Goal: Contribute content

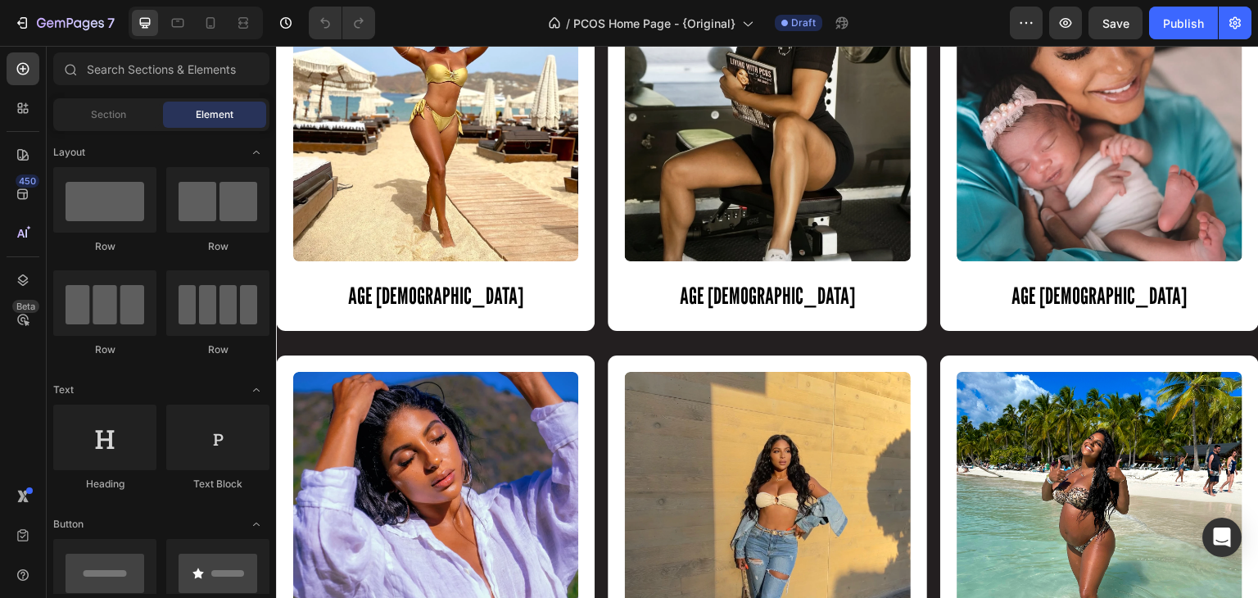
scroll to position [1702, 0]
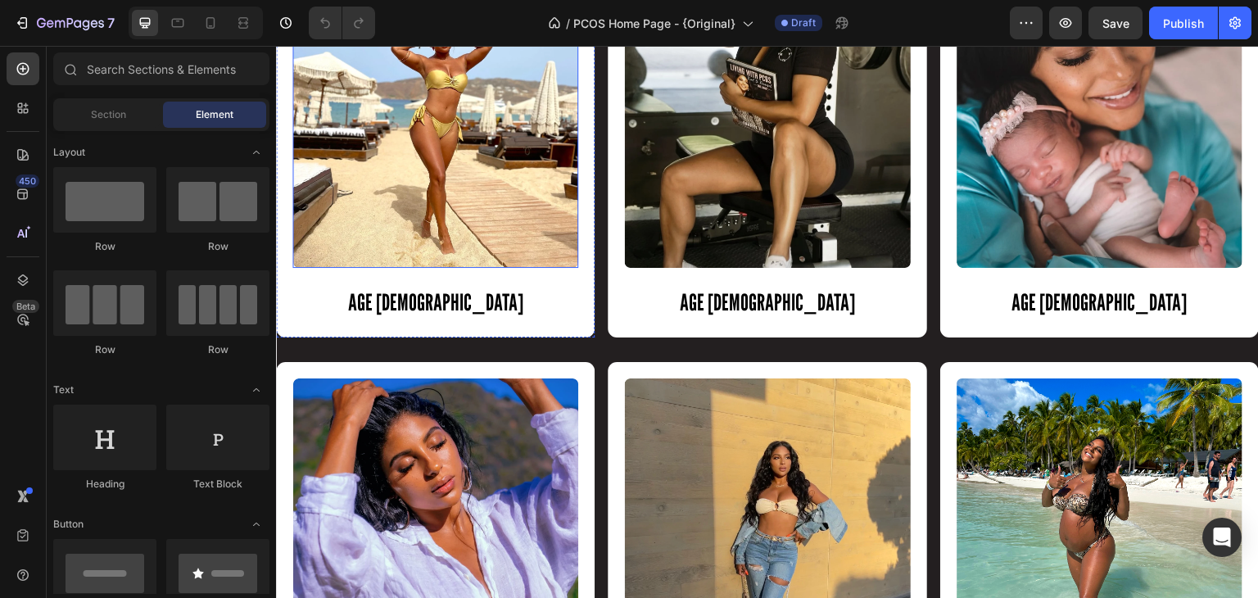
click at [498, 178] on img at bounding box center [435, 110] width 286 height 316
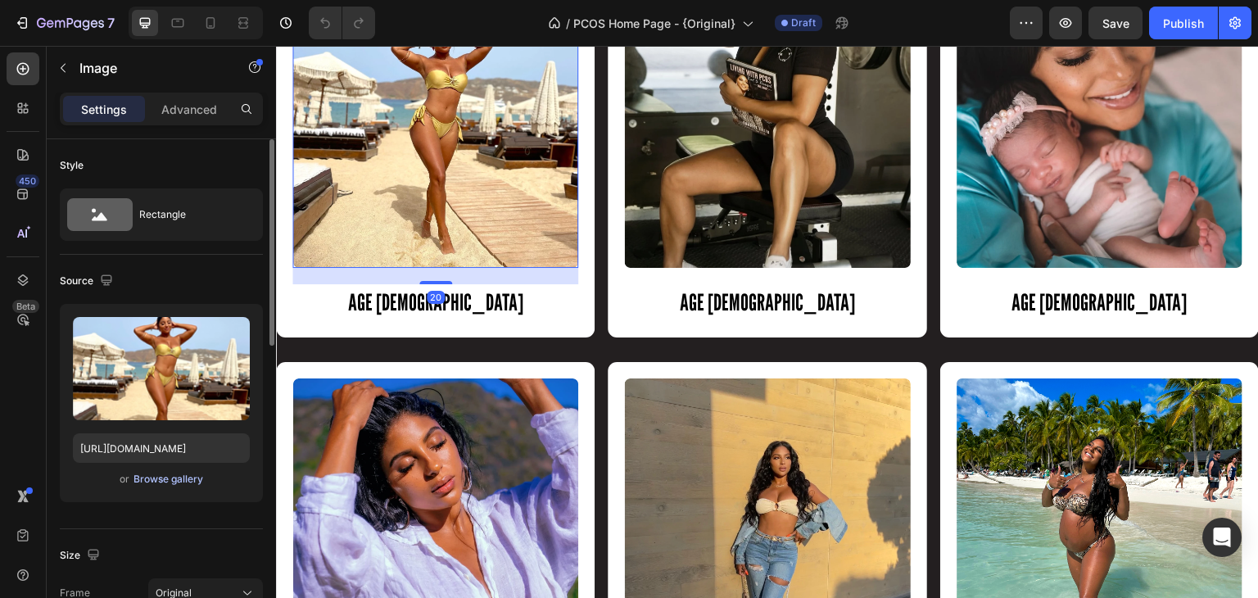
click at [159, 478] on div "Browse gallery" at bounding box center [169, 479] width 70 height 15
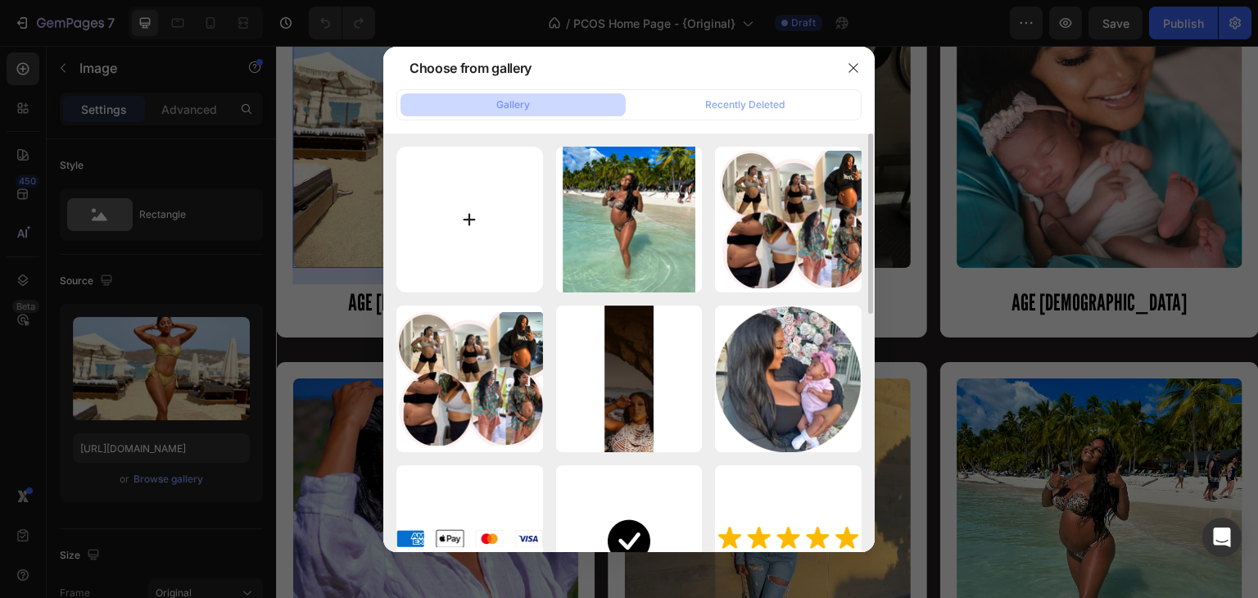
click at [478, 229] on input "file" at bounding box center [469, 220] width 147 height 147
type input "C:\fakepath\IMG_9708.png"
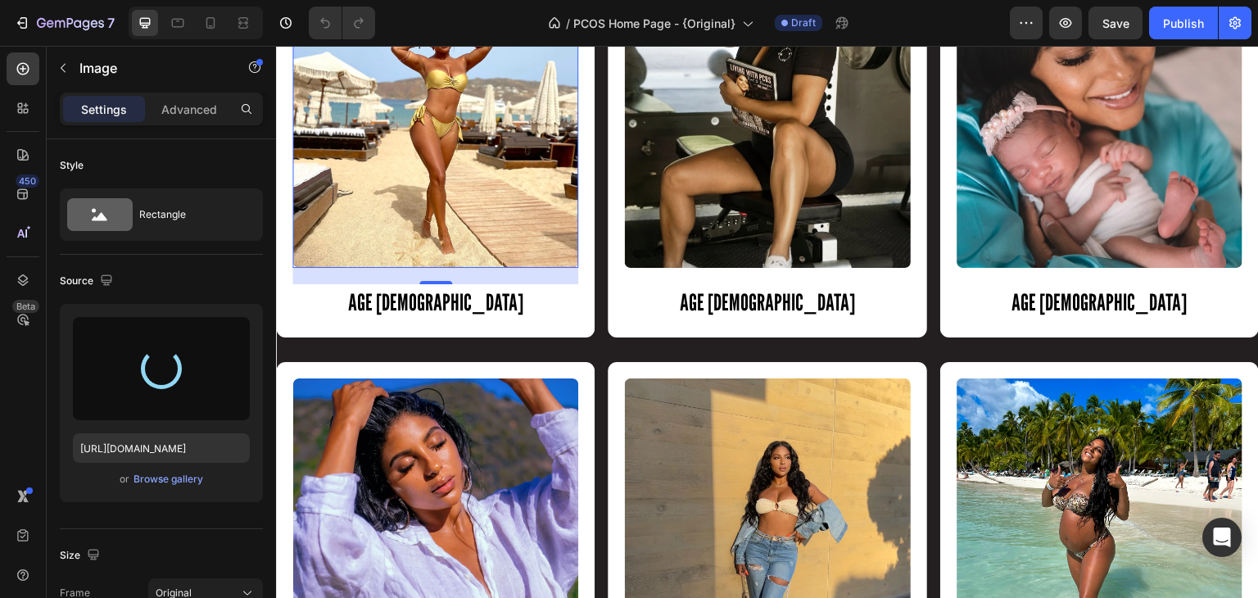
type input "[URL][DOMAIN_NAME]"
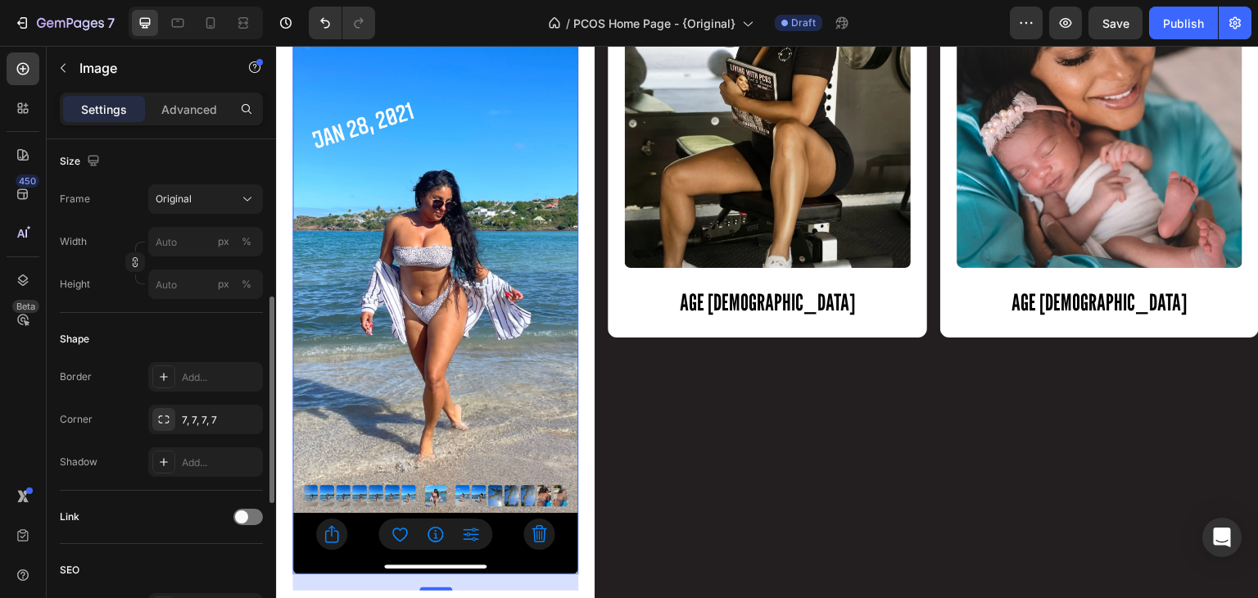
scroll to position [390, 0]
click at [189, 290] on input "px %" at bounding box center [205, 288] width 115 height 29
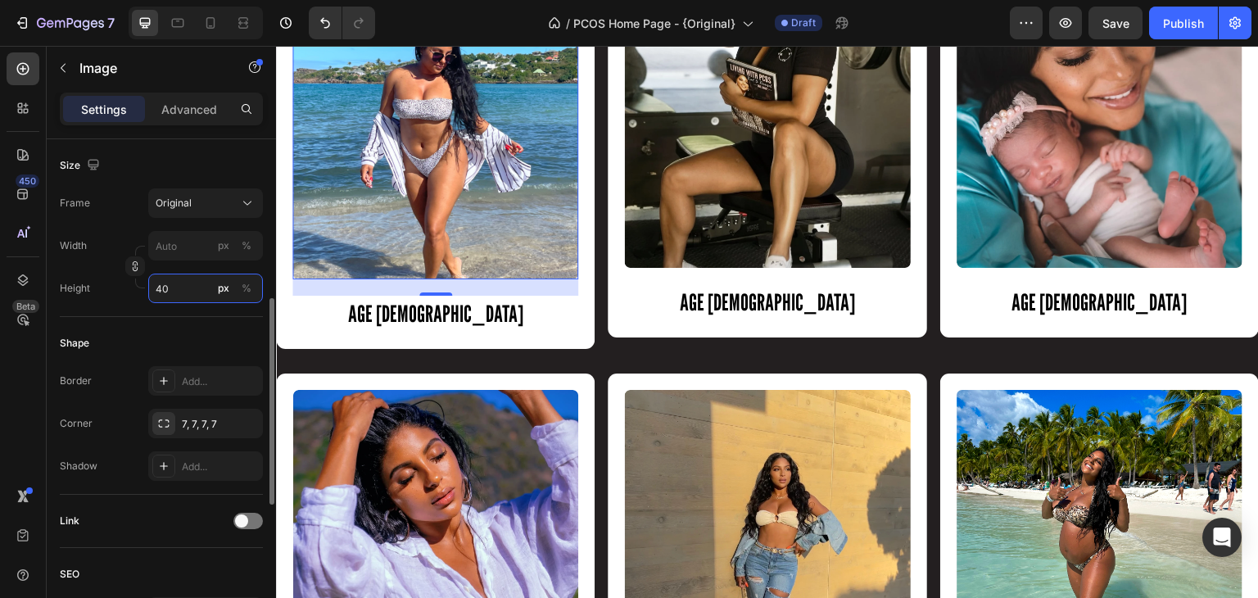
type input "4"
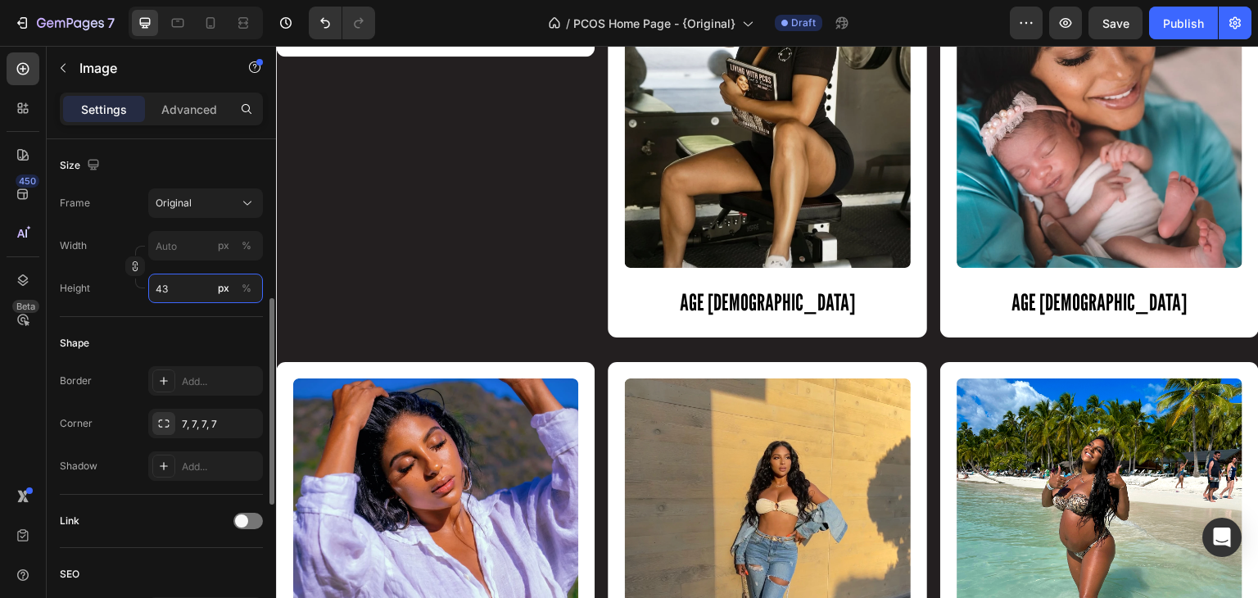
type input "4"
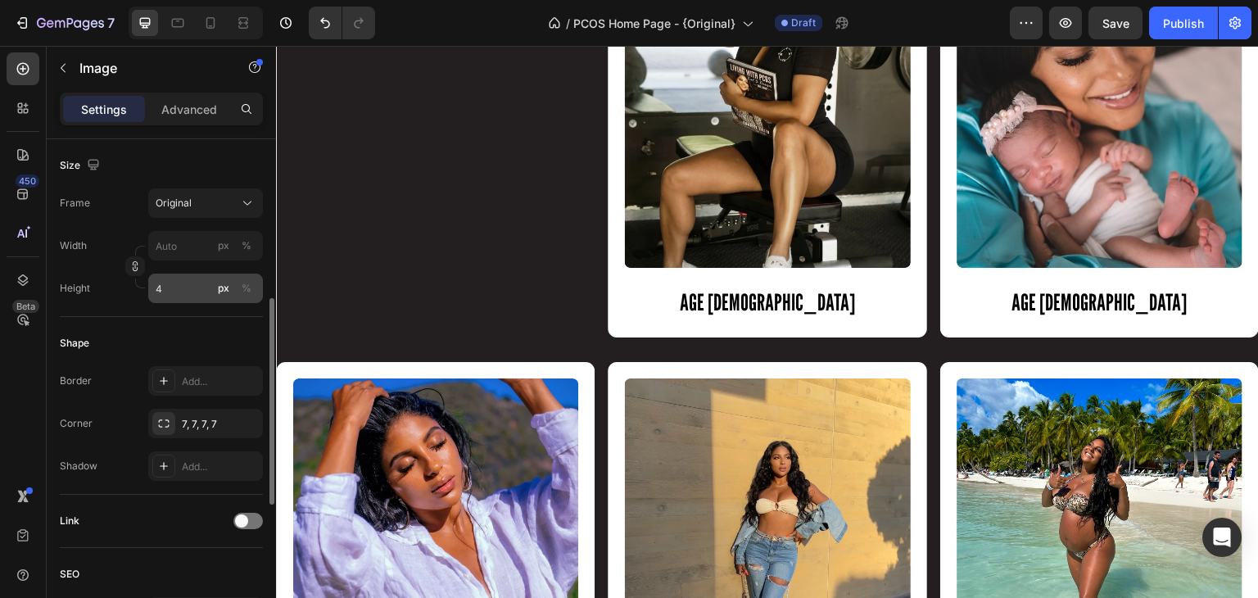
click at [216, 286] on button "px" at bounding box center [224, 288] width 20 height 20
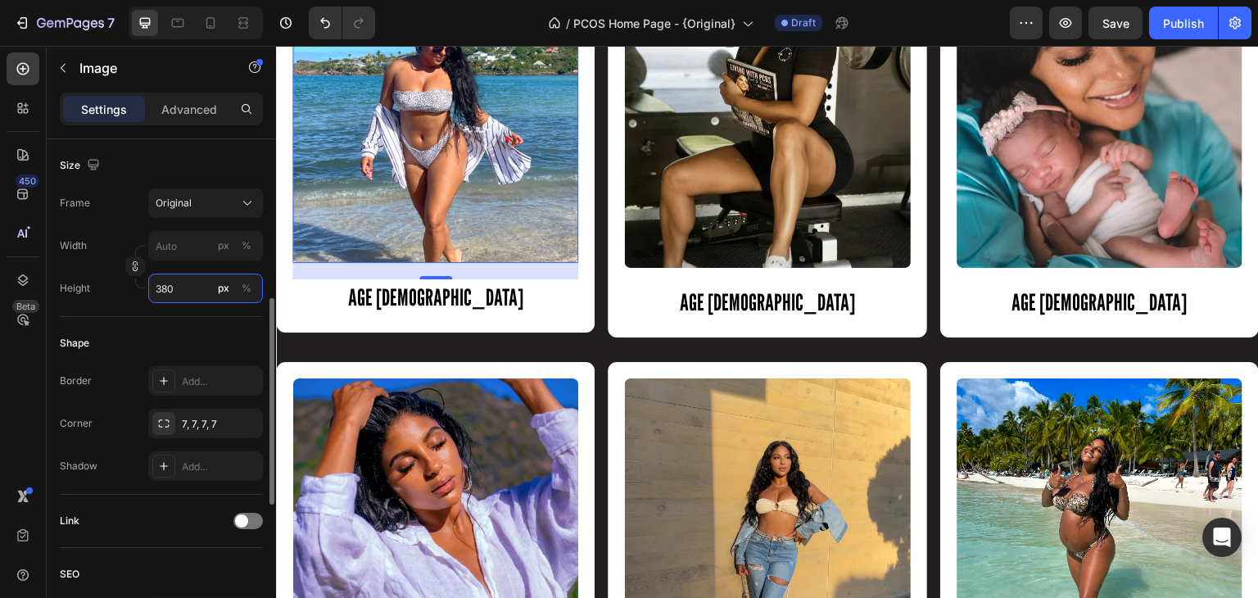
type input "380"
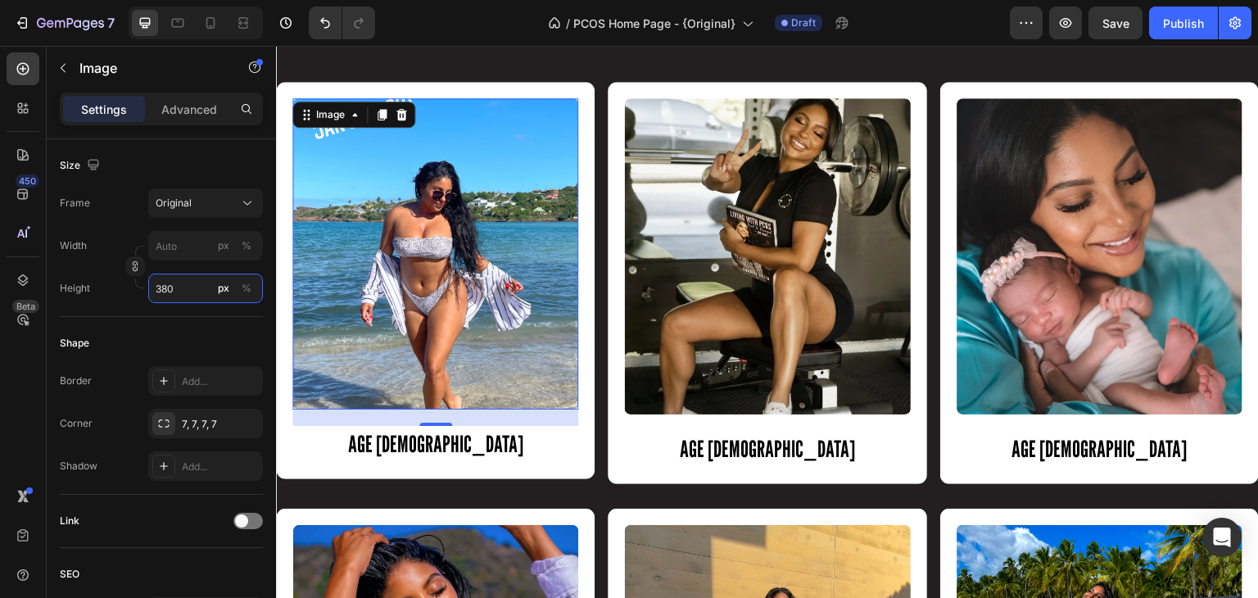
scroll to position [1555, 0]
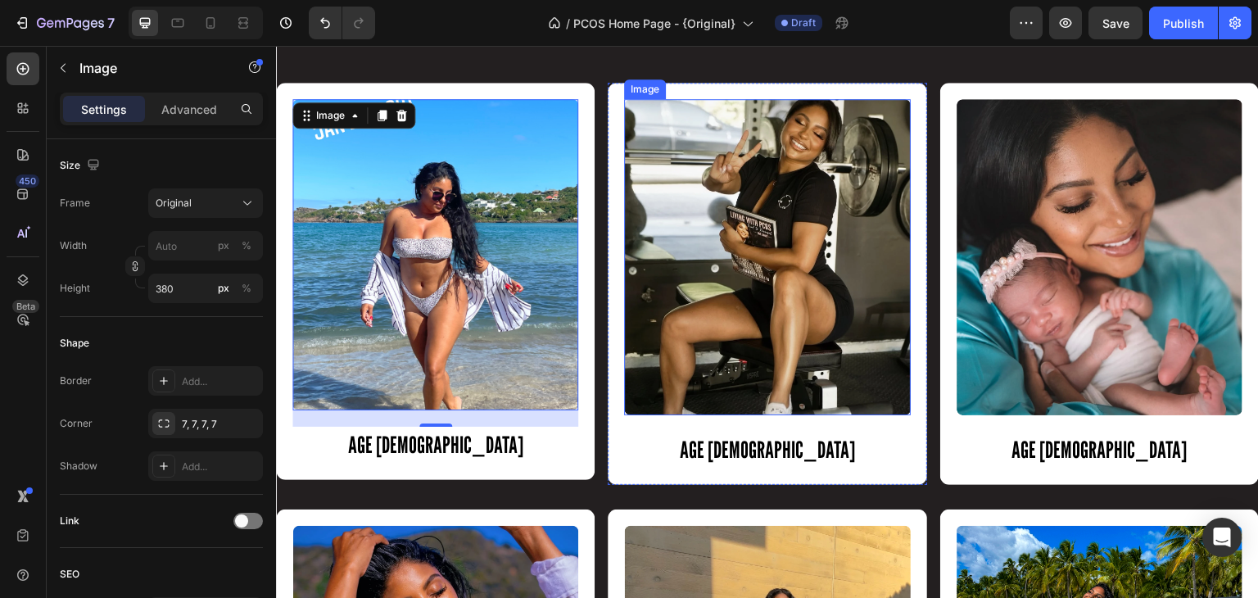
click at [762, 338] on img at bounding box center [767, 257] width 286 height 316
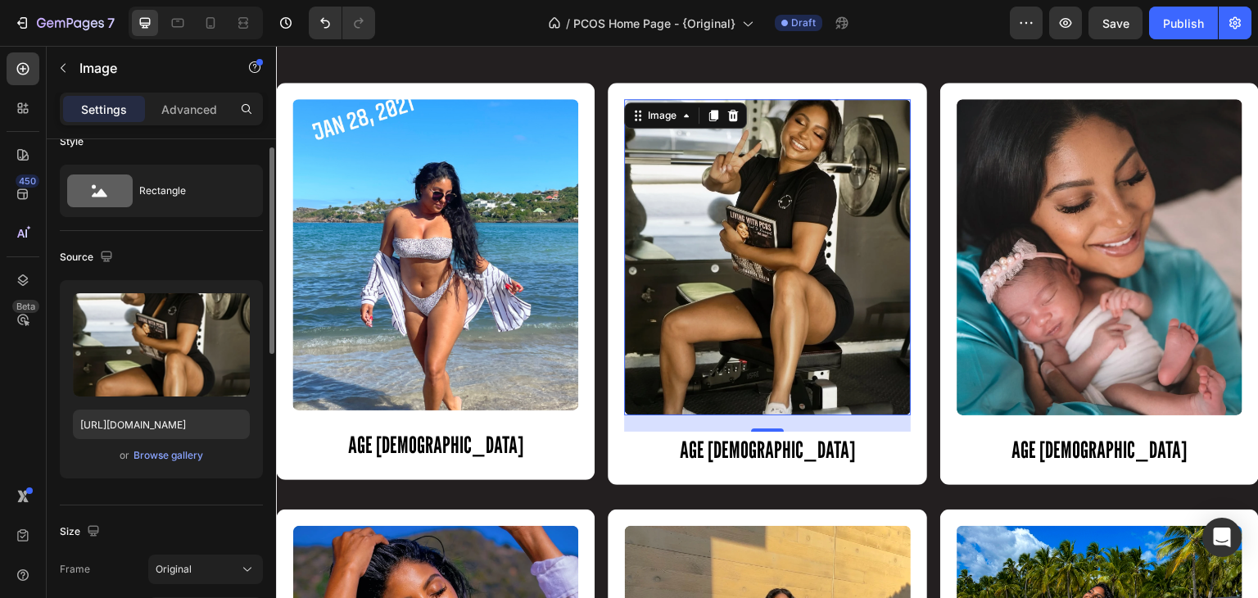
scroll to position [23, 0]
click at [161, 457] on div "Browse gallery" at bounding box center [169, 456] width 70 height 15
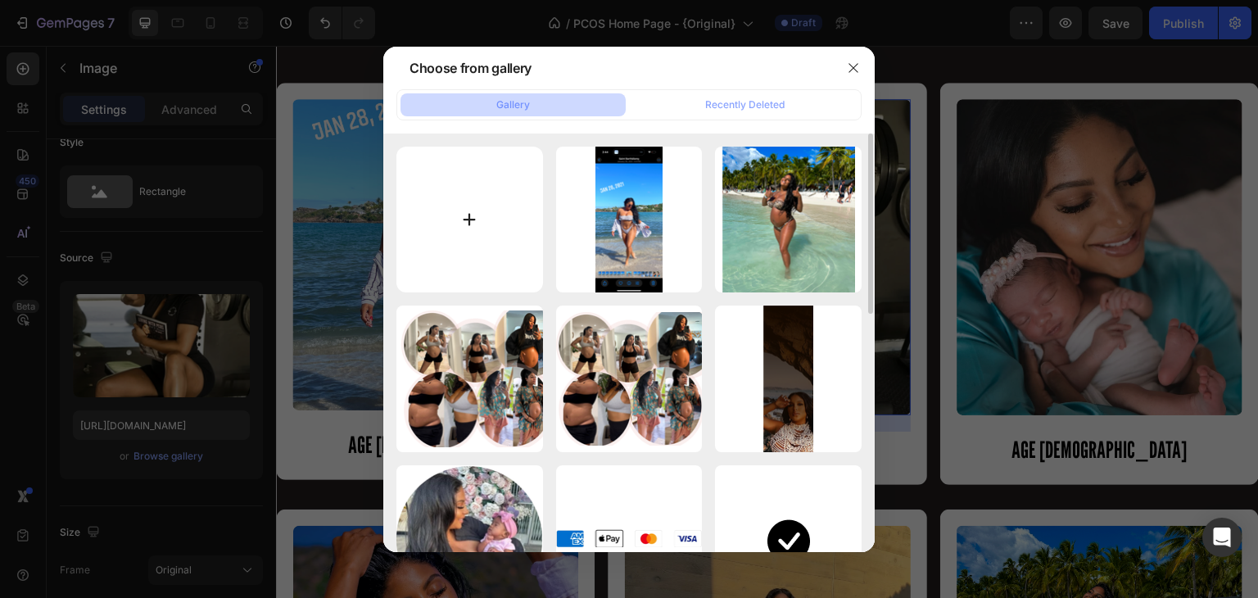
click at [457, 229] on input "file" at bounding box center [469, 220] width 147 height 147
type input "C:\fakepath\IMG_9709.png"
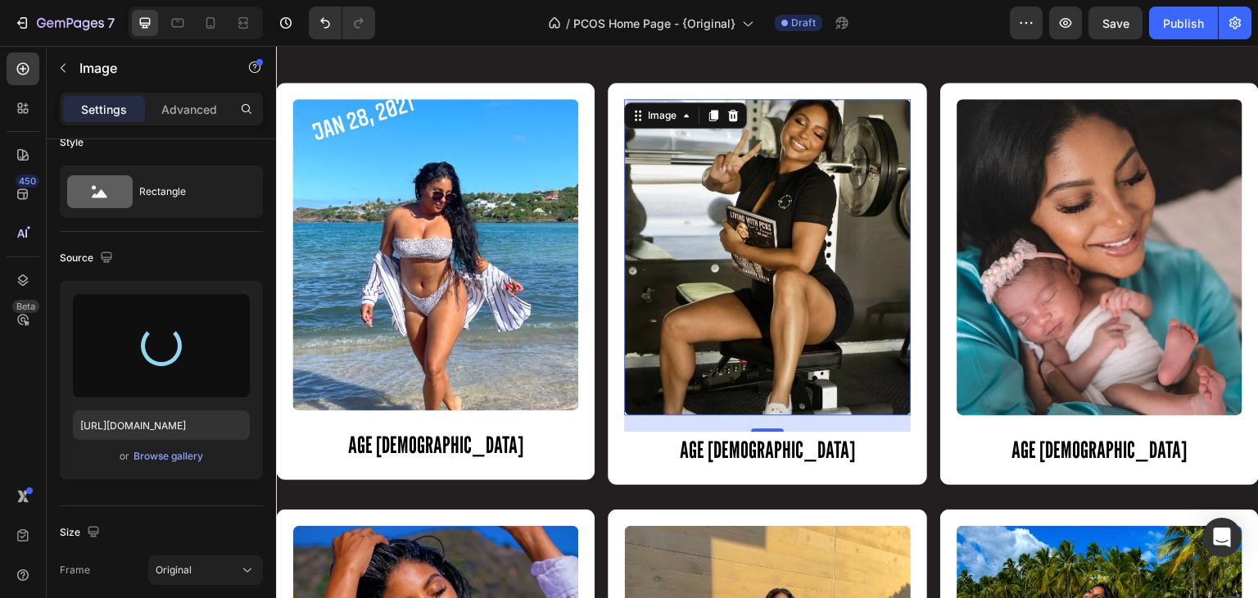
type input "[URL][DOMAIN_NAME]"
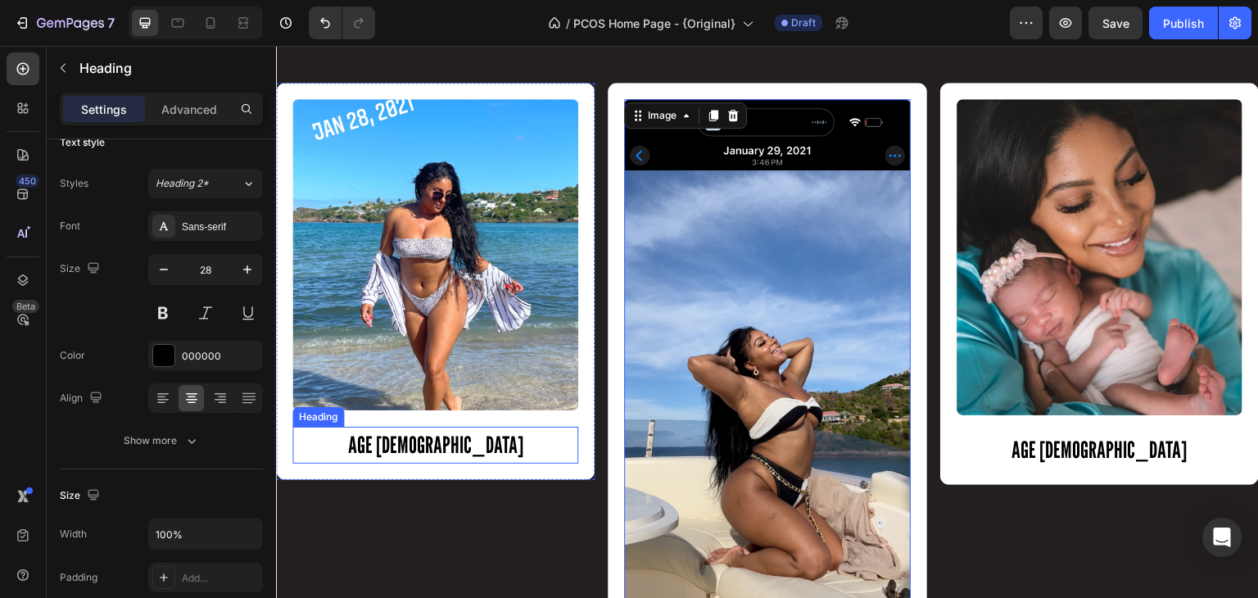
click at [439, 445] on h2 "AGE [DEMOGRAPHIC_DATA]" at bounding box center [435, 445] width 286 height 37
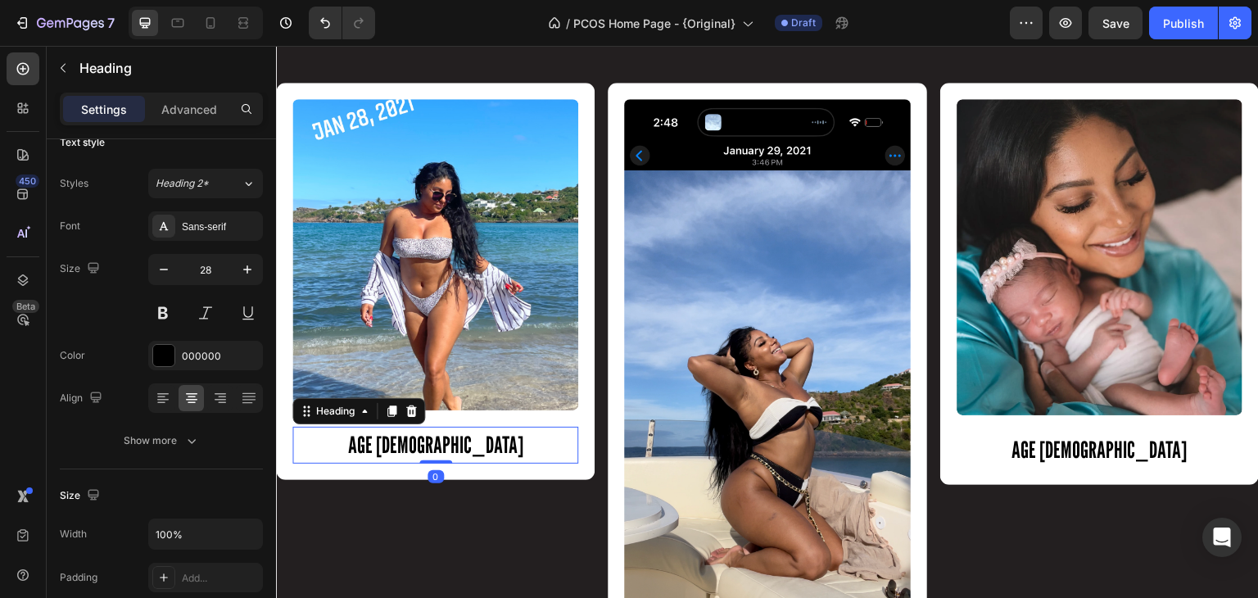
scroll to position [0, 0]
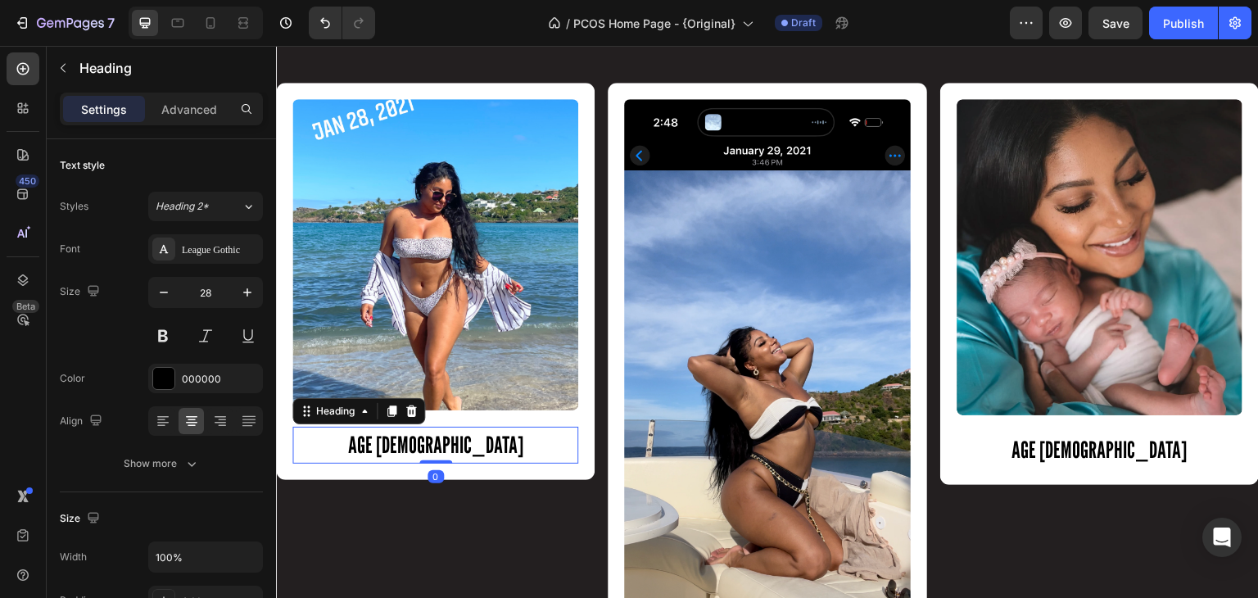
click at [442, 445] on h2 "AGE [DEMOGRAPHIC_DATA]" at bounding box center [435, 445] width 286 height 37
click at [442, 445] on p "AGE [DEMOGRAPHIC_DATA]" at bounding box center [435, 445] width 283 height 34
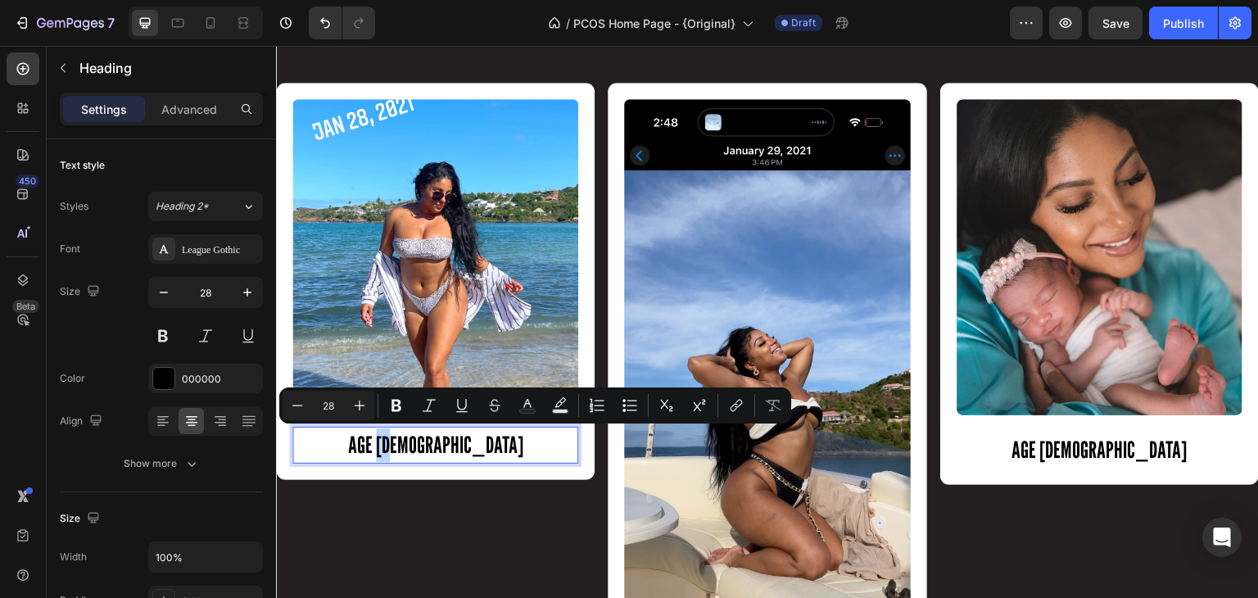
click at [442, 445] on p "AGE [DEMOGRAPHIC_DATA]" at bounding box center [435, 445] width 283 height 34
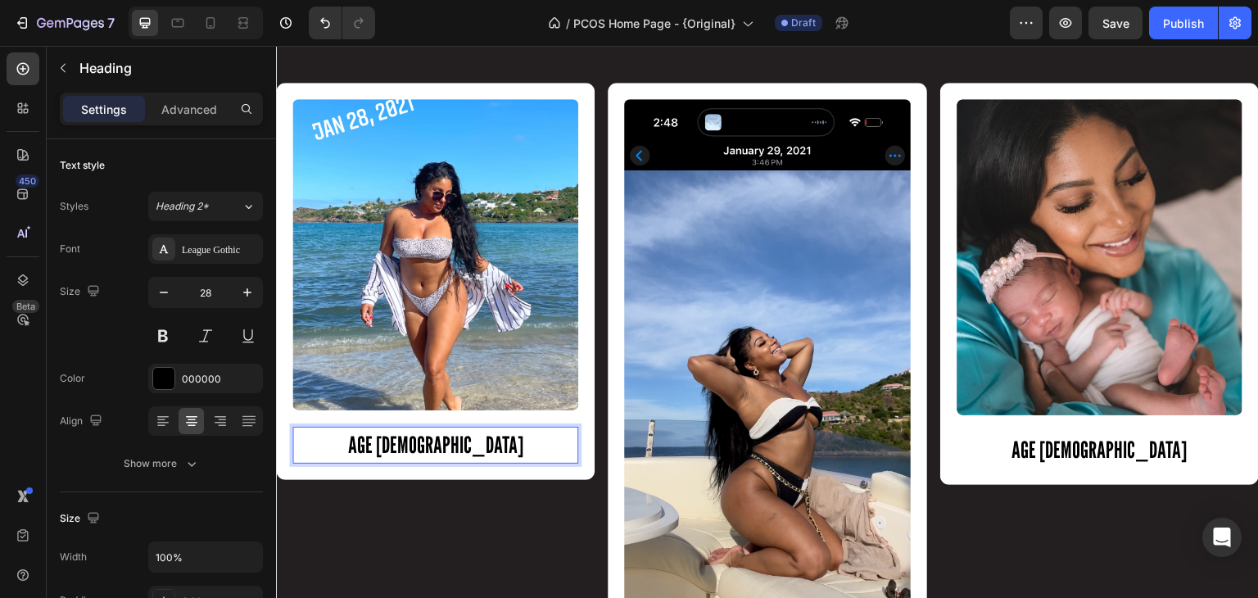
click at [453, 444] on p "AGE [DEMOGRAPHIC_DATA]" at bounding box center [435, 445] width 283 height 34
click at [428, 441] on p "AGE 2021" at bounding box center [435, 445] width 283 height 34
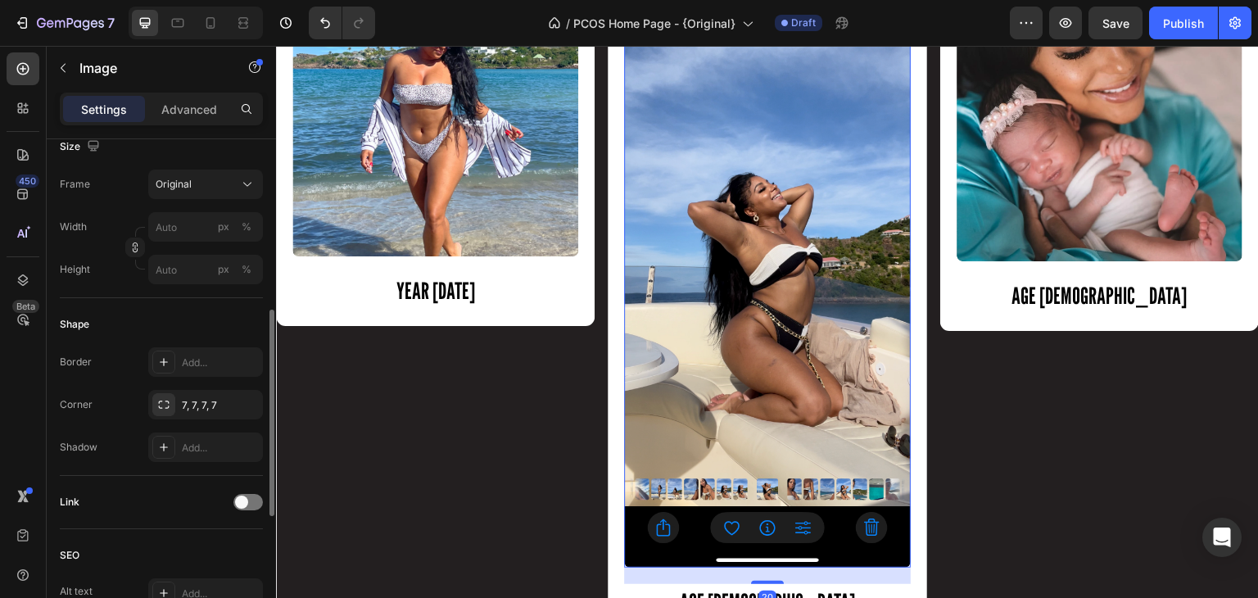
scroll to position [419, 0]
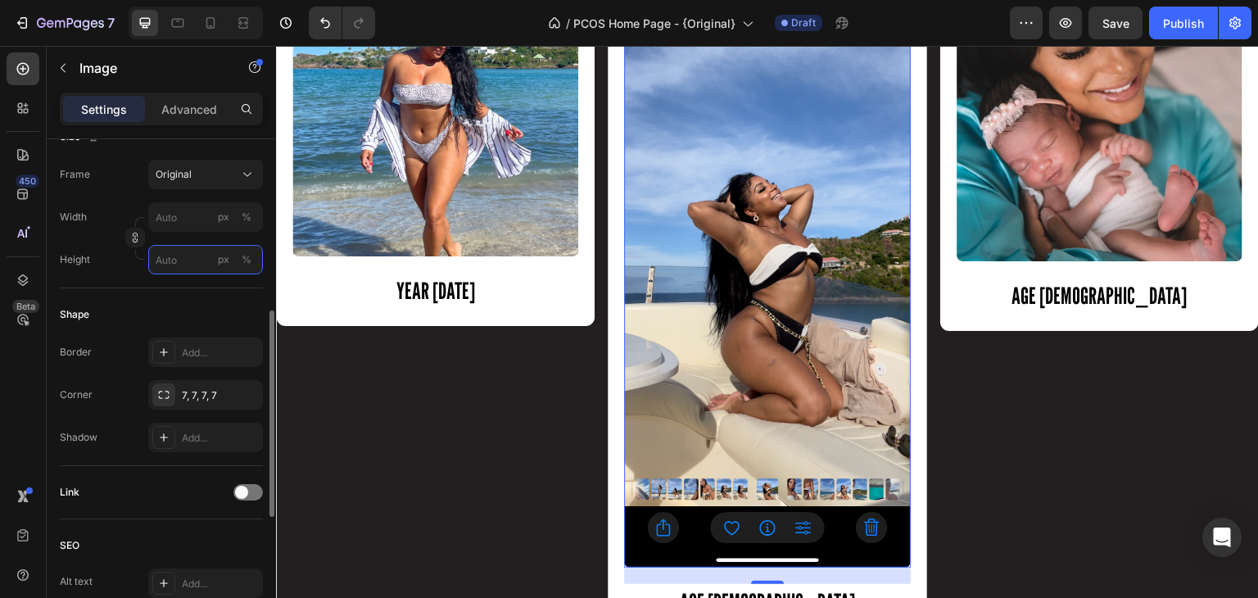
click at [170, 255] on input "px %" at bounding box center [205, 259] width 115 height 29
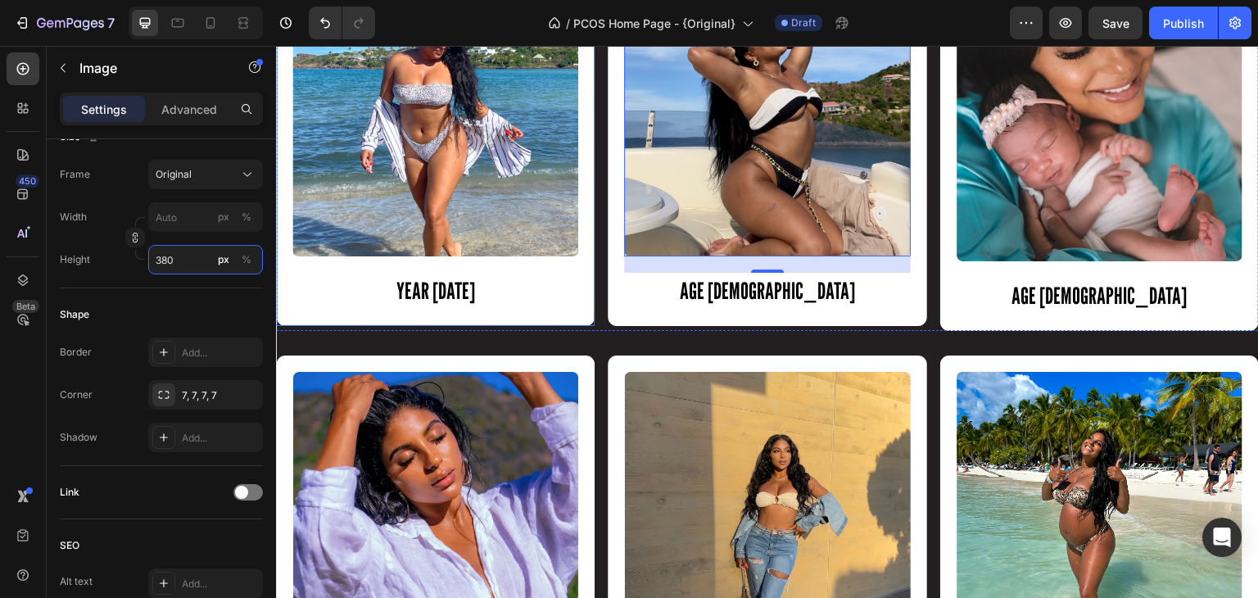
scroll to position [1538, 0]
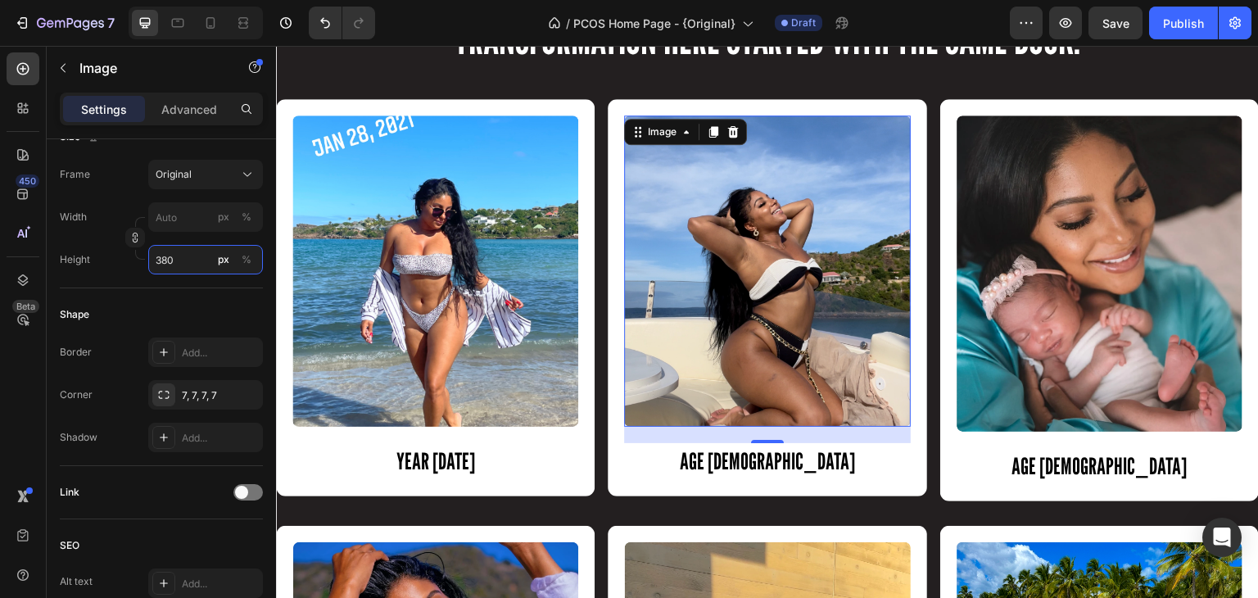
type input "380"
click at [763, 457] on div "20" at bounding box center [767, 456] width 18 height 13
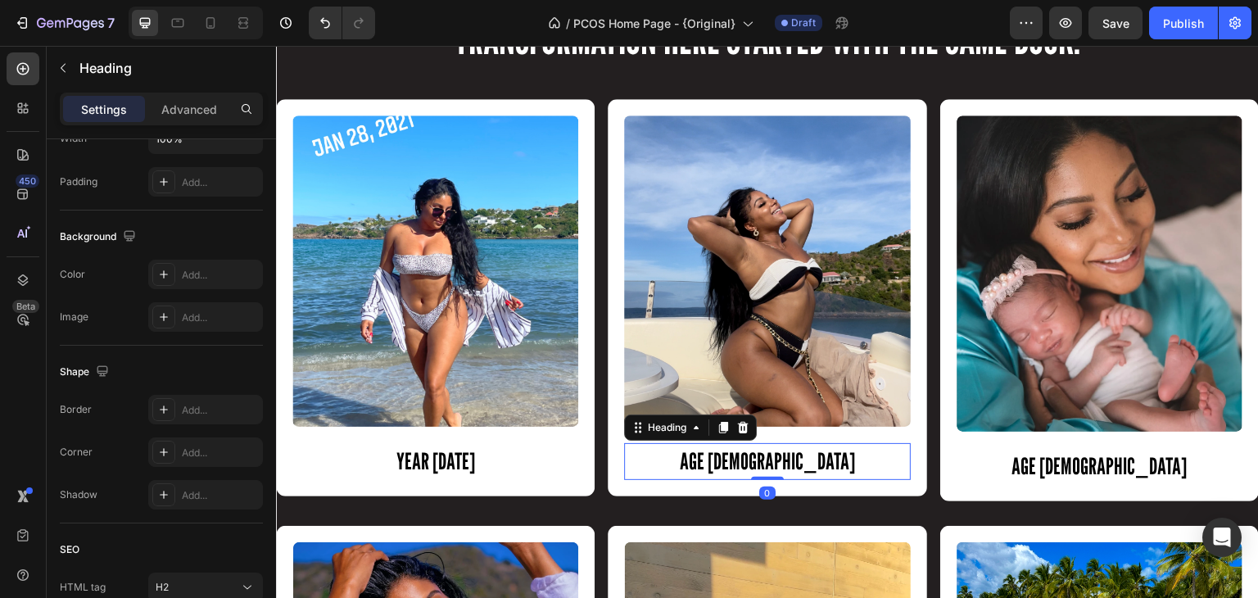
scroll to position [0, 0]
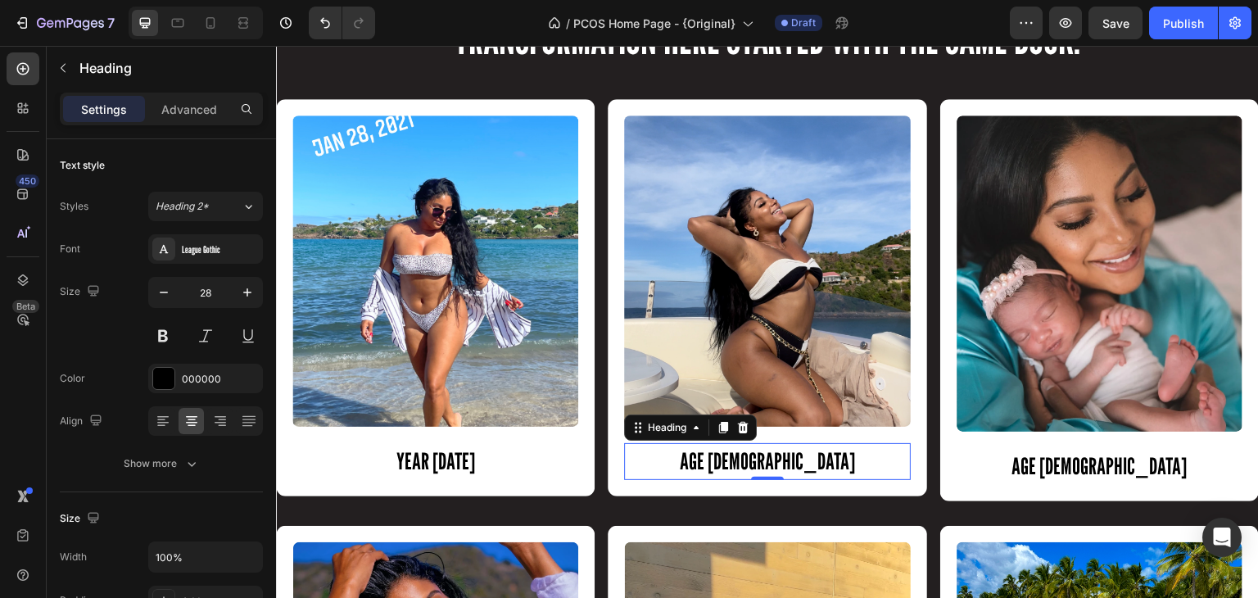
click at [781, 455] on p "AGE [DEMOGRAPHIC_DATA]" at bounding box center [767, 462] width 283 height 34
click at [755, 459] on p "AGE 2021" at bounding box center [767, 462] width 283 height 34
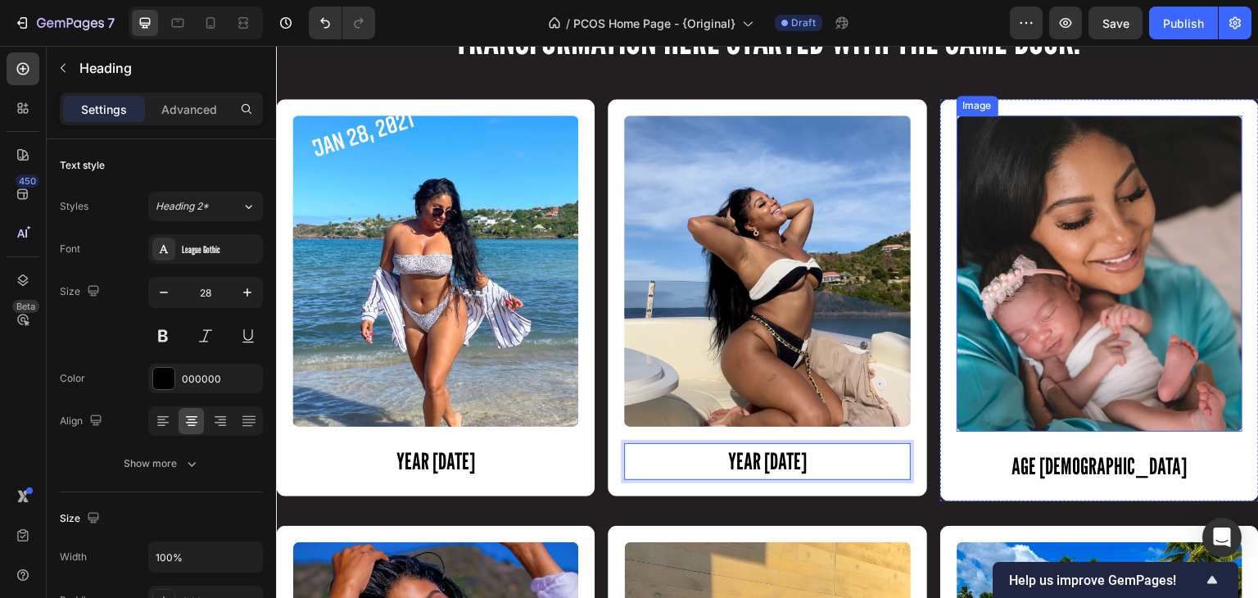
click at [1069, 306] on img at bounding box center [1100, 273] width 286 height 316
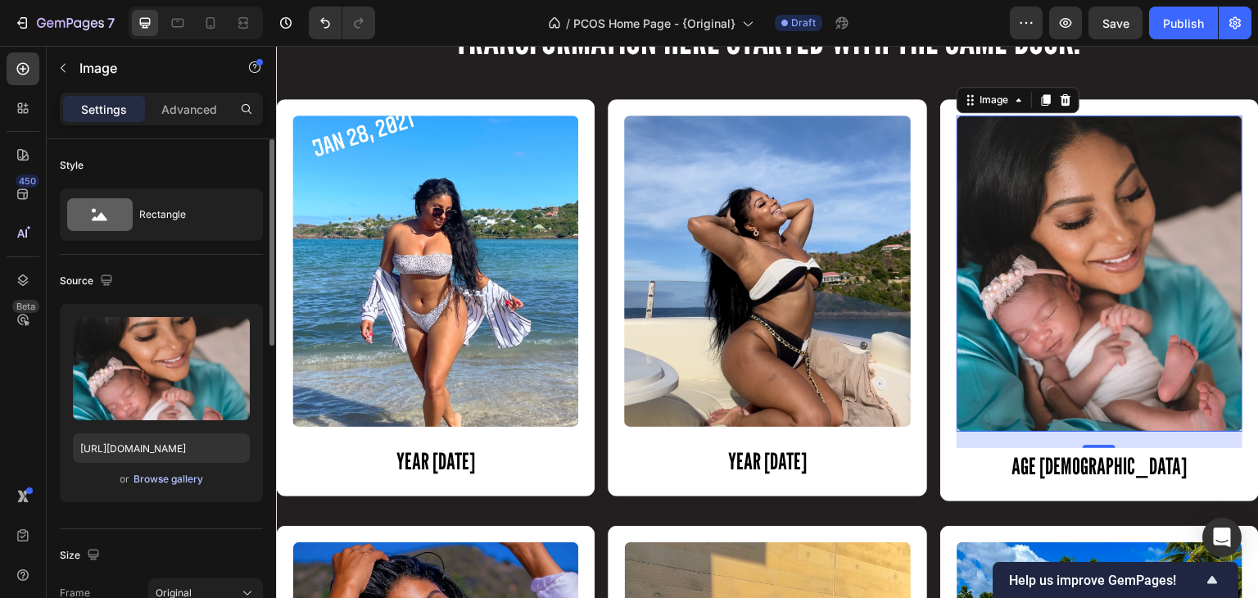
click at [182, 472] on div "Browse gallery" at bounding box center [169, 479] width 70 height 15
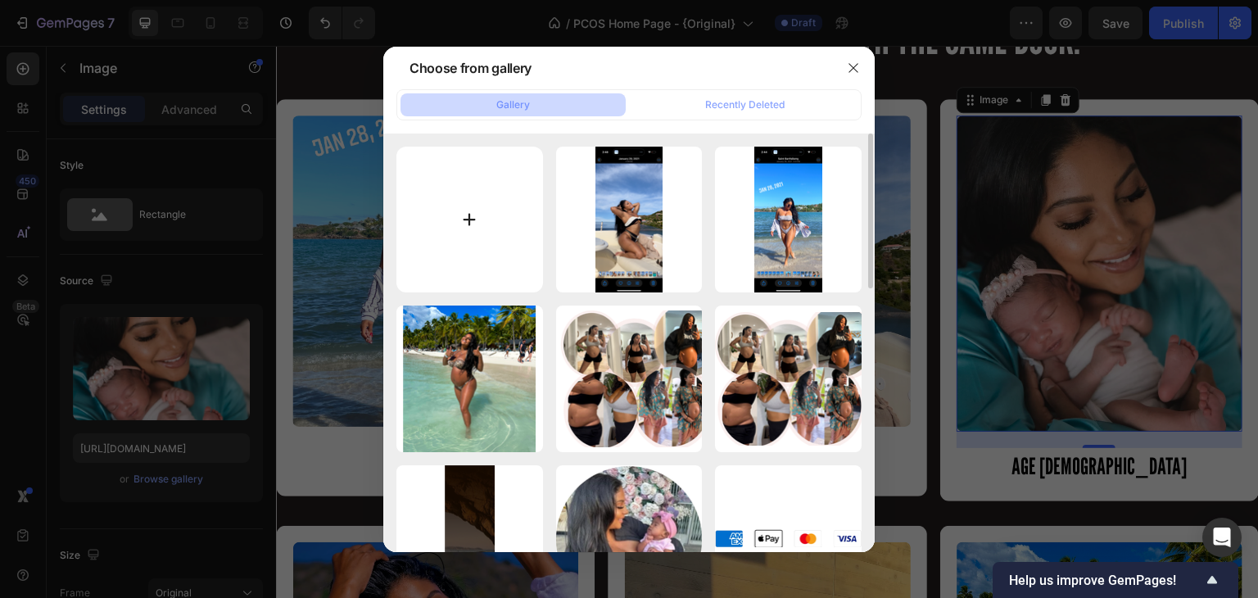
click at [505, 227] on input "file" at bounding box center [469, 220] width 147 height 147
type input "C:\fakepath\IMG_9711.png"
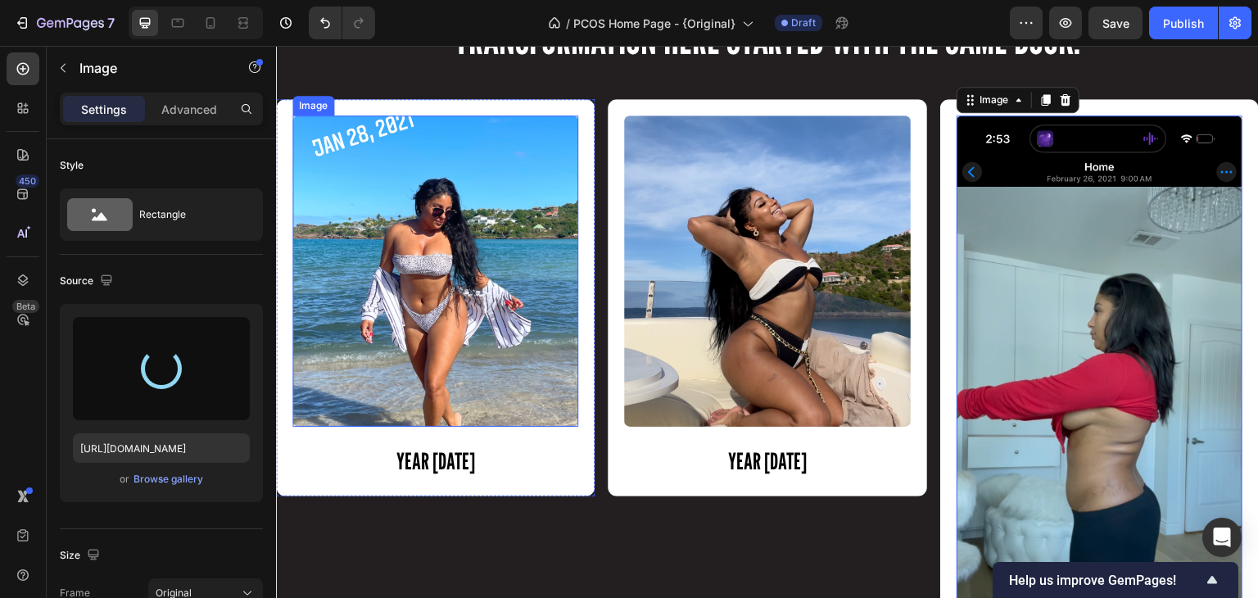
type input "[URL][DOMAIN_NAME]"
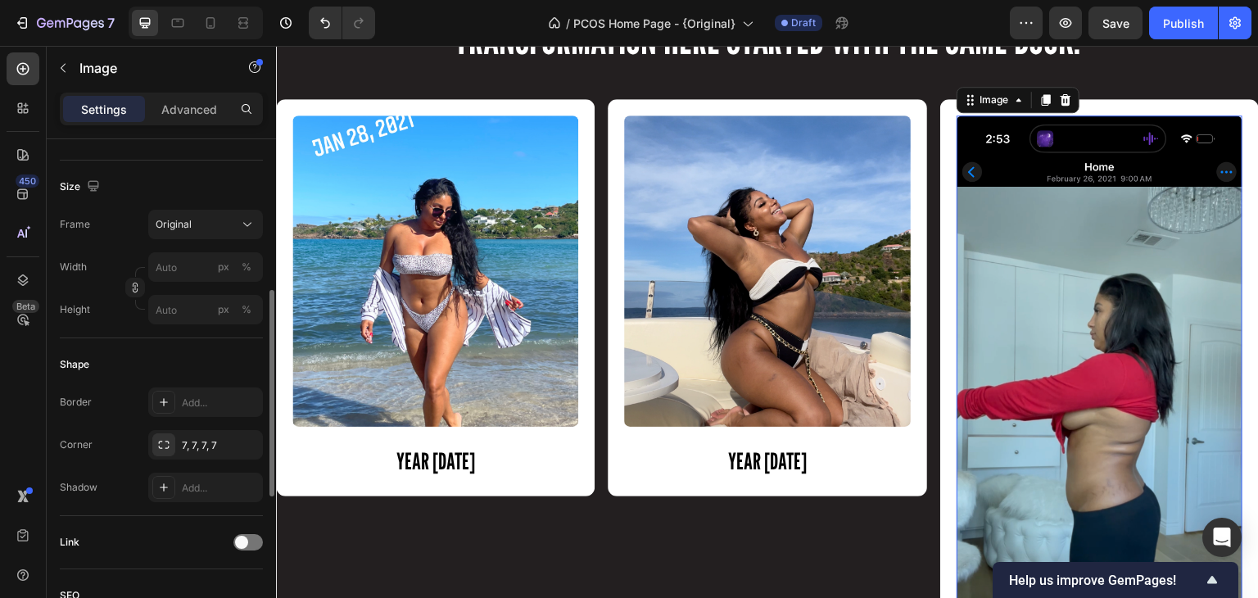
scroll to position [369, 0]
click at [193, 305] on input "px %" at bounding box center [205, 308] width 115 height 29
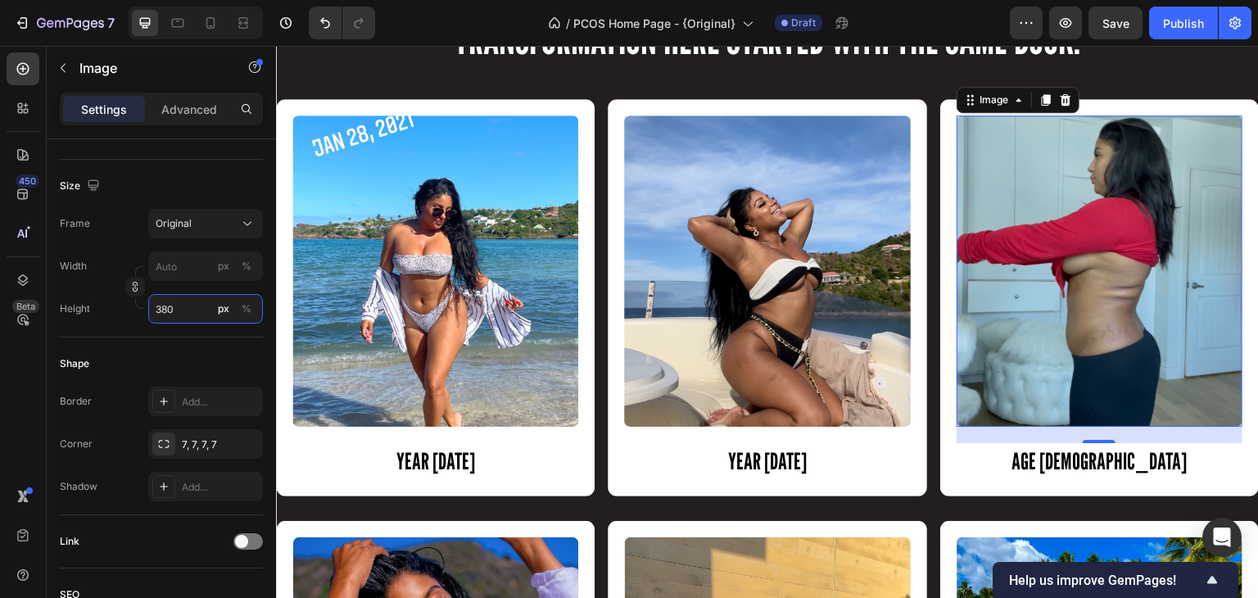
type input "380"
click at [1090, 461] on div "20" at bounding box center [1099, 456] width 18 height 13
click at [1114, 459] on h2 "AGE [DEMOGRAPHIC_DATA]" at bounding box center [1100, 461] width 286 height 37
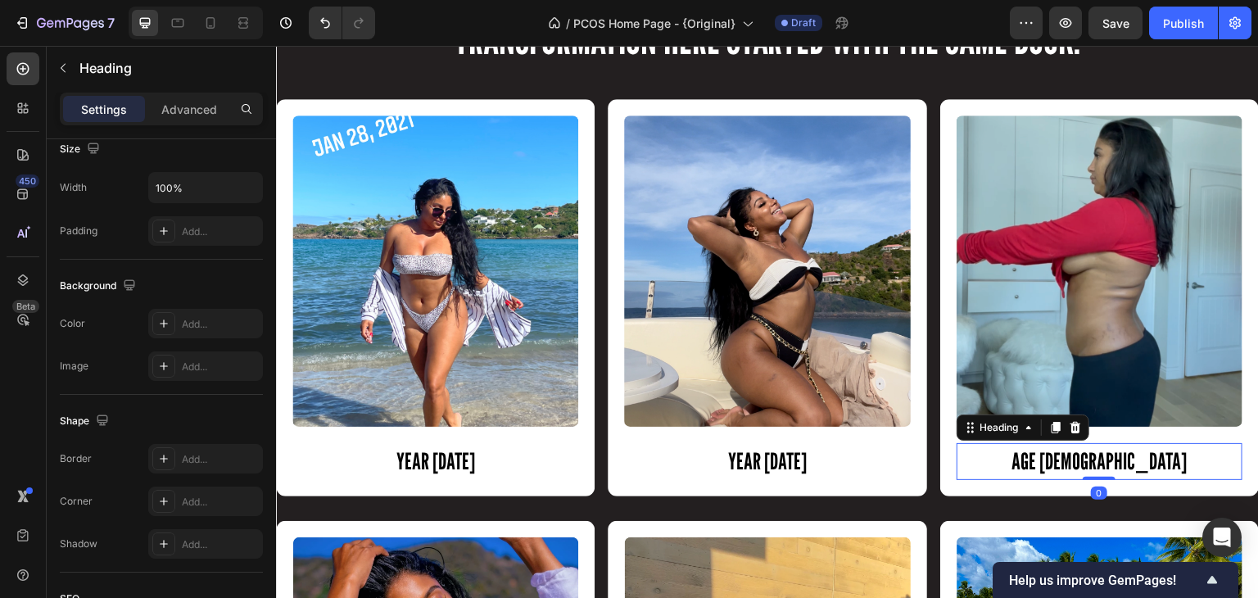
scroll to position [0, 0]
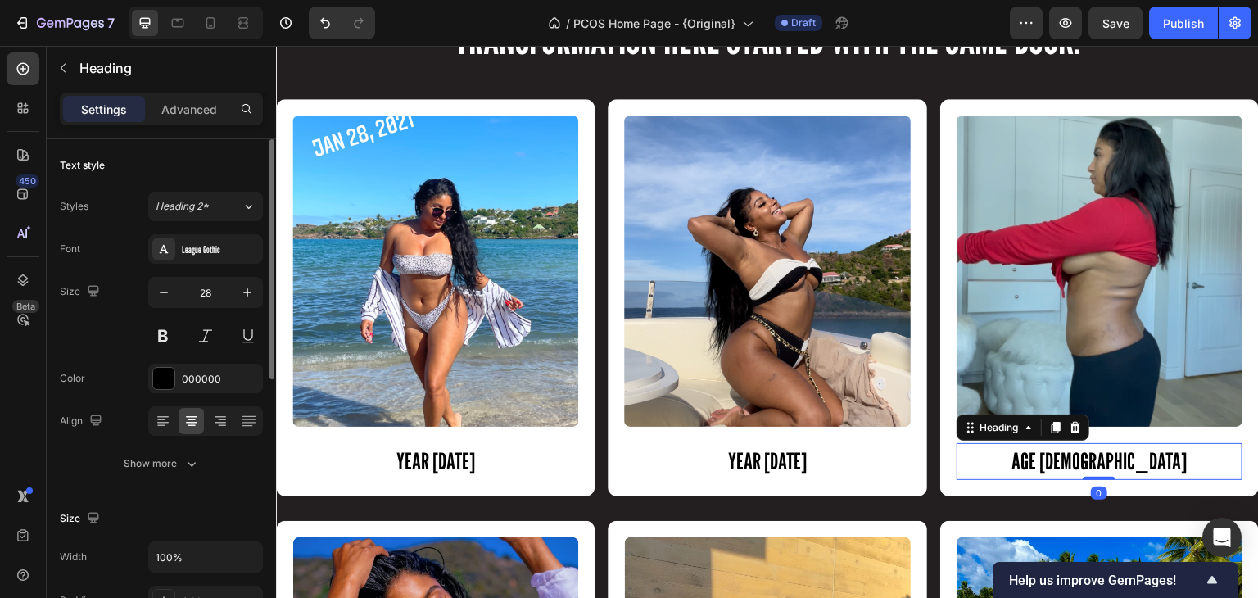
click at [1114, 459] on h2 "AGE [DEMOGRAPHIC_DATA]" at bounding box center [1100, 461] width 286 height 37
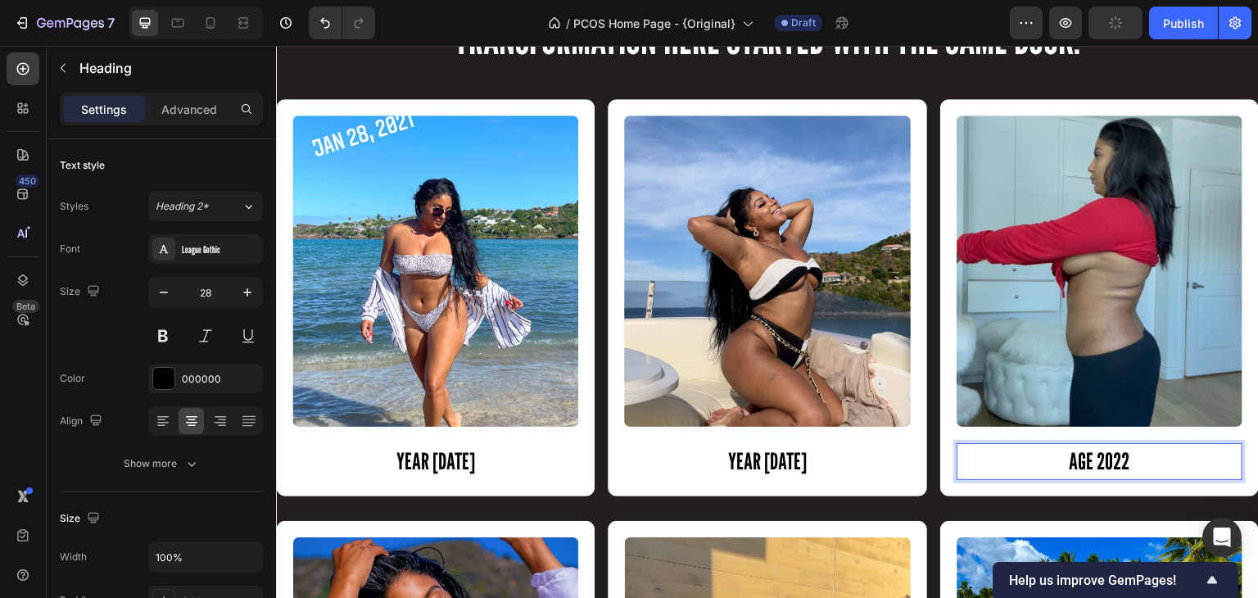
click at [1087, 463] on p "AGE 2022" at bounding box center [1099, 462] width 283 height 34
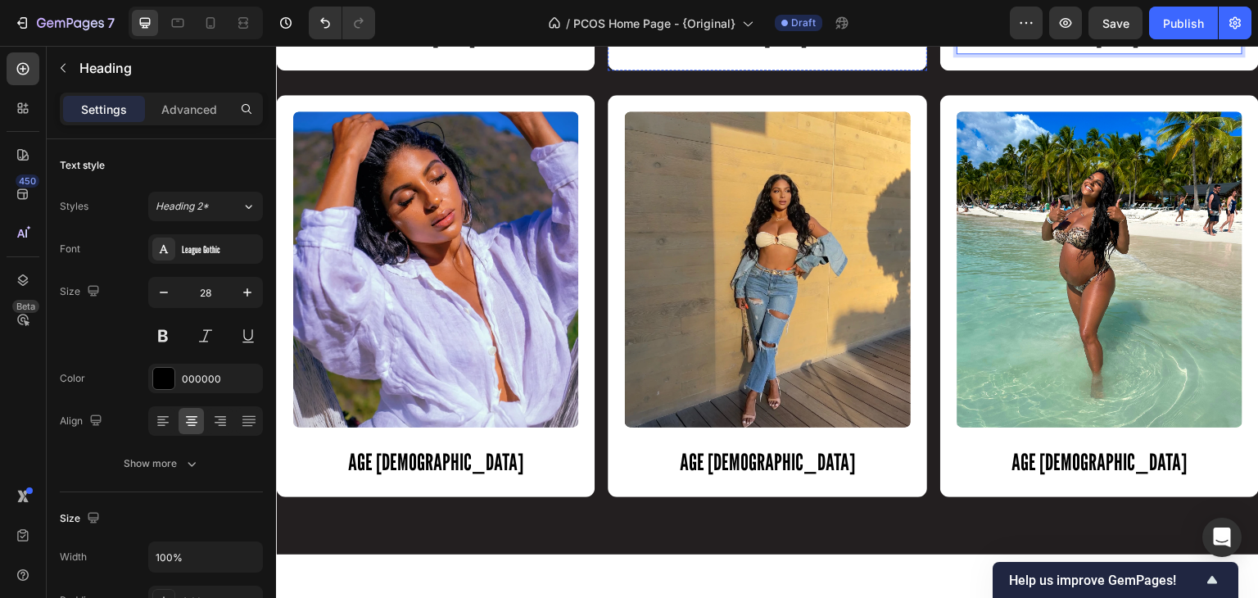
scroll to position [1998, 0]
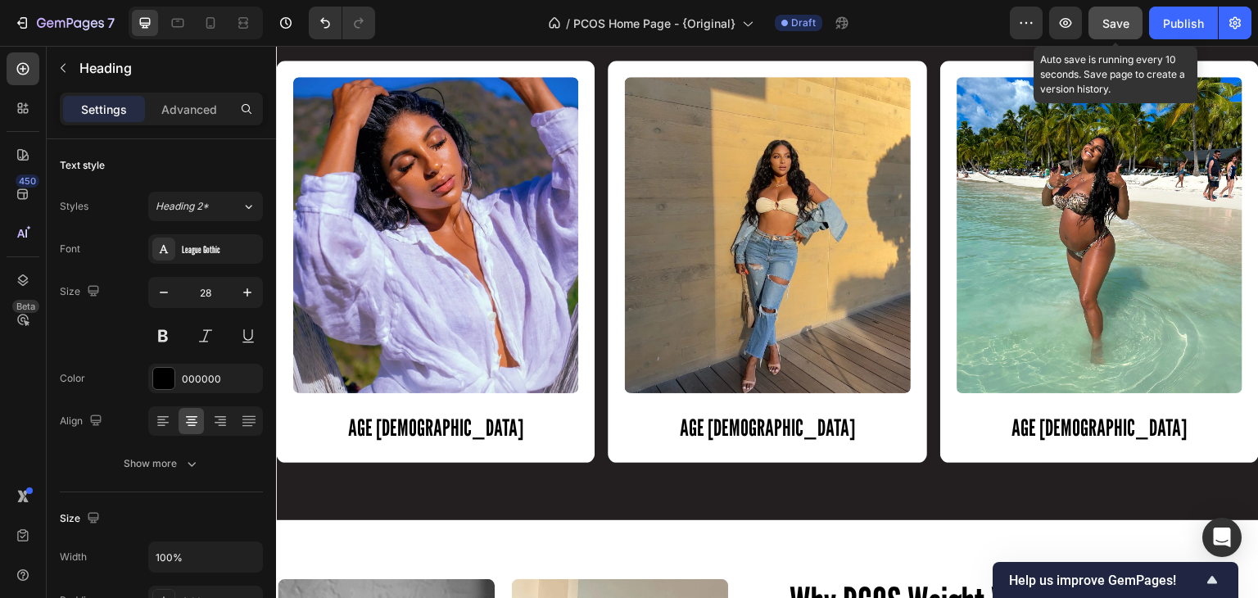
click at [1115, 22] on span "Save" at bounding box center [1115, 23] width 27 height 14
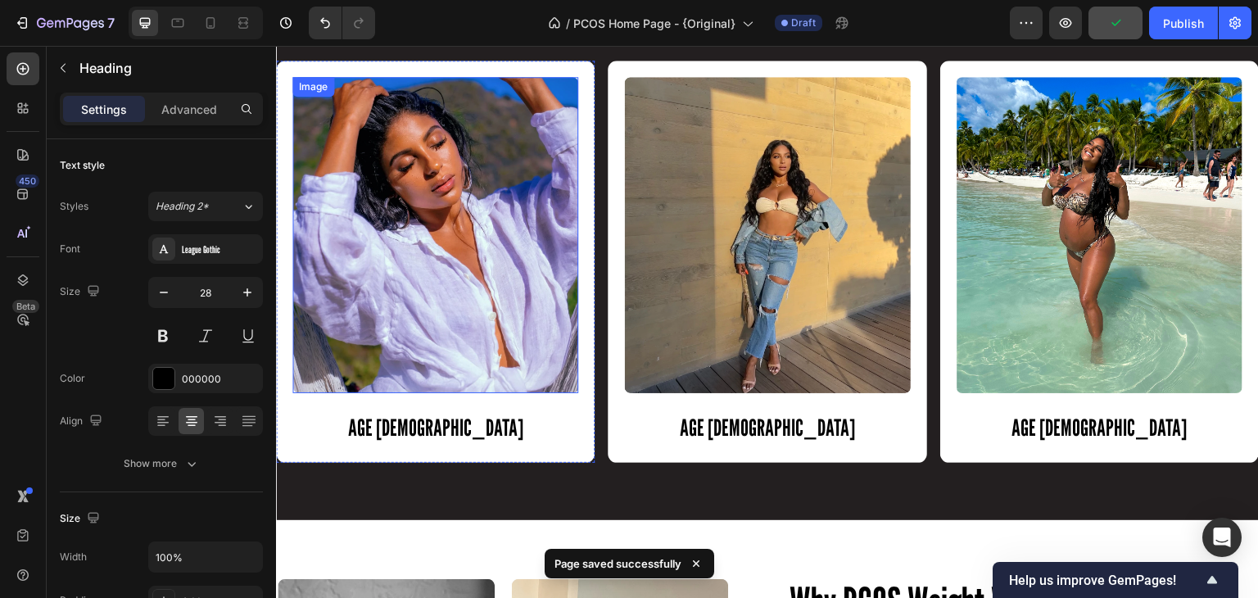
click at [482, 349] on img at bounding box center [435, 235] width 286 height 316
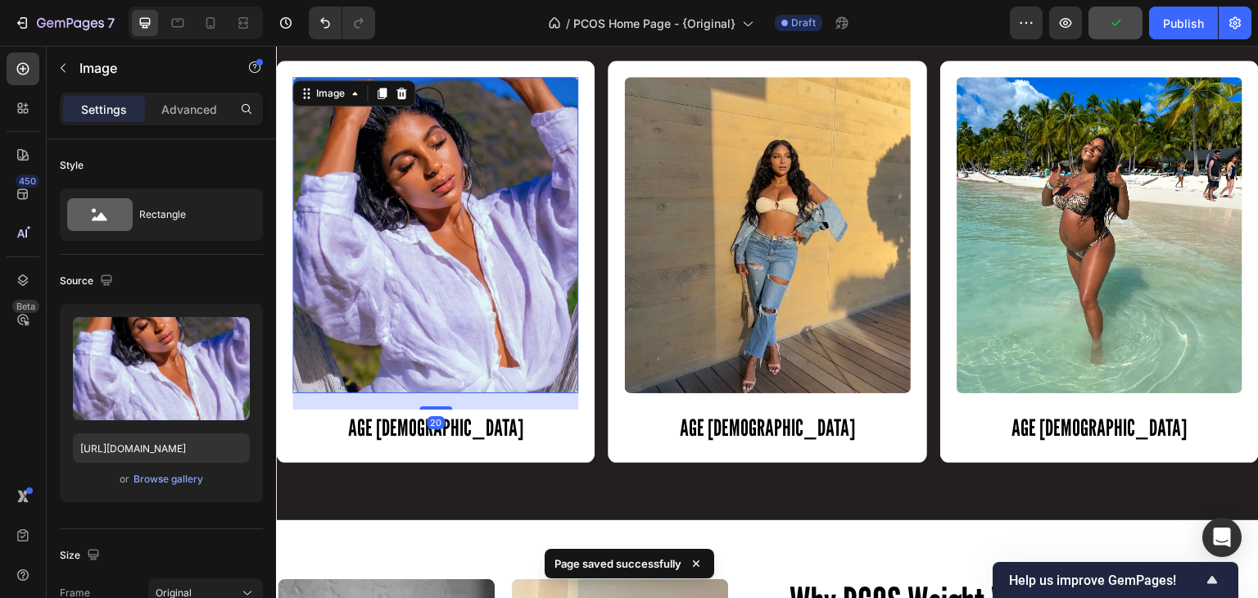
click at [482, 349] on img at bounding box center [435, 235] width 286 height 316
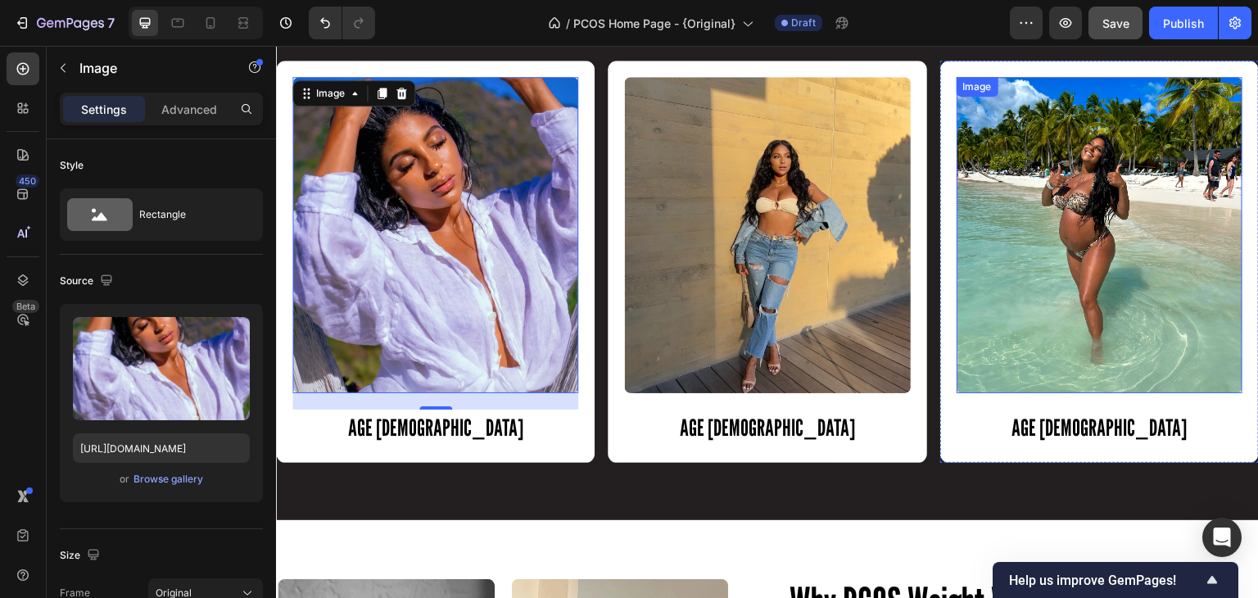
click at [1146, 326] on img at bounding box center [1100, 235] width 286 height 316
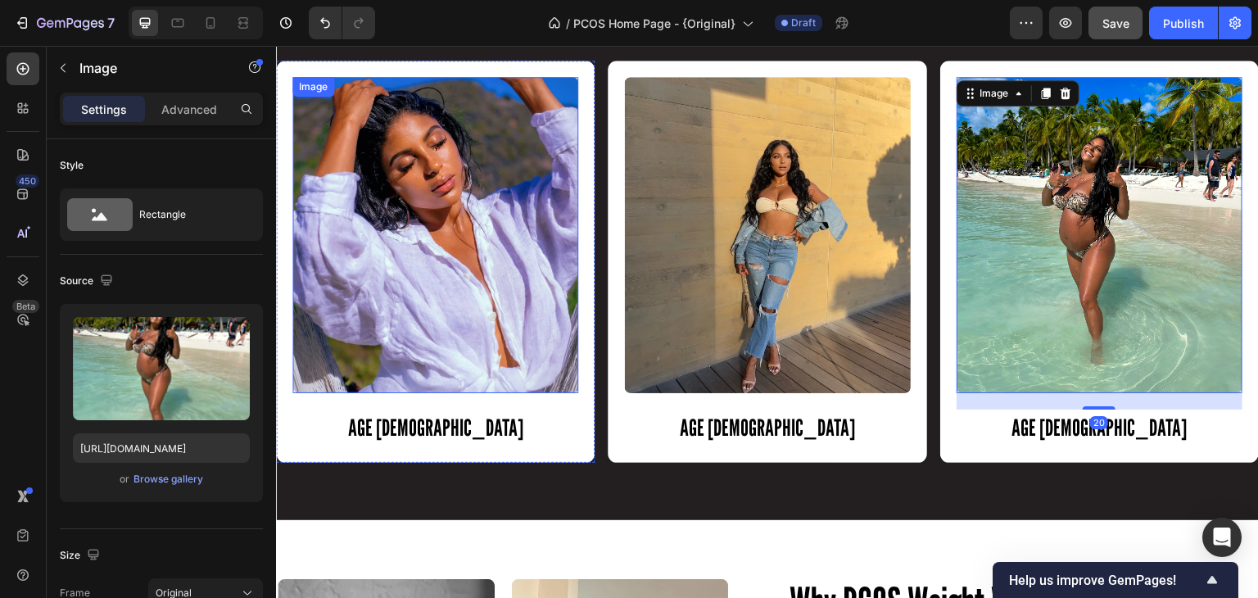
click at [513, 294] on img at bounding box center [435, 235] width 286 height 316
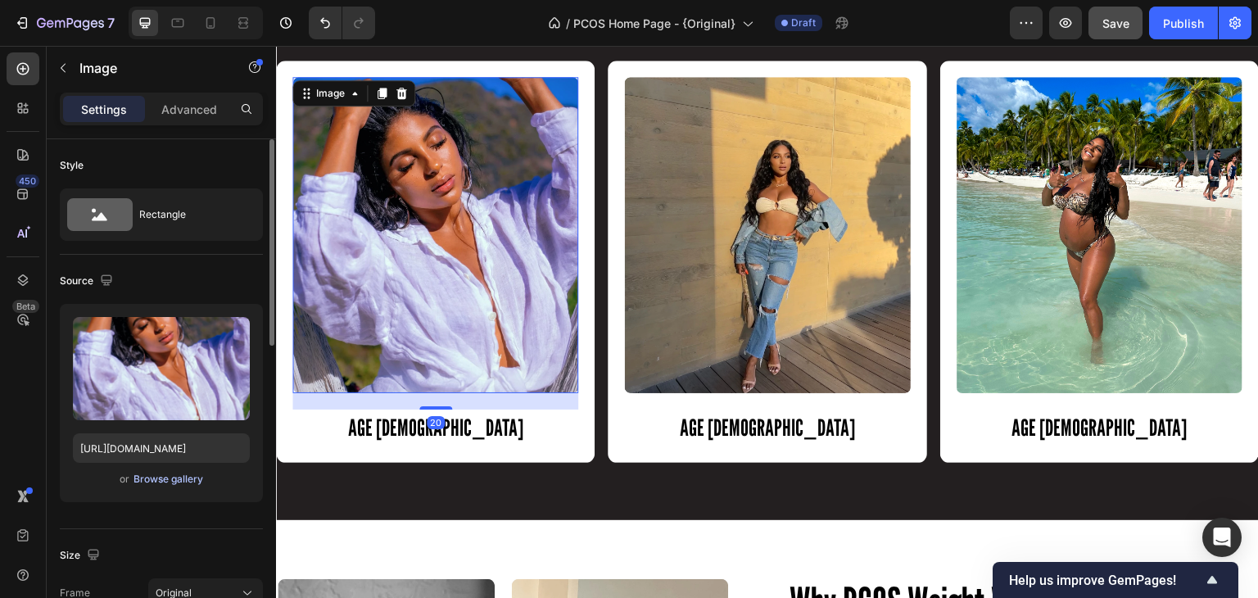
click at [185, 478] on div "Browse gallery" at bounding box center [169, 479] width 70 height 15
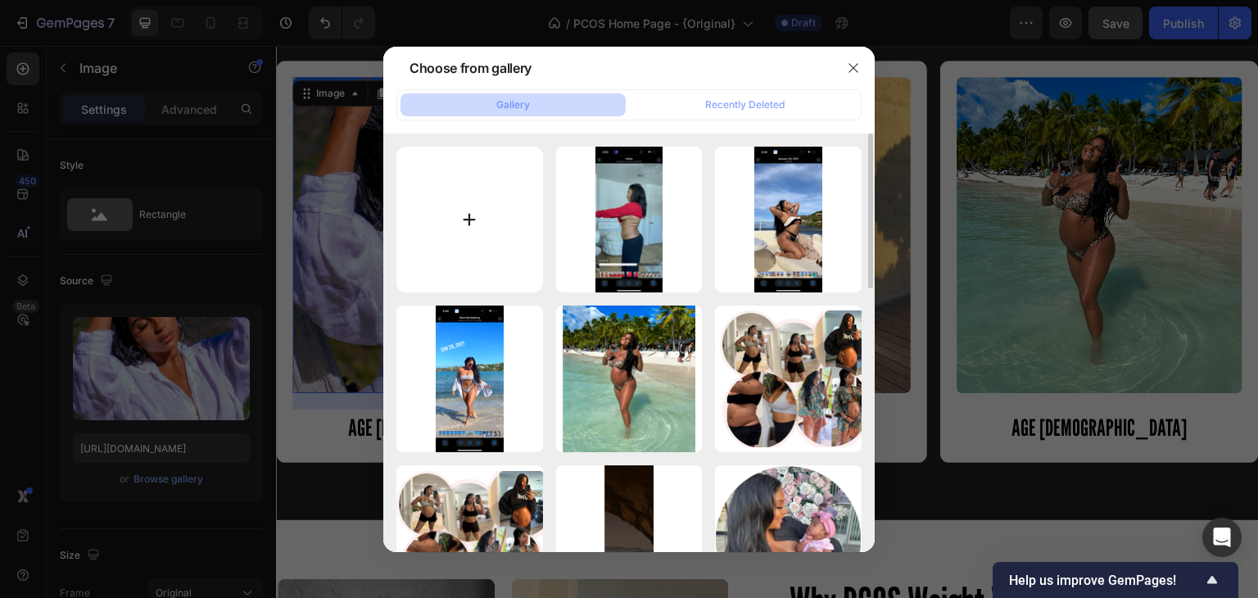
click at [482, 238] on input "file" at bounding box center [469, 220] width 147 height 147
type input "C:\fakepath\IMG_9714.png"
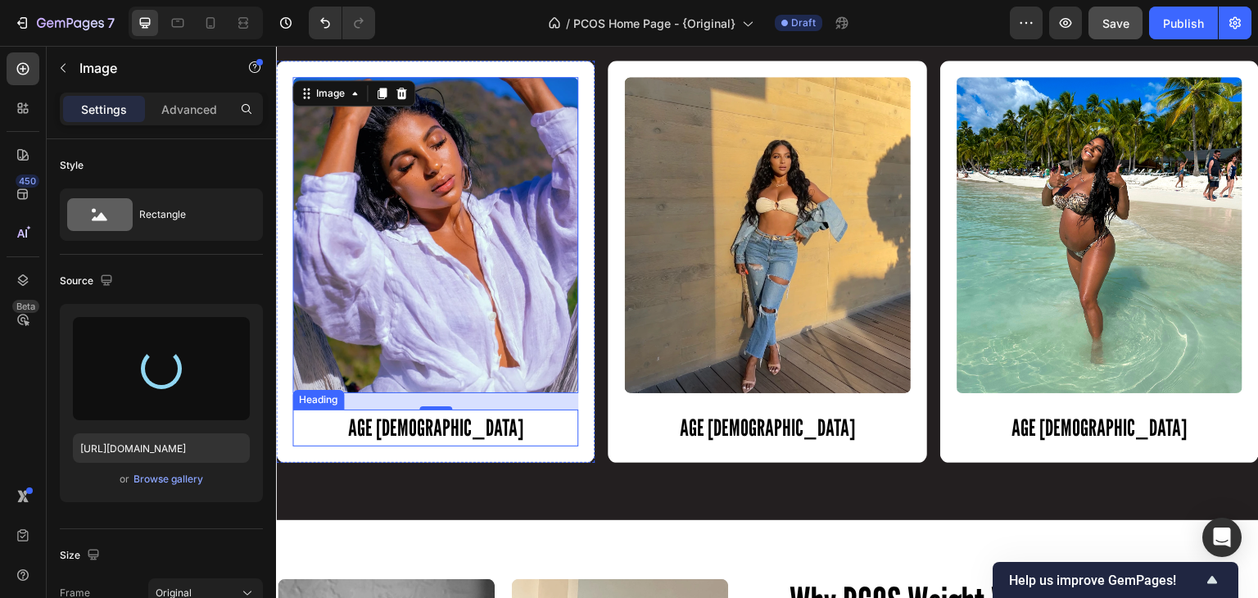
click at [438, 429] on h2 "AGE [DEMOGRAPHIC_DATA]" at bounding box center [435, 428] width 286 height 37
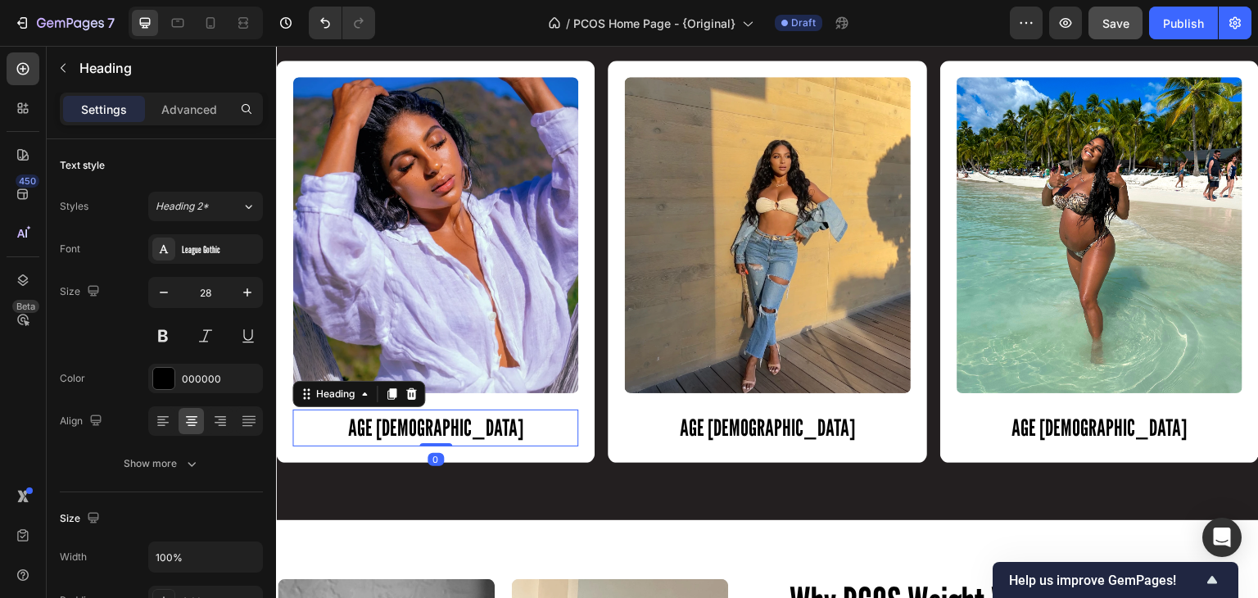
click at [454, 428] on h2 "AGE [DEMOGRAPHIC_DATA]" at bounding box center [435, 428] width 286 height 37
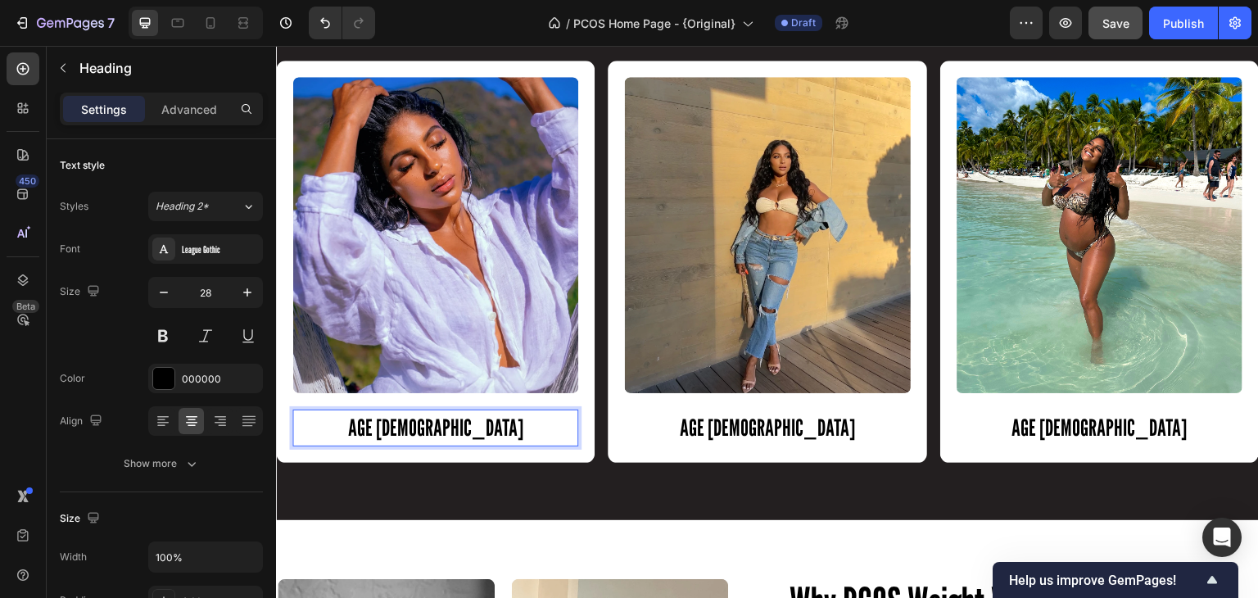
click at [454, 428] on p "AGE [DEMOGRAPHIC_DATA]" at bounding box center [435, 428] width 283 height 34
click at [426, 418] on p "AGE 2023" at bounding box center [435, 428] width 283 height 34
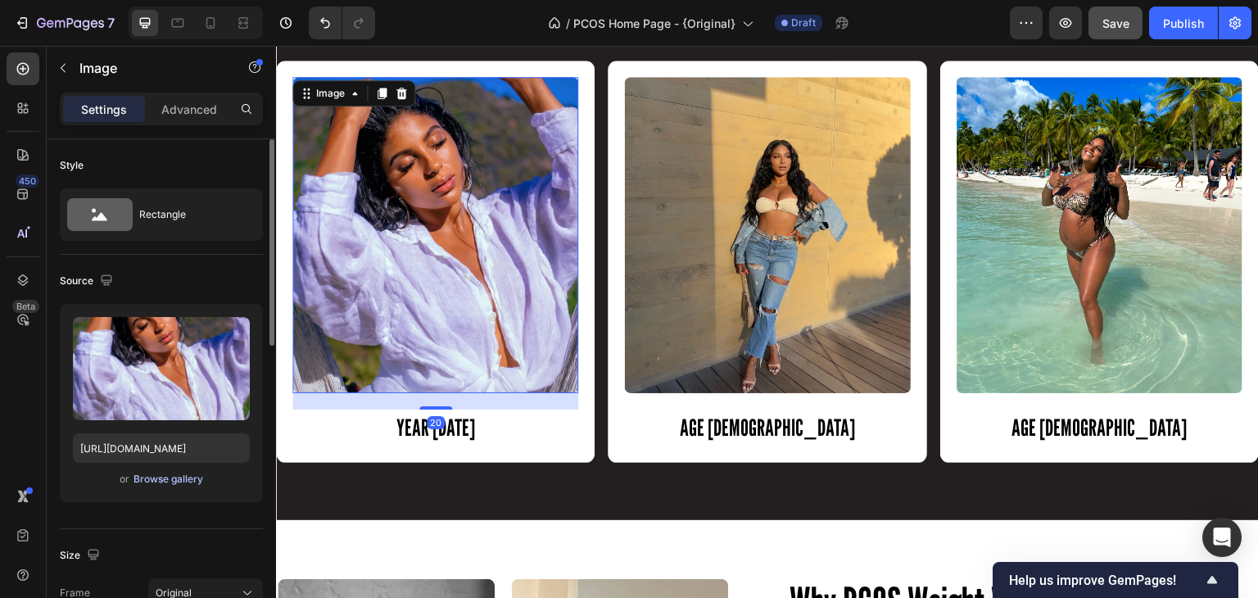
click at [179, 486] on button "Browse gallery" at bounding box center [168, 479] width 71 height 16
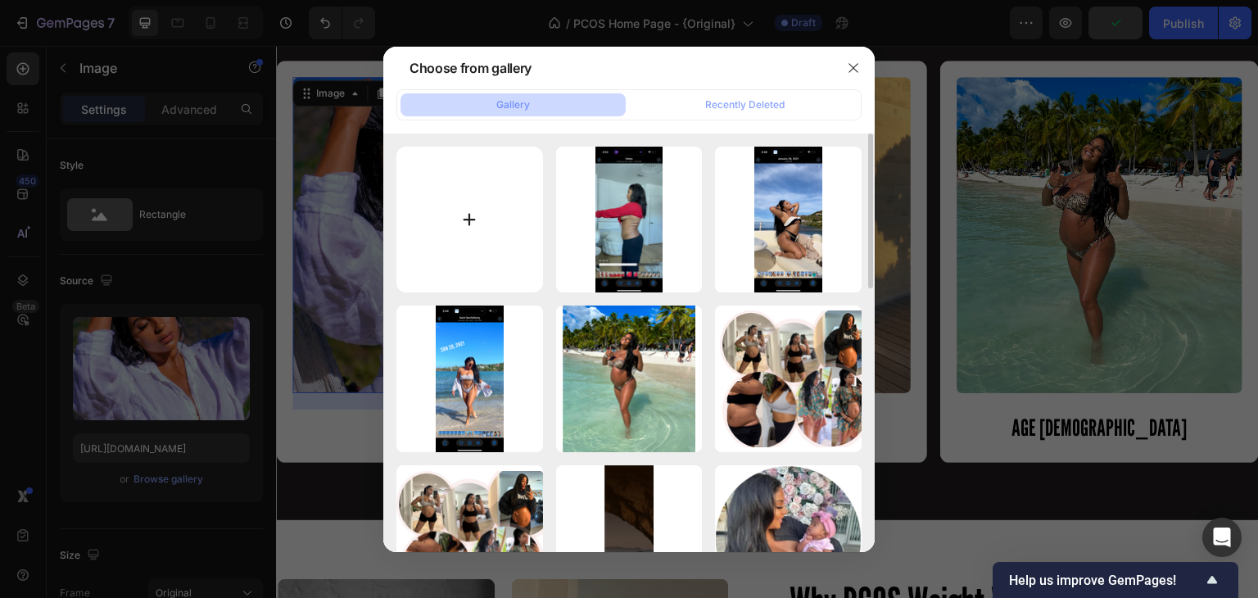
click at [480, 206] on input "file" at bounding box center [469, 220] width 147 height 147
type input "C:\fakepath\IMG_9714.png"
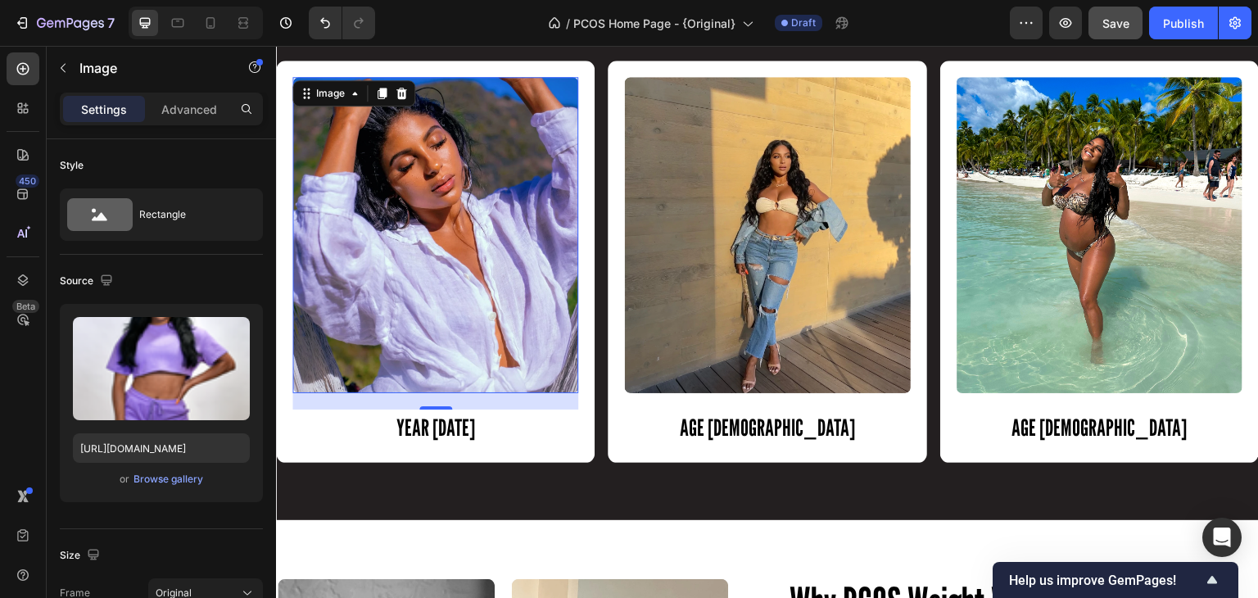
type input "[URL][DOMAIN_NAME]"
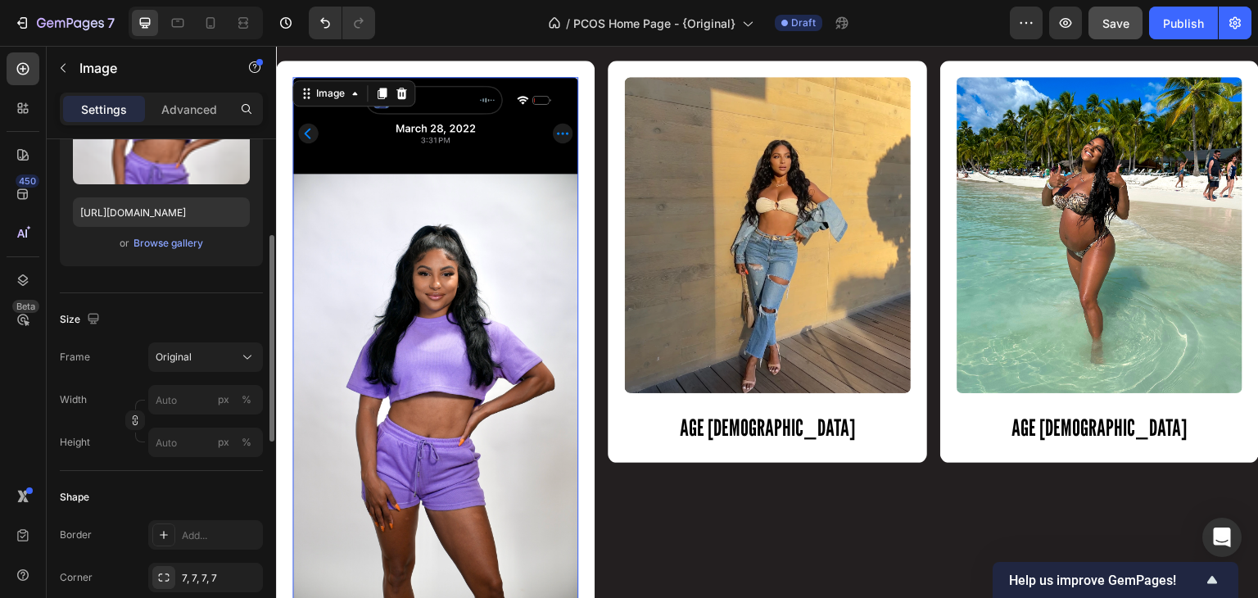
scroll to position [235, 0]
click at [170, 437] on input "px %" at bounding box center [205, 442] width 115 height 29
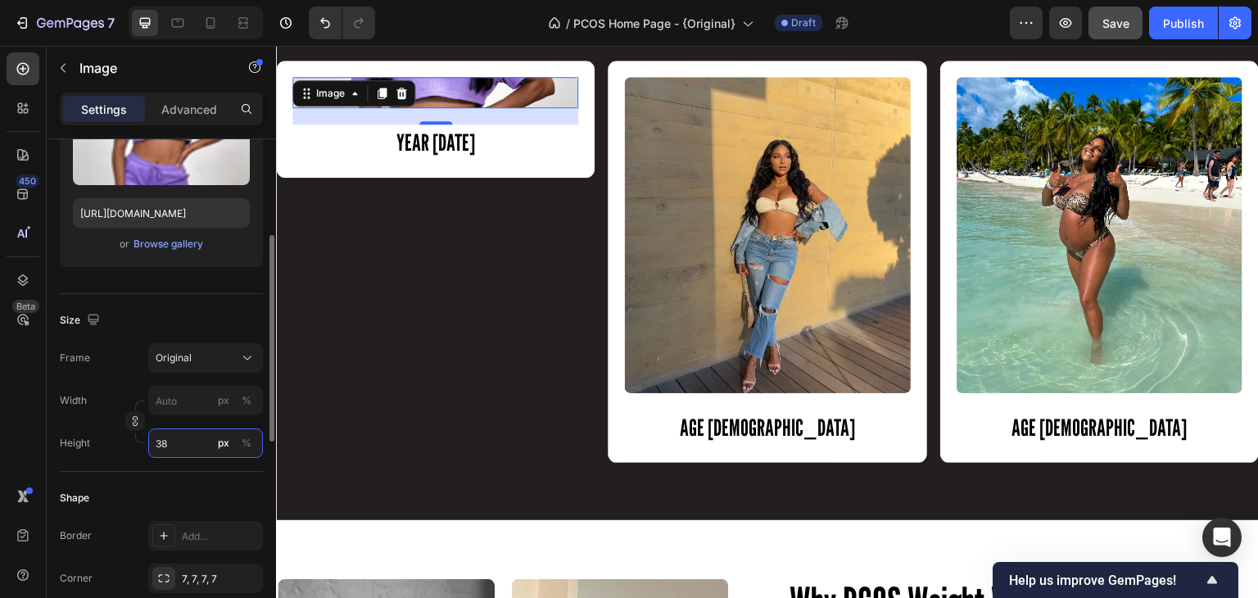
type input "380"
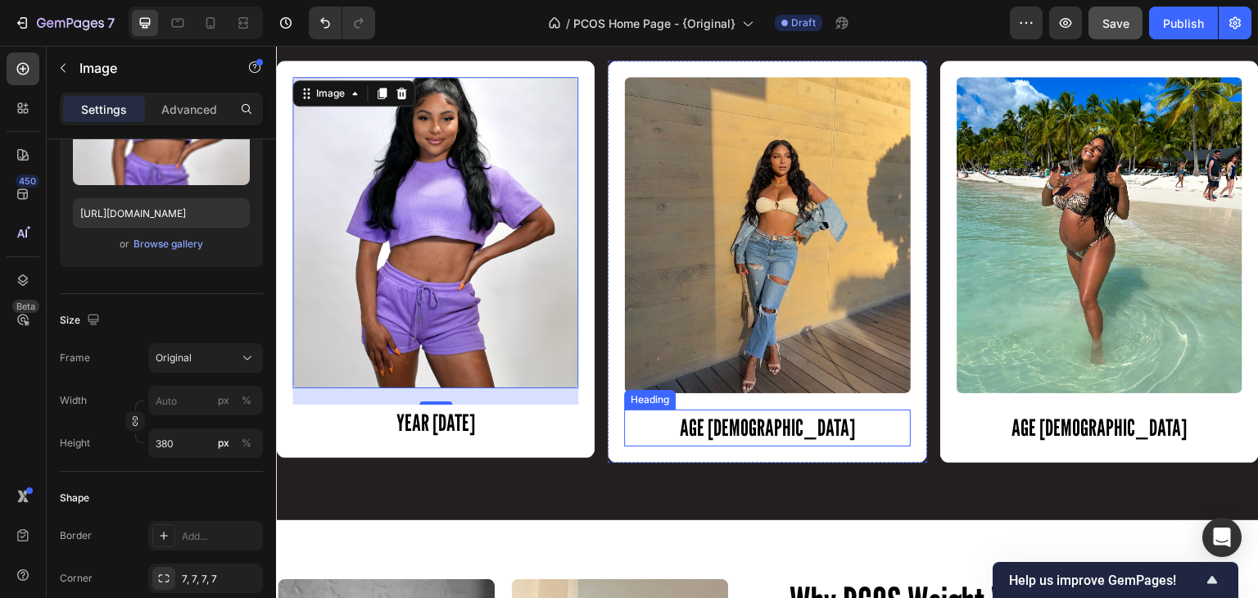
click at [789, 437] on h2 "AGE [DEMOGRAPHIC_DATA]" at bounding box center [767, 428] width 286 height 37
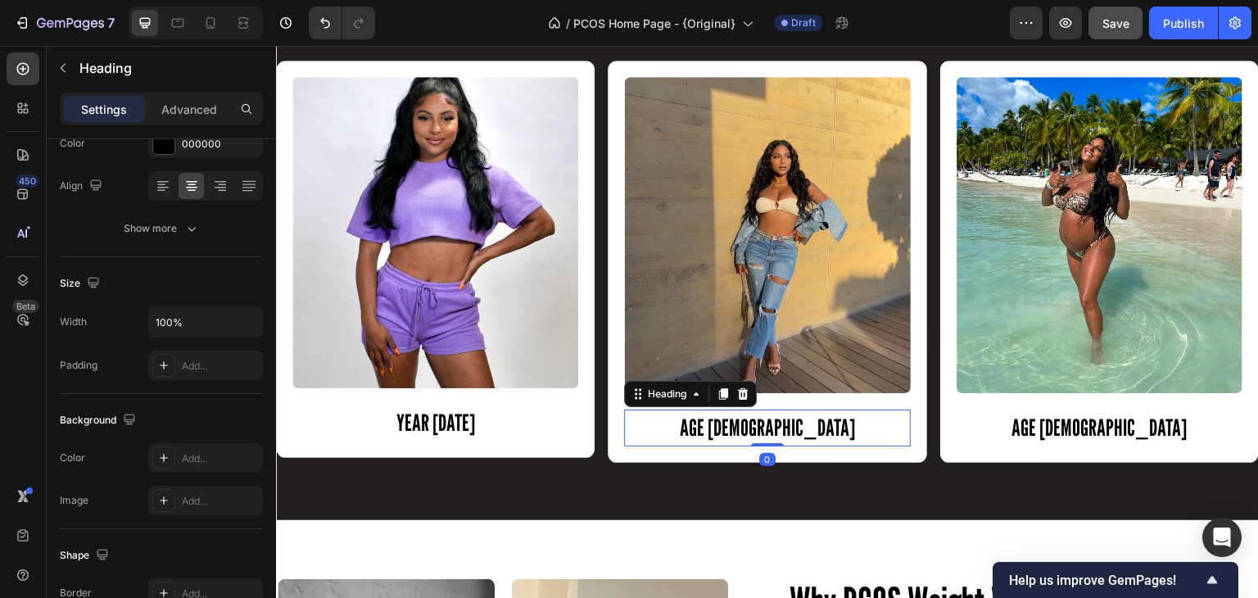
scroll to position [0, 0]
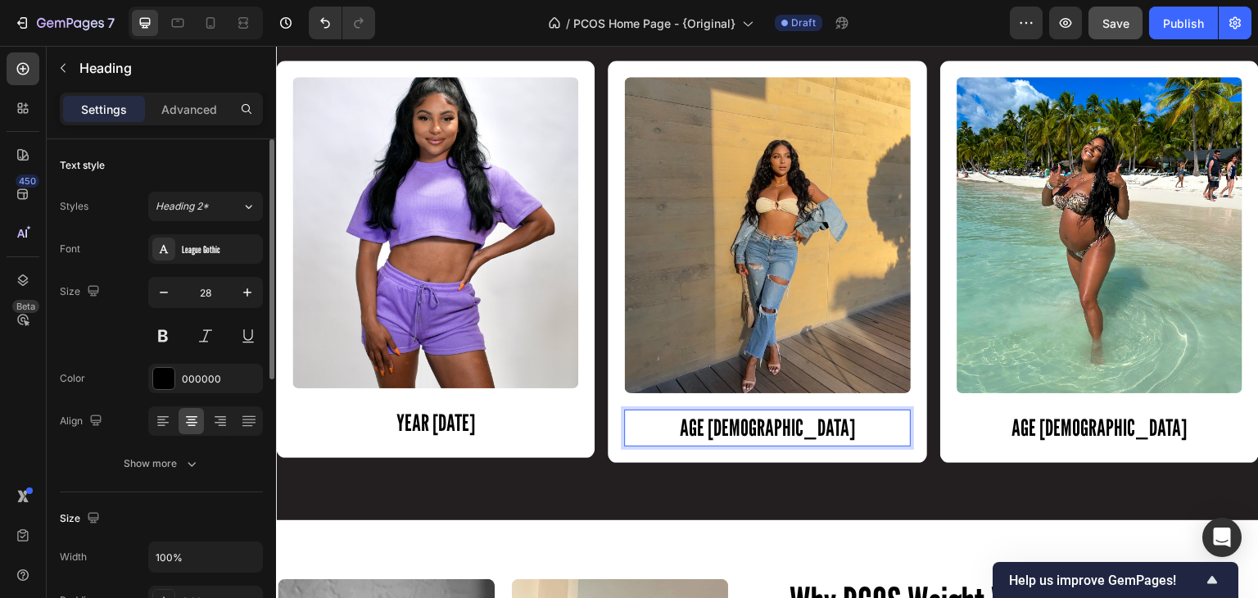
click at [781, 422] on h2 "AGE [DEMOGRAPHIC_DATA]" at bounding box center [767, 428] width 286 height 37
click at [781, 422] on p "AGE [DEMOGRAPHIC_DATA]" at bounding box center [767, 428] width 283 height 34
click at [755, 425] on p "AGE 2024" at bounding box center [767, 428] width 283 height 34
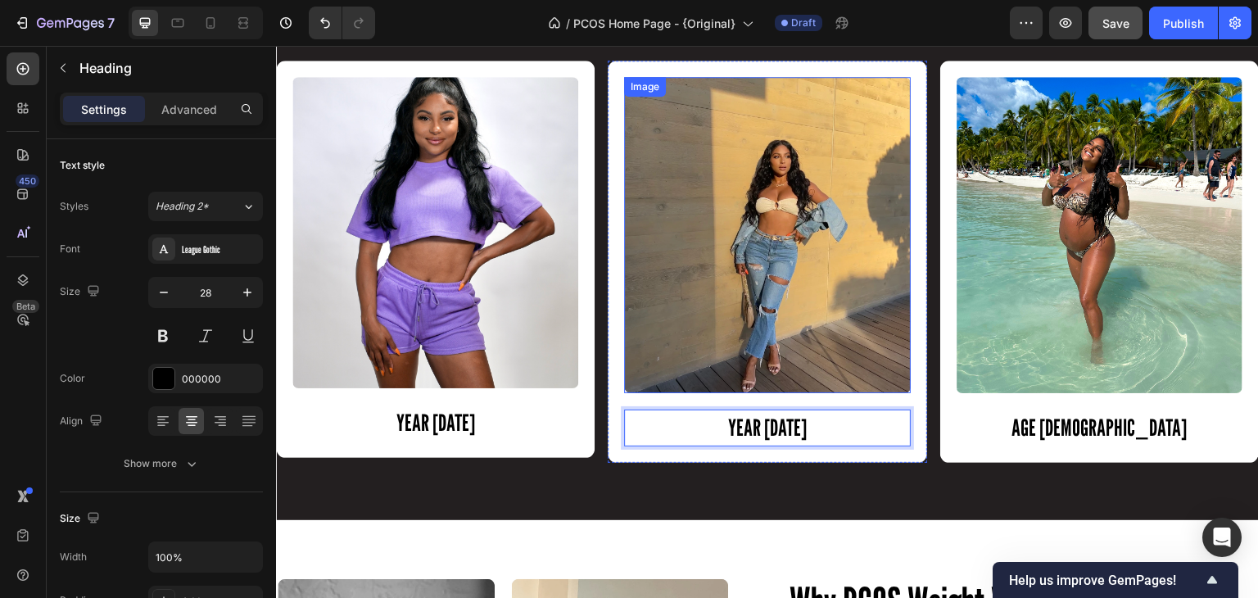
click at [773, 169] on img at bounding box center [767, 235] width 286 height 316
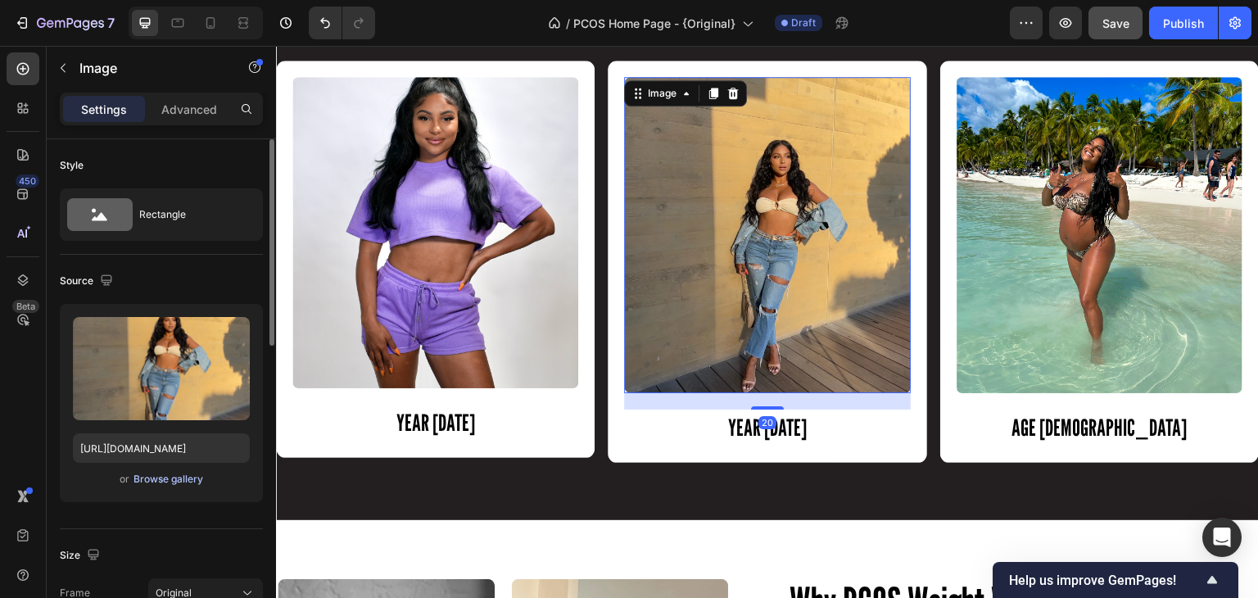
click at [190, 476] on div "Browse gallery" at bounding box center [169, 479] width 70 height 15
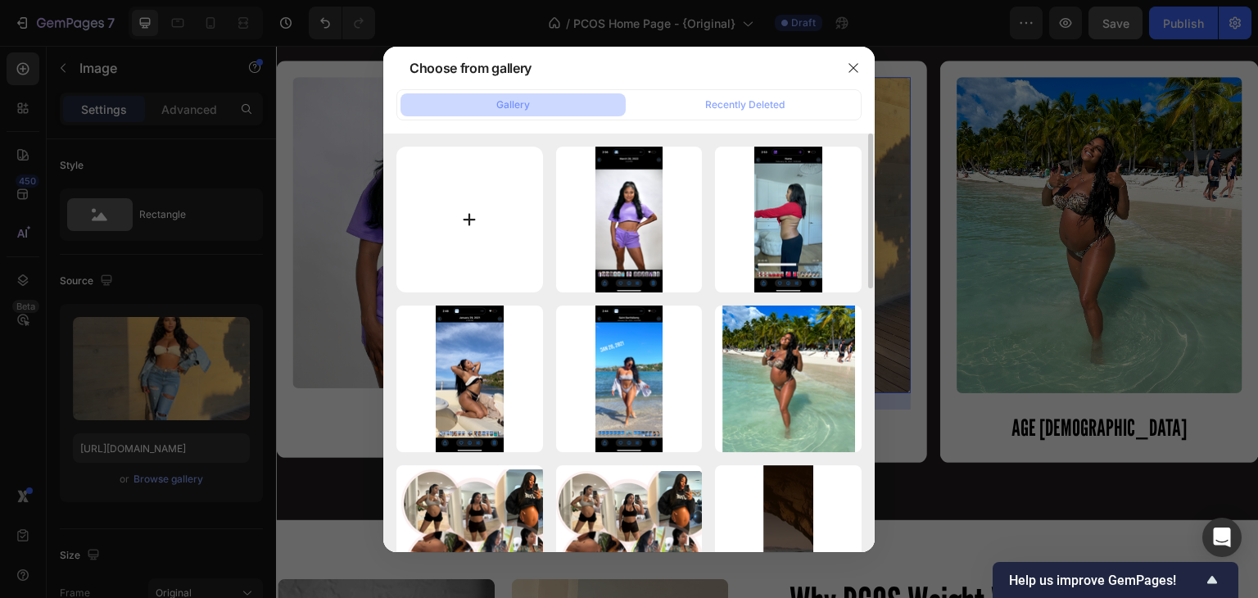
click at [470, 215] on input "file" at bounding box center [469, 220] width 147 height 147
type input "C:\fakepath\IMG_9719.png"
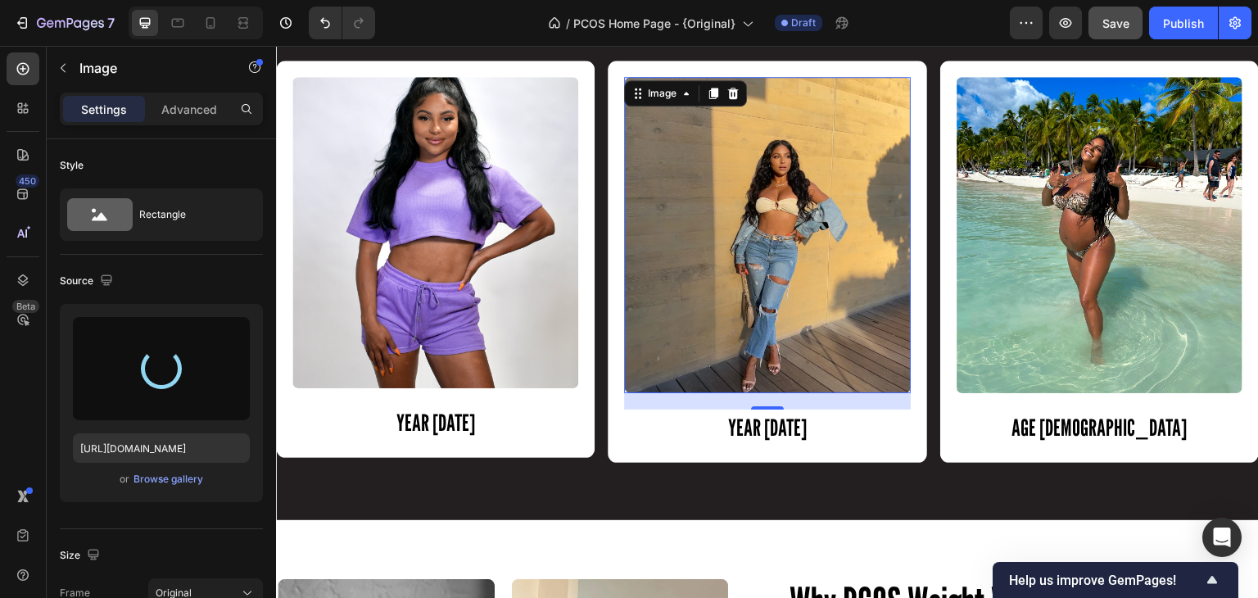
type input "[URL][DOMAIN_NAME]"
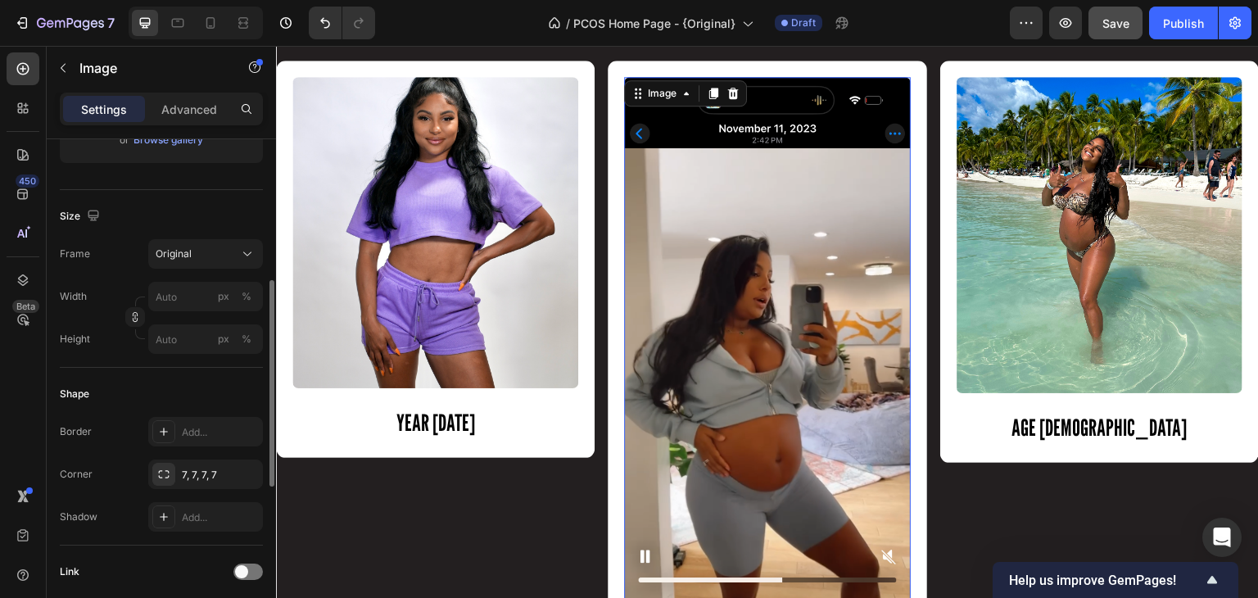
scroll to position [344, 0]
click at [179, 332] on input "px %" at bounding box center [205, 333] width 115 height 29
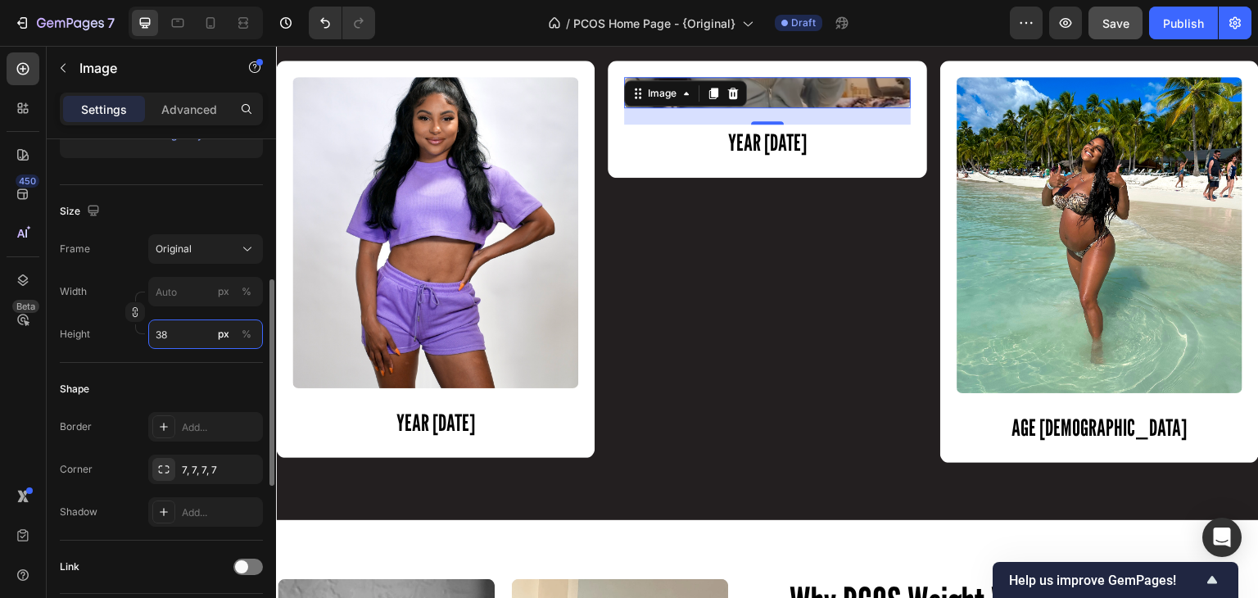
type input "380"
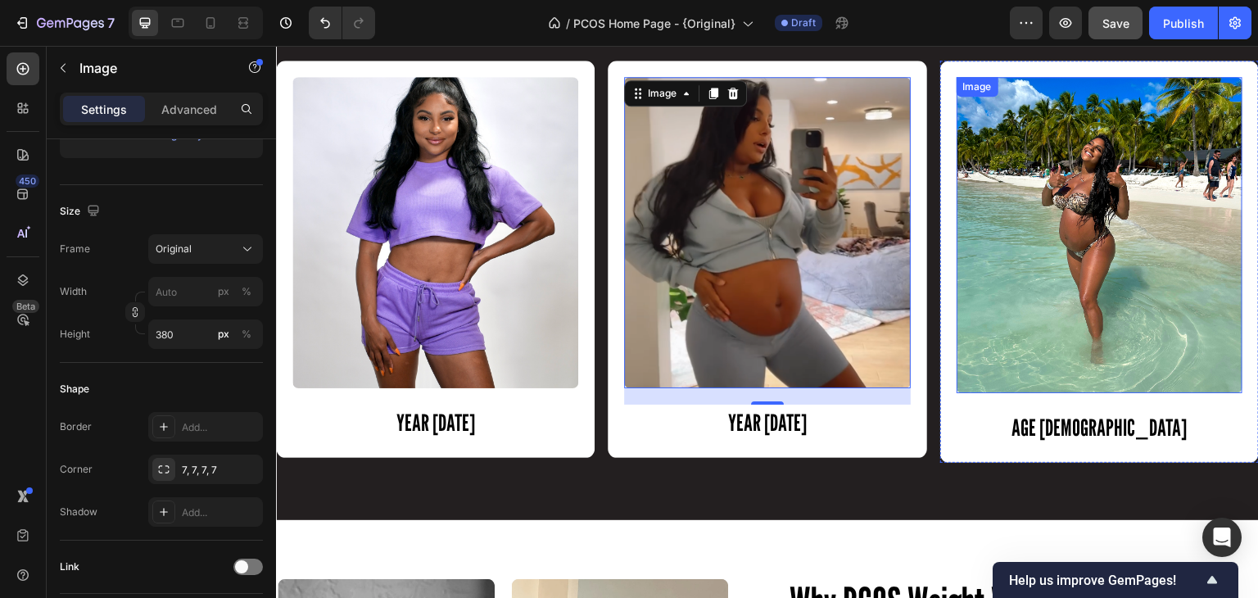
click at [1034, 326] on img at bounding box center [1100, 235] width 286 height 316
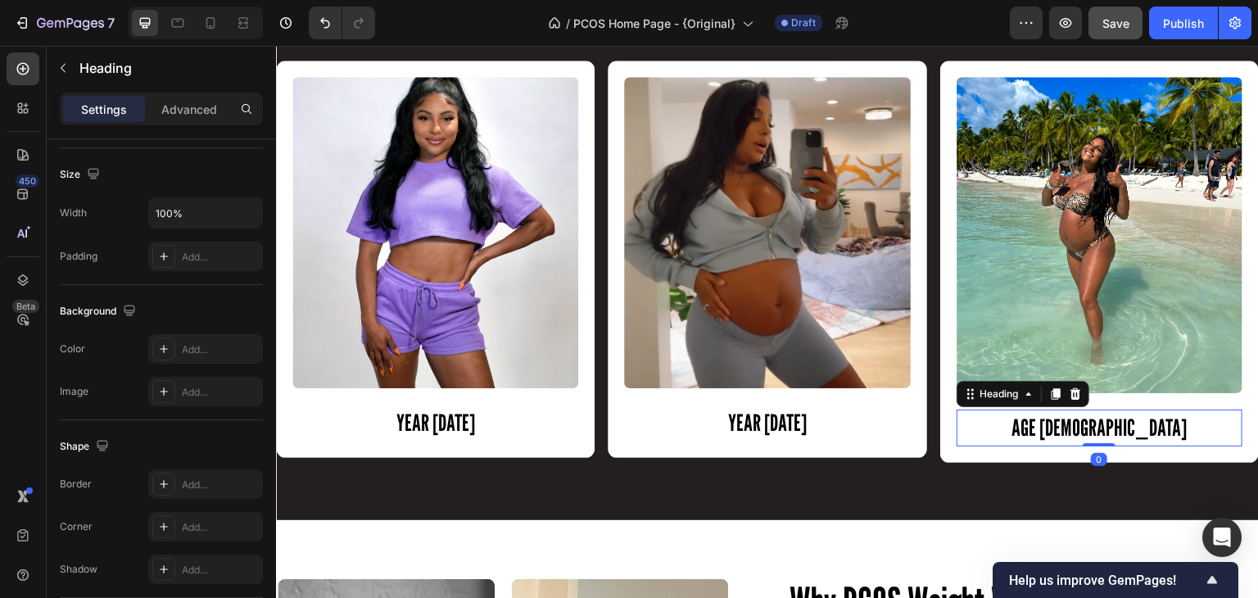
scroll to position [0, 0]
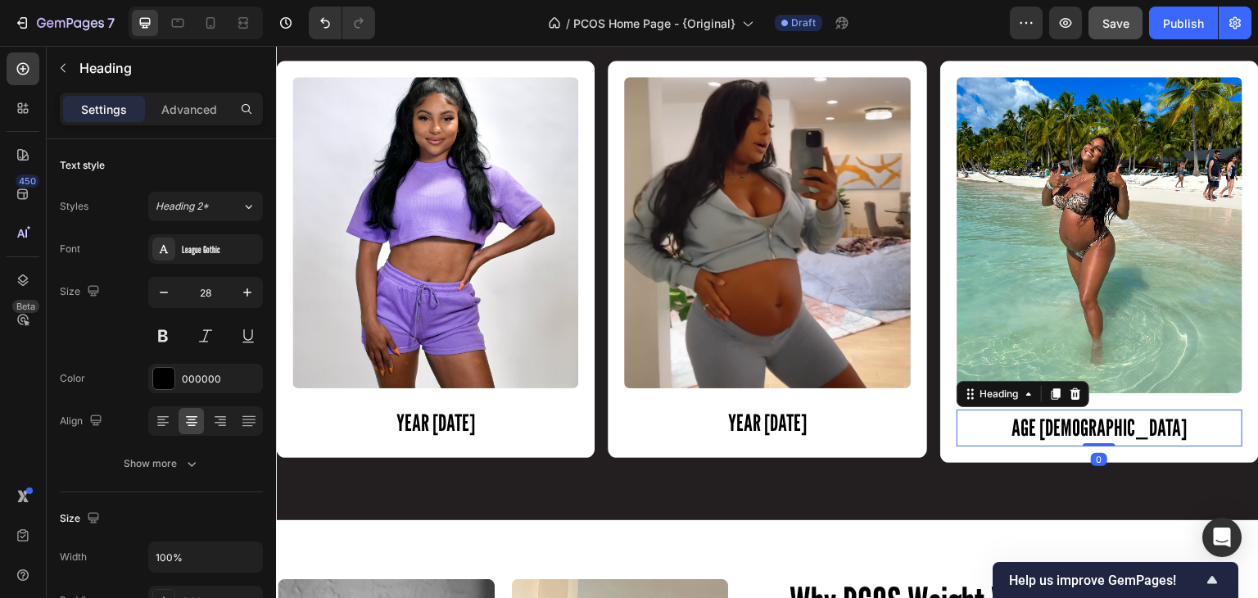
click at [1124, 426] on h2 "AGE [DEMOGRAPHIC_DATA]" at bounding box center [1100, 428] width 286 height 37
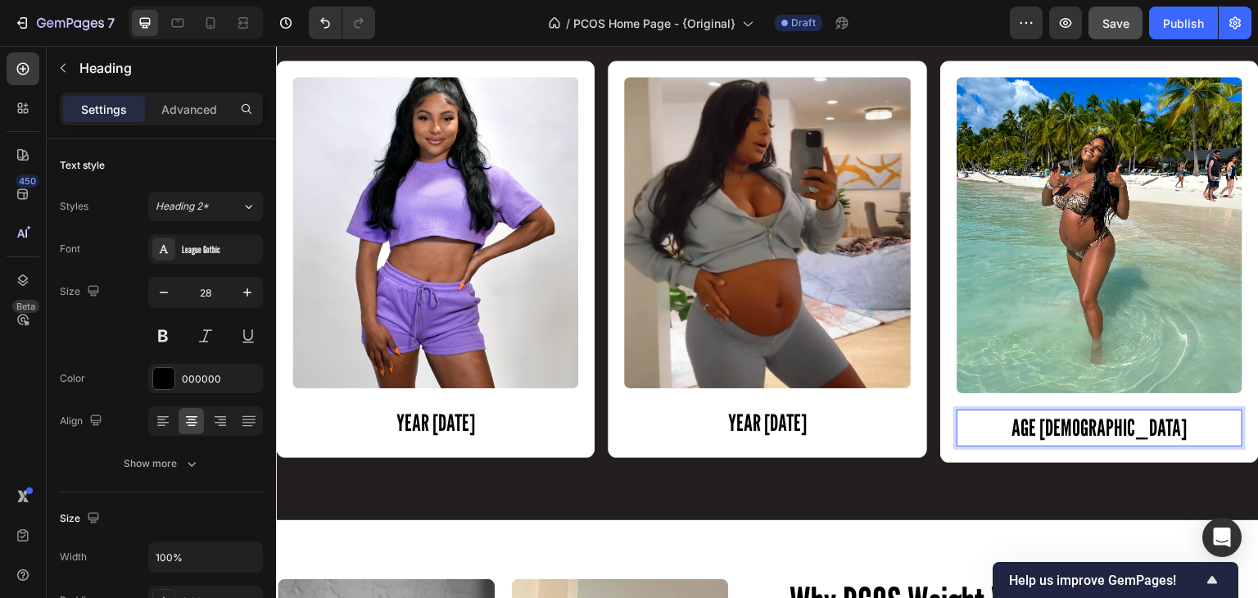
click at [1124, 426] on p "AGE [DEMOGRAPHIC_DATA]" at bounding box center [1099, 428] width 283 height 34
click at [1081, 424] on p "AGE 2025" at bounding box center [1099, 428] width 283 height 34
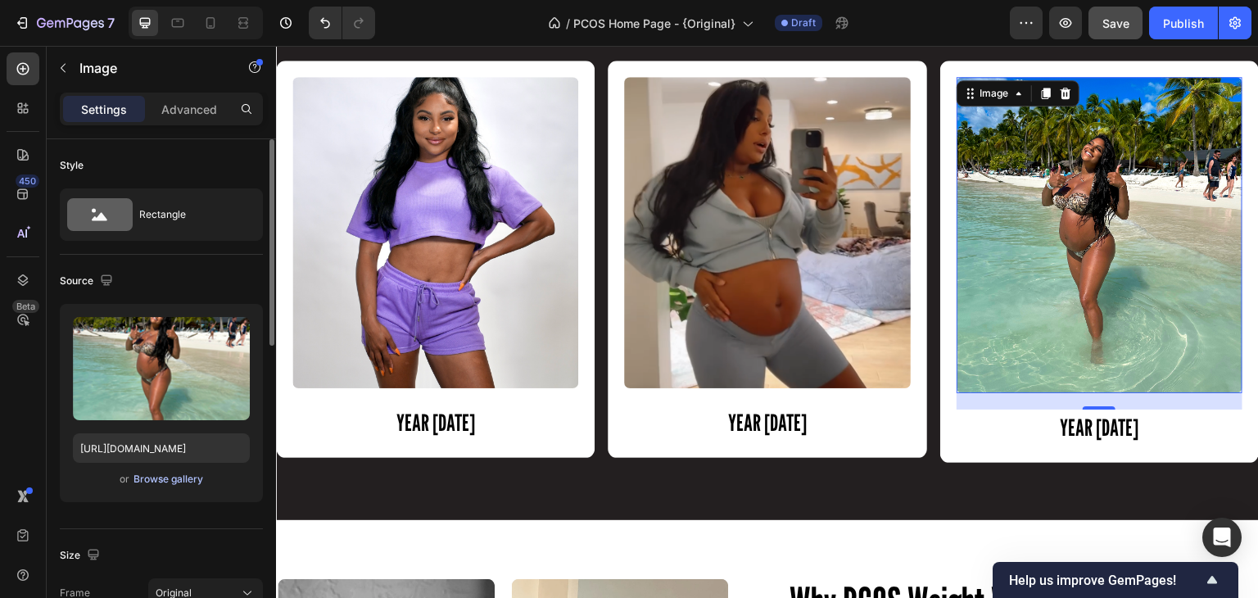
click at [177, 482] on div "Browse gallery" at bounding box center [169, 479] width 70 height 15
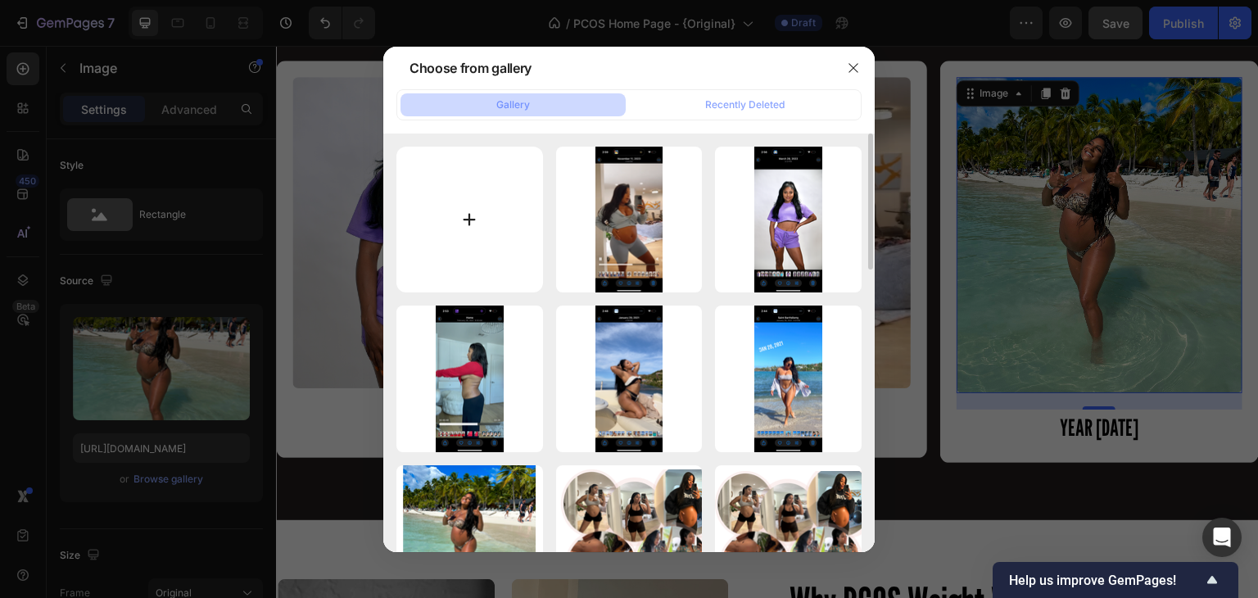
click at [491, 220] on input "file" at bounding box center [469, 220] width 147 height 147
type input "C:\fakepath\IMG_9729.png"
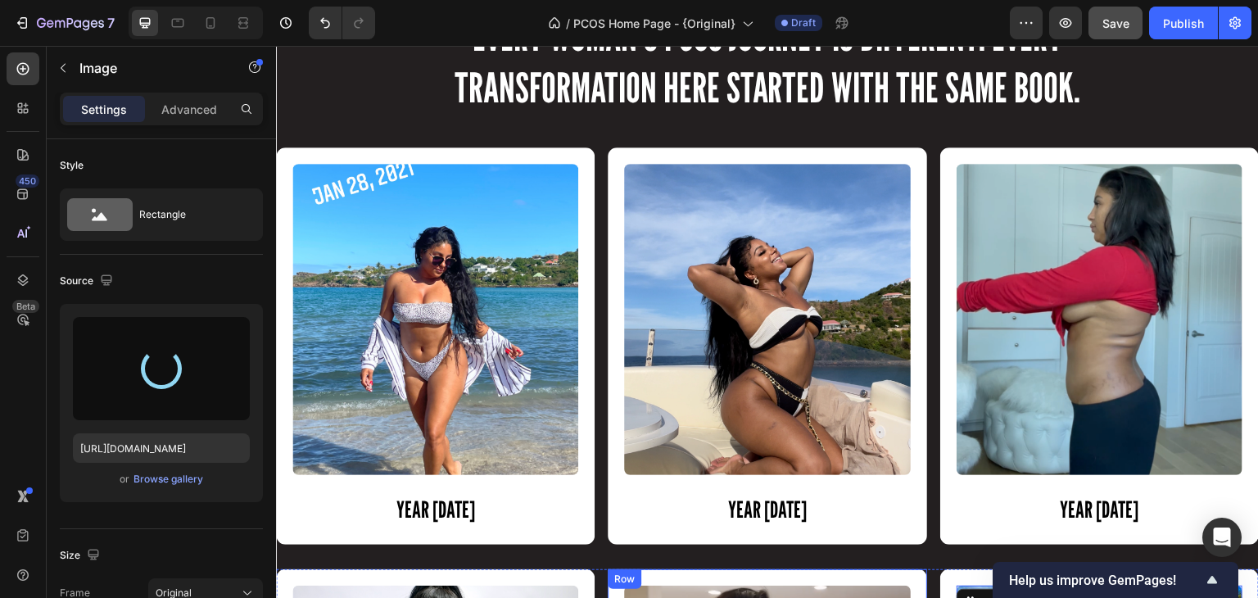
scroll to position [1527, 0]
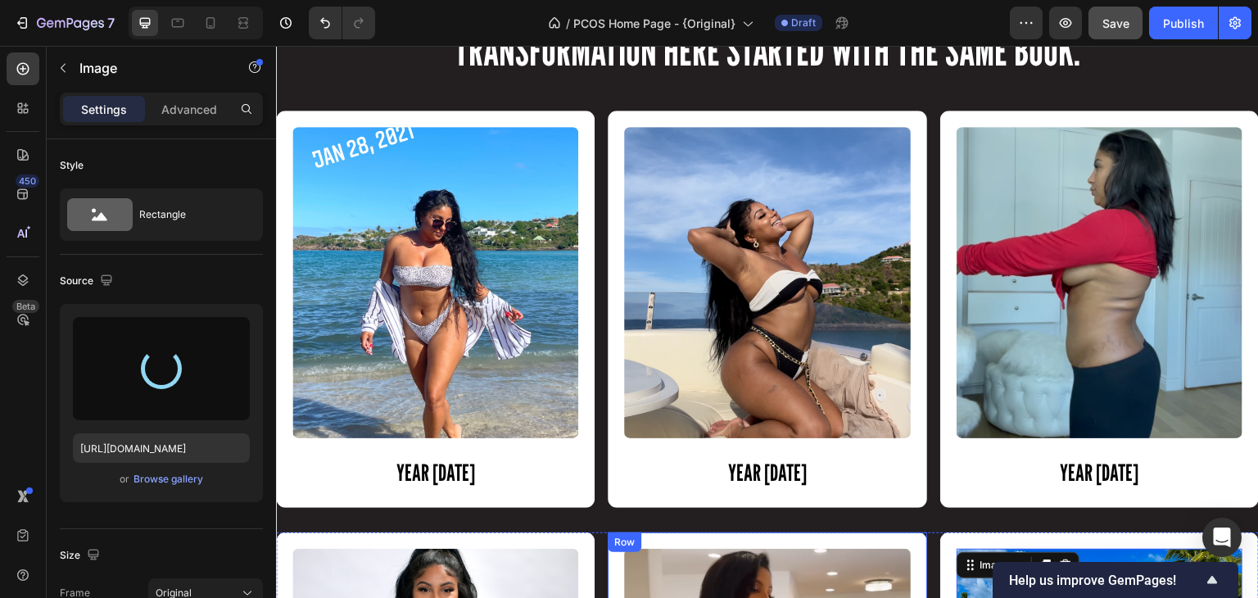
type input "[URL][DOMAIN_NAME]"
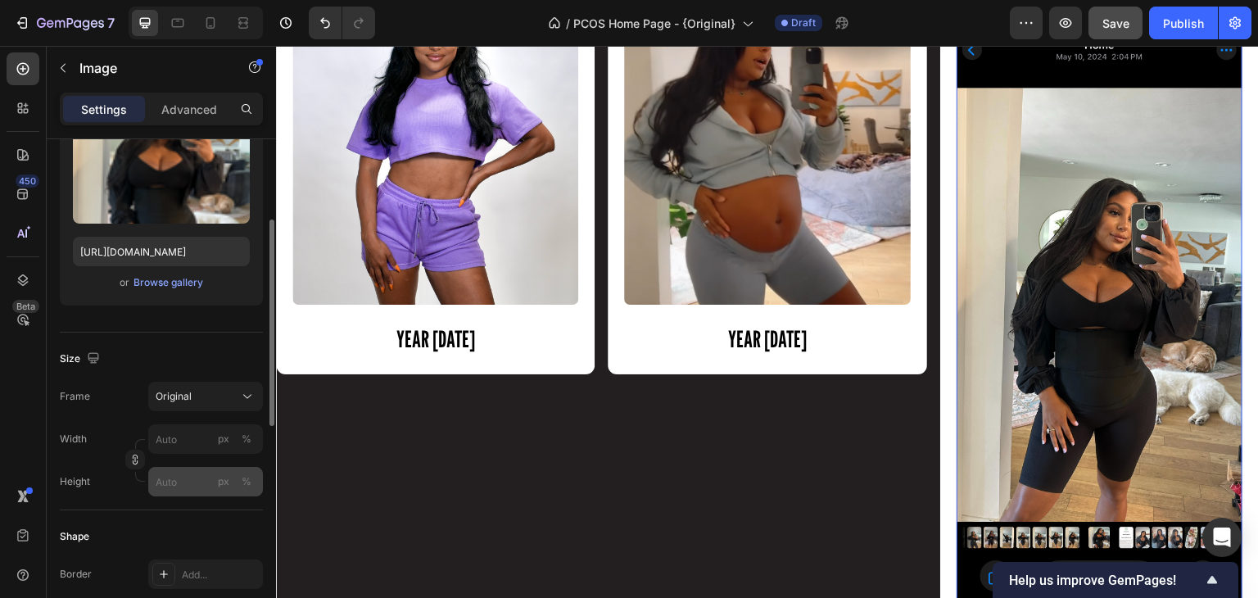
scroll to position [197, 0]
click at [176, 487] on input "px %" at bounding box center [205, 481] width 115 height 29
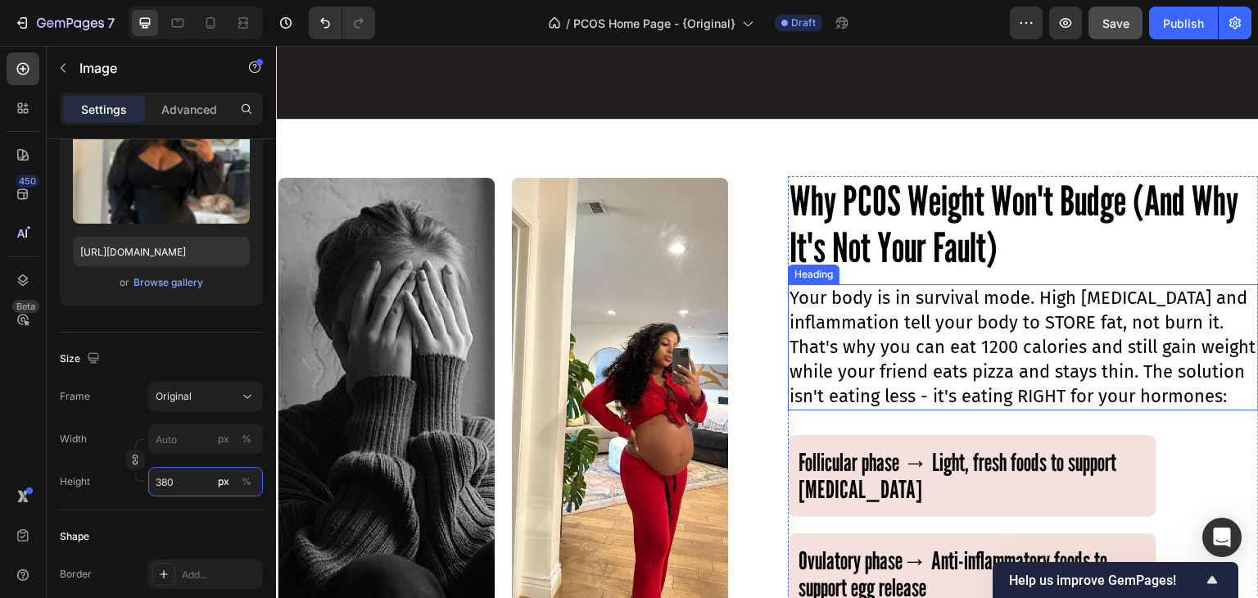
scroll to position [2496, 0]
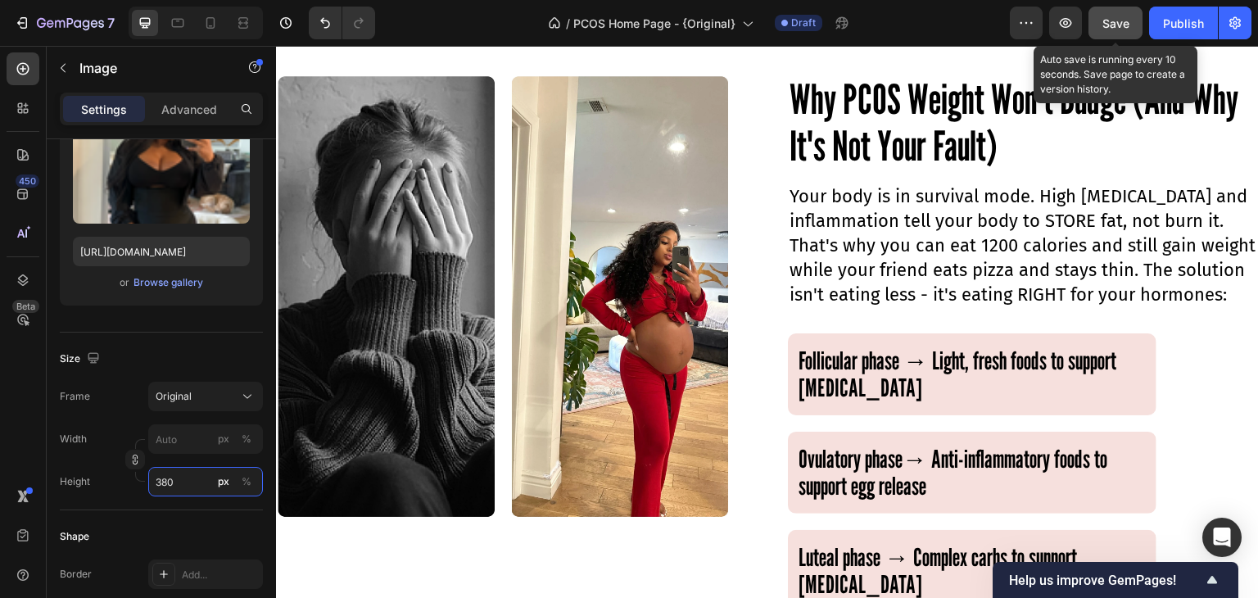
type input "380"
click at [1114, 31] on button "Save" at bounding box center [1116, 23] width 54 height 33
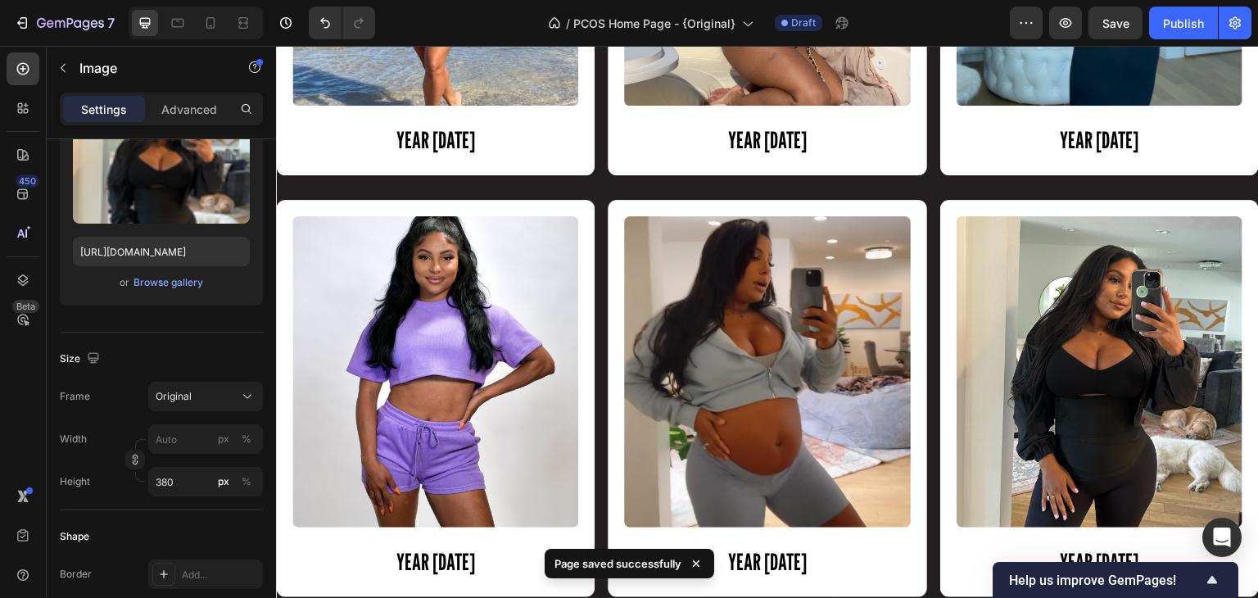
scroll to position [1858, 0]
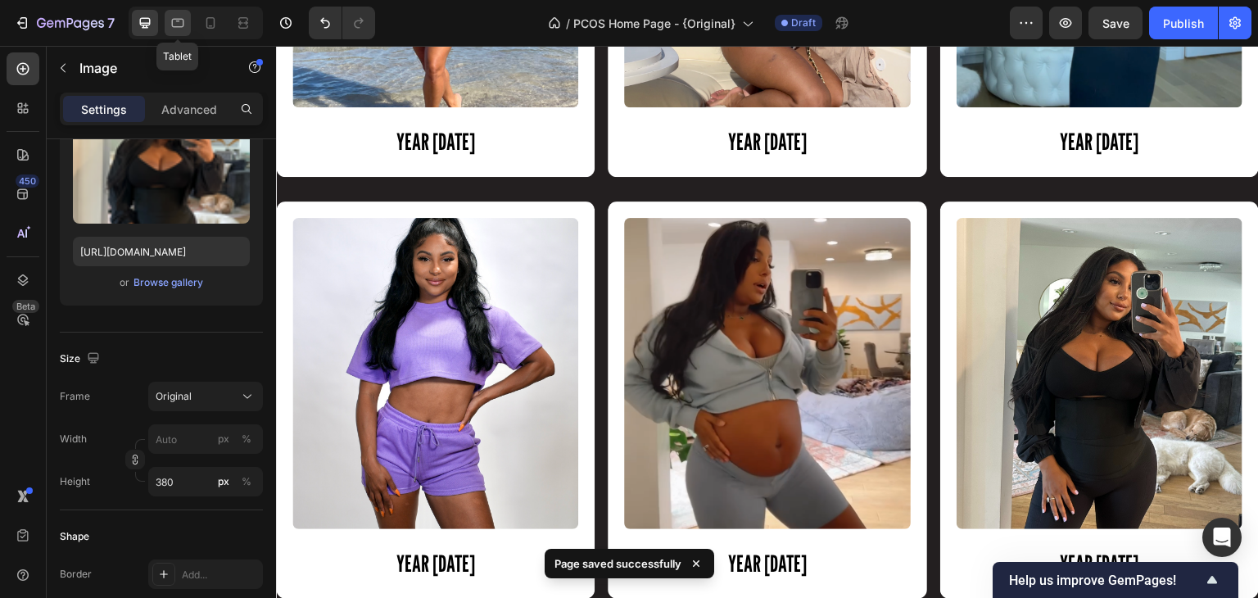
click at [174, 28] on icon at bounding box center [178, 23] width 16 height 16
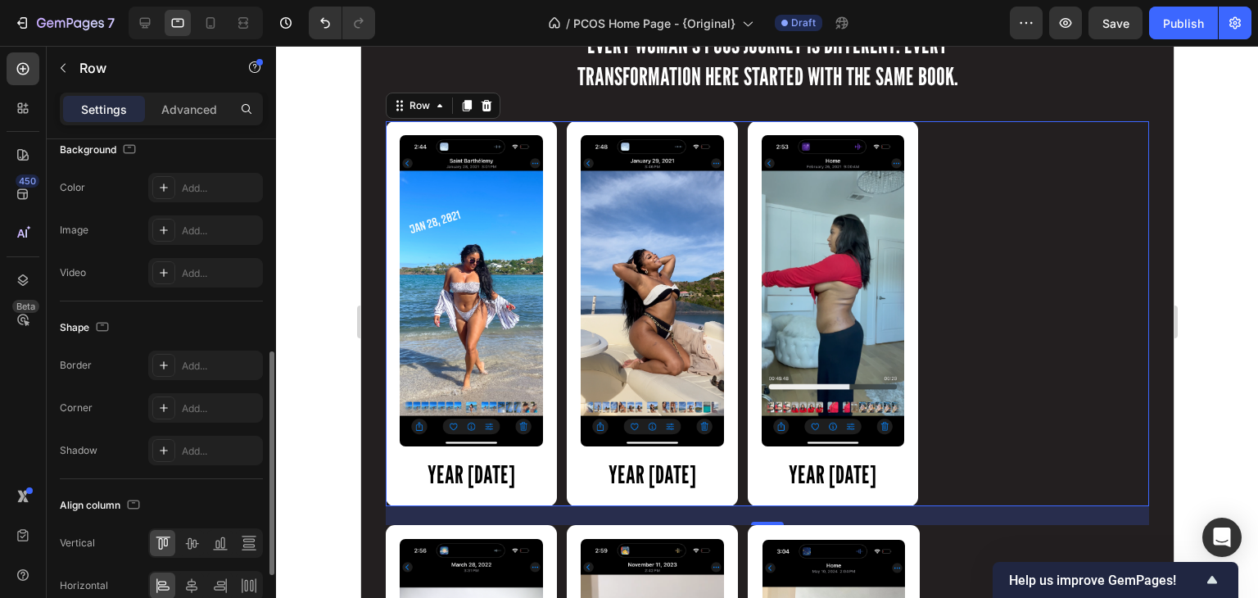
scroll to position [636, 0]
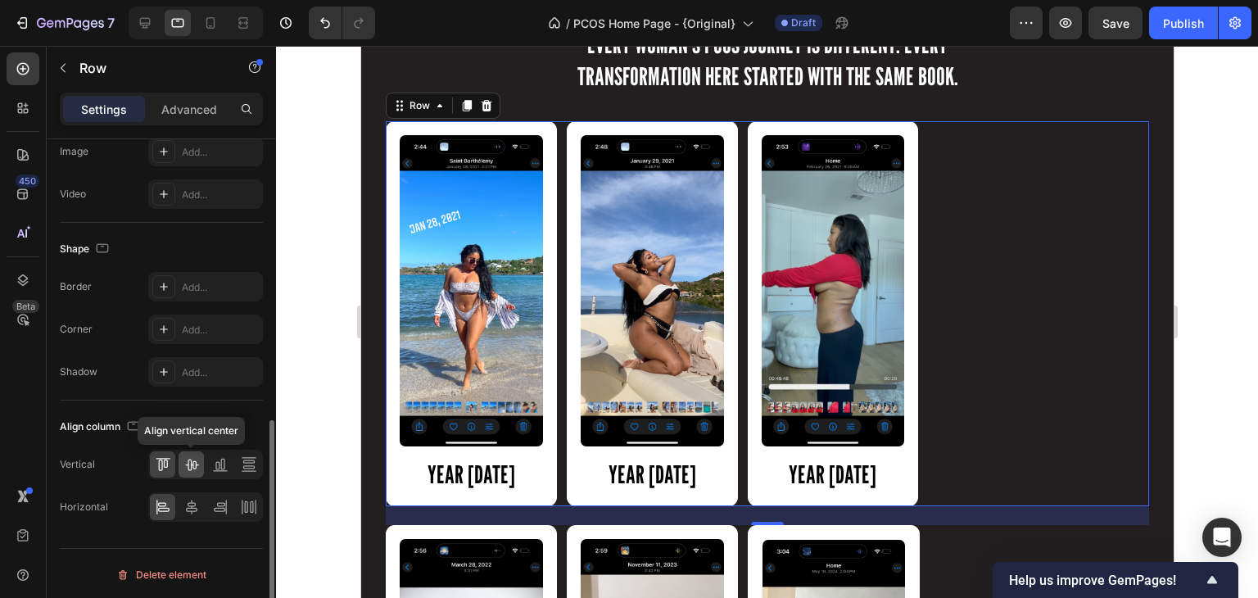
click at [190, 459] on icon at bounding box center [191, 464] width 16 height 16
click at [190, 499] on icon at bounding box center [191, 507] width 16 height 16
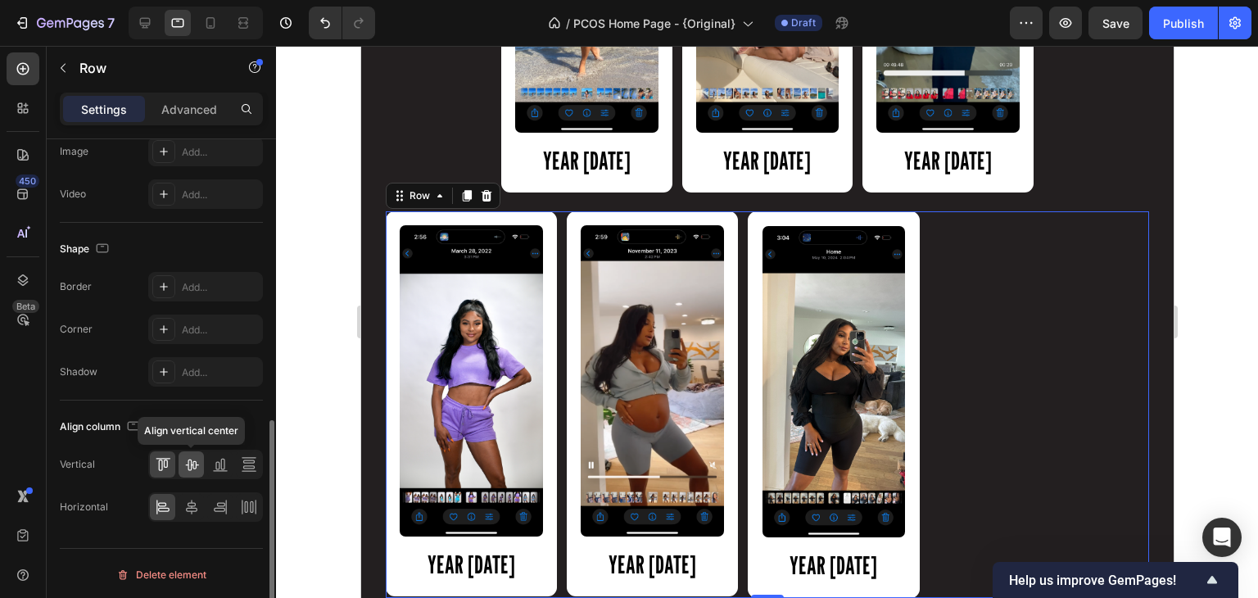
click at [189, 463] on icon at bounding box center [191, 464] width 16 height 16
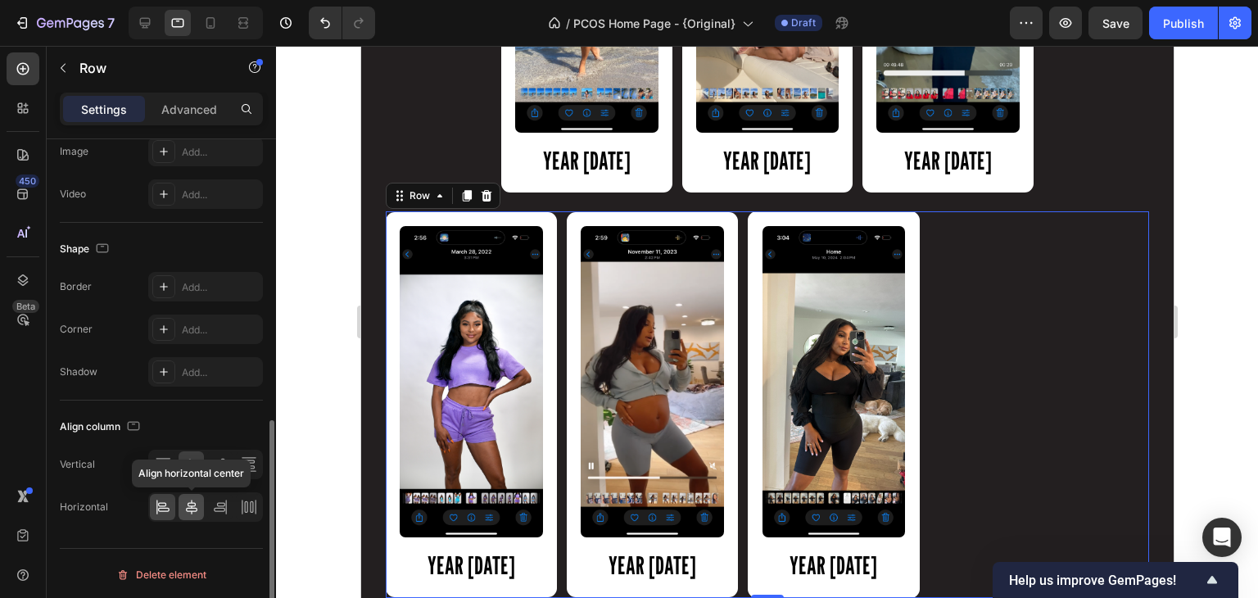
click at [191, 502] on icon at bounding box center [191, 507] width 16 height 16
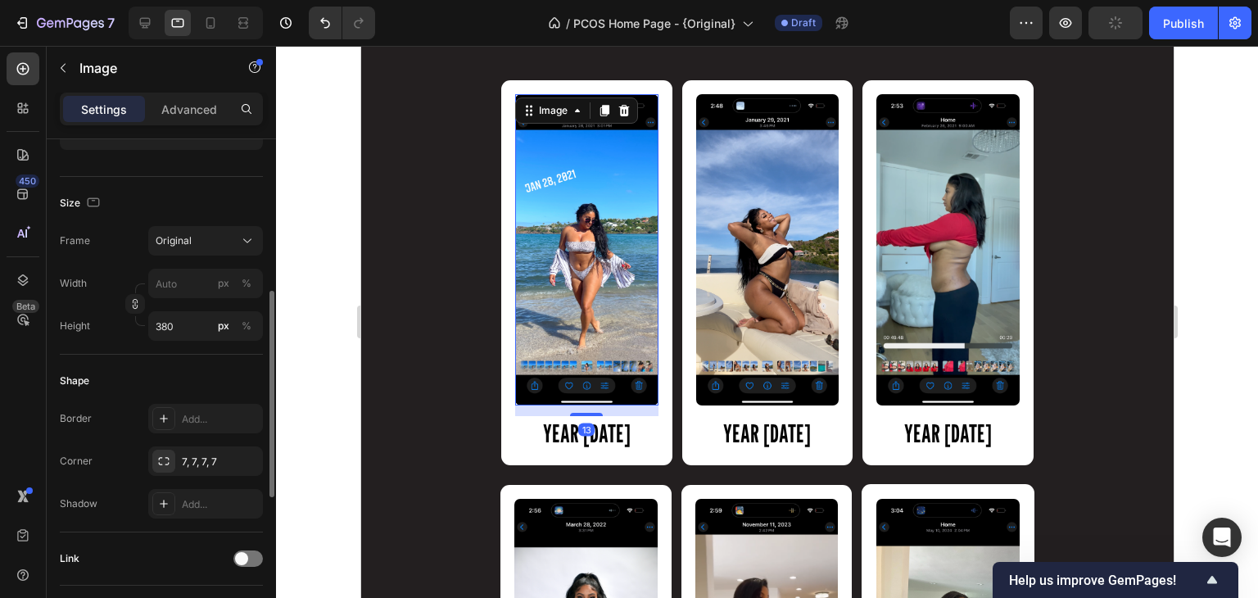
scroll to position [367, 0]
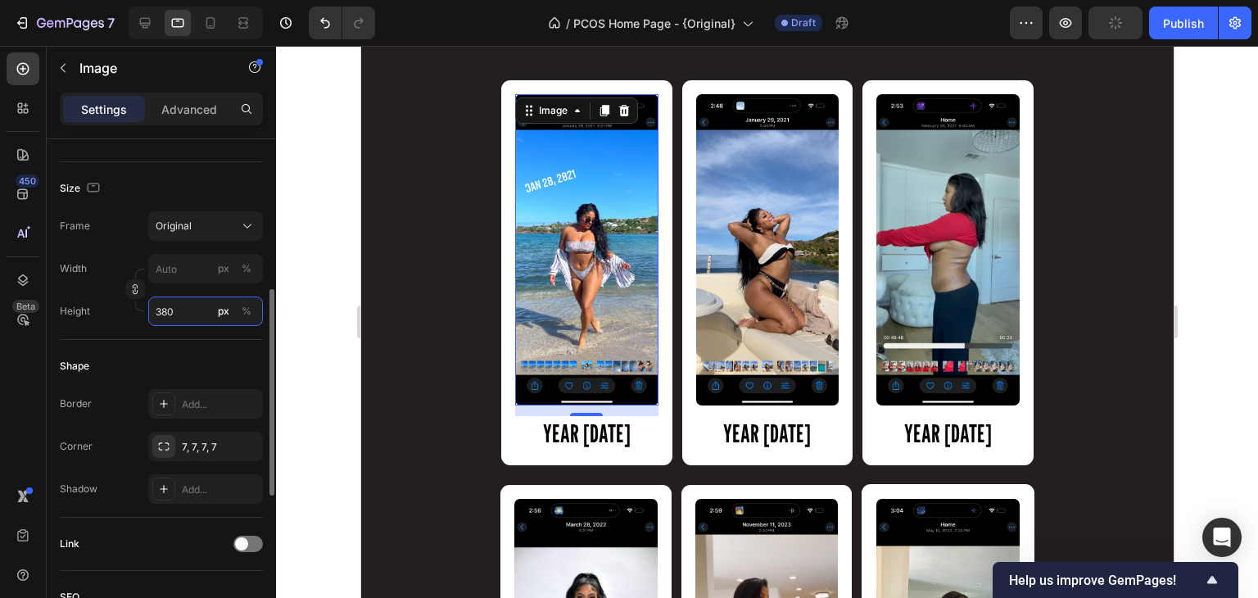
click at [177, 309] on input "380" at bounding box center [205, 310] width 115 height 29
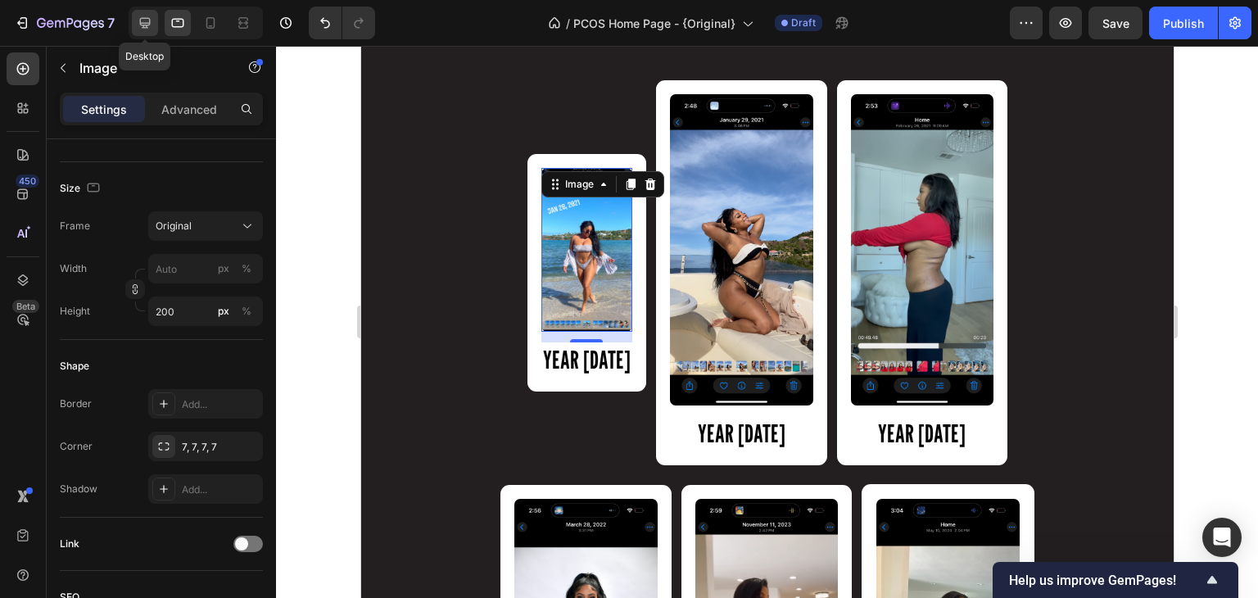
click at [142, 30] on icon at bounding box center [145, 23] width 16 height 16
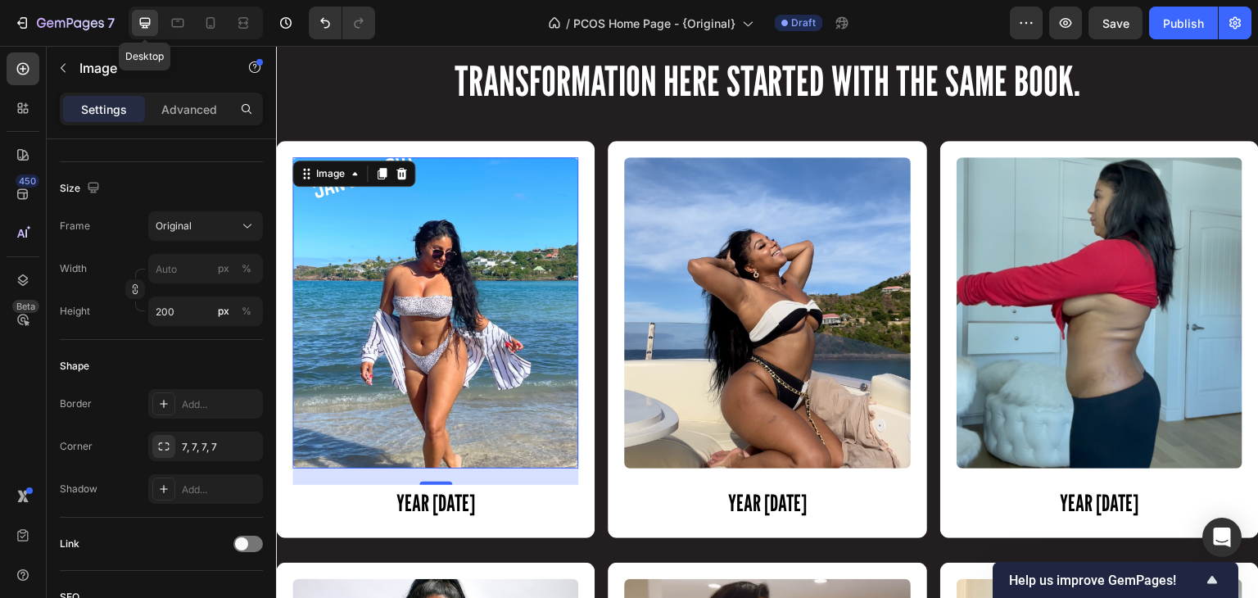
type input "380"
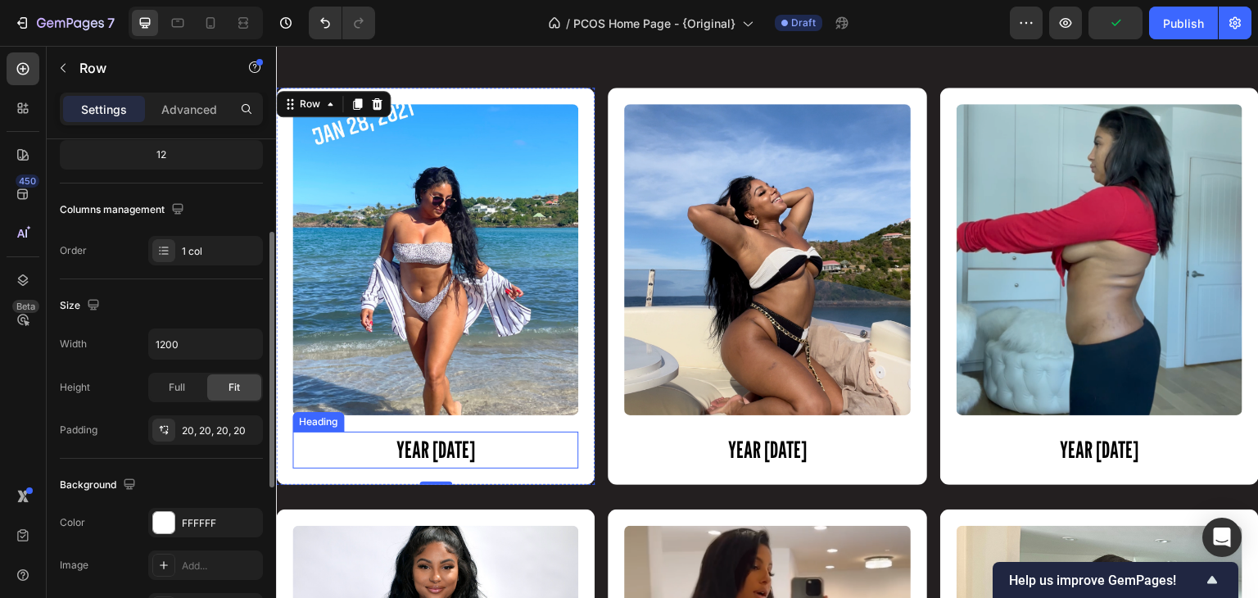
scroll to position [203, 0]
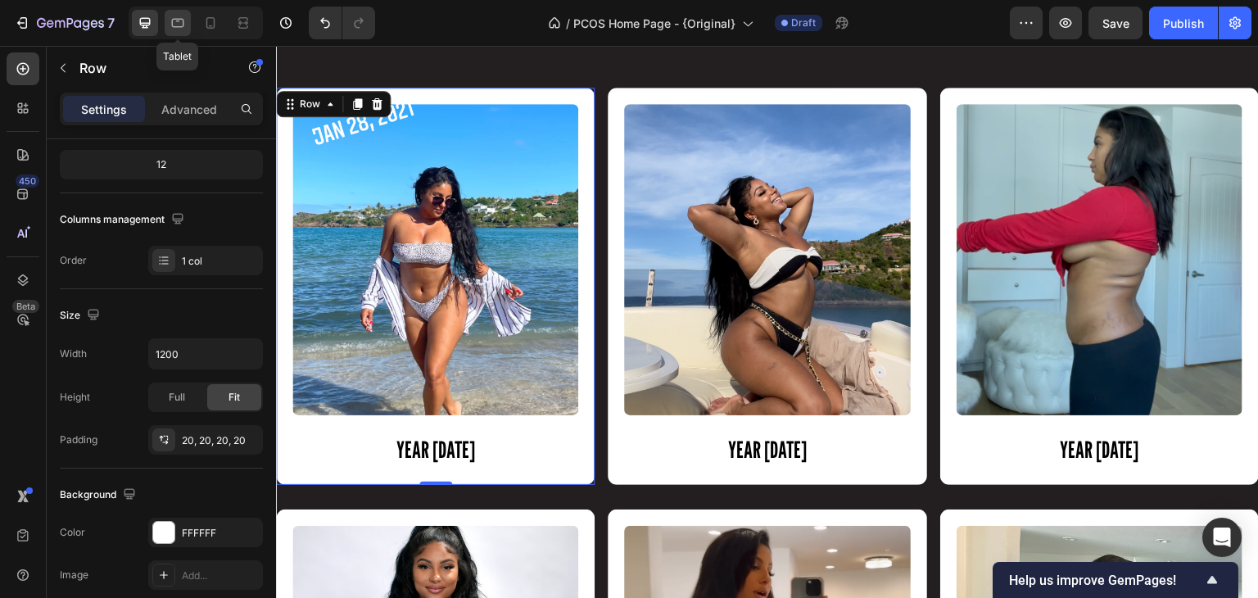
click at [182, 21] on icon at bounding box center [178, 23] width 16 height 16
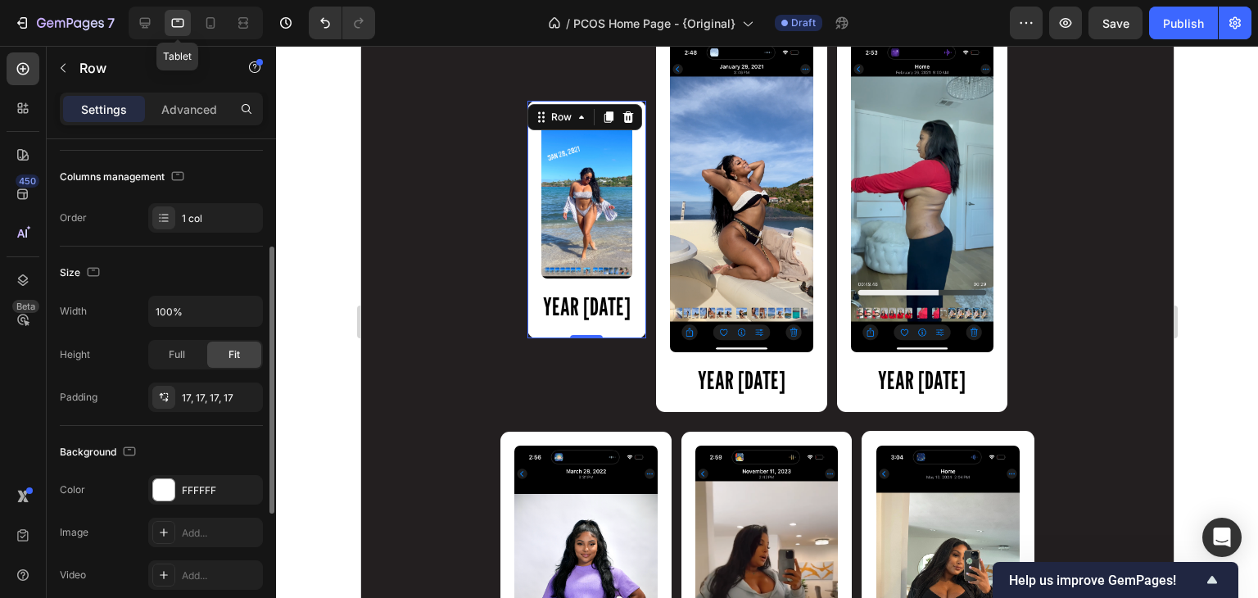
scroll to position [1546, 0]
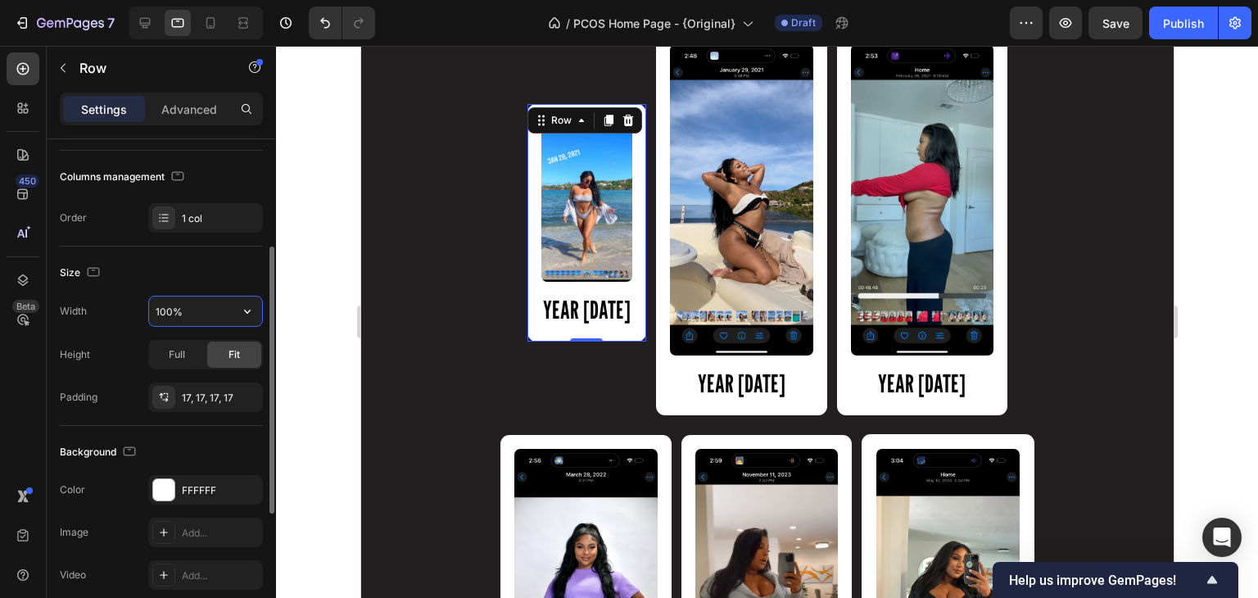
click at [179, 312] on input "100%" at bounding box center [205, 310] width 113 height 29
click at [247, 308] on icon "button" at bounding box center [247, 311] width 16 height 16
click at [183, 309] on input "100%" at bounding box center [205, 310] width 113 height 29
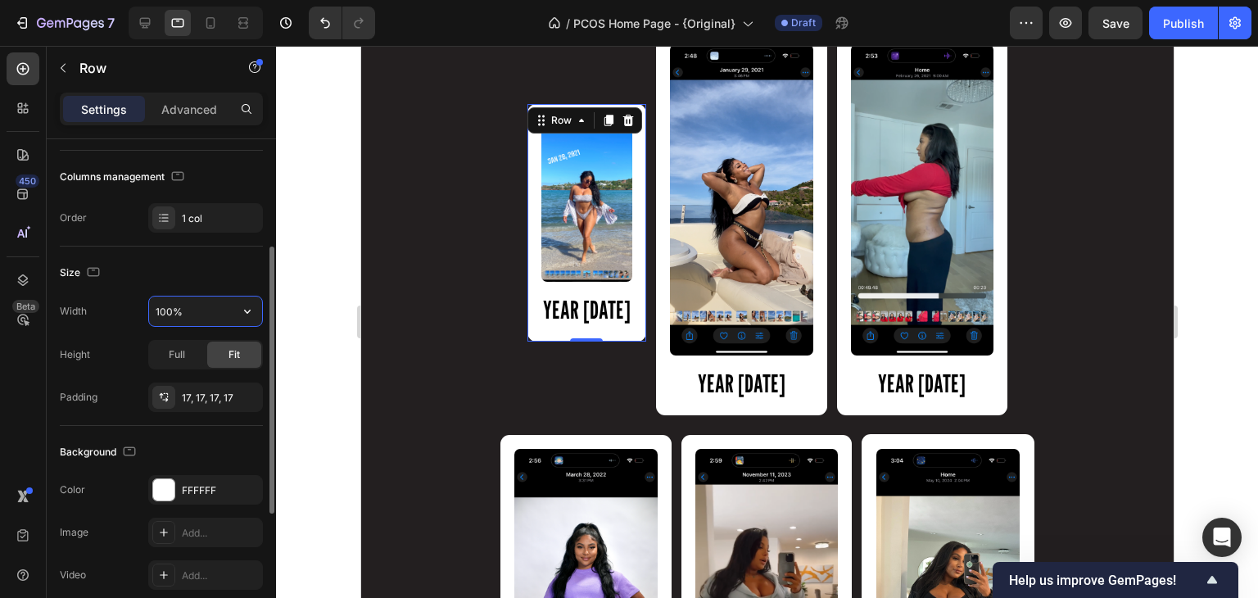
click at [183, 309] on input "100%" at bounding box center [205, 310] width 113 height 29
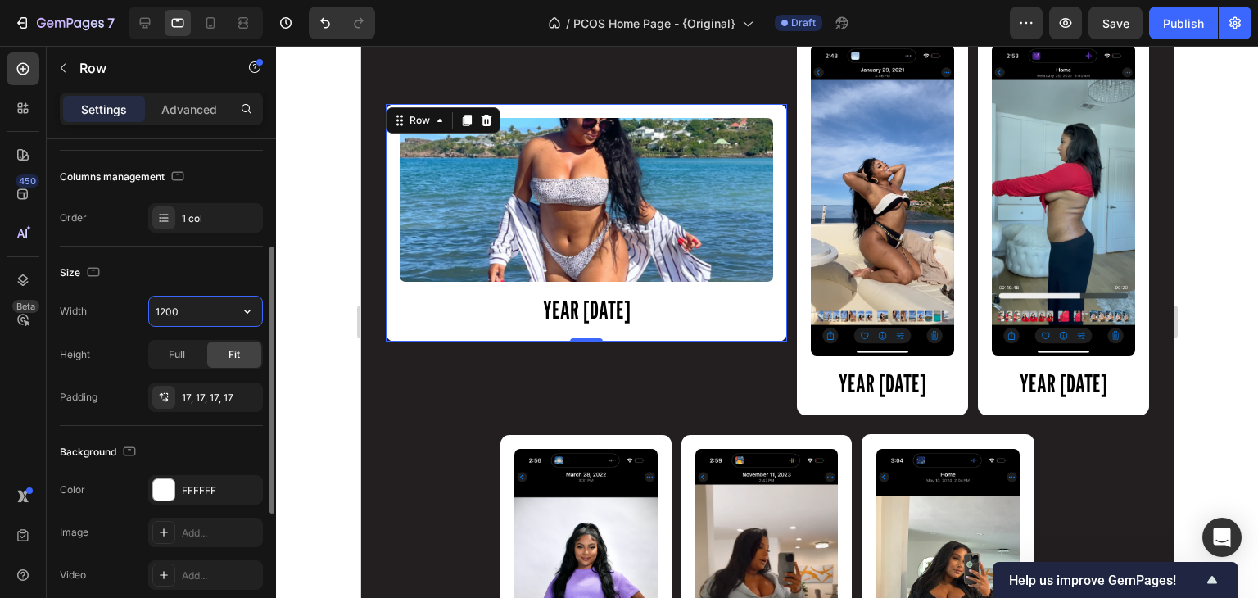
click at [183, 309] on input "1200" at bounding box center [205, 310] width 113 height 29
click at [183, 309] on input "500" at bounding box center [205, 310] width 113 height 29
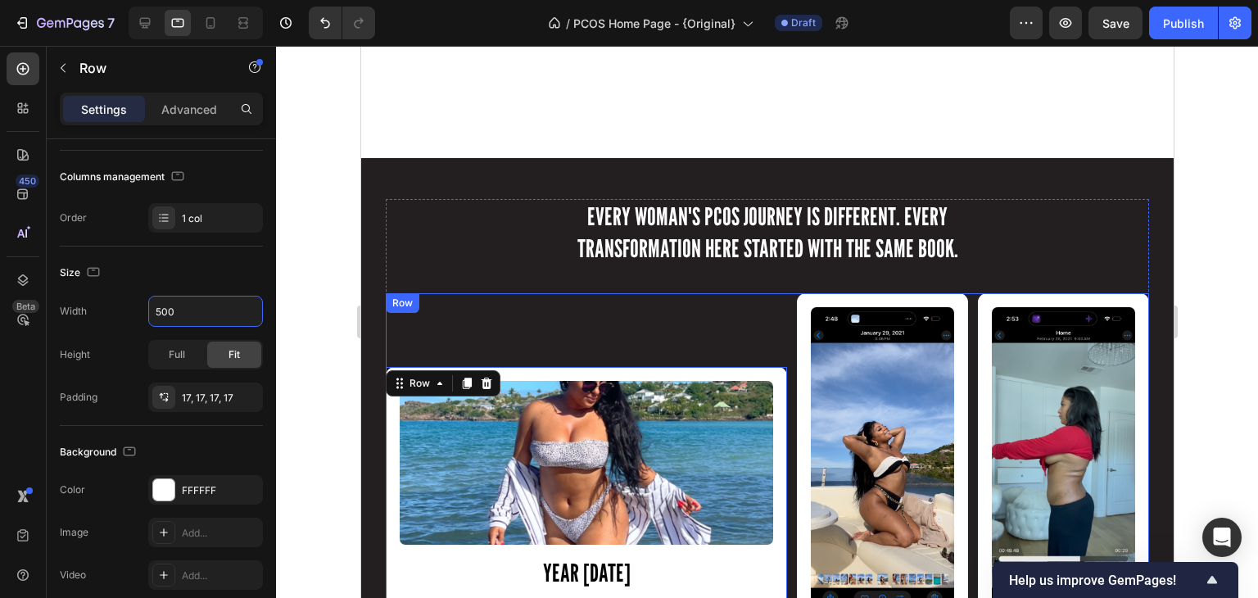
scroll to position [1409, 0]
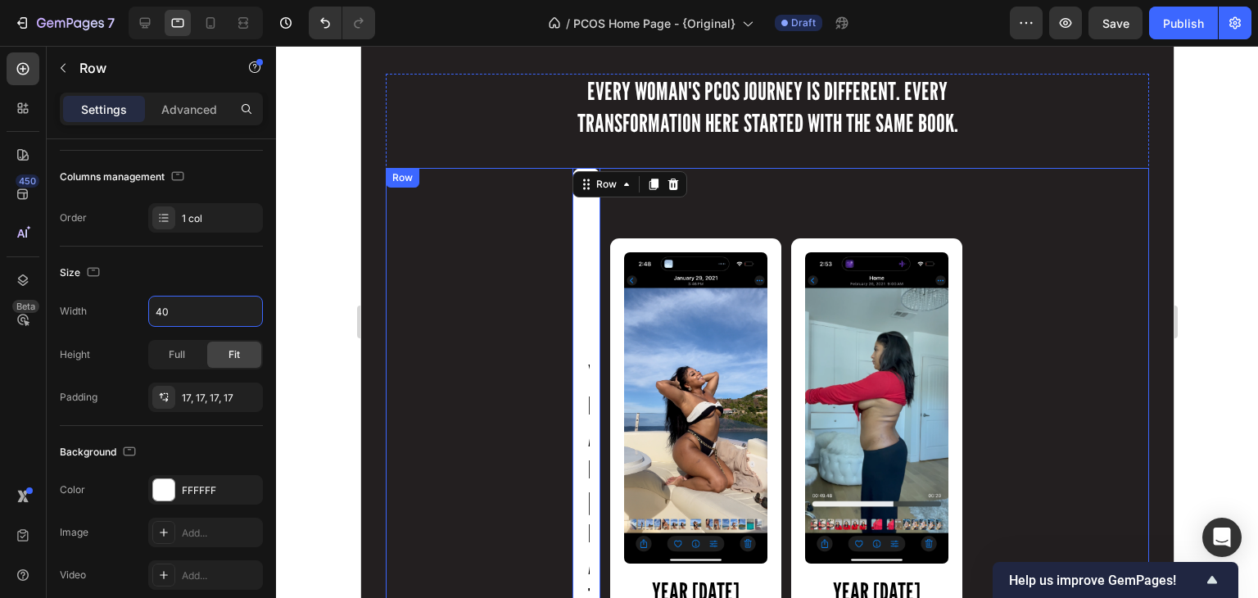
type input "400"
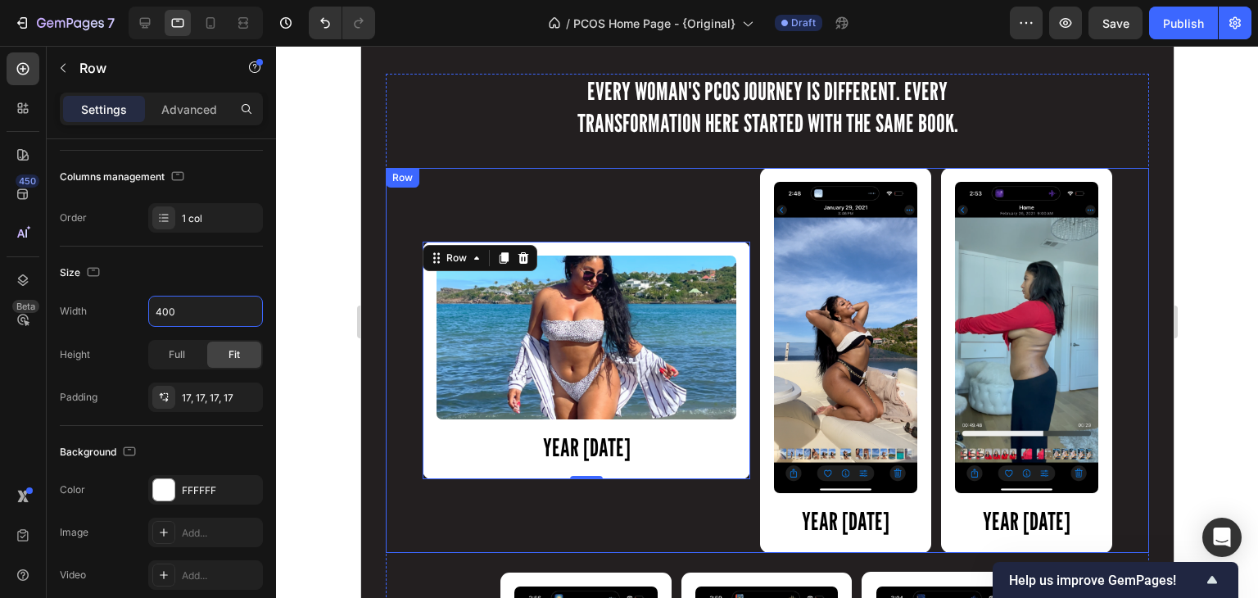
click at [480, 373] on img at bounding box center [586, 338] width 300 height 164
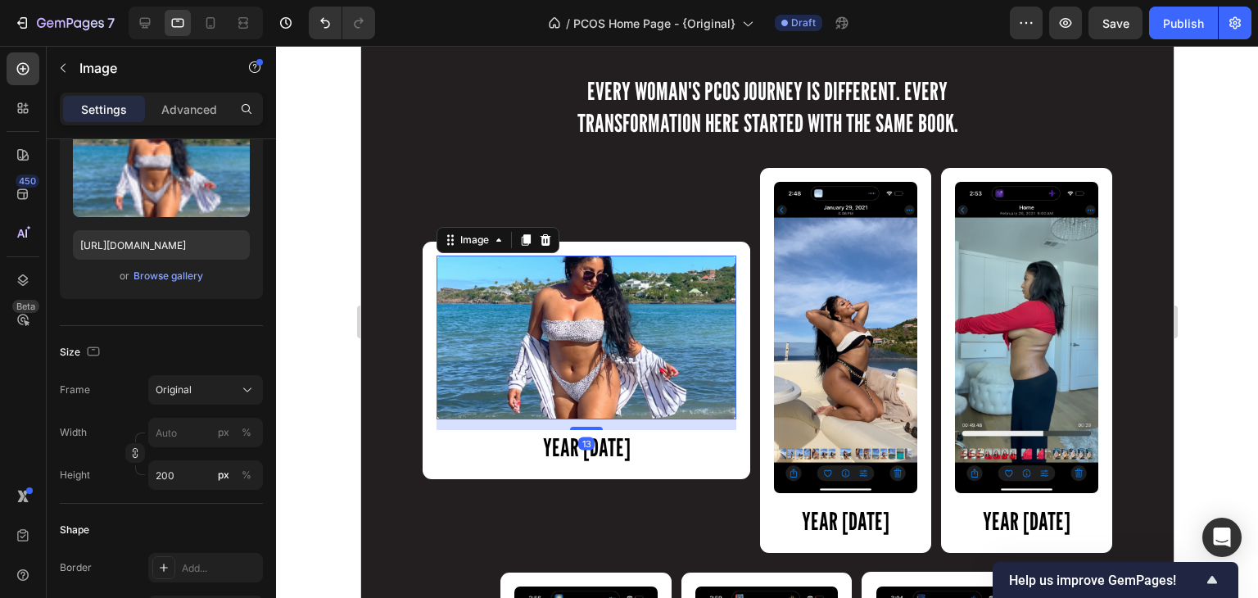
scroll to position [0, 0]
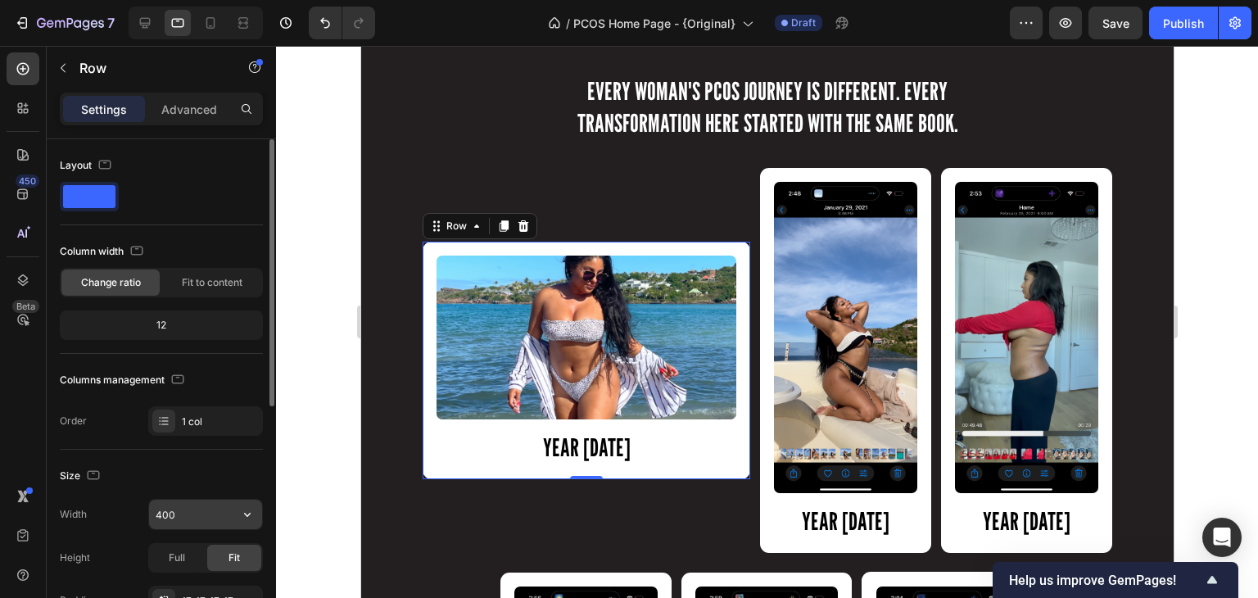
click at [167, 512] on input "400" at bounding box center [205, 514] width 113 height 29
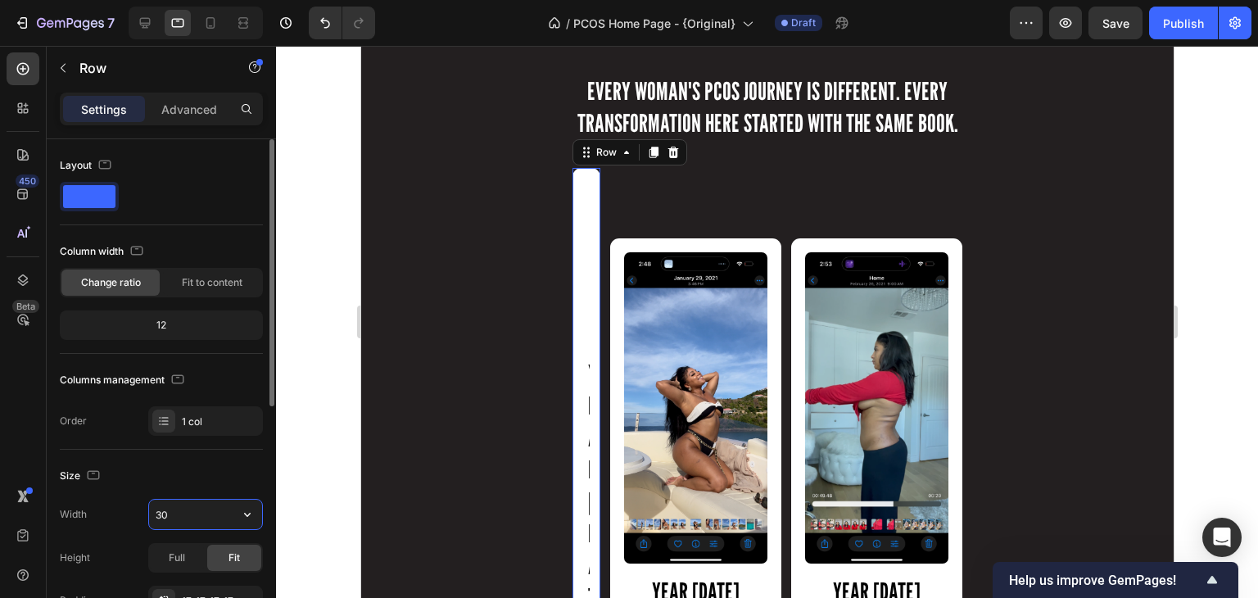
type input "300"
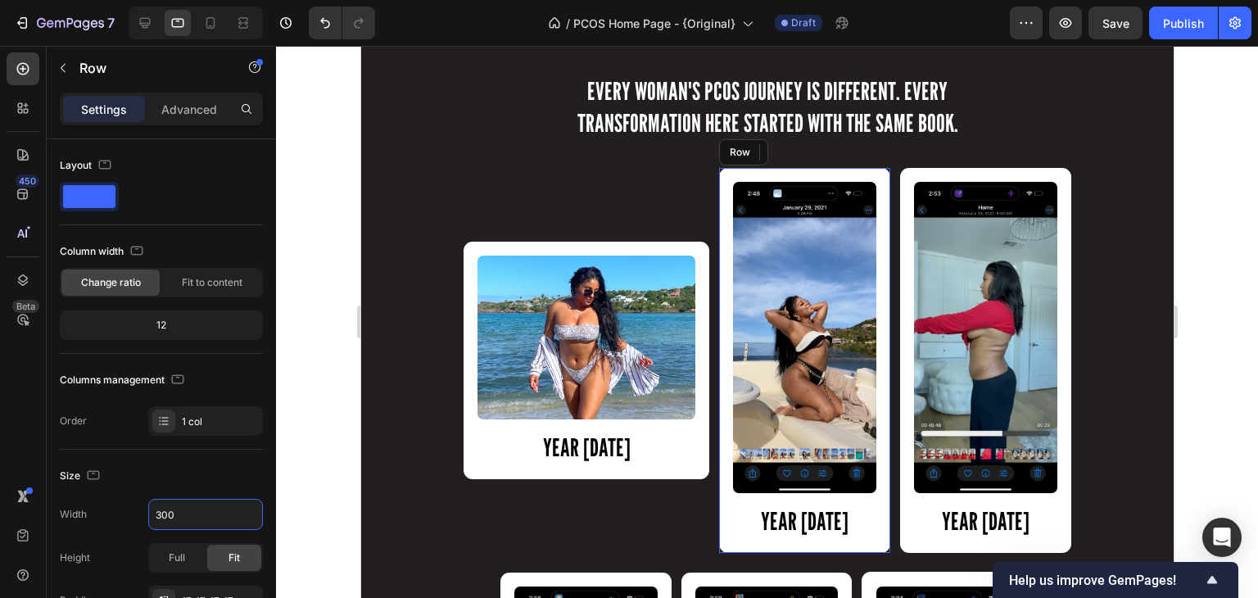
click at [718, 406] on div "Image YEAR [DATE] Heading Row" at bounding box center [803, 360] width 171 height 385
click at [183, 510] on input "100%" at bounding box center [205, 514] width 113 height 29
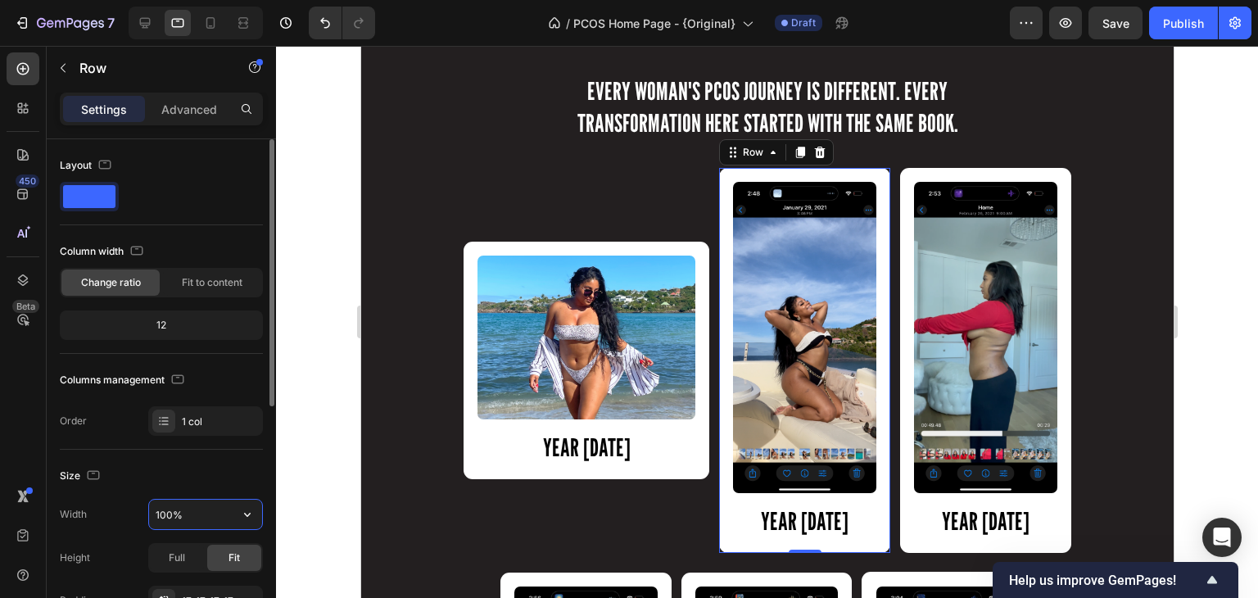
click at [183, 510] on input "100%" at bounding box center [205, 514] width 113 height 29
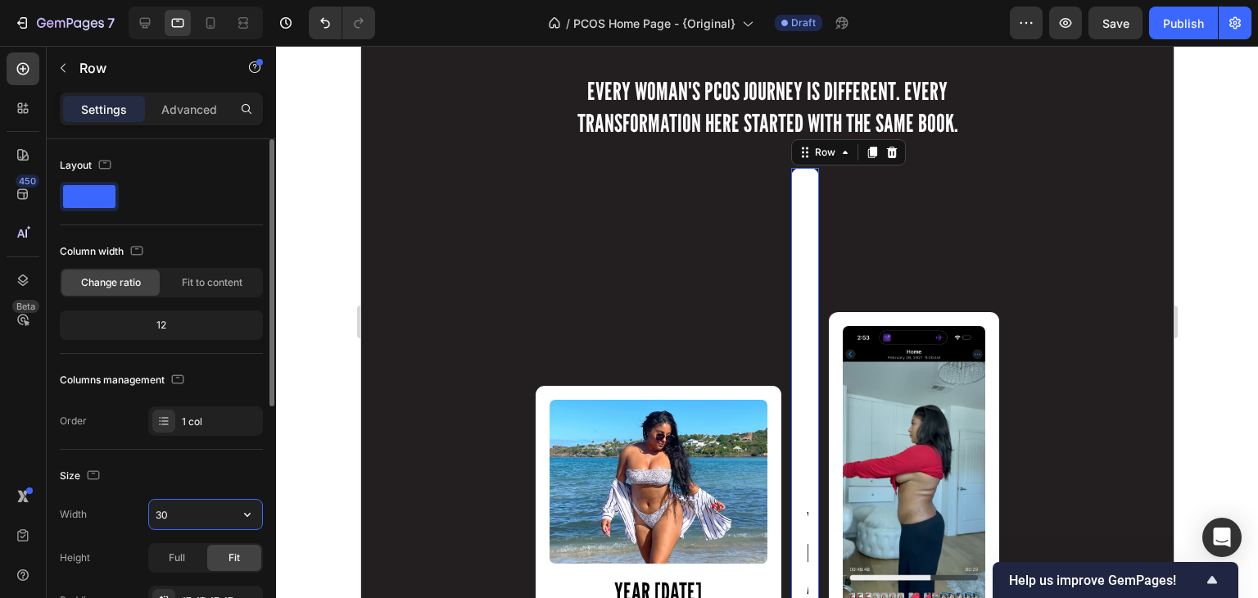
type input "300"
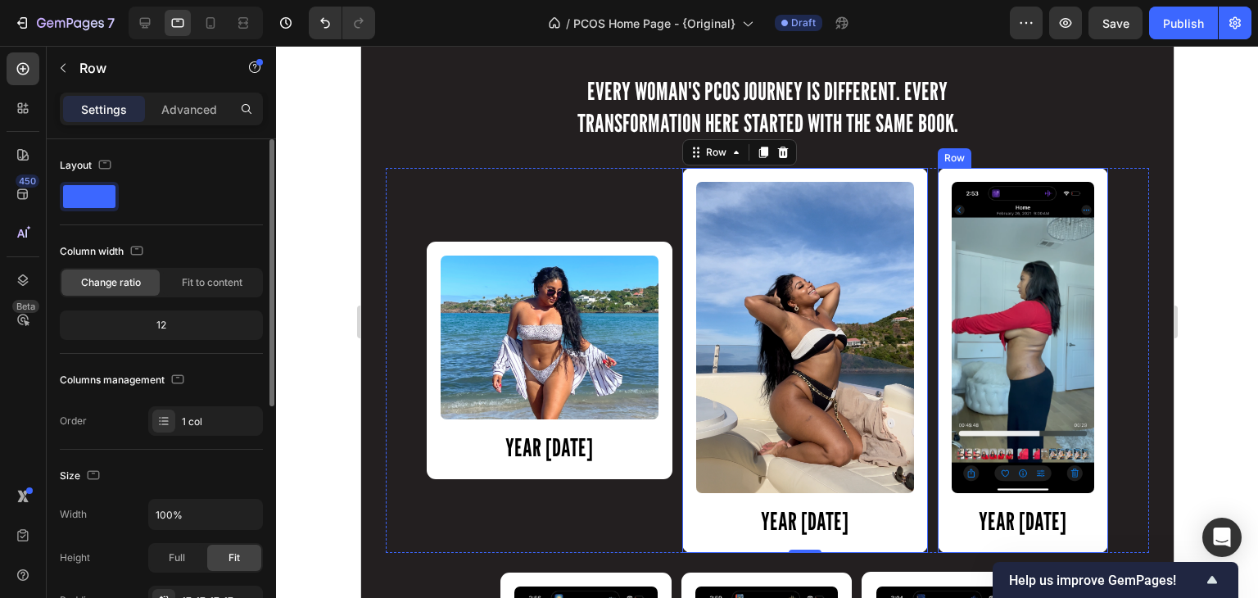
click at [937, 423] on div "Image YEAR [DATE] Heading Row" at bounding box center [1022, 360] width 171 height 385
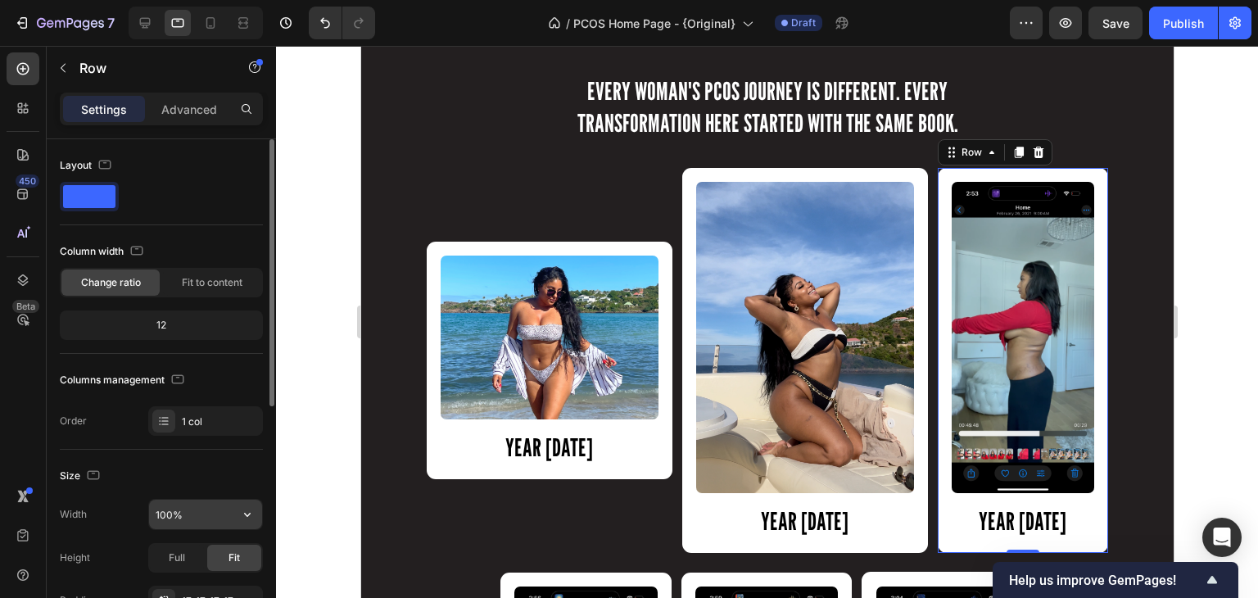
click at [171, 515] on input "100%" at bounding box center [205, 514] width 113 height 29
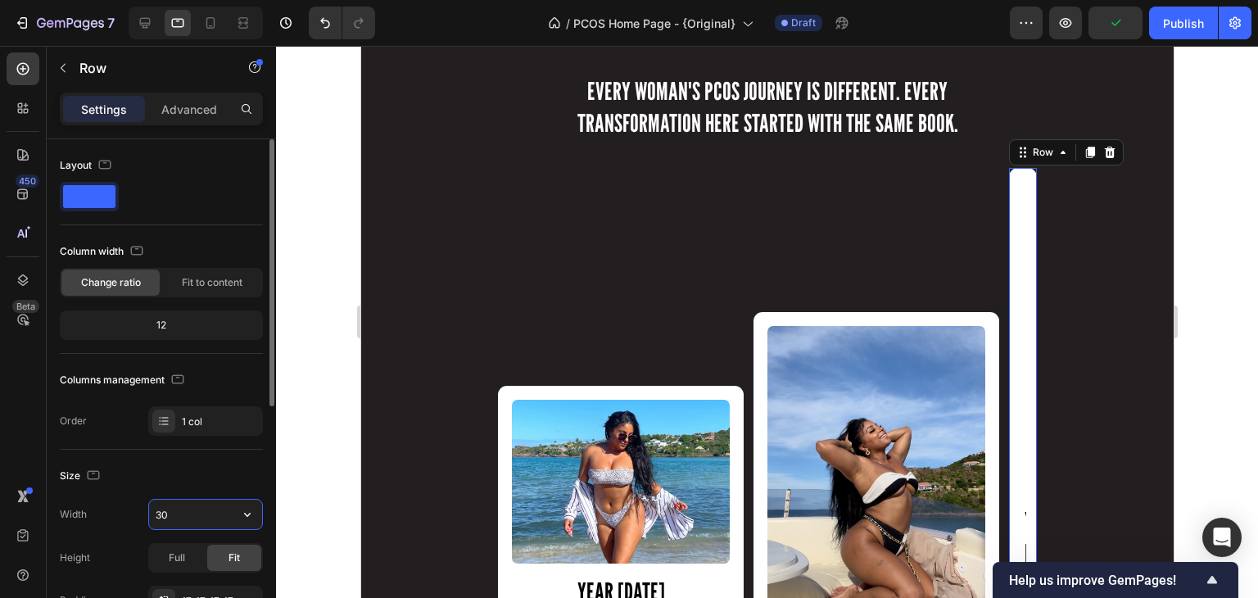
type input "300"
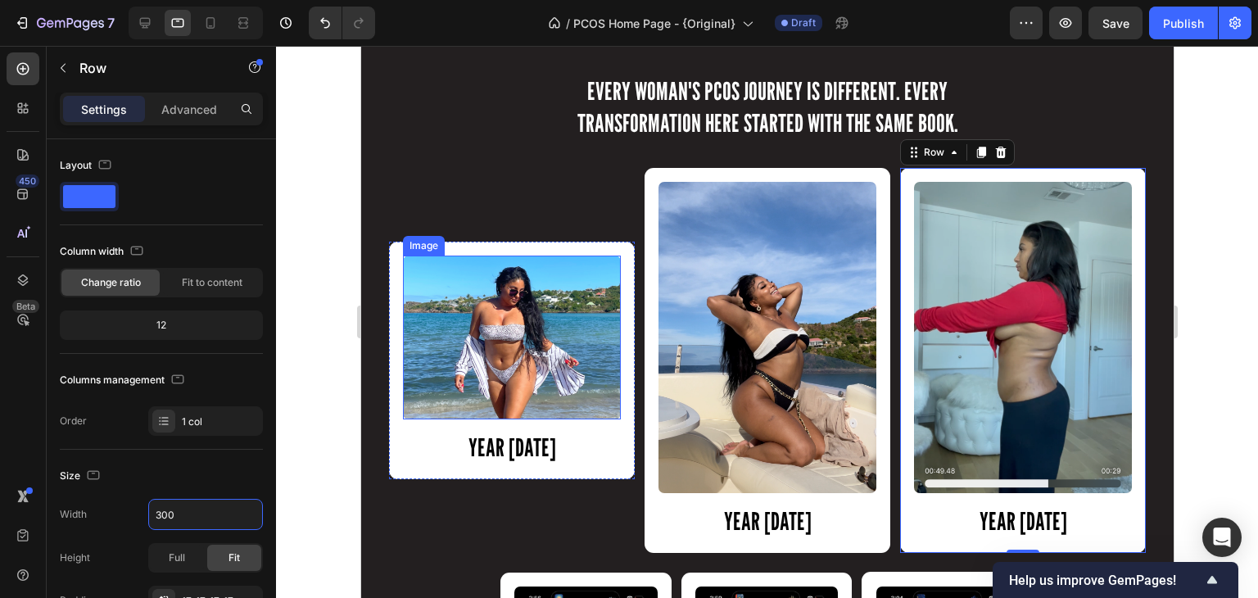
click at [445, 357] on img at bounding box center [511, 338] width 218 height 164
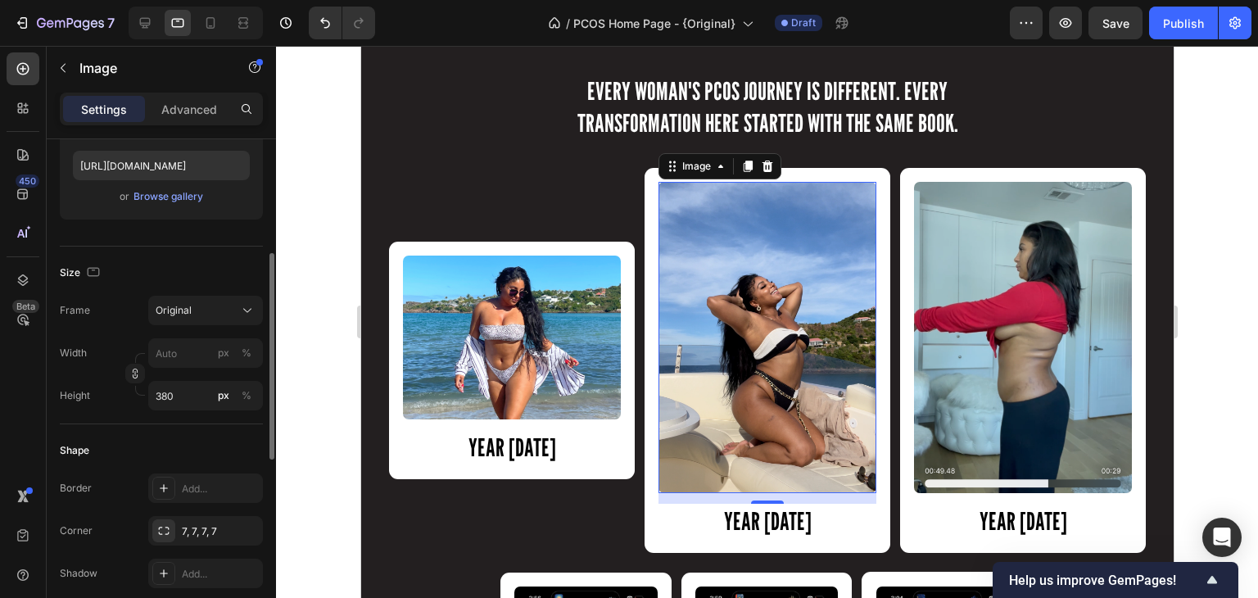
scroll to position [282, 0]
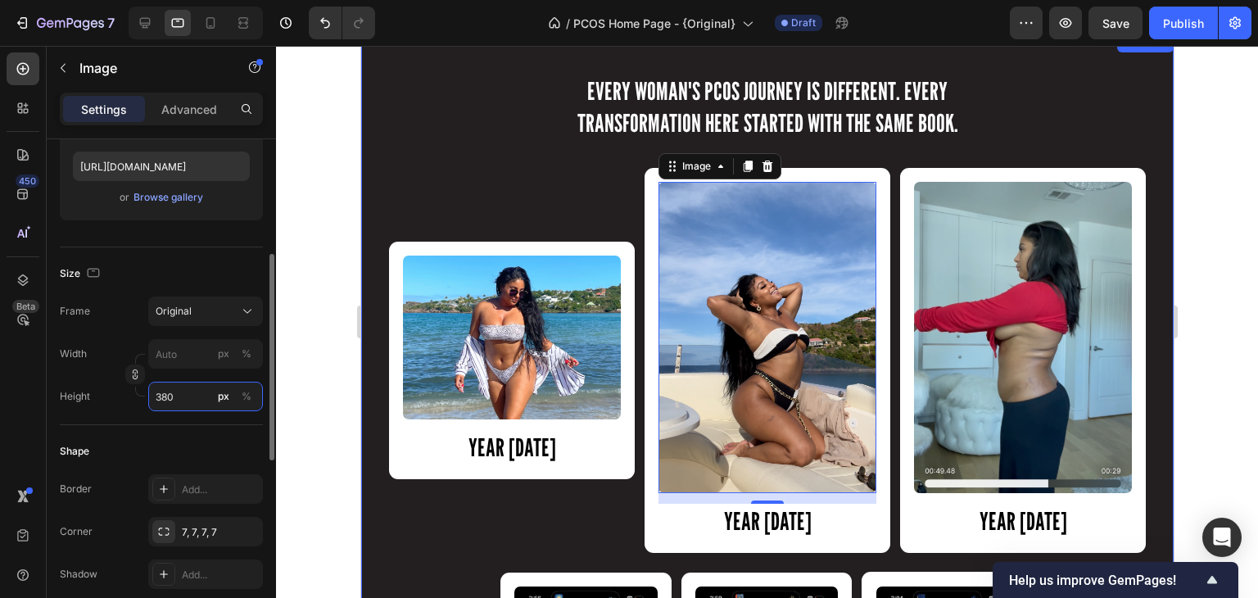
click at [174, 401] on input "380" at bounding box center [205, 396] width 115 height 29
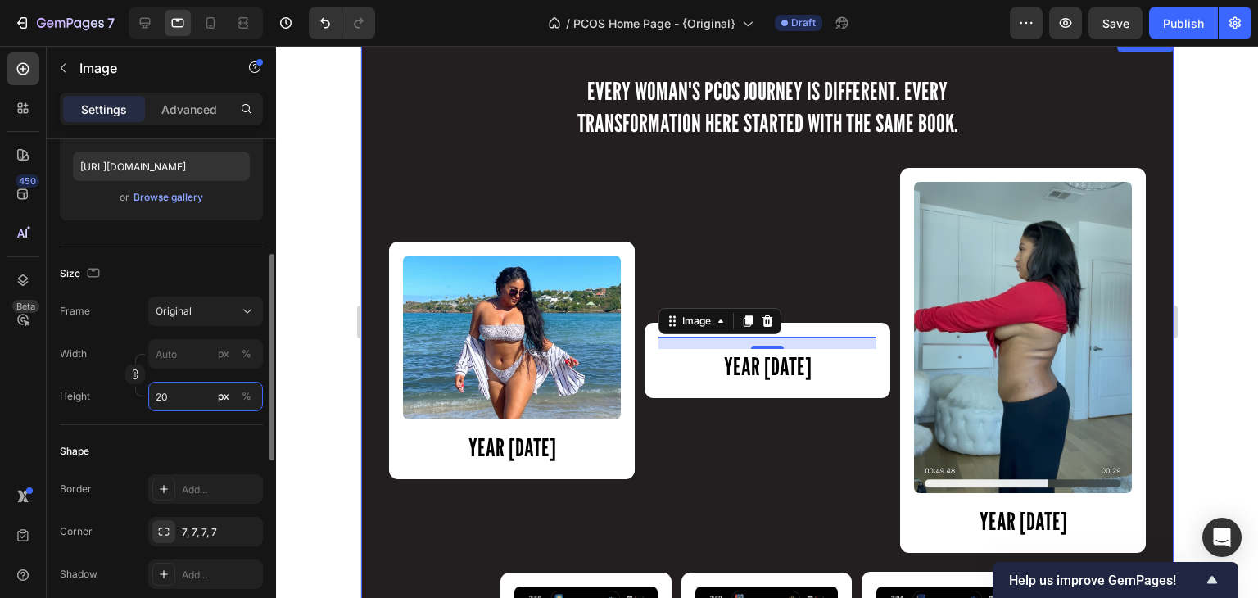
type input "200"
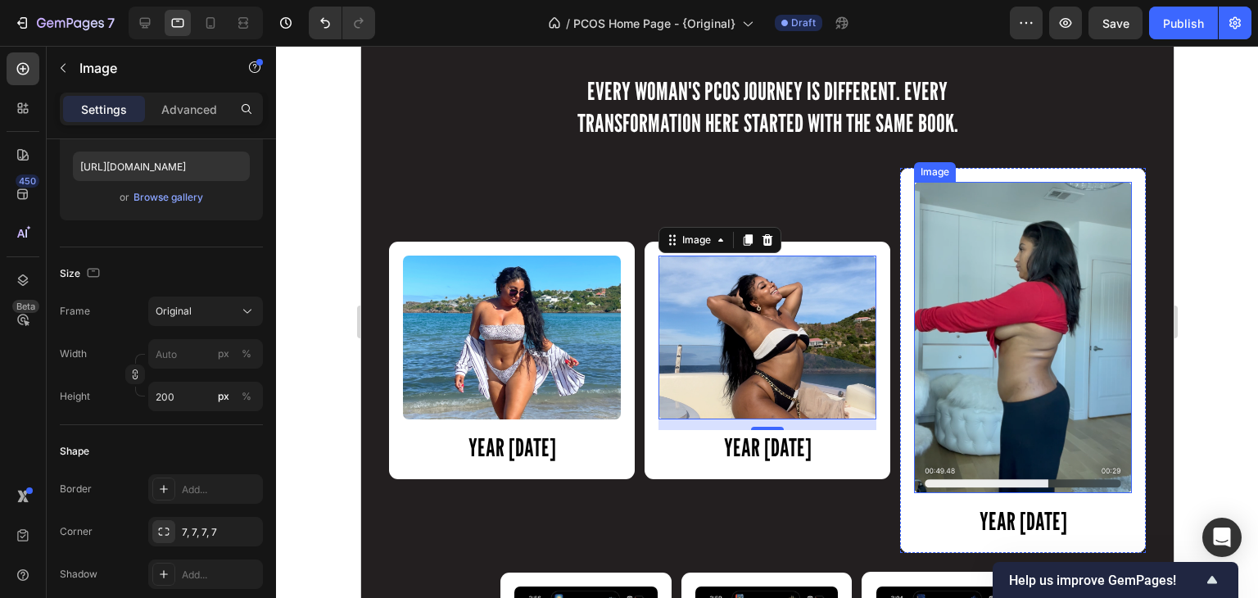
click at [1022, 332] on img at bounding box center [1022, 337] width 218 height 311
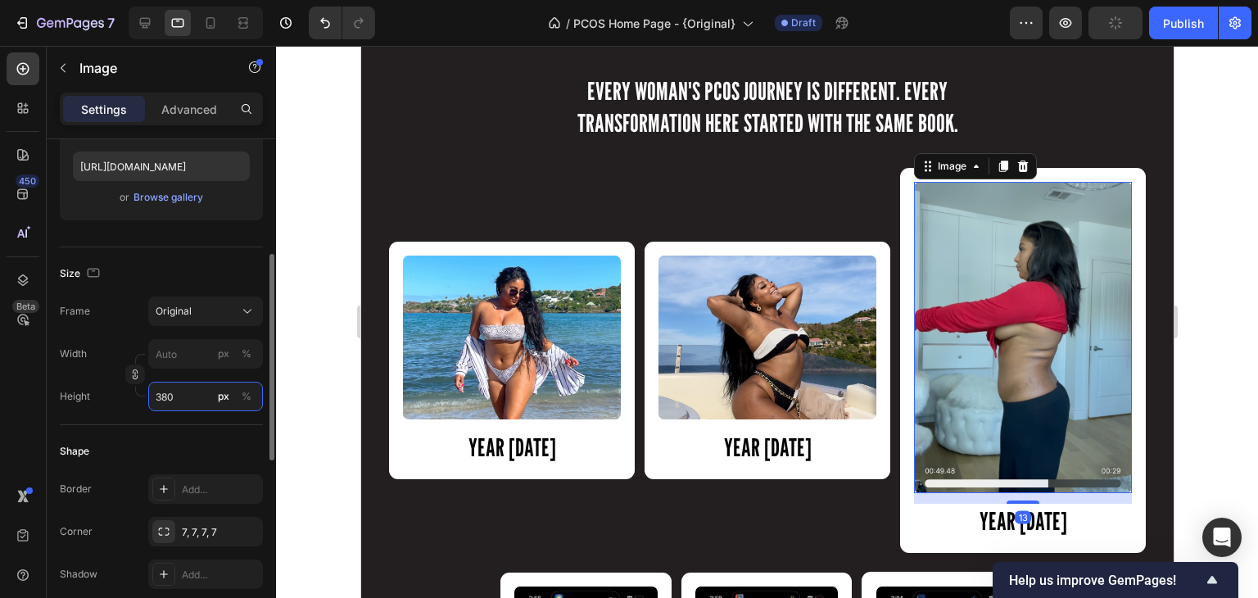
click at [170, 390] on input "380" at bounding box center [205, 396] width 115 height 29
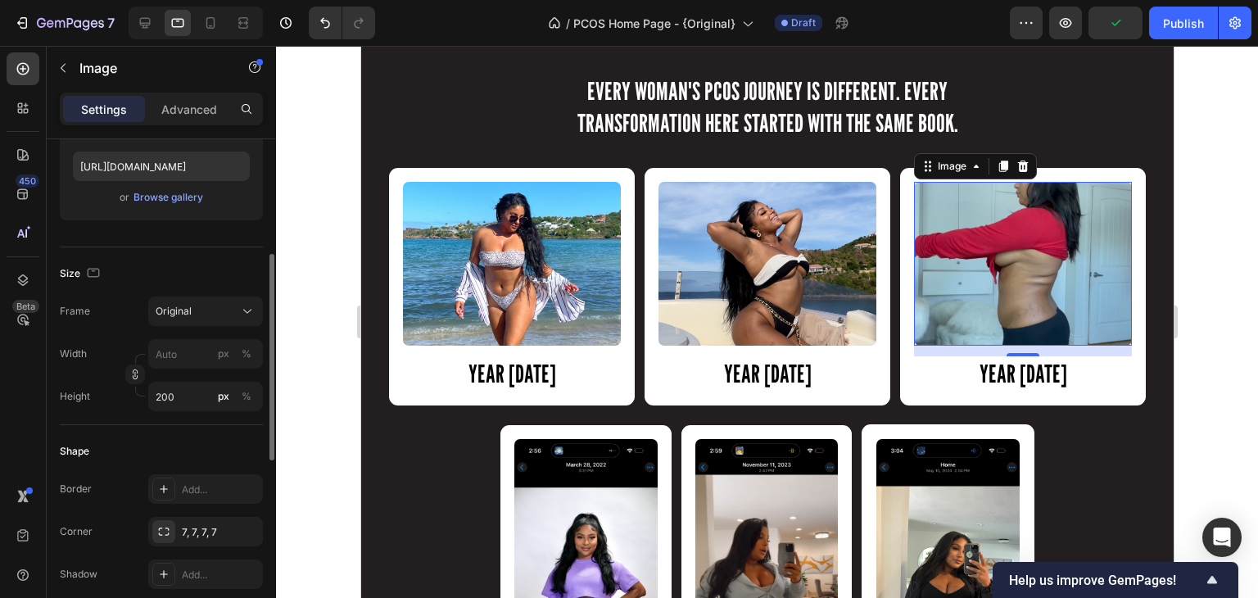
click at [188, 414] on div "Size Frame Original Width px % Height 200 px %" at bounding box center [161, 336] width 203 height 178
click at [169, 390] on input "200" at bounding box center [205, 396] width 115 height 29
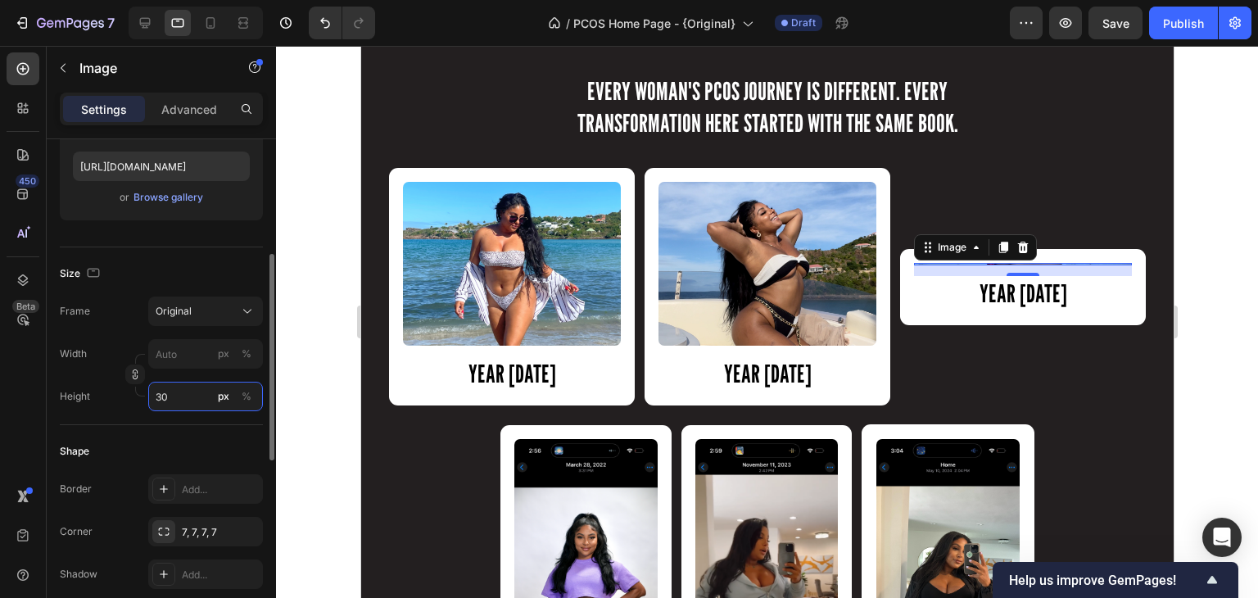
type input "300"
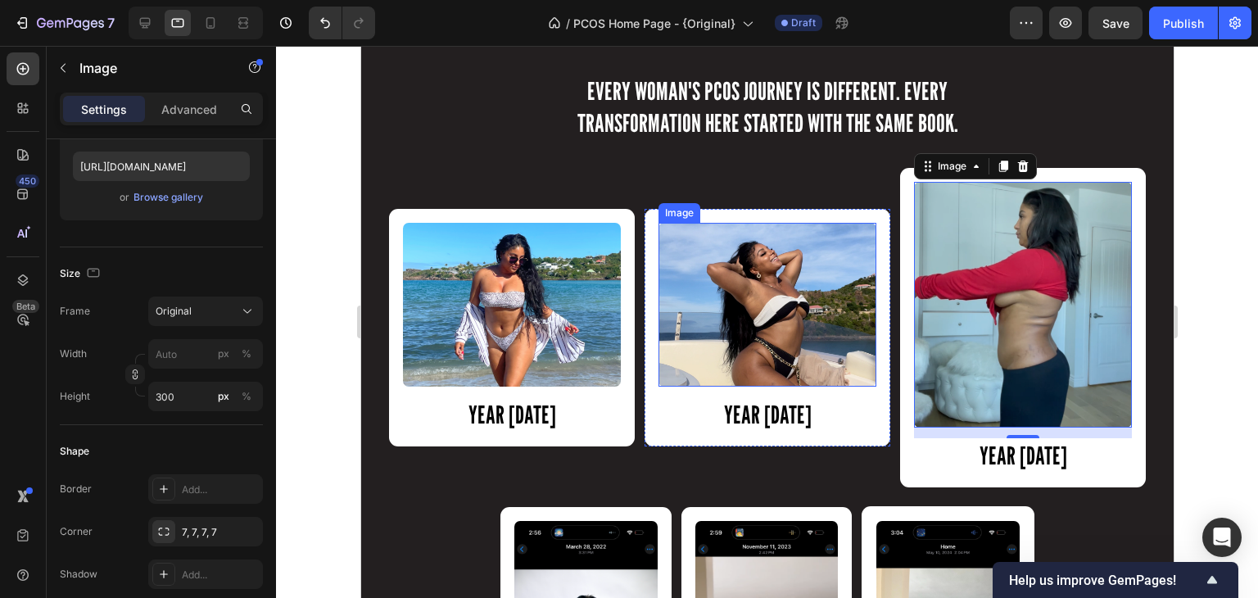
click at [741, 303] on img at bounding box center [767, 305] width 218 height 164
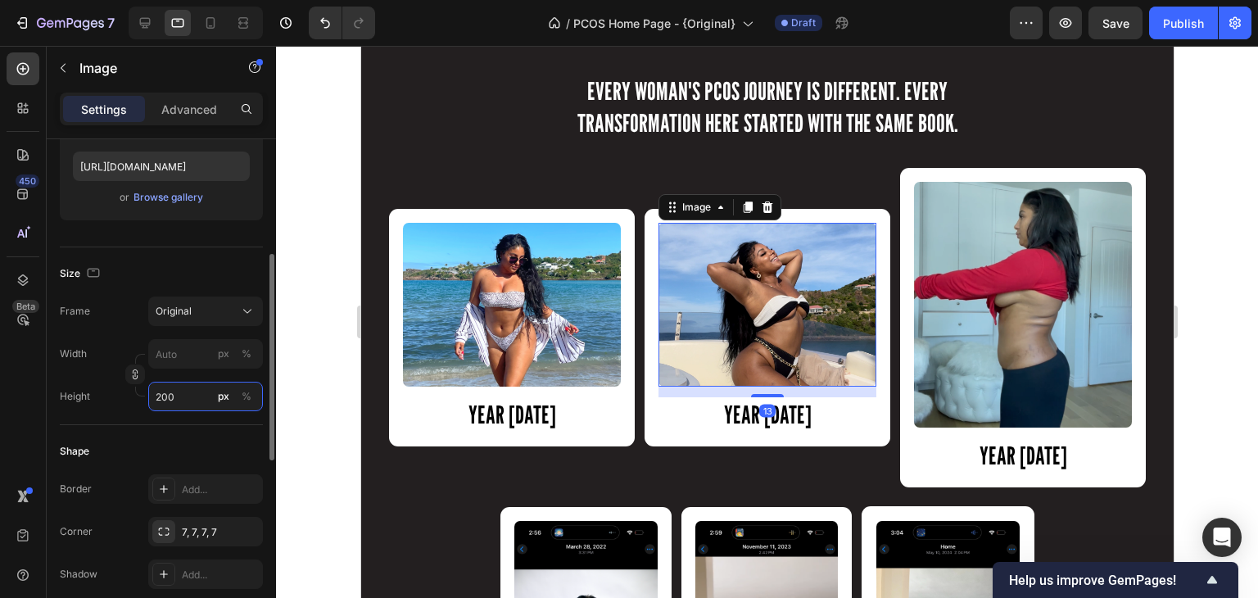
click at [176, 387] on input "200" at bounding box center [205, 396] width 115 height 29
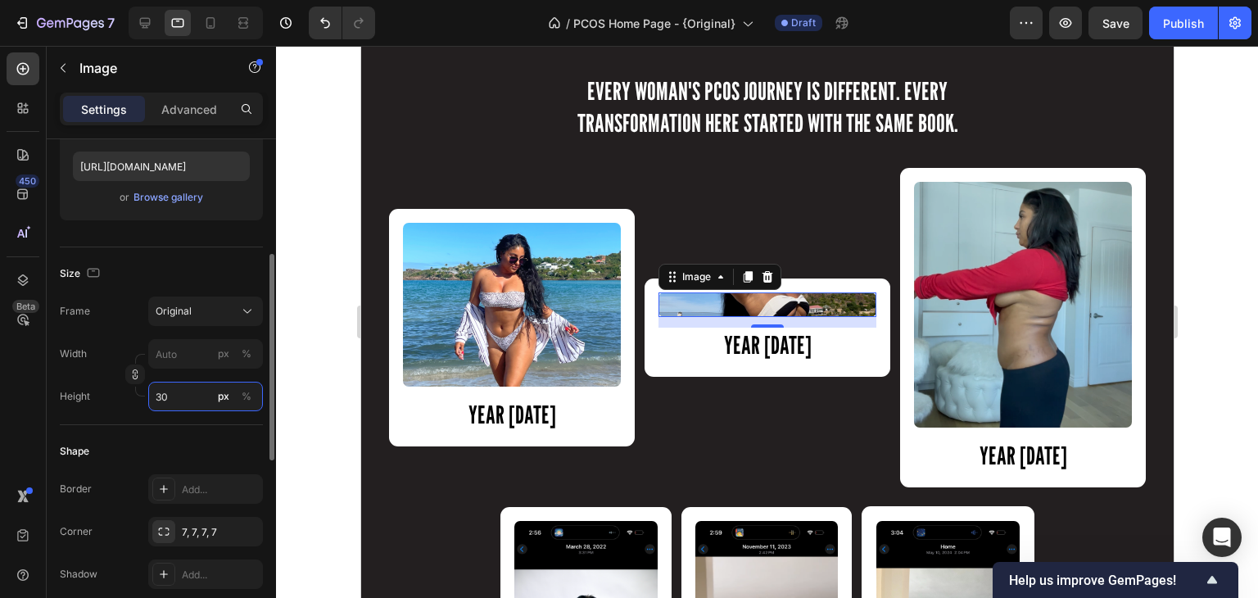
type input "300"
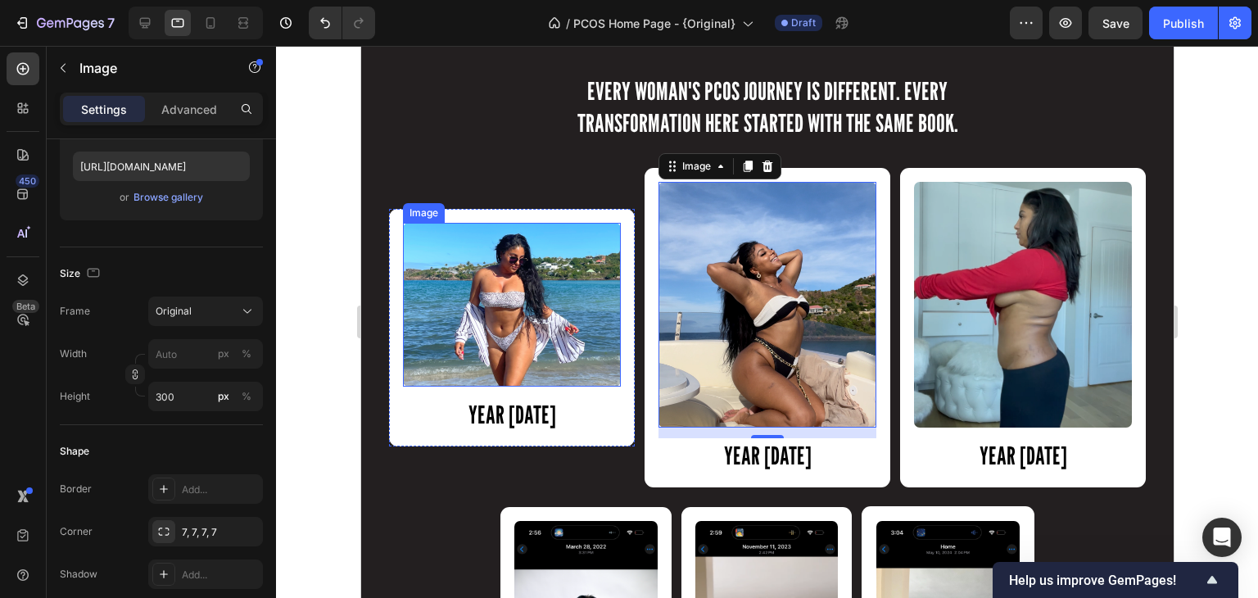
click at [505, 302] on img at bounding box center [511, 305] width 218 height 164
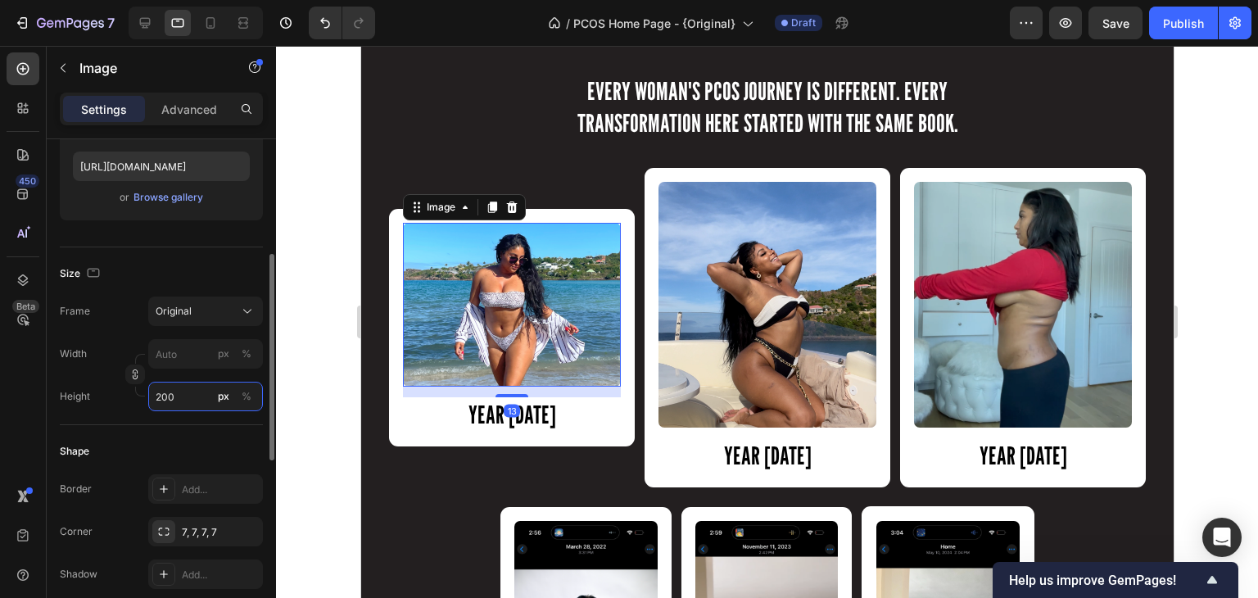
click at [182, 406] on input "200" at bounding box center [205, 396] width 115 height 29
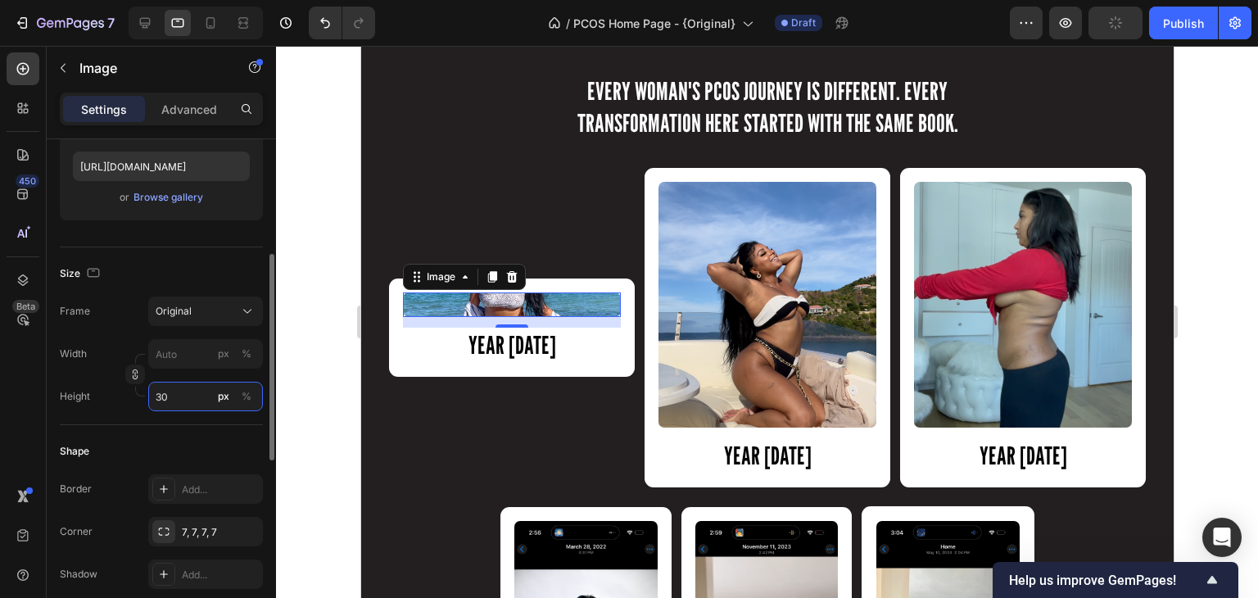
type input "300"
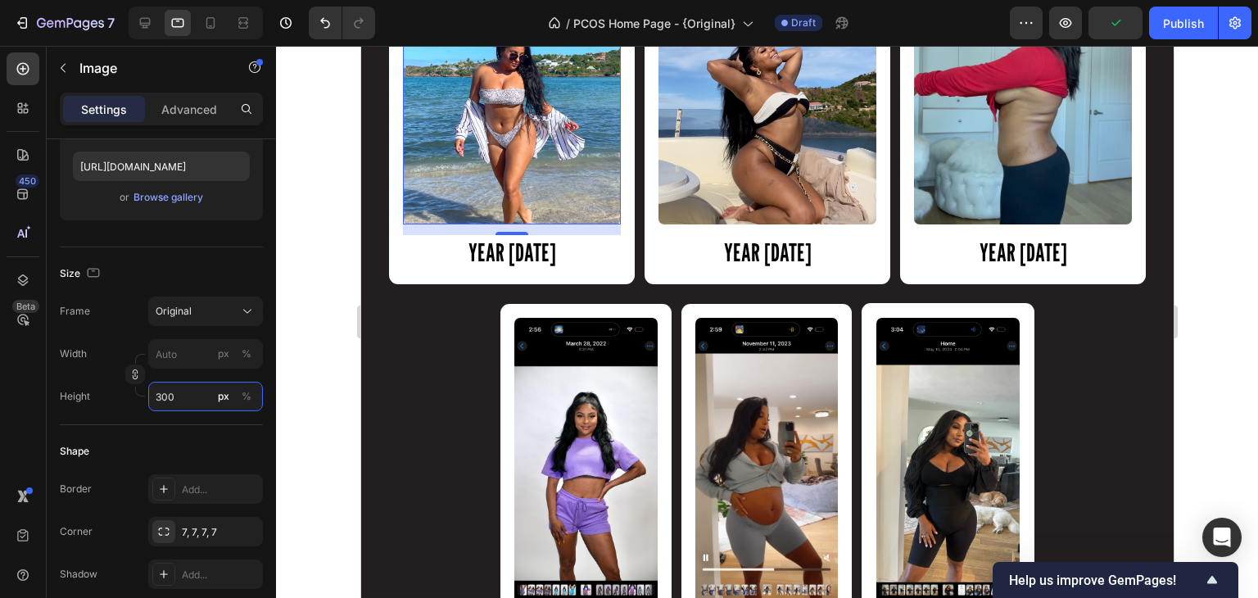
scroll to position [1620, 0]
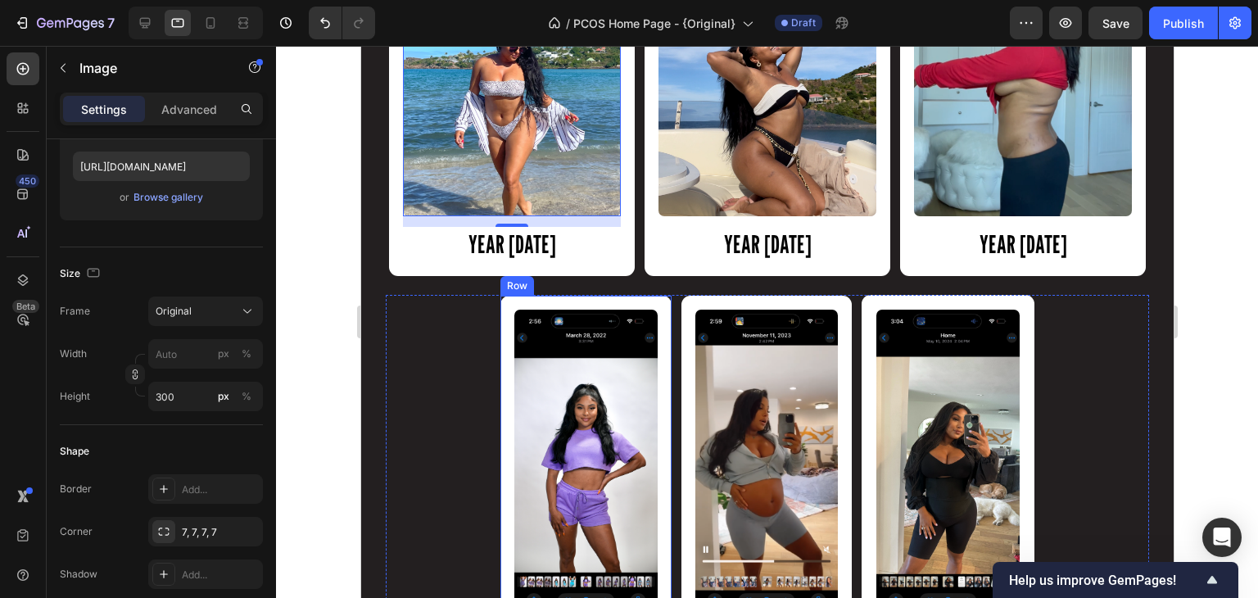
click at [663, 410] on div "Image YEAR [DATE] Heading Row" at bounding box center [585, 488] width 171 height 385
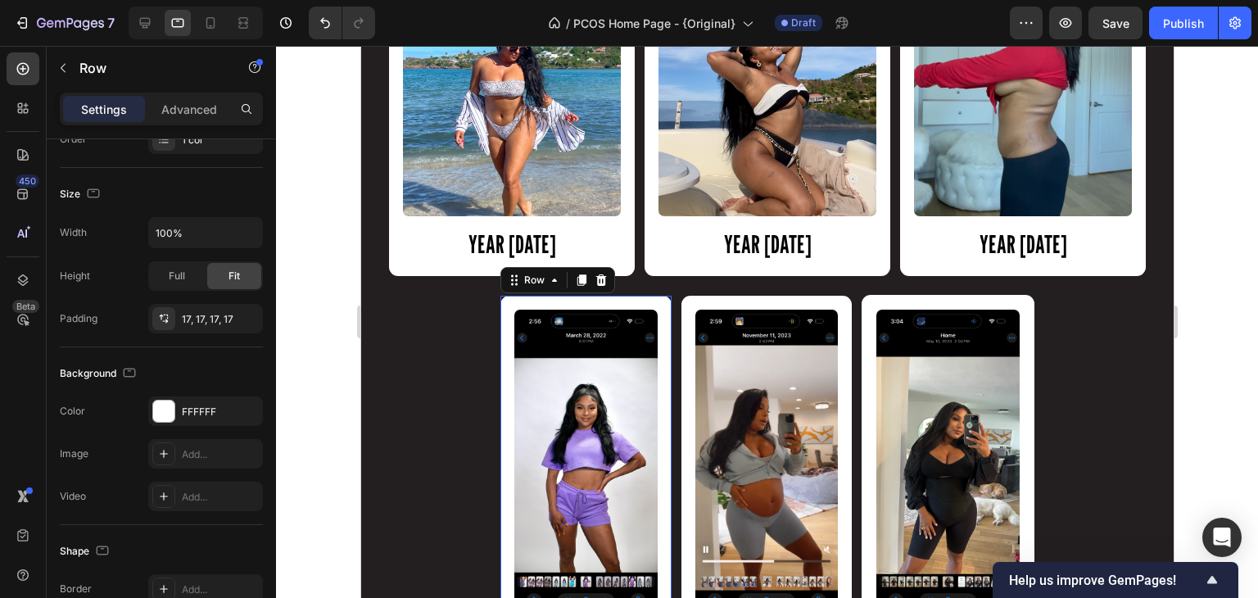
scroll to position [0, 0]
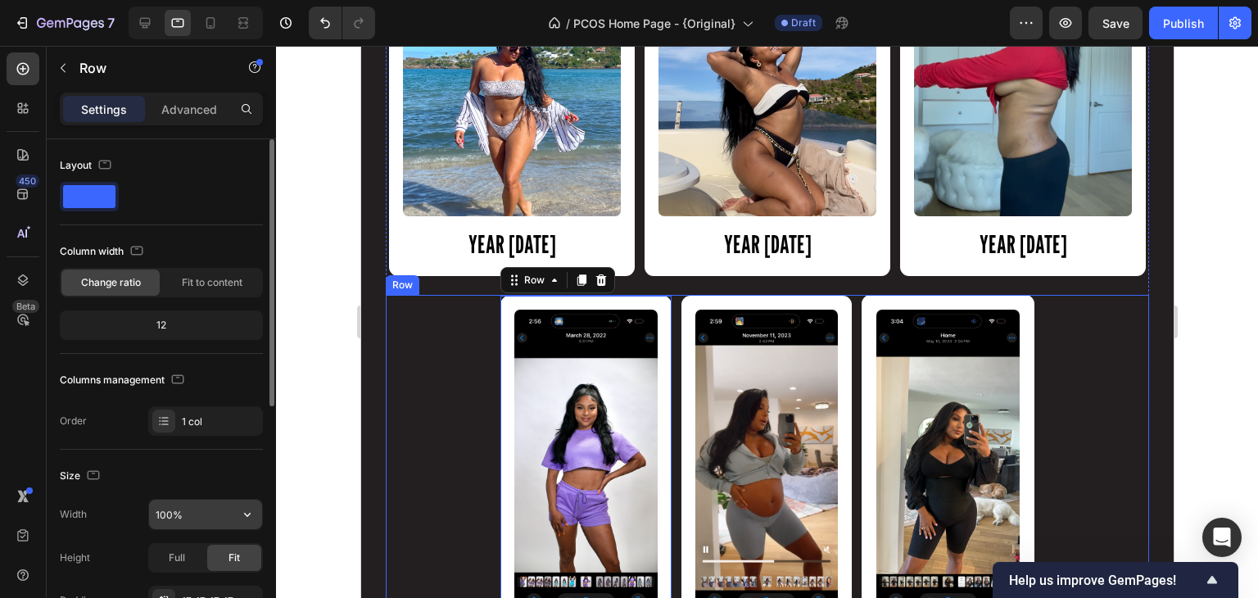
click at [177, 513] on input "100%" at bounding box center [205, 514] width 113 height 29
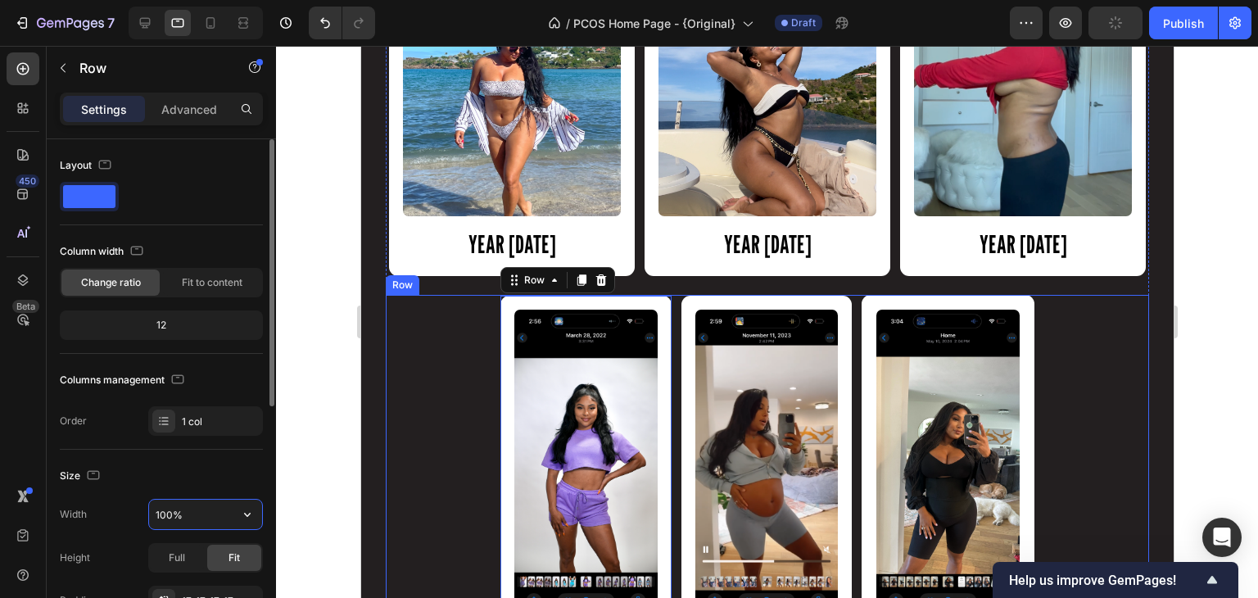
click at [177, 513] on input "100%" at bounding box center [205, 514] width 113 height 29
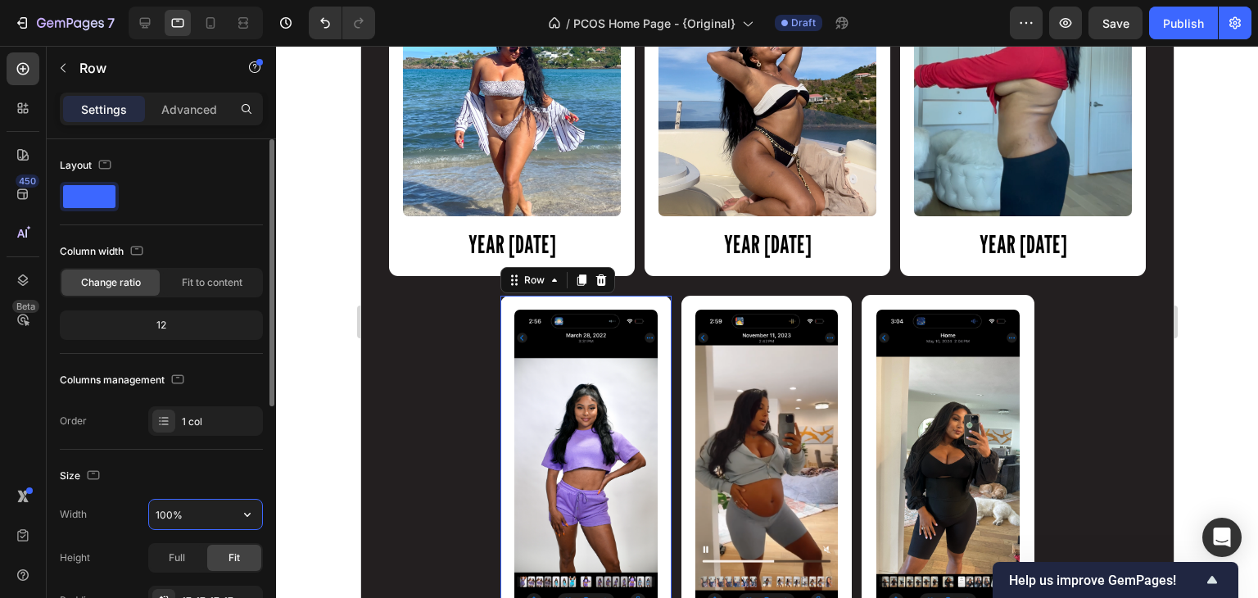
click at [168, 516] on input "100%" at bounding box center [205, 514] width 113 height 29
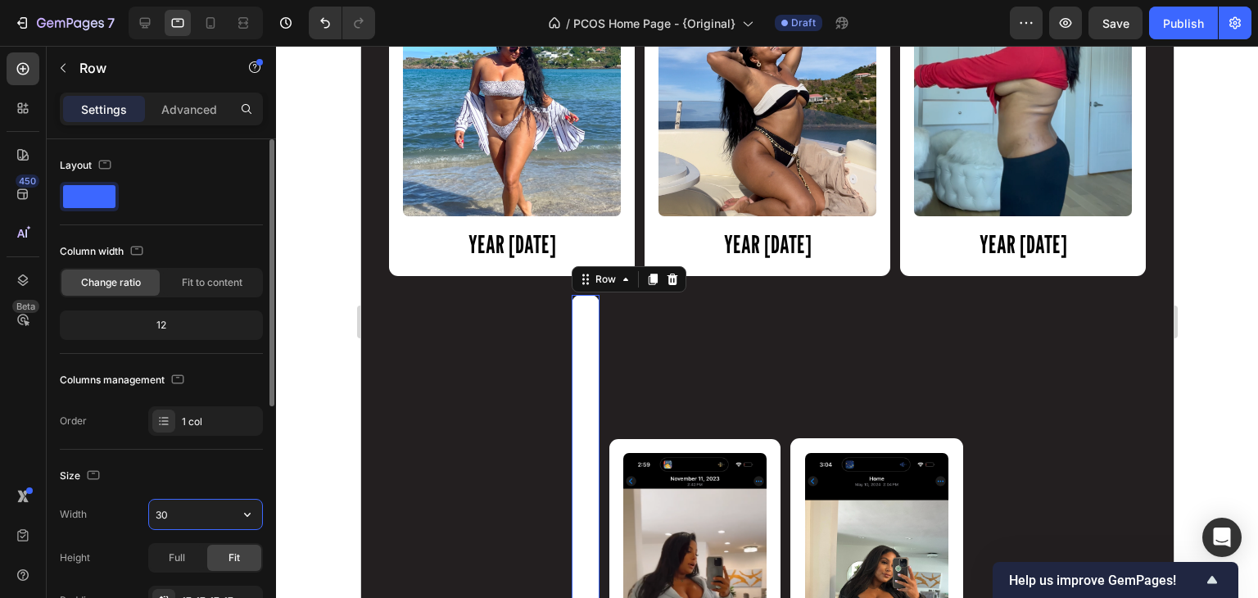
type input "300"
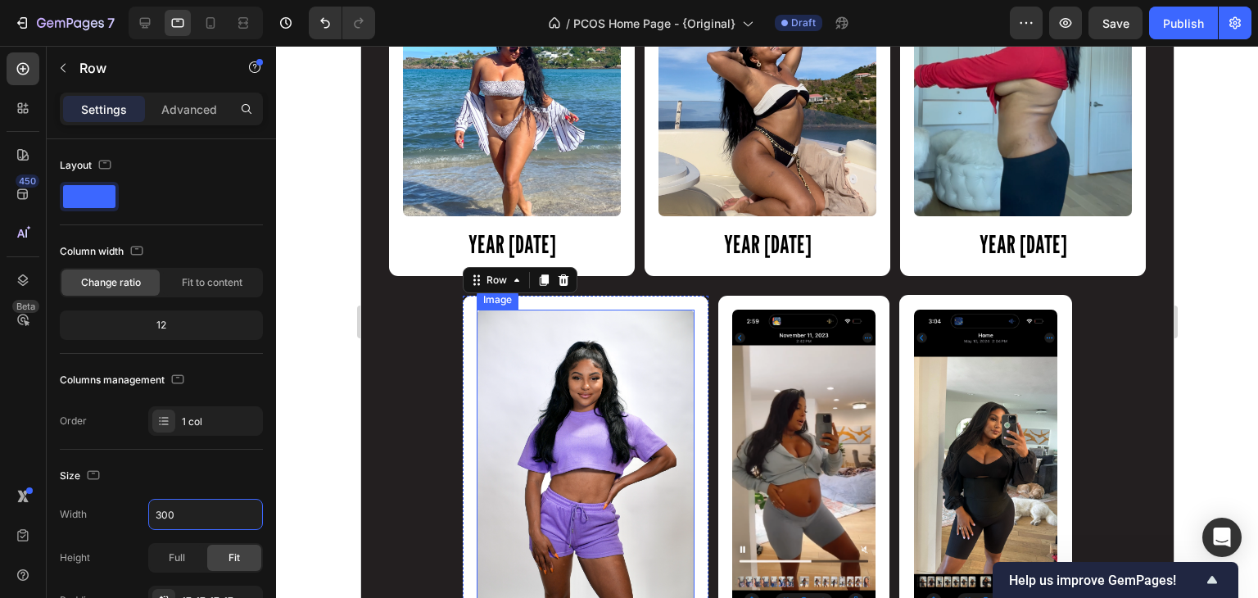
click at [539, 466] on img at bounding box center [585, 465] width 218 height 311
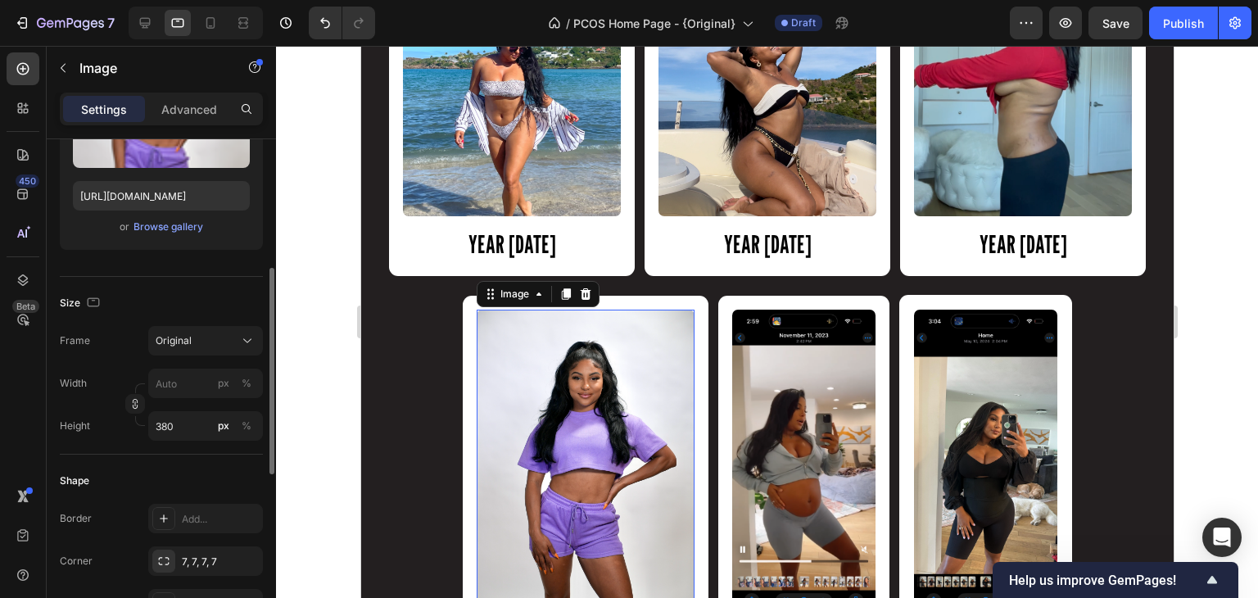
scroll to position [275, 0]
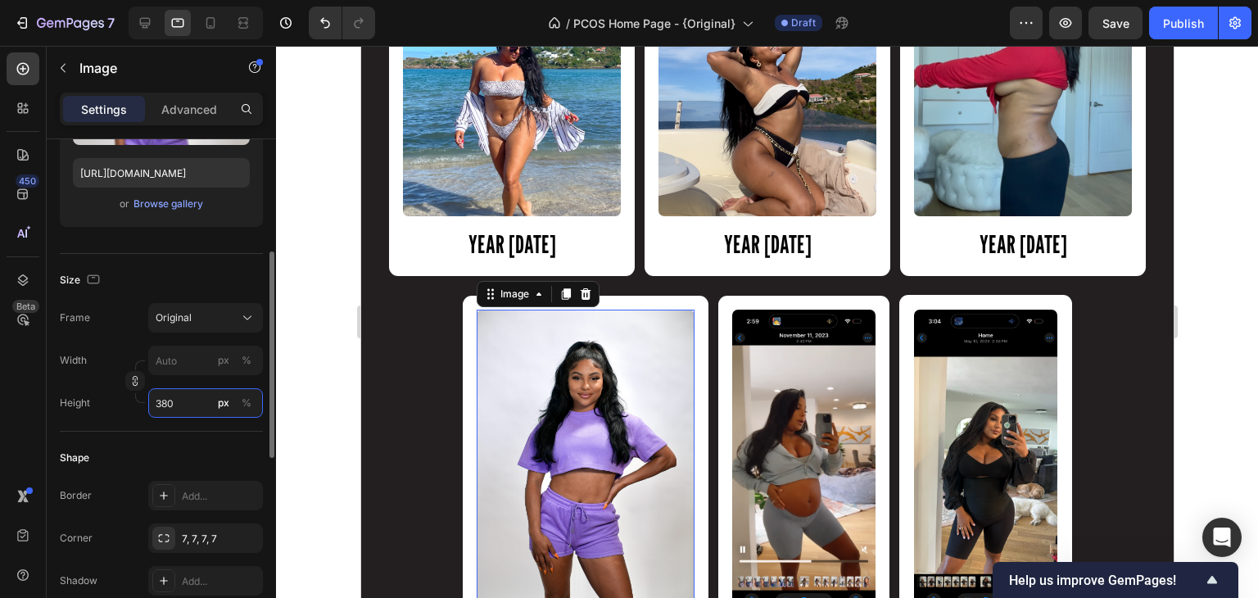
click at [168, 405] on input "380" at bounding box center [205, 402] width 115 height 29
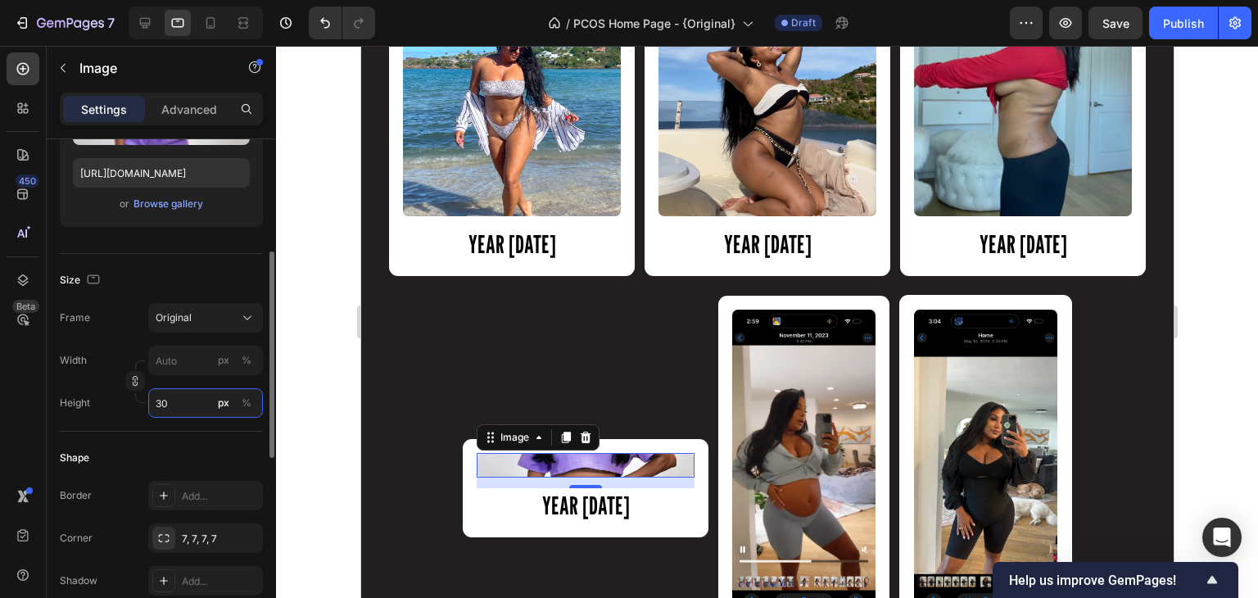
type input "300"
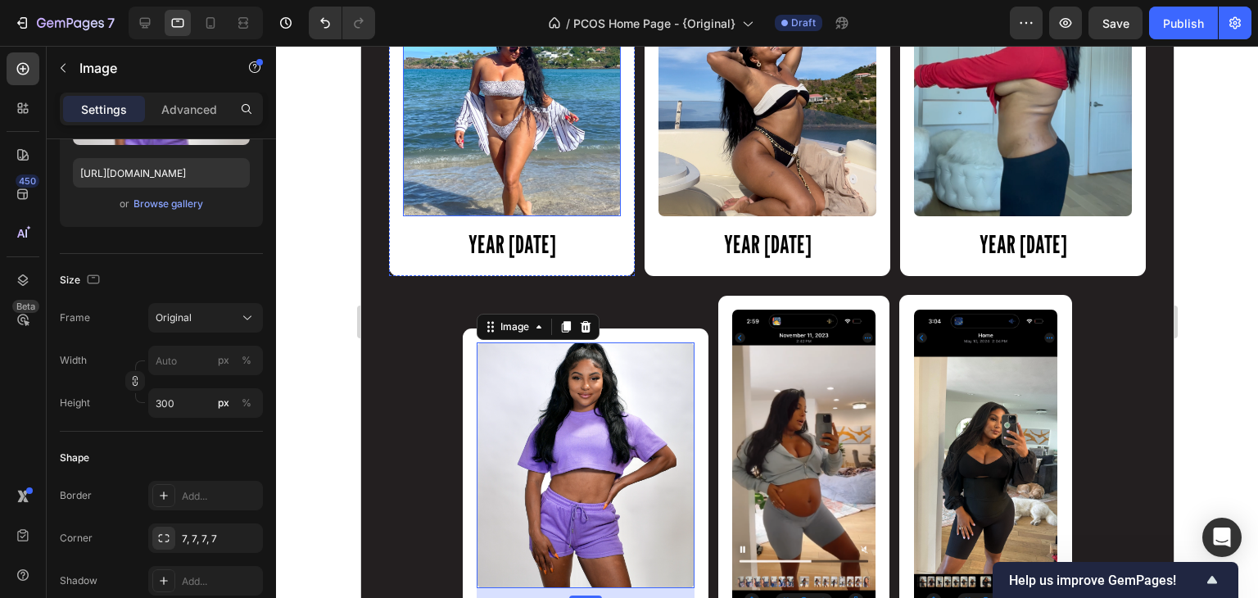
click at [533, 147] on img at bounding box center [511, 94] width 218 height 246
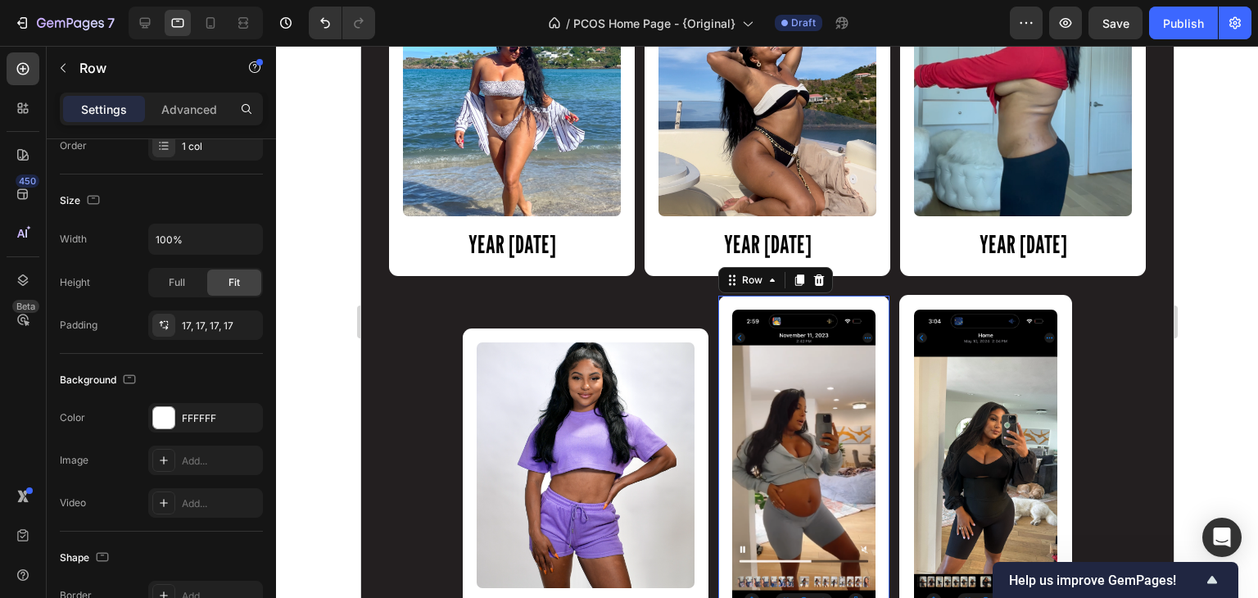
scroll to position [0, 0]
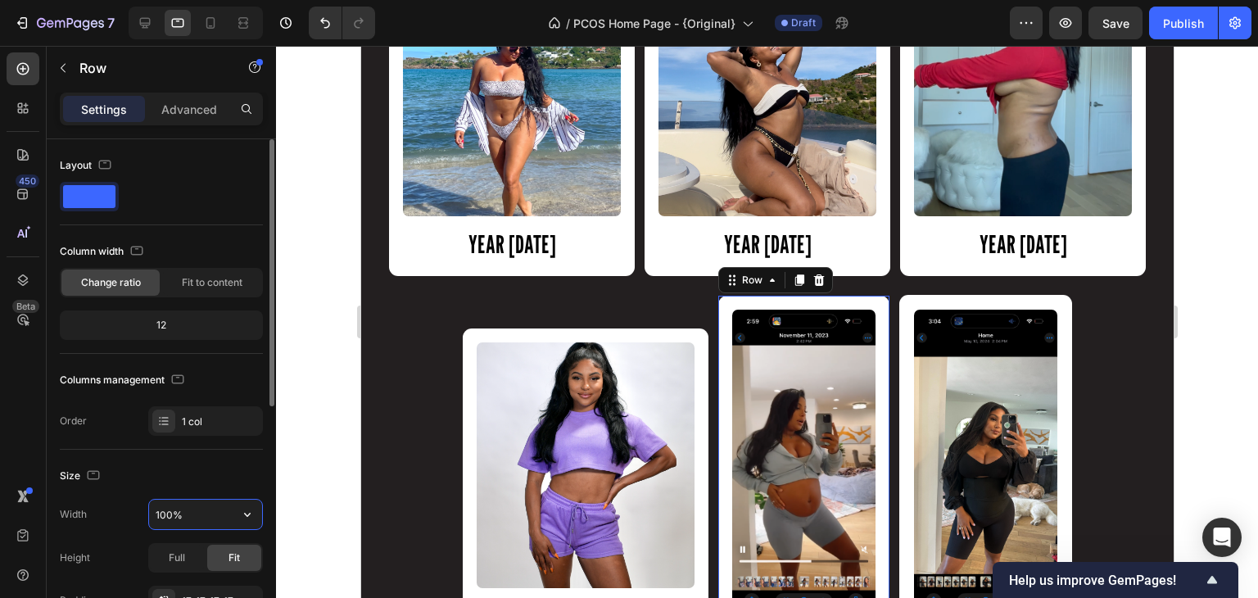
click at [177, 517] on input "100%" at bounding box center [205, 514] width 113 height 29
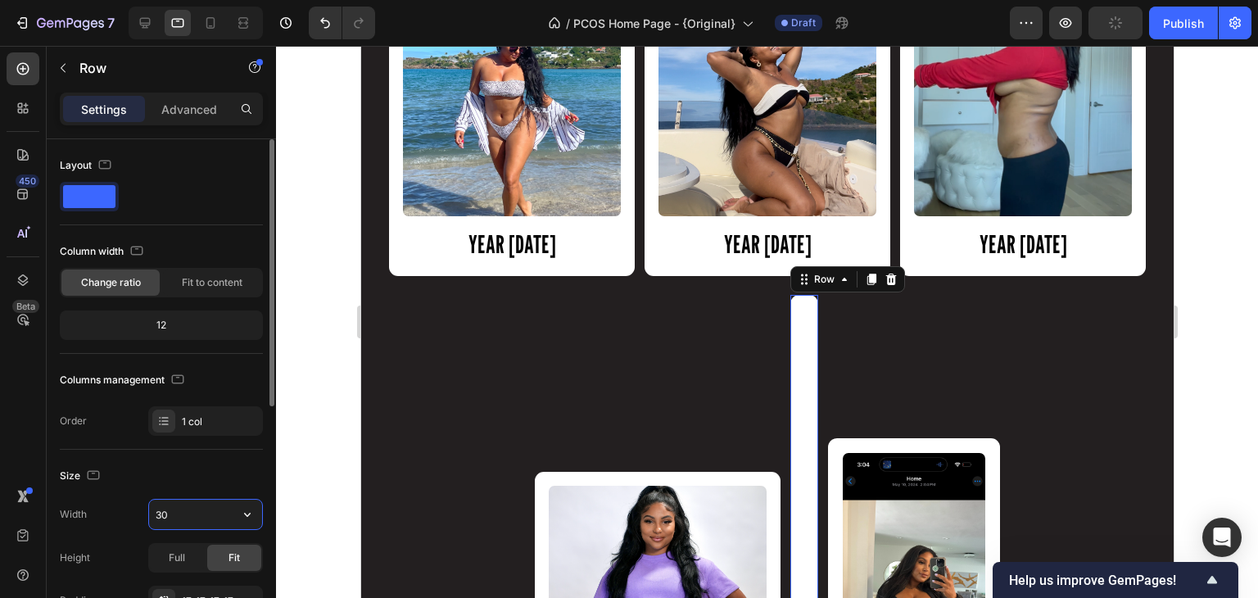
type input "300"
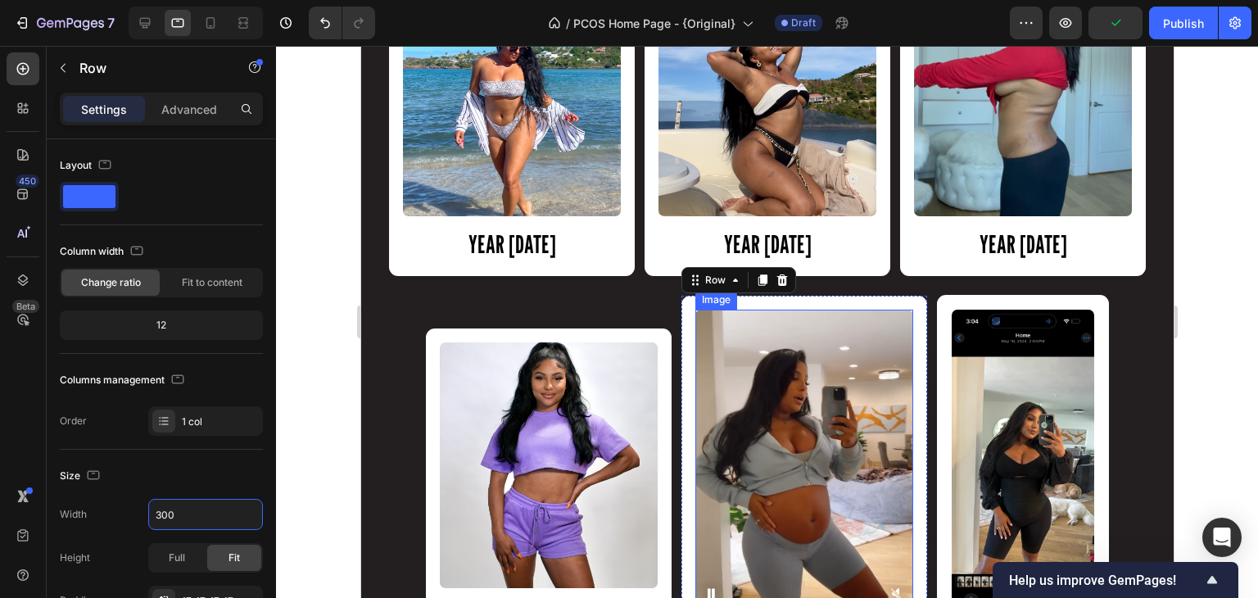
click at [744, 446] on img at bounding box center [804, 465] width 218 height 311
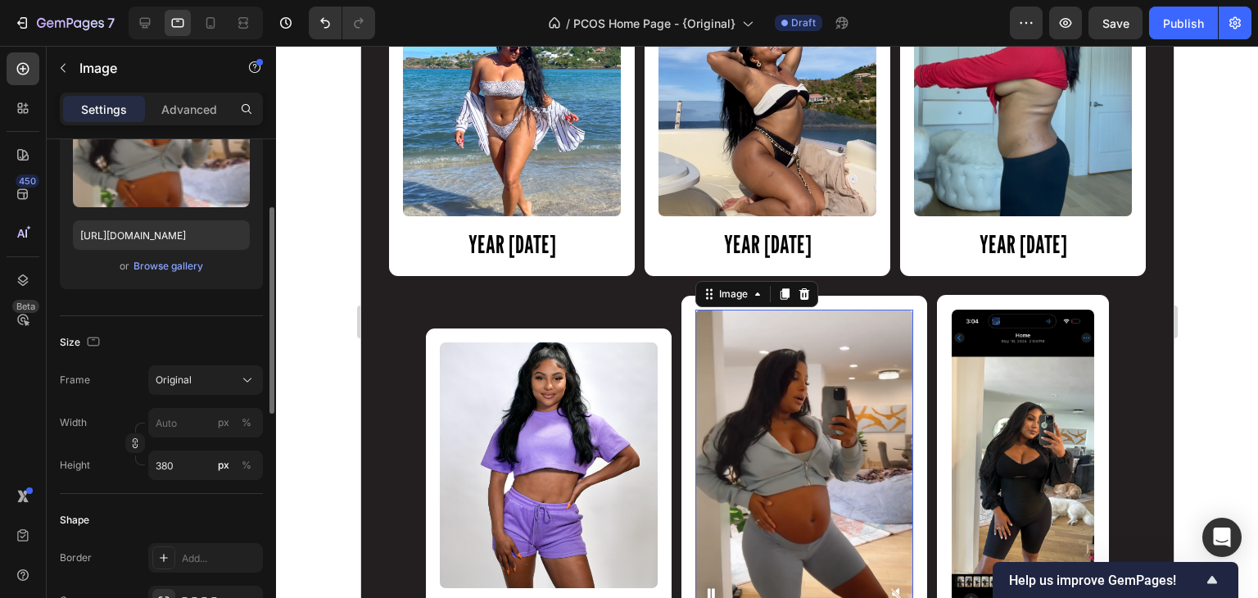
scroll to position [220, 0]
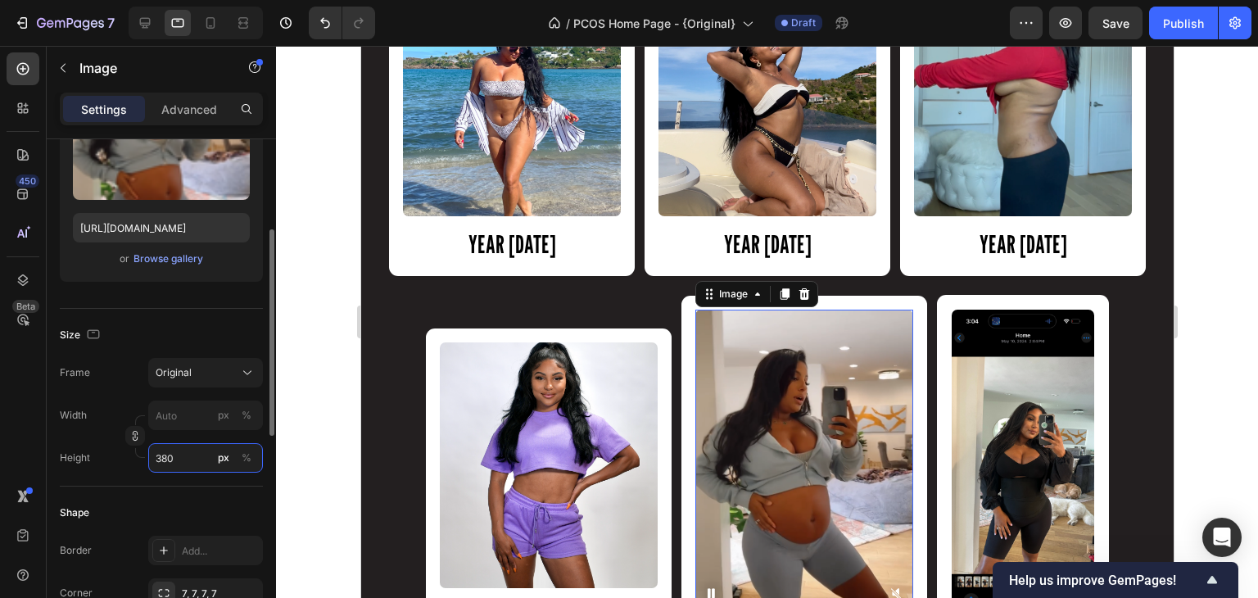
click at [164, 458] on input "380" at bounding box center [205, 457] width 115 height 29
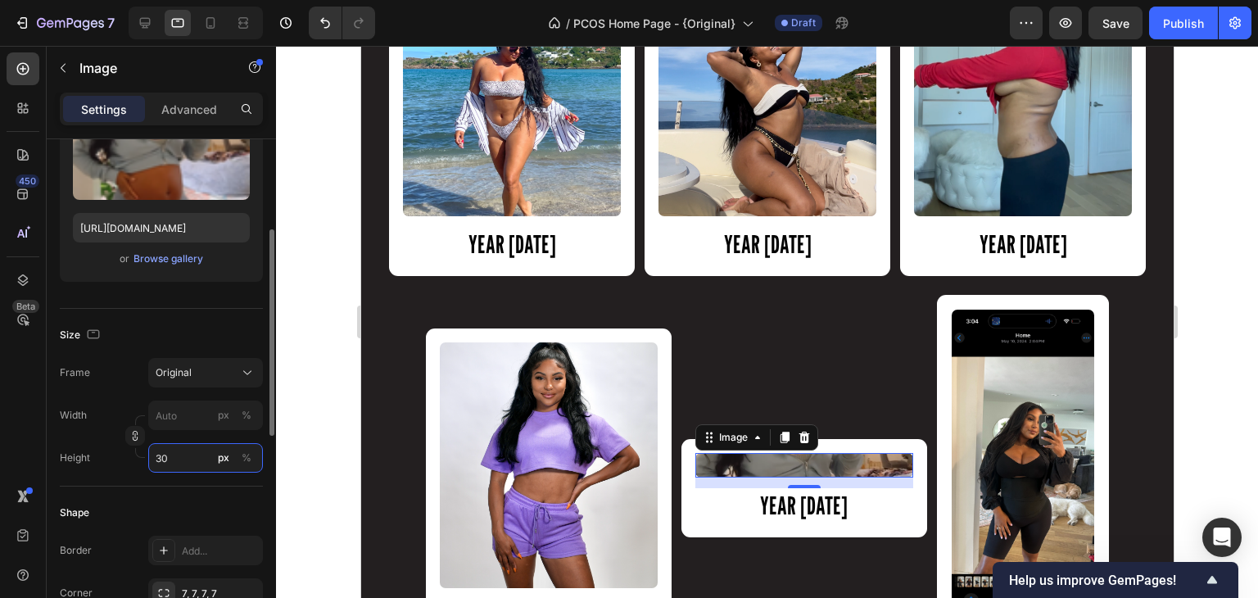
type input "300"
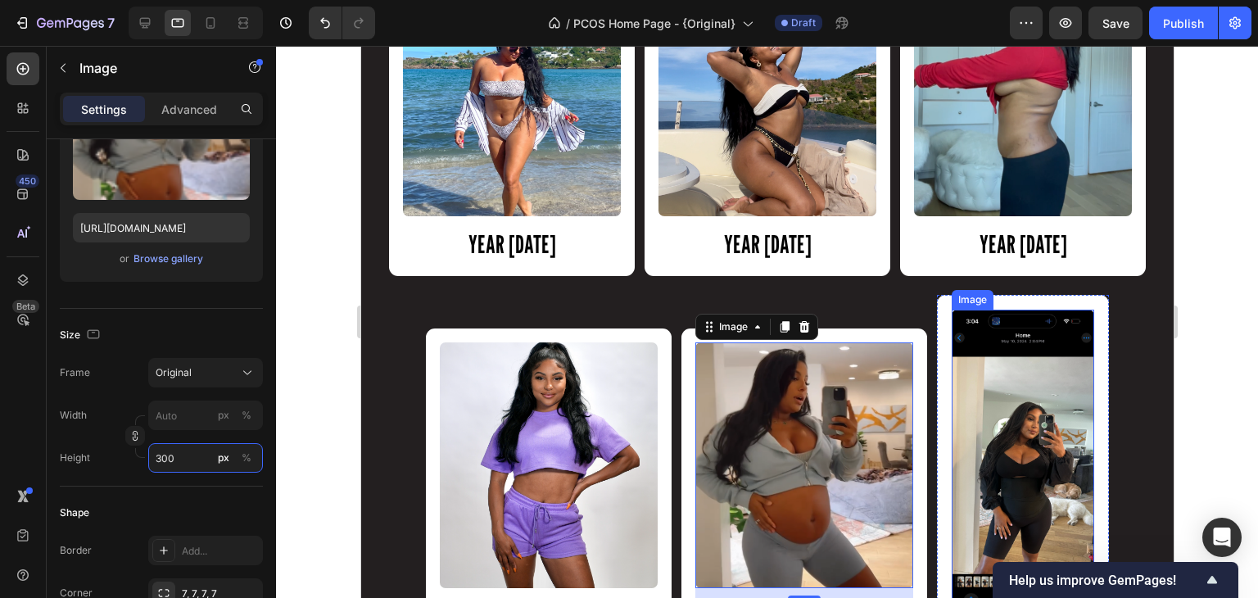
scroll to position [1835, 0]
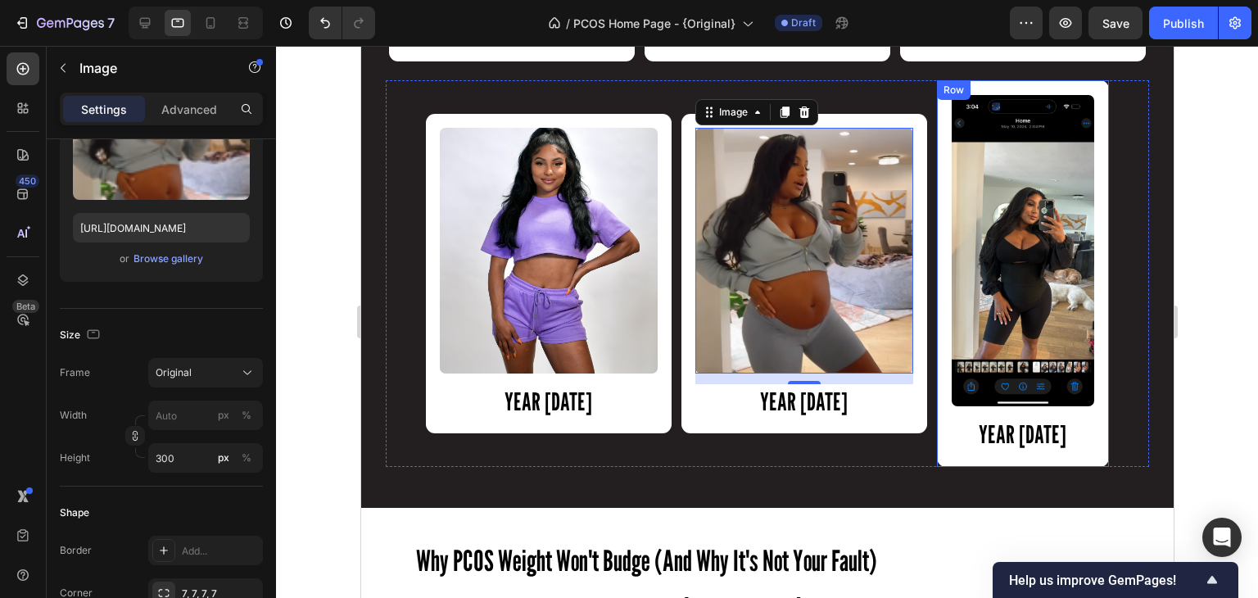
click at [936, 382] on div "Image YEAR [DATE] Heading Row" at bounding box center [1022, 273] width 173 height 387
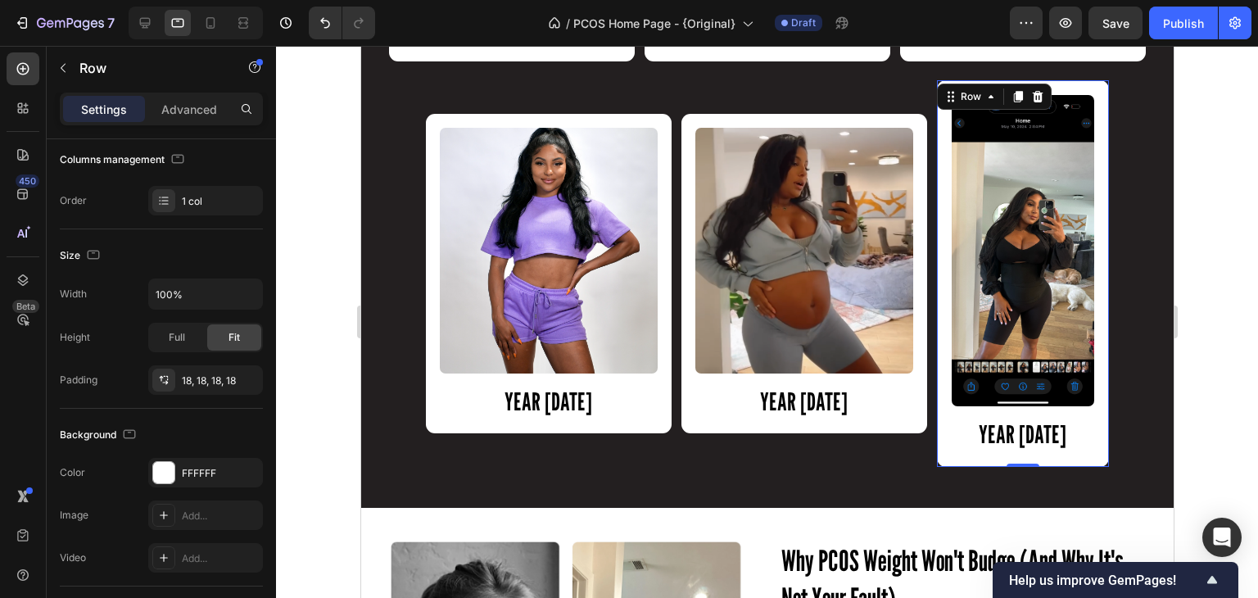
scroll to position [0, 0]
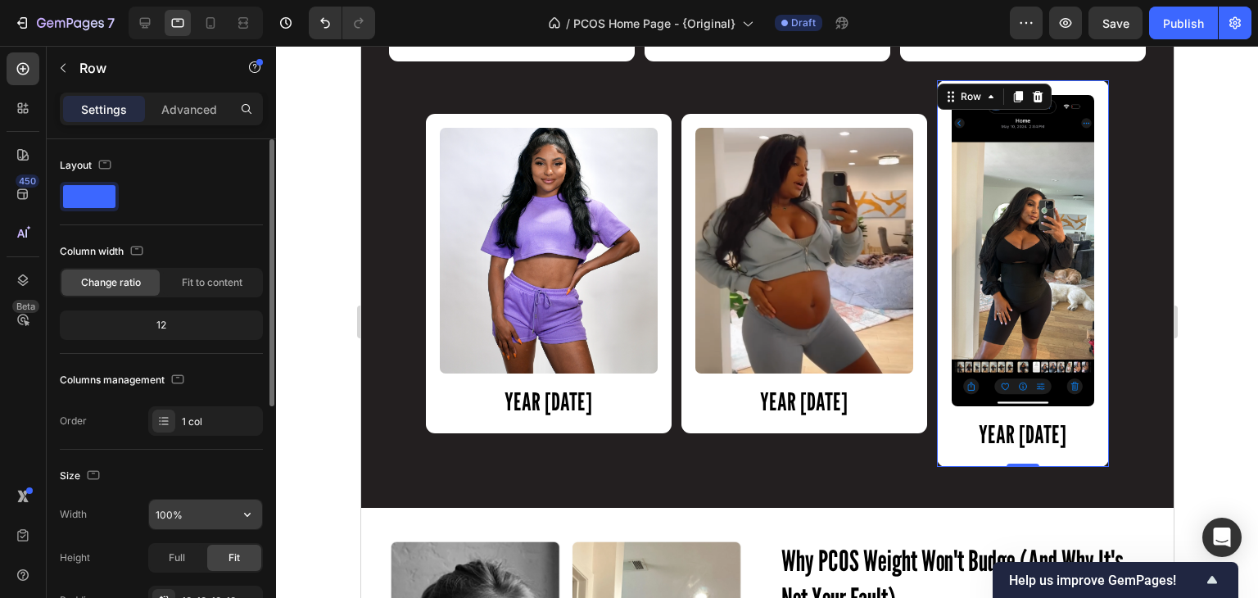
click at [183, 515] on input "100%" at bounding box center [205, 514] width 113 height 29
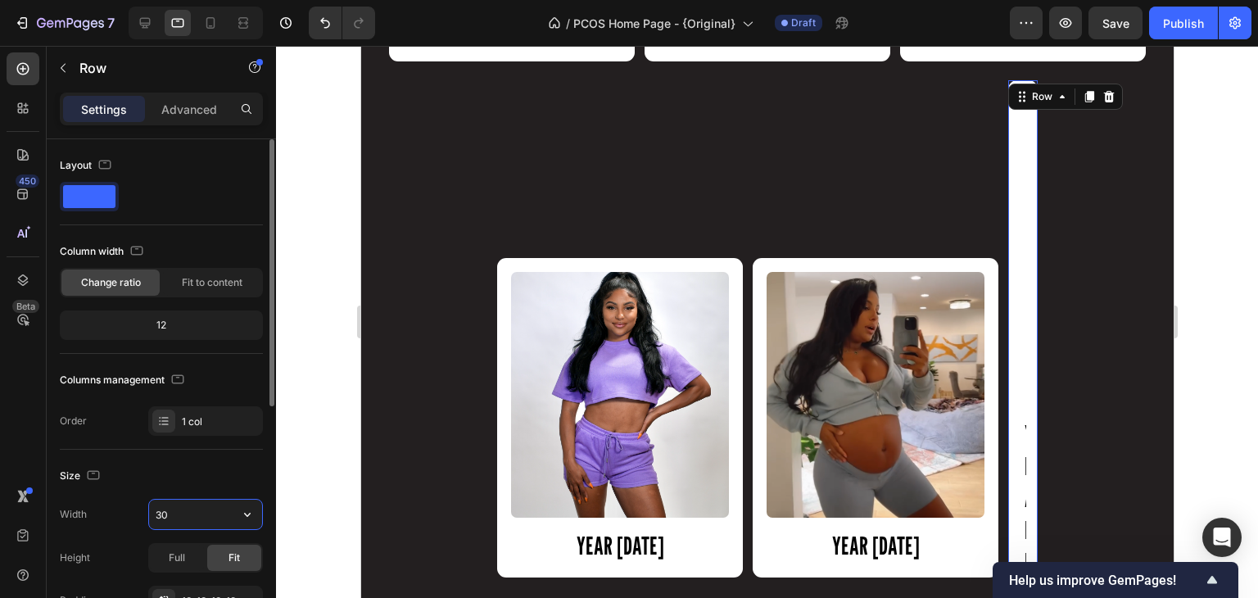
type input "300"
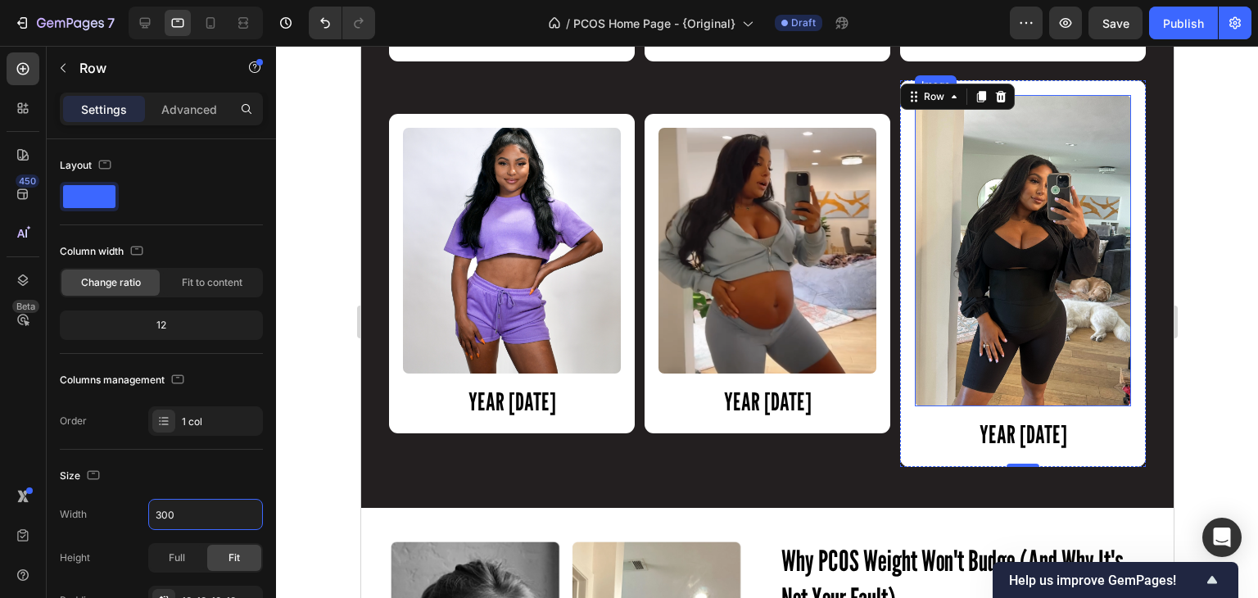
click at [971, 302] on img at bounding box center [1022, 250] width 216 height 311
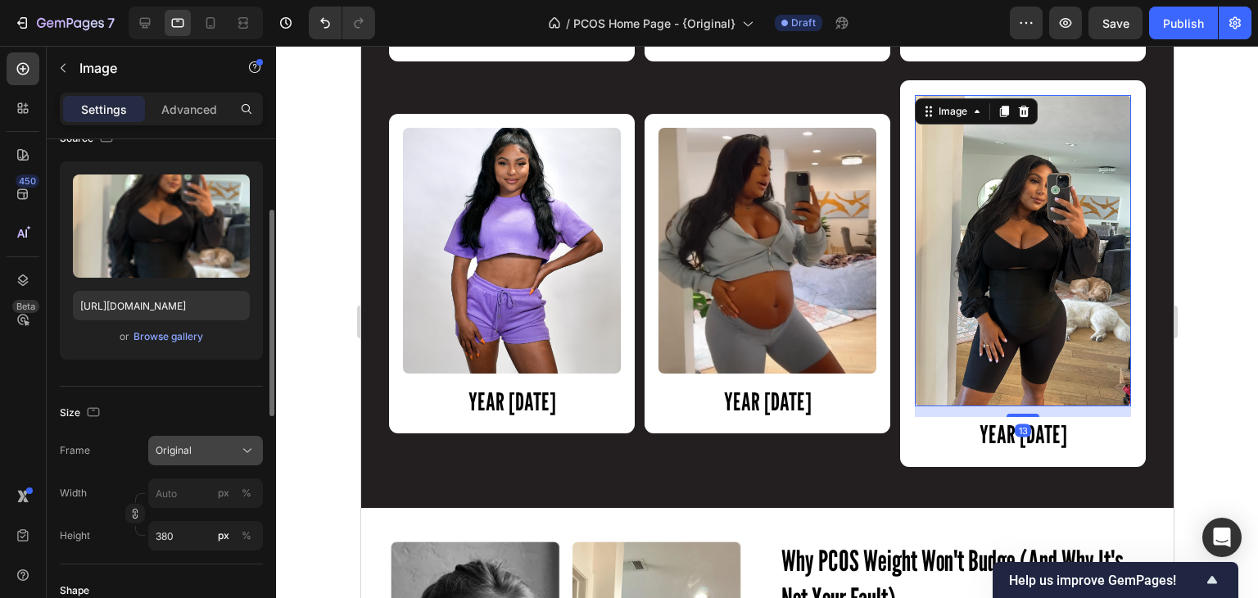
scroll to position [161, 0]
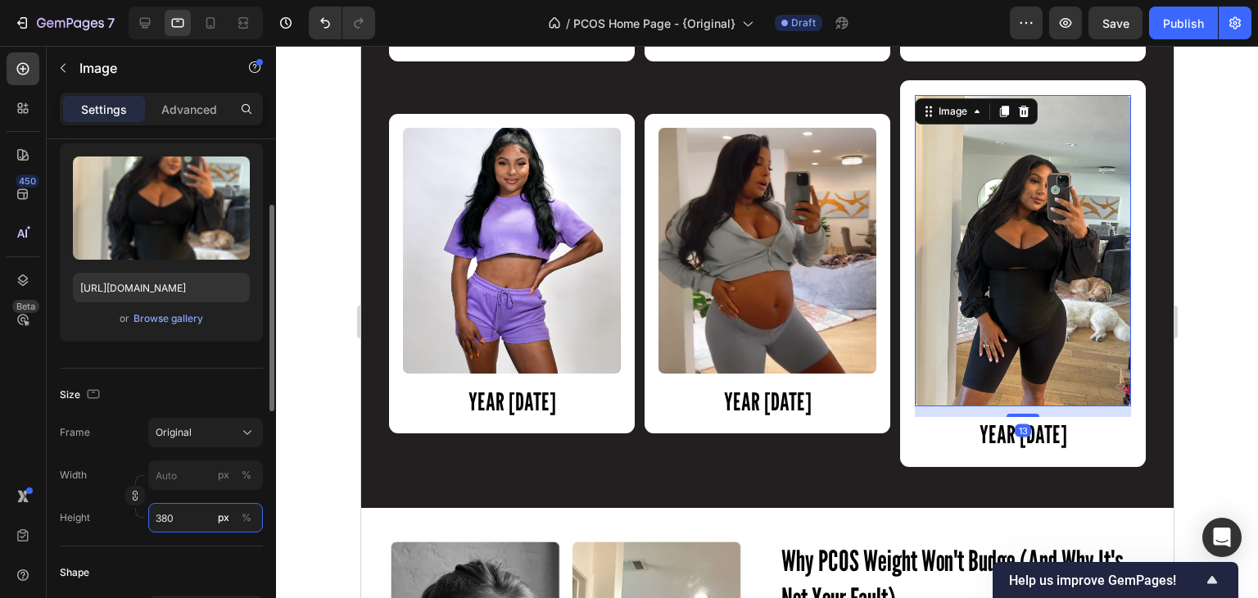
click at [176, 509] on input "380" at bounding box center [205, 517] width 115 height 29
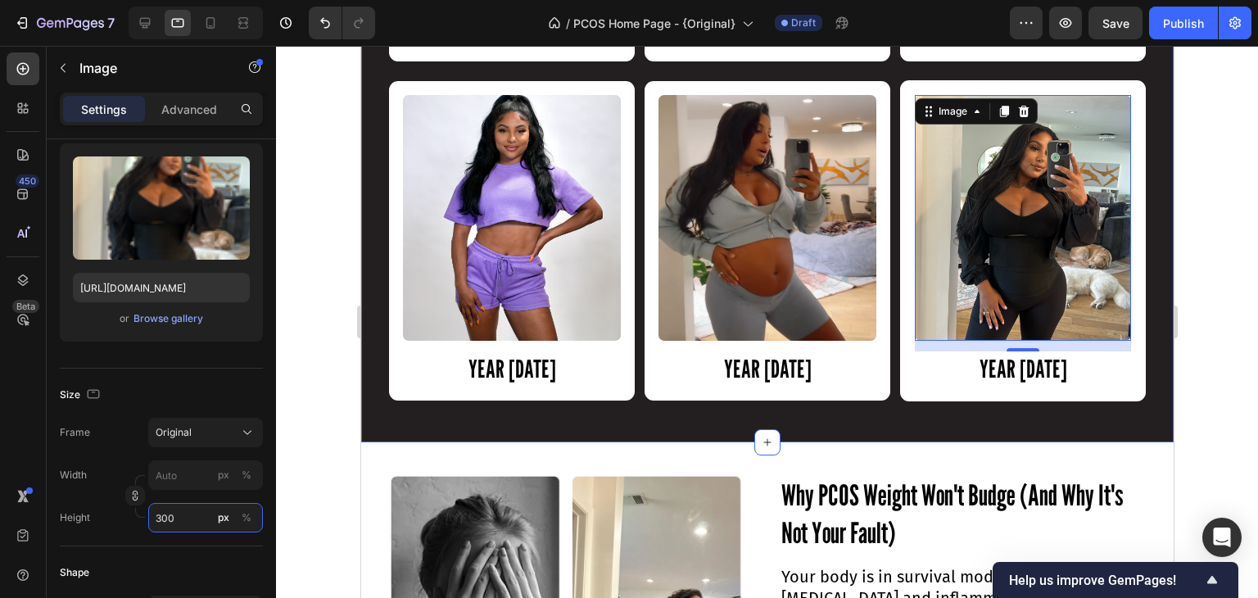
scroll to position [1674, 0]
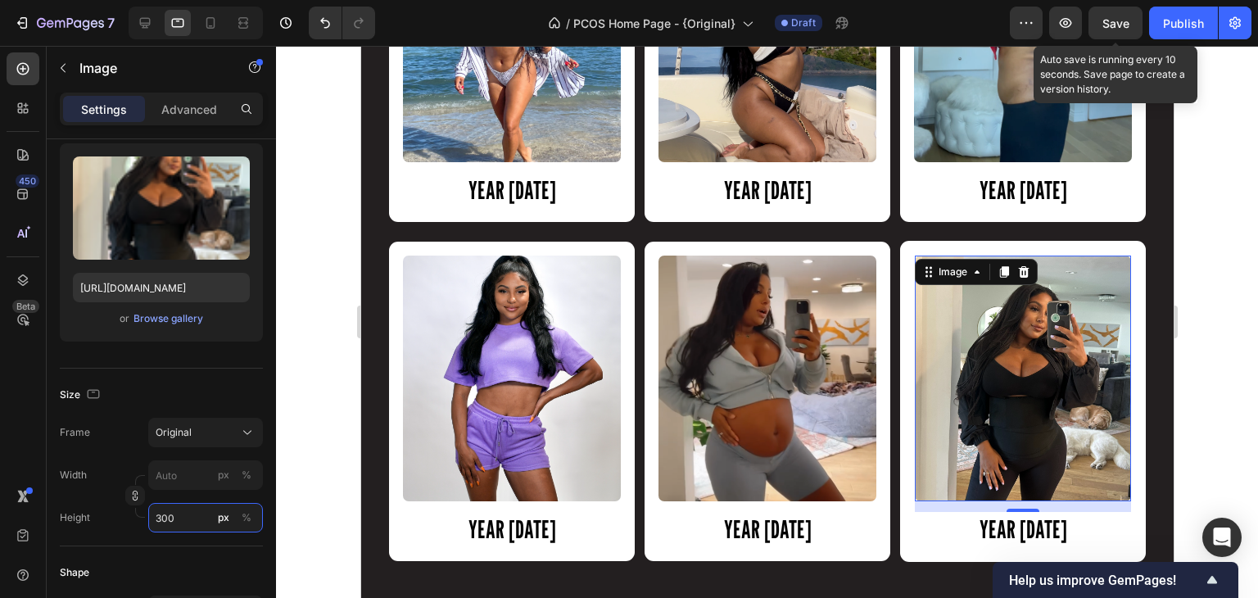
type input "300"
click at [1114, 29] on span "Save" at bounding box center [1115, 23] width 27 height 14
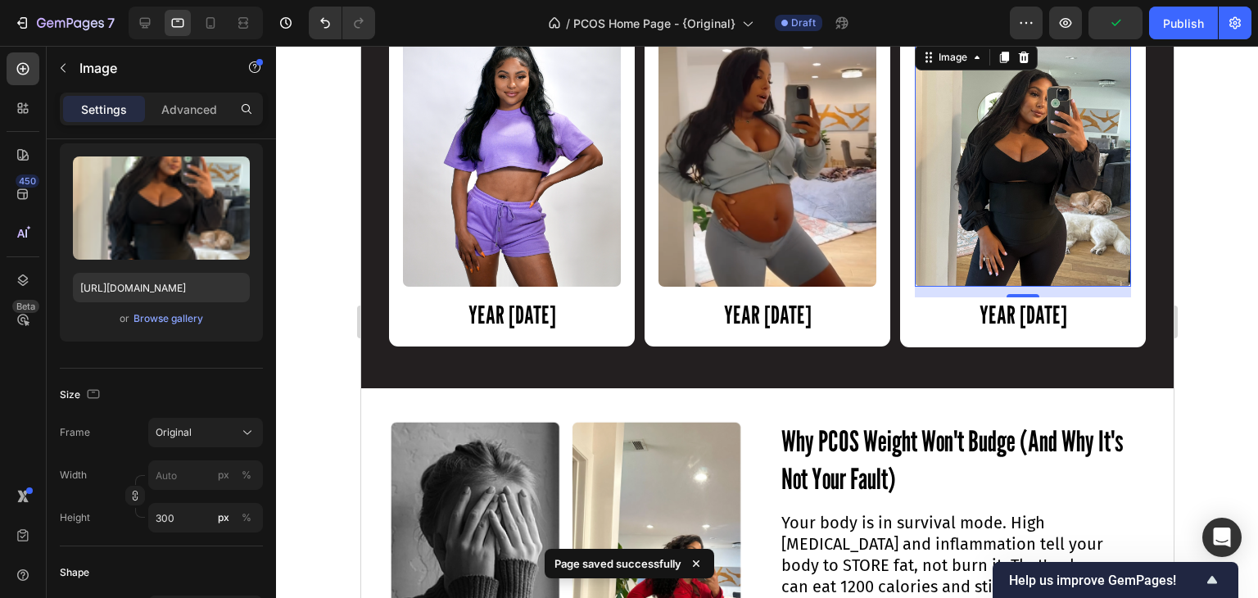
scroll to position [1995, 0]
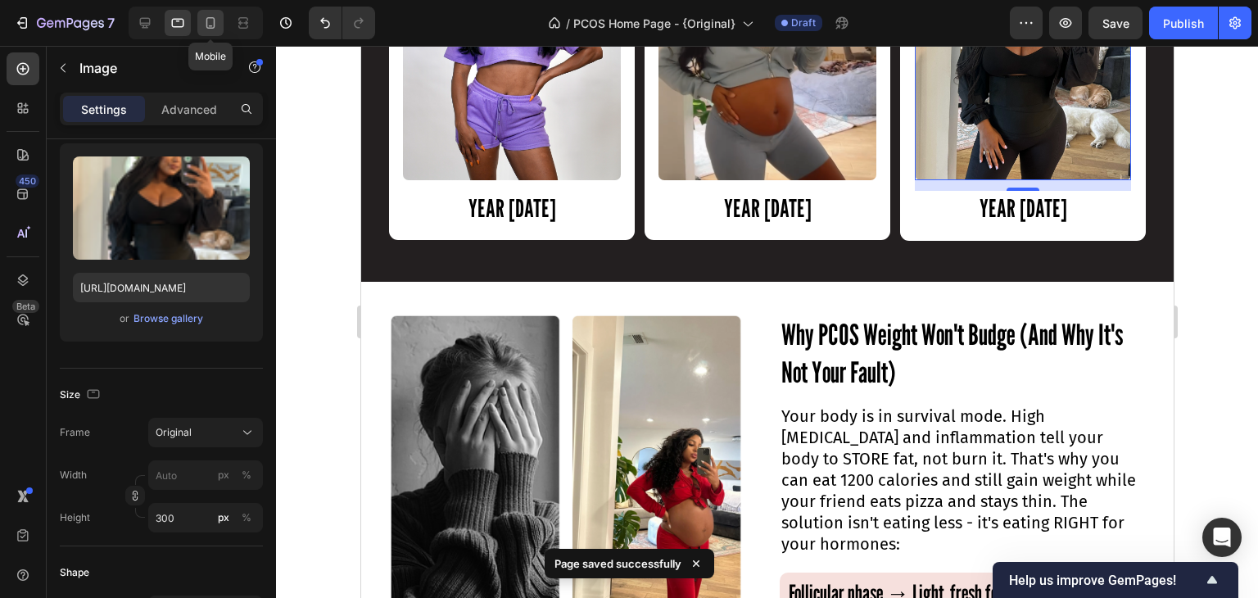
click at [214, 24] on icon at bounding box center [210, 22] width 9 height 11
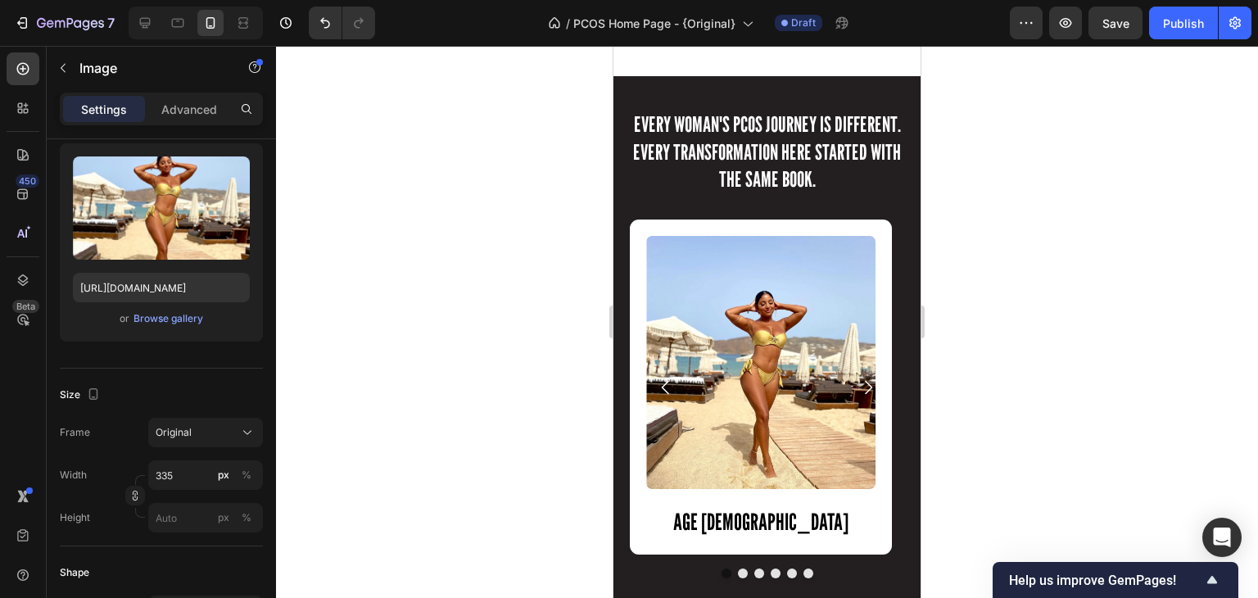
scroll to position [1923, 0]
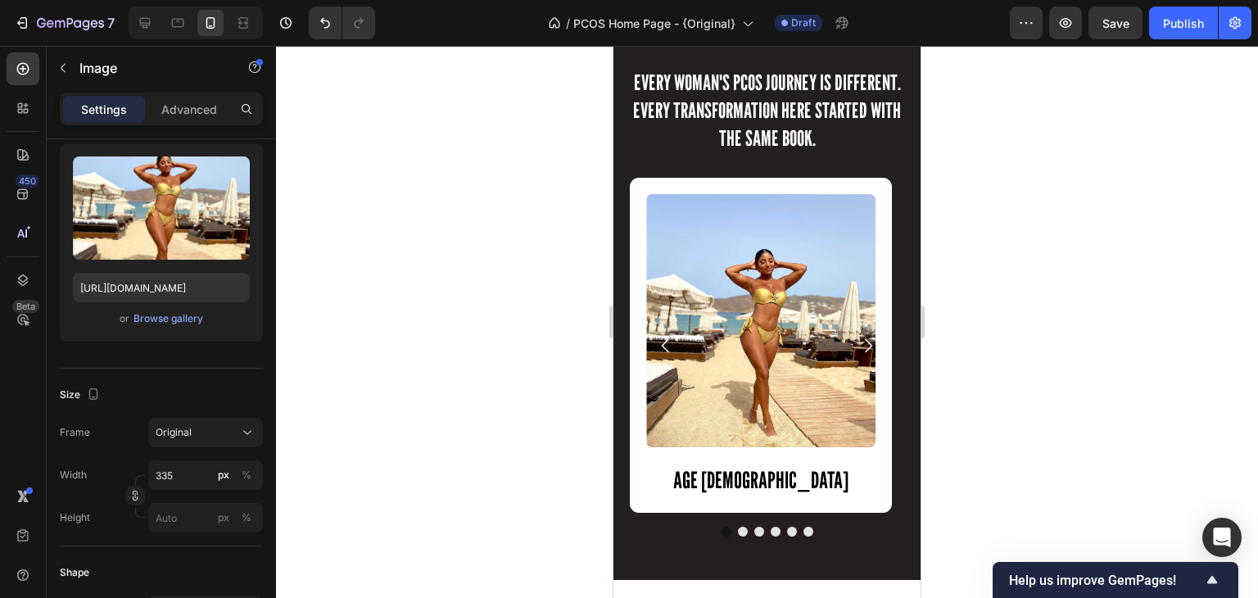
click at [737, 386] on img at bounding box center [760, 320] width 229 height 253
click at [700, 446] on img at bounding box center [760, 320] width 229 height 253
click at [177, 322] on div "Browse gallery" at bounding box center [169, 318] width 70 height 15
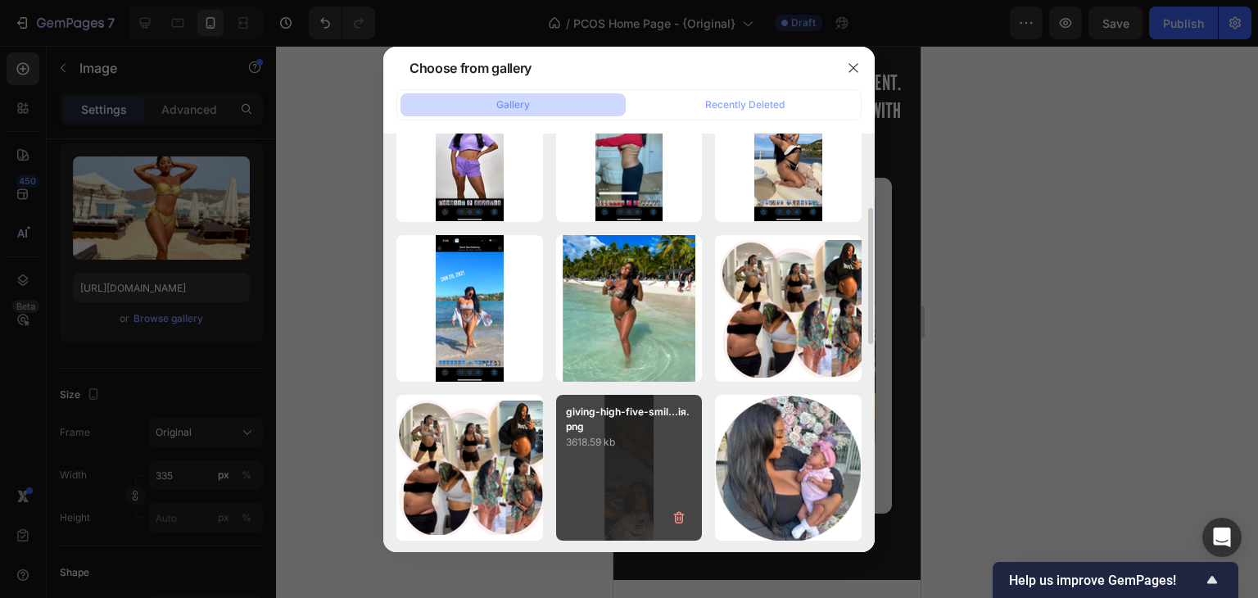
scroll to position [231, 0]
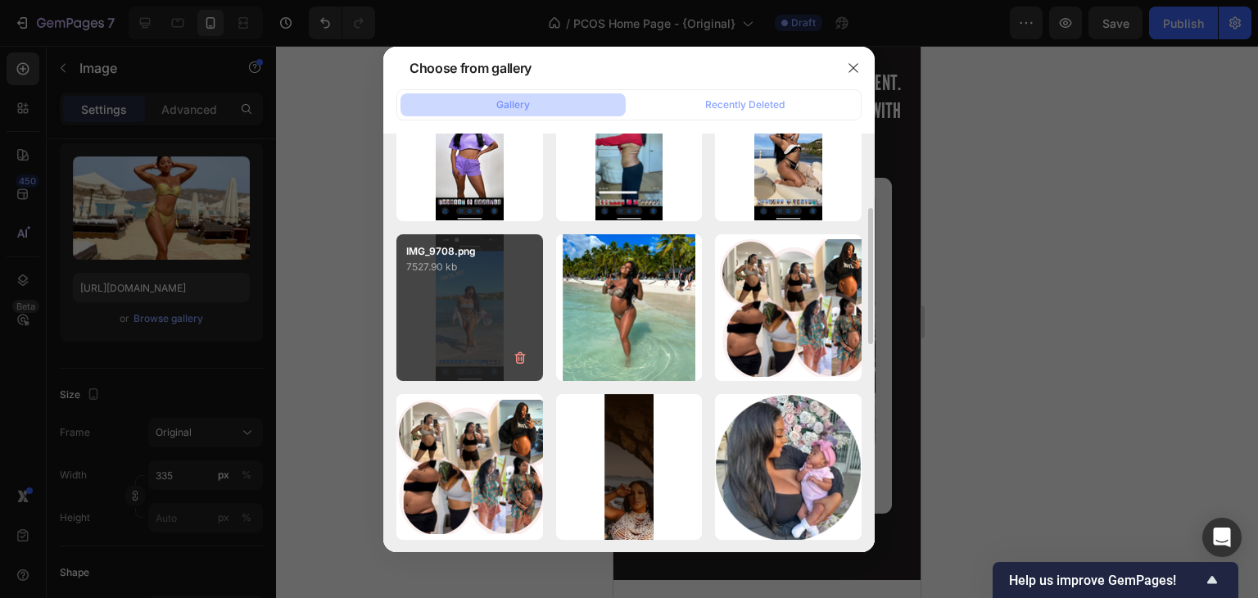
click at [488, 328] on div "IMG_9708.png 7527.90 kb" at bounding box center [469, 307] width 147 height 147
type input "[URL][DOMAIN_NAME]"
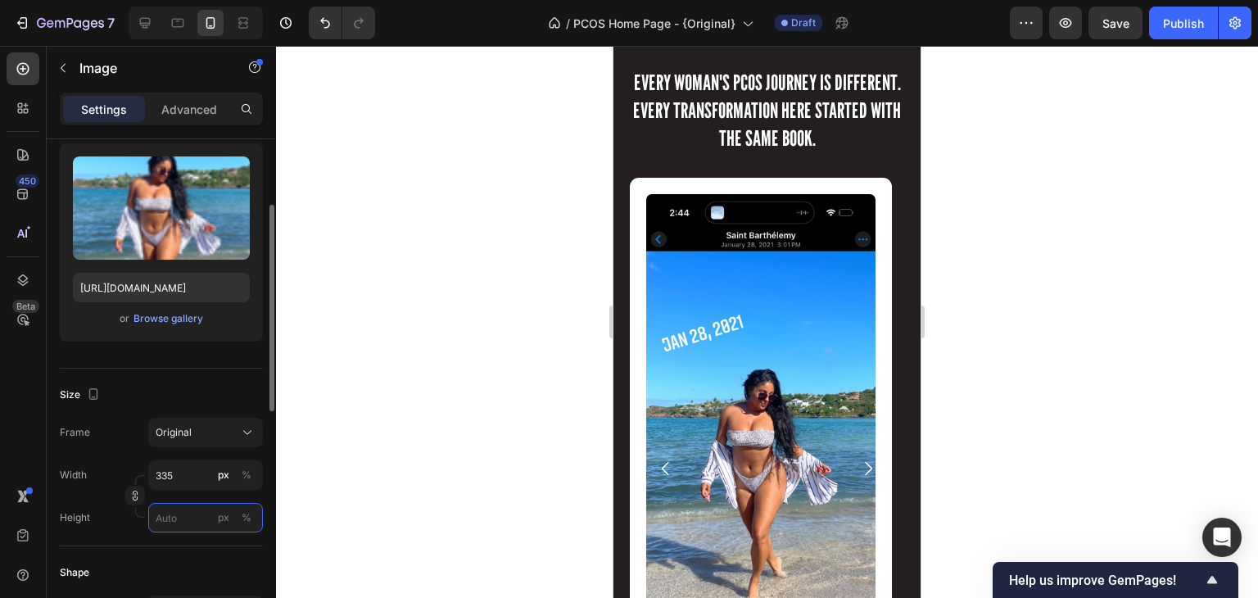
click at [164, 518] on input "px %" at bounding box center [205, 517] width 115 height 29
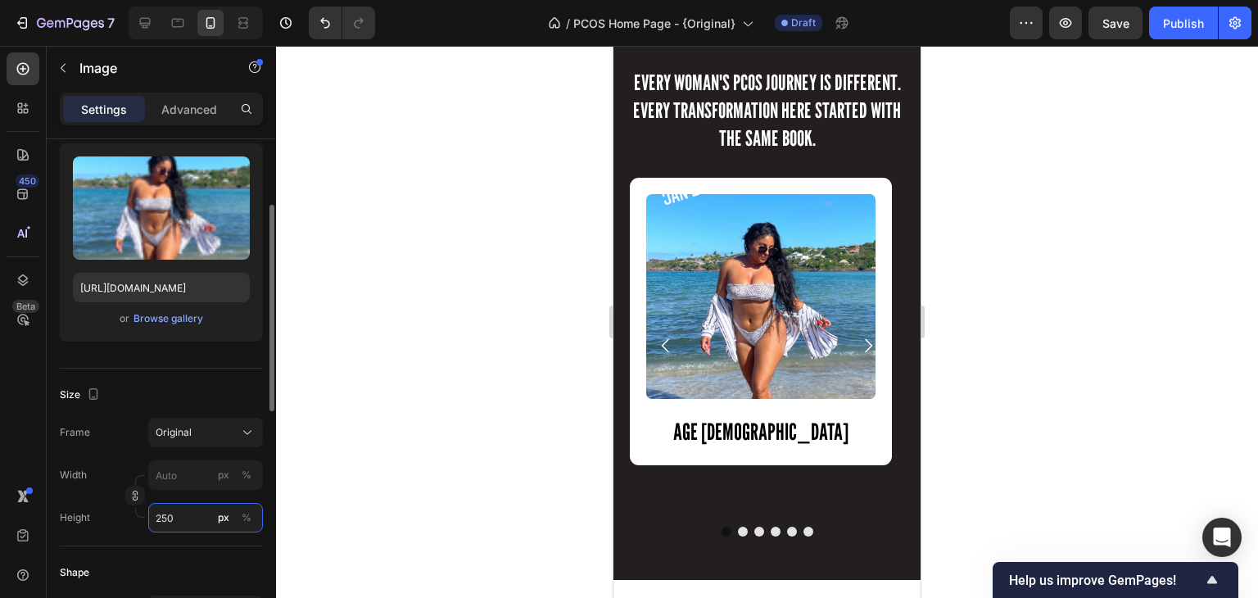
click at [164, 518] on input "250" at bounding box center [205, 517] width 115 height 29
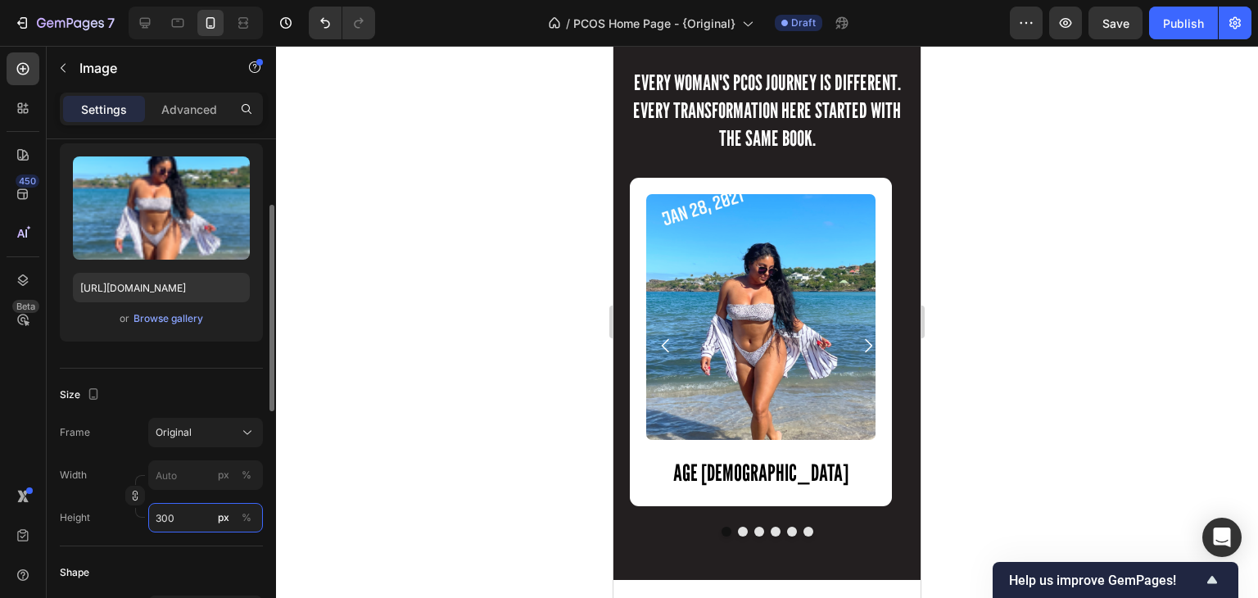
click at [164, 518] on input "300" at bounding box center [205, 517] width 115 height 29
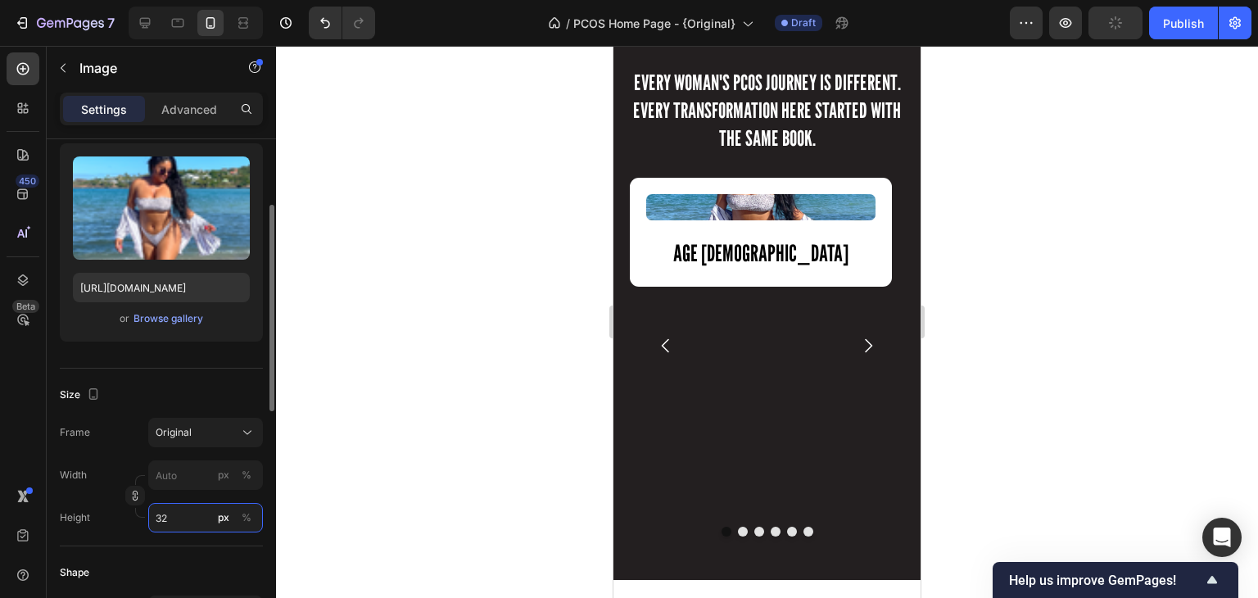
type input "320"
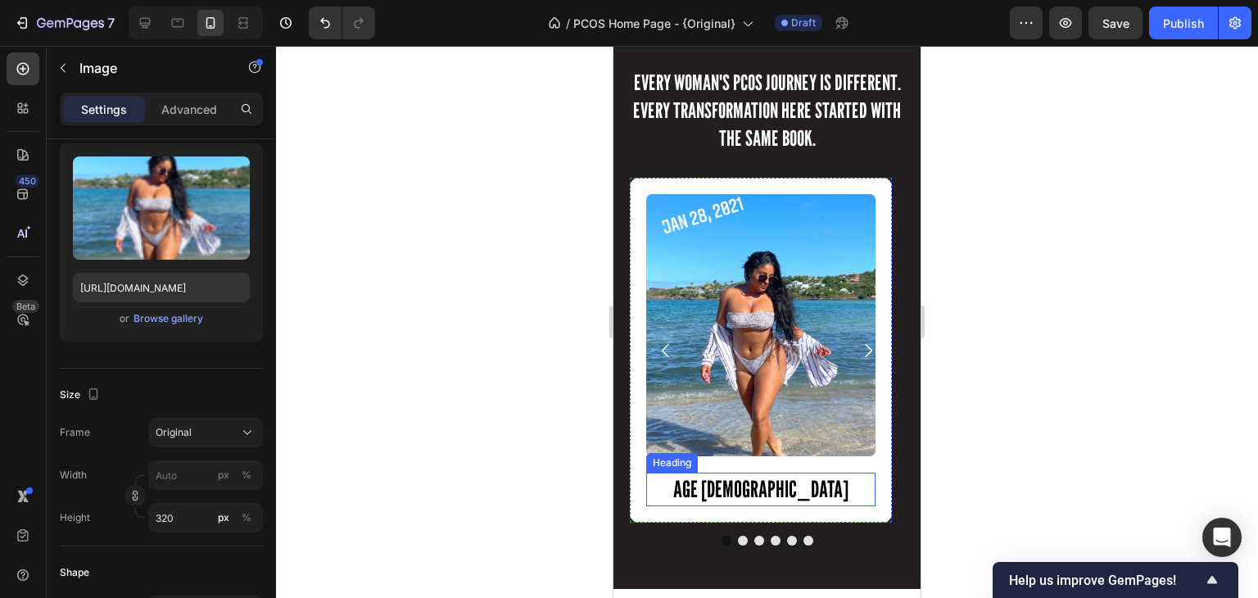
click at [765, 487] on h2 "AGE [DEMOGRAPHIC_DATA]" at bounding box center [760, 489] width 229 height 33
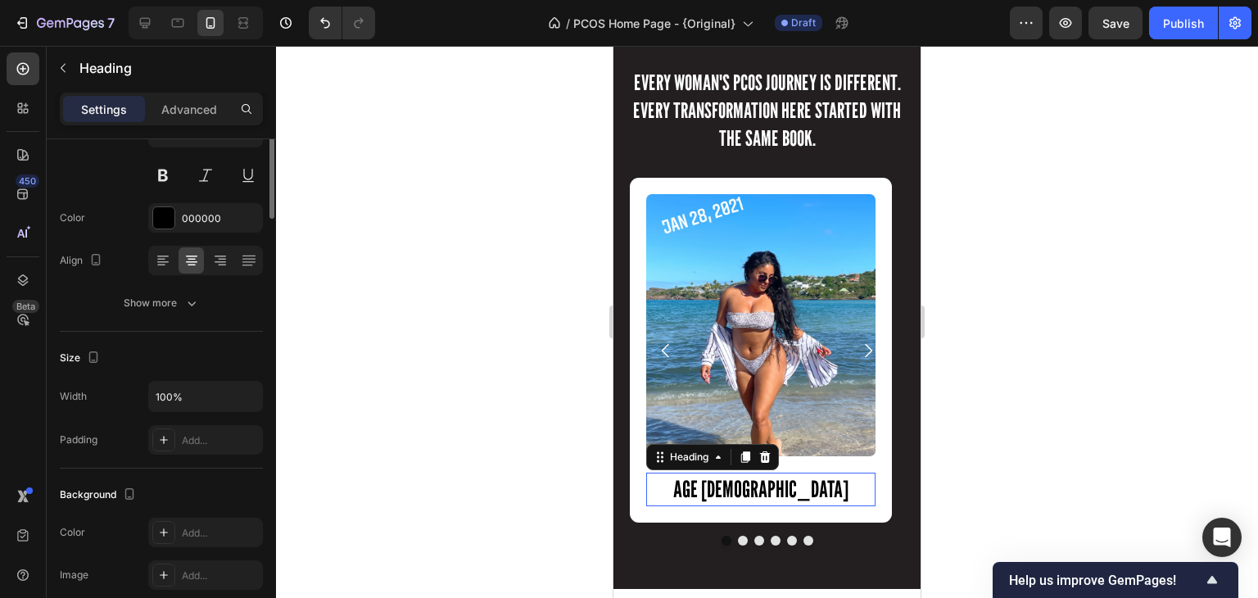
scroll to position [0, 0]
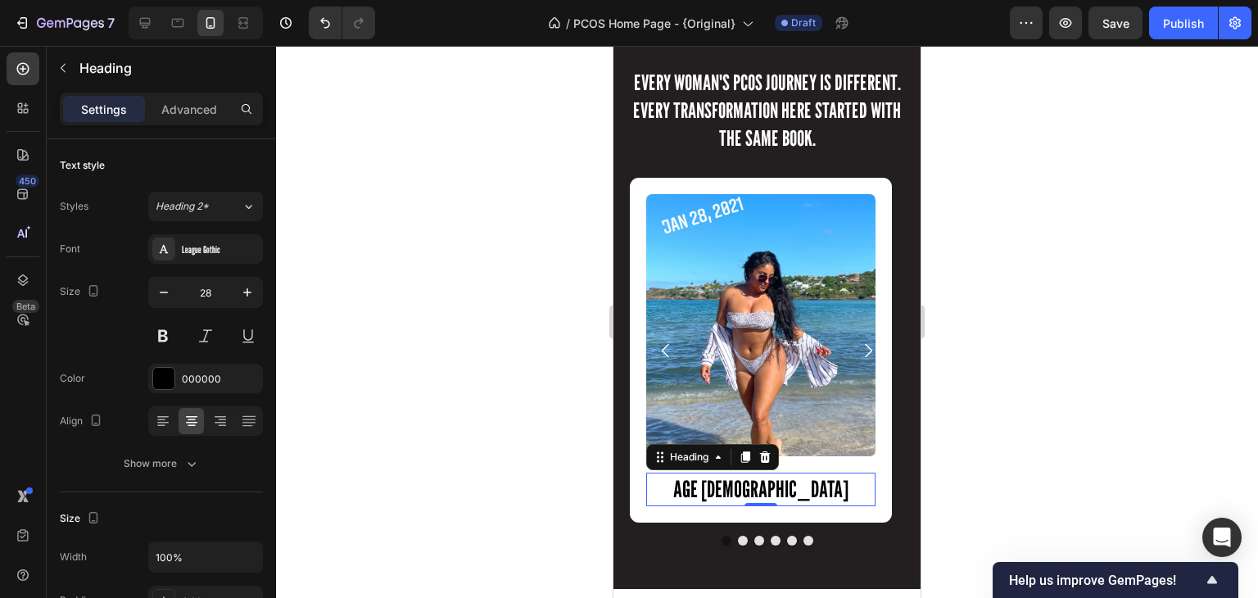
click at [813, 482] on p "AGE [DEMOGRAPHIC_DATA]" at bounding box center [761, 488] width 226 height 29
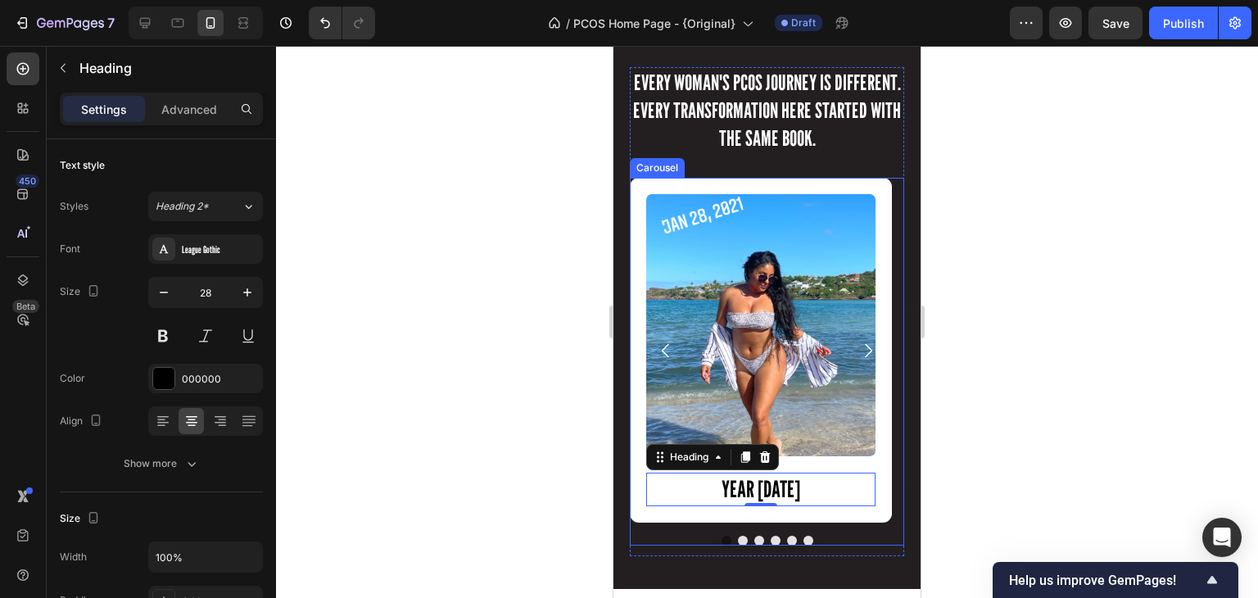
click at [738, 540] on button "Dot" at bounding box center [743, 541] width 10 height 10
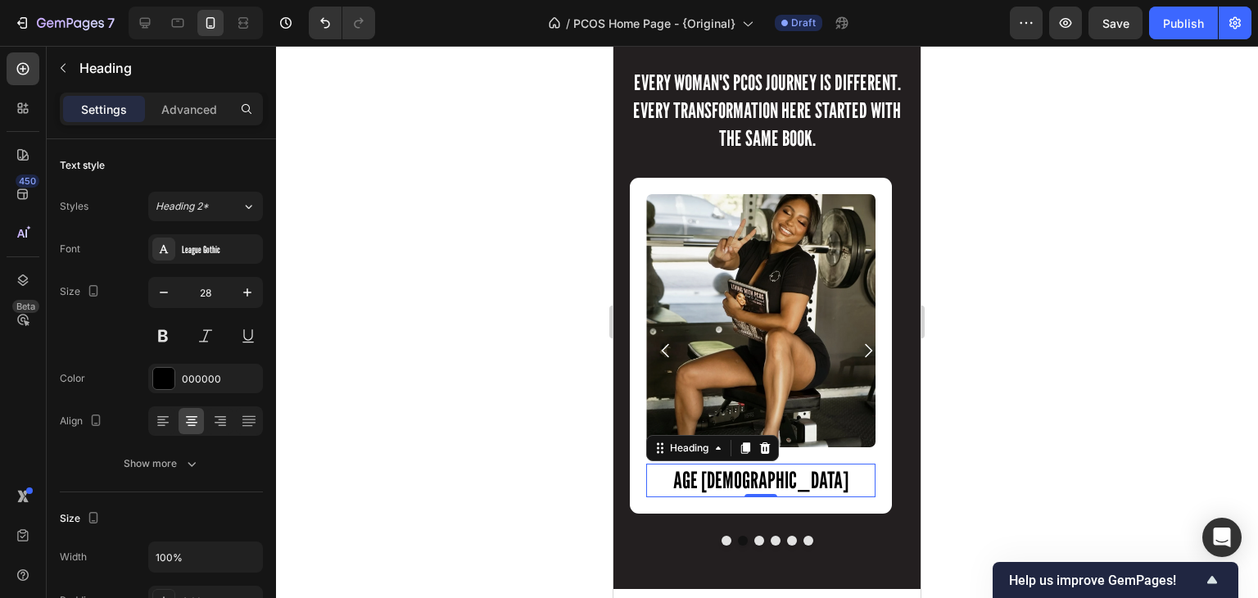
click at [794, 473] on p "AGE [DEMOGRAPHIC_DATA]" at bounding box center [761, 479] width 226 height 29
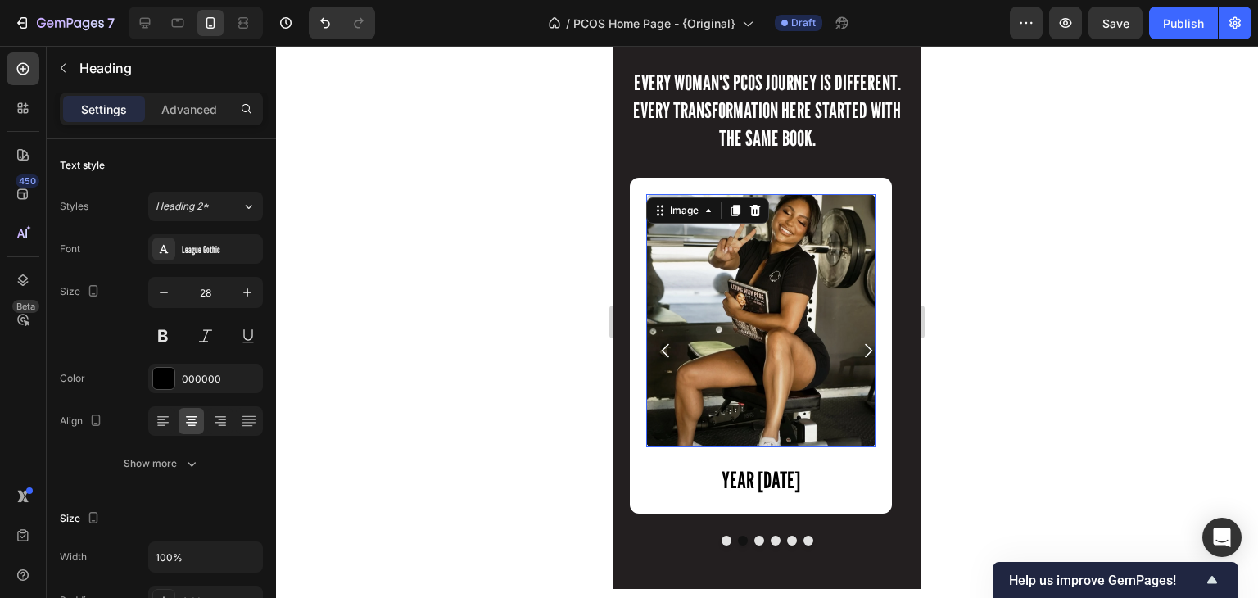
click at [808, 368] on img at bounding box center [760, 320] width 229 height 253
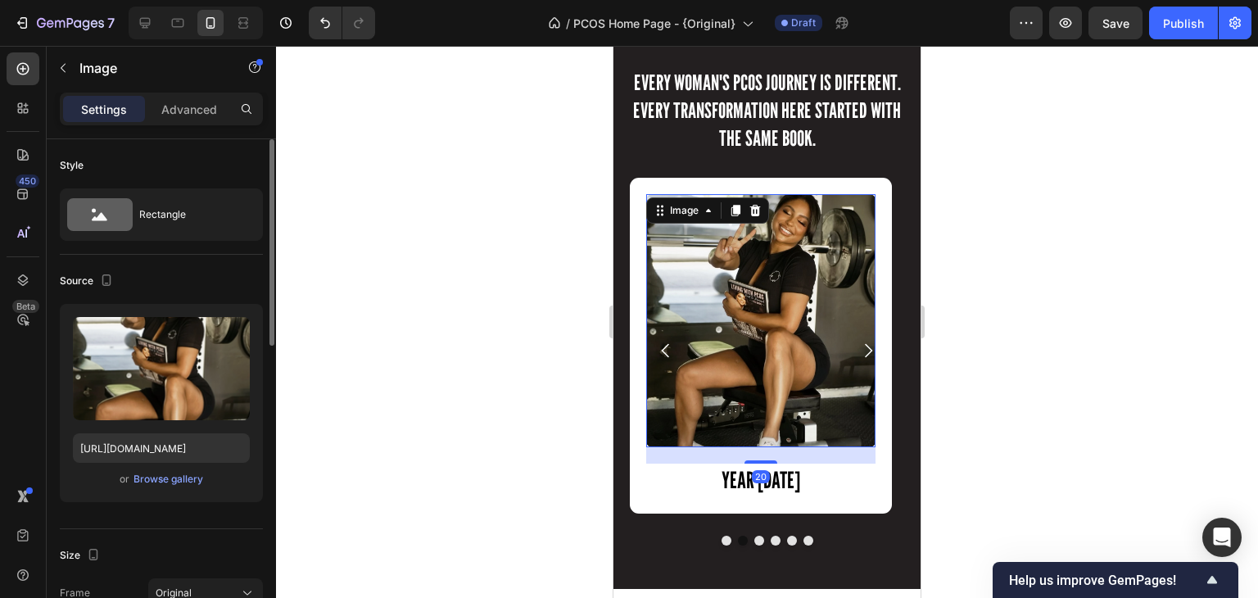
click at [170, 469] on div "or Browse gallery" at bounding box center [161, 479] width 177 height 20
click at [160, 482] on div "Browse gallery" at bounding box center [169, 479] width 70 height 15
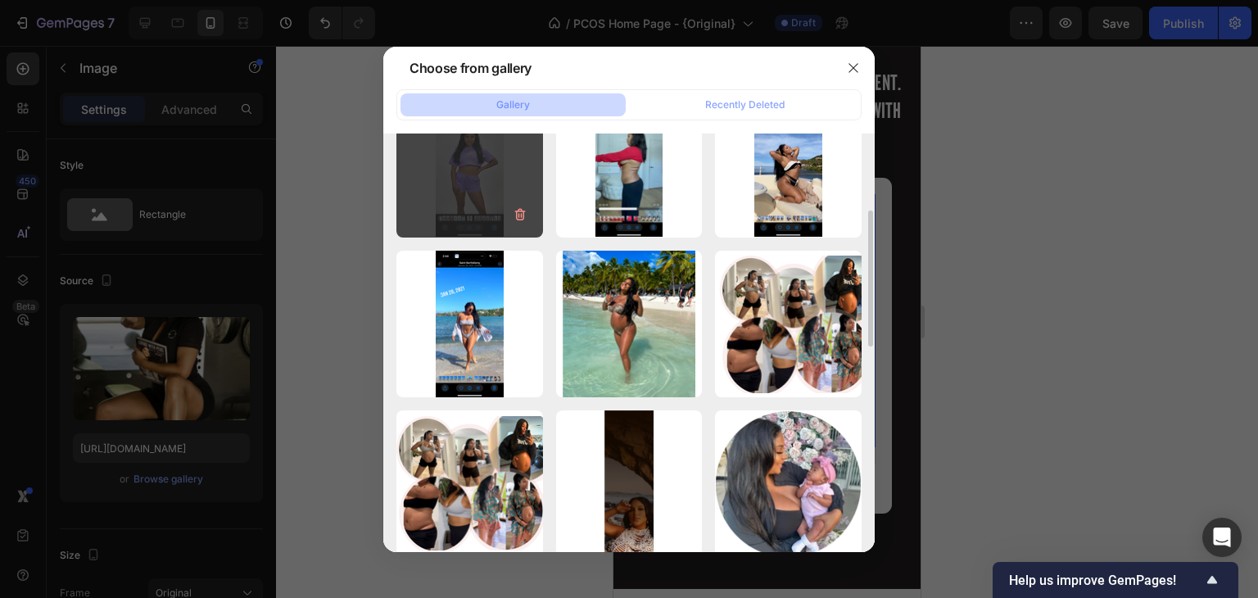
scroll to position [222, 0]
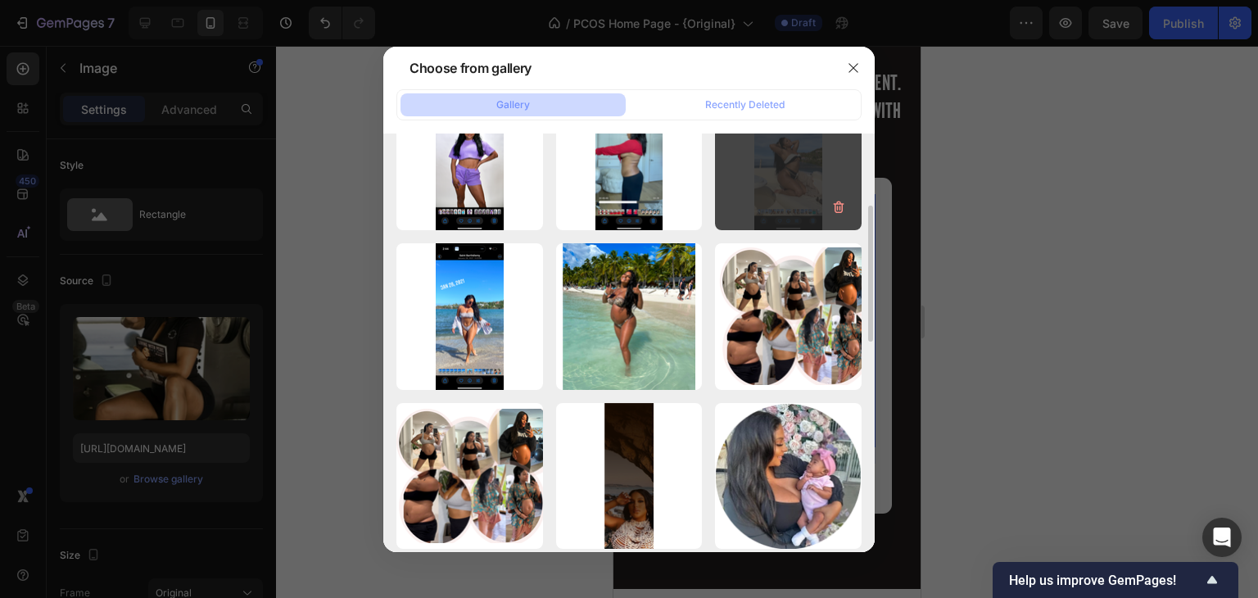
click at [752, 203] on div "IMG_9709.png 7144.12 kb" at bounding box center [788, 157] width 147 height 147
type input "[URL][DOMAIN_NAME]"
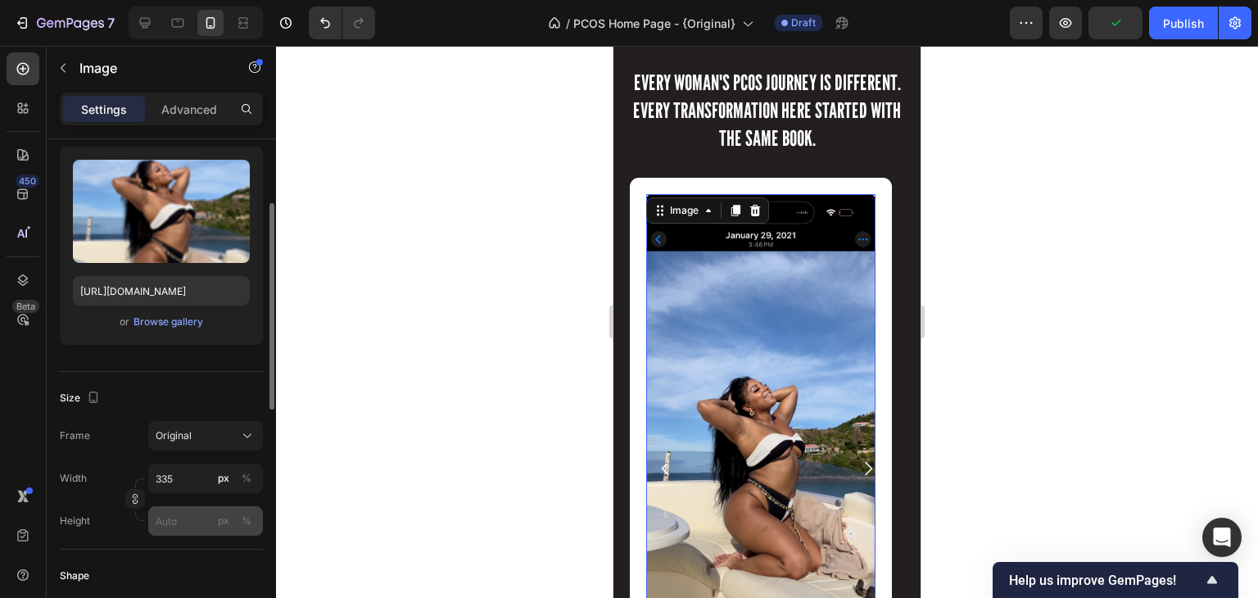
scroll to position [157, 0]
click at [179, 514] on input "px %" at bounding box center [205, 520] width 115 height 29
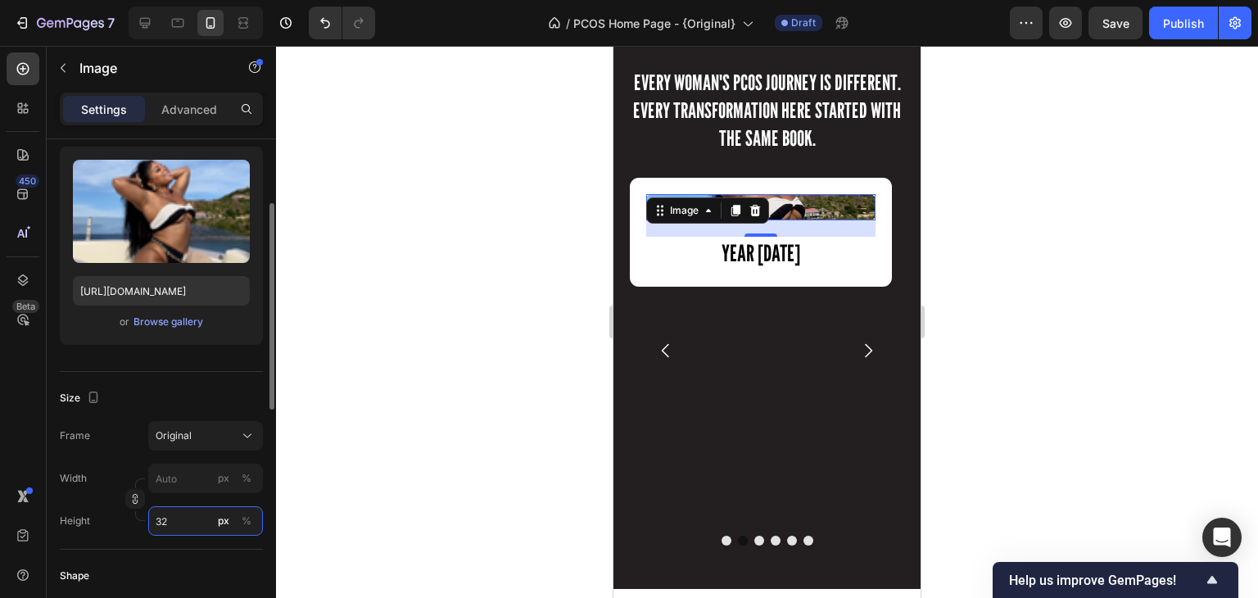
type input "320"
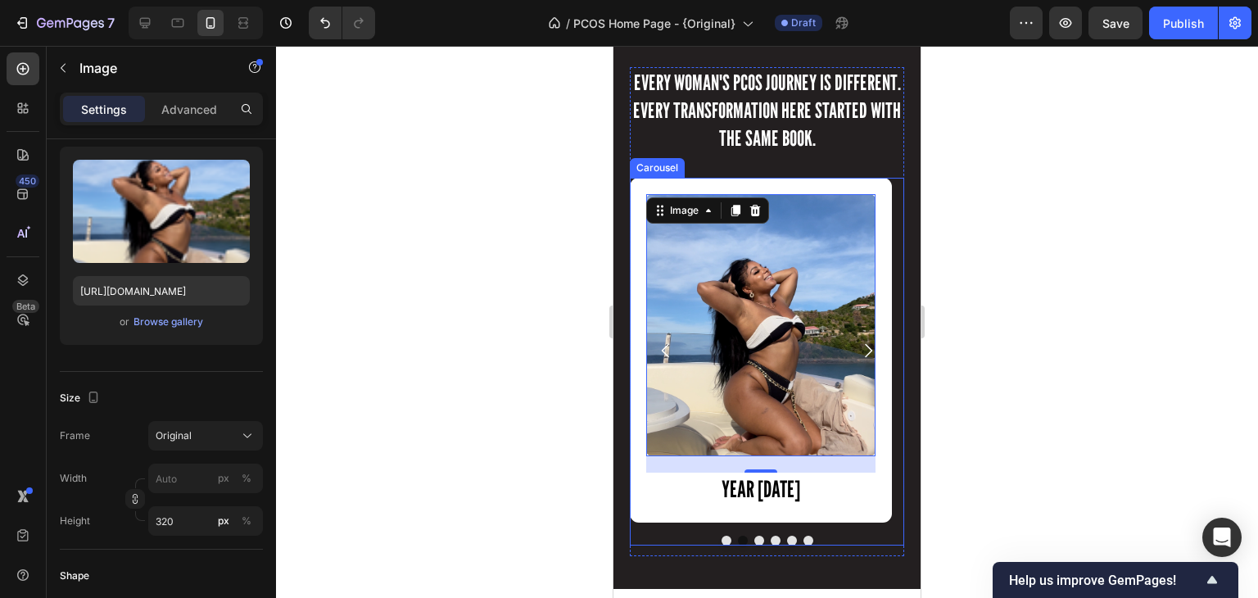
click at [754, 538] on button "Dot" at bounding box center [759, 541] width 10 height 10
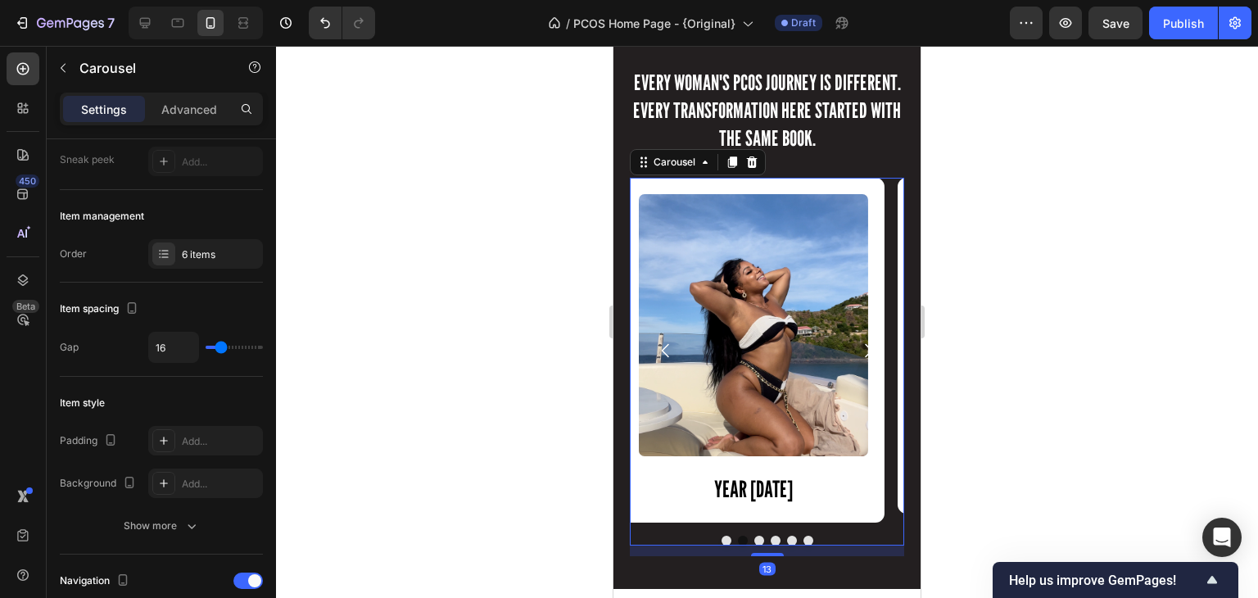
scroll to position [0, 0]
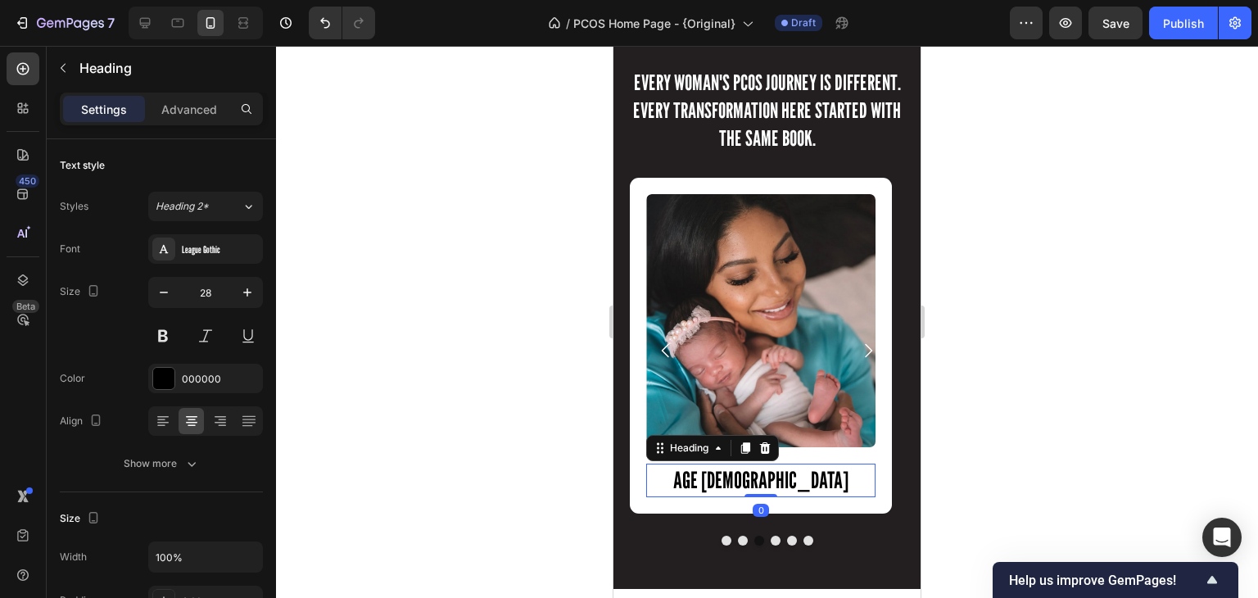
click at [784, 482] on p "AGE [DEMOGRAPHIC_DATA]" at bounding box center [761, 479] width 226 height 29
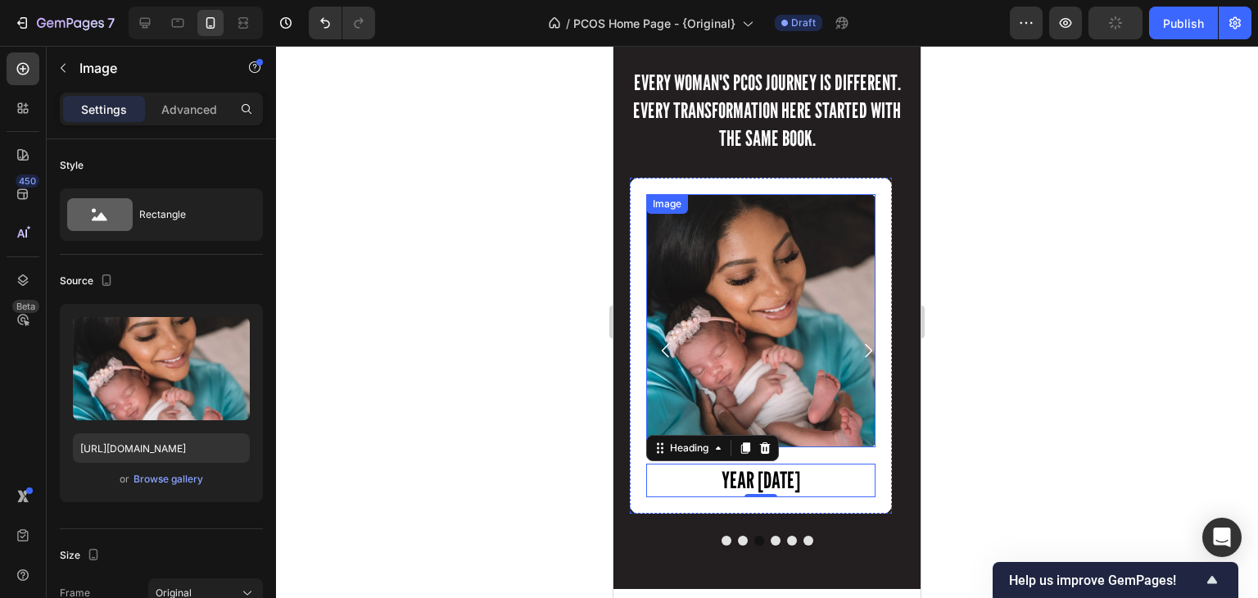
click at [785, 304] on img at bounding box center [760, 320] width 229 height 253
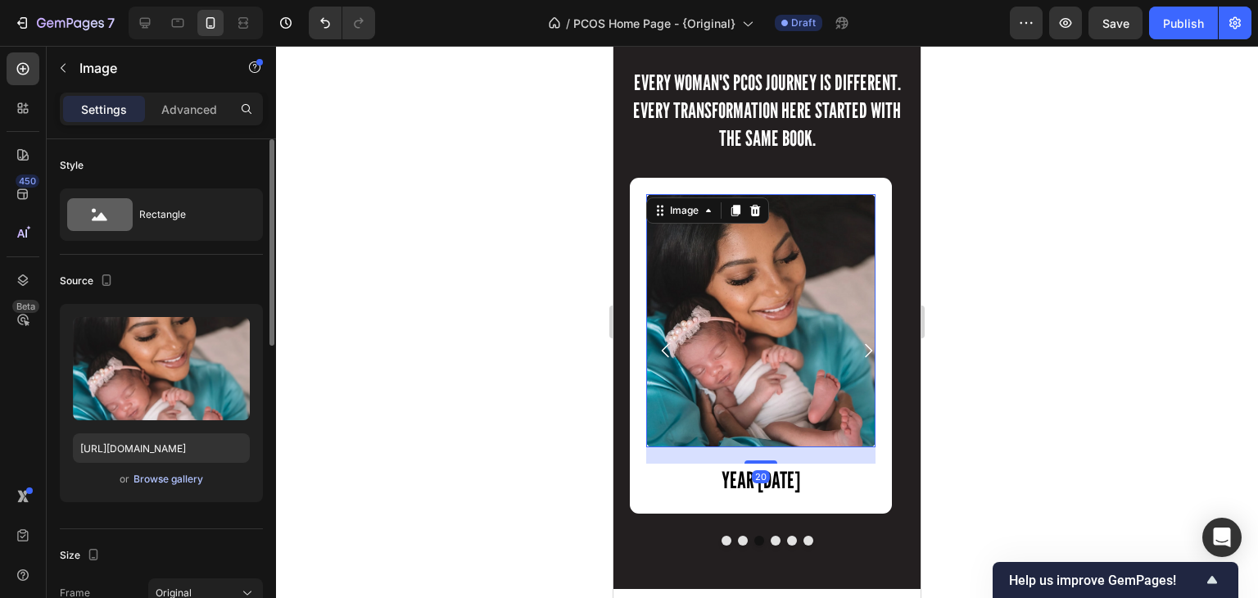
click at [177, 479] on div "Browse gallery" at bounding box center [169, 479] width 70 height 15
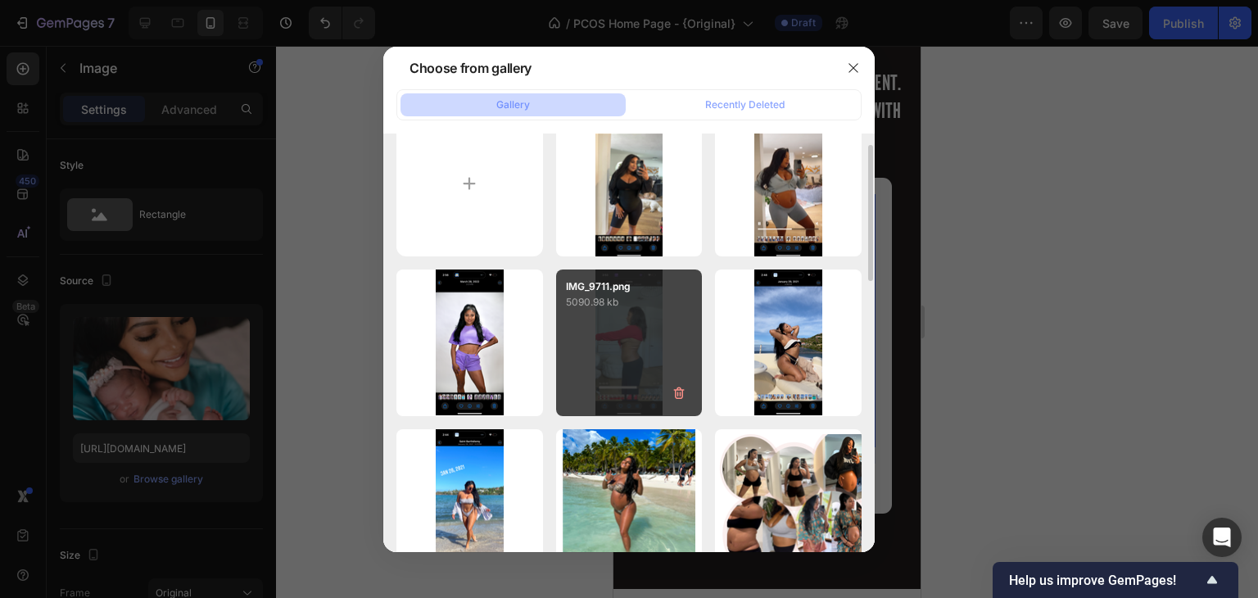
scroll to position [37, 0]
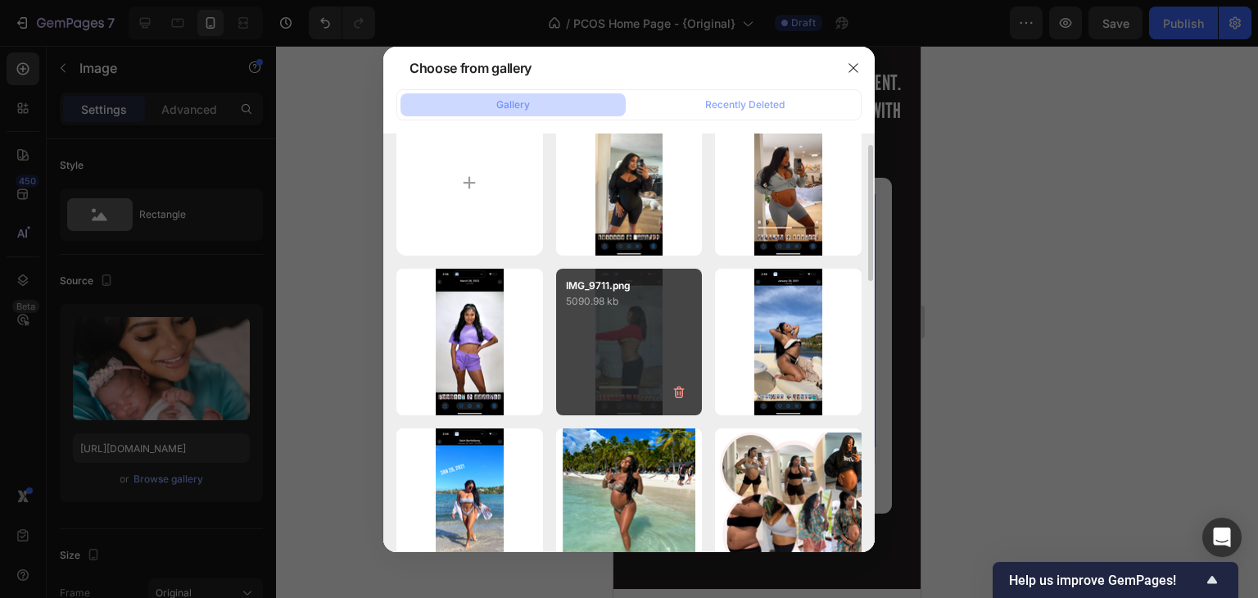
click at [595, 375] on div "IMG_9711.png 5090.98 kb" at bounding box center [629, 342] width 147 height 147
type input "[URL][DOMAIN_NAME]"
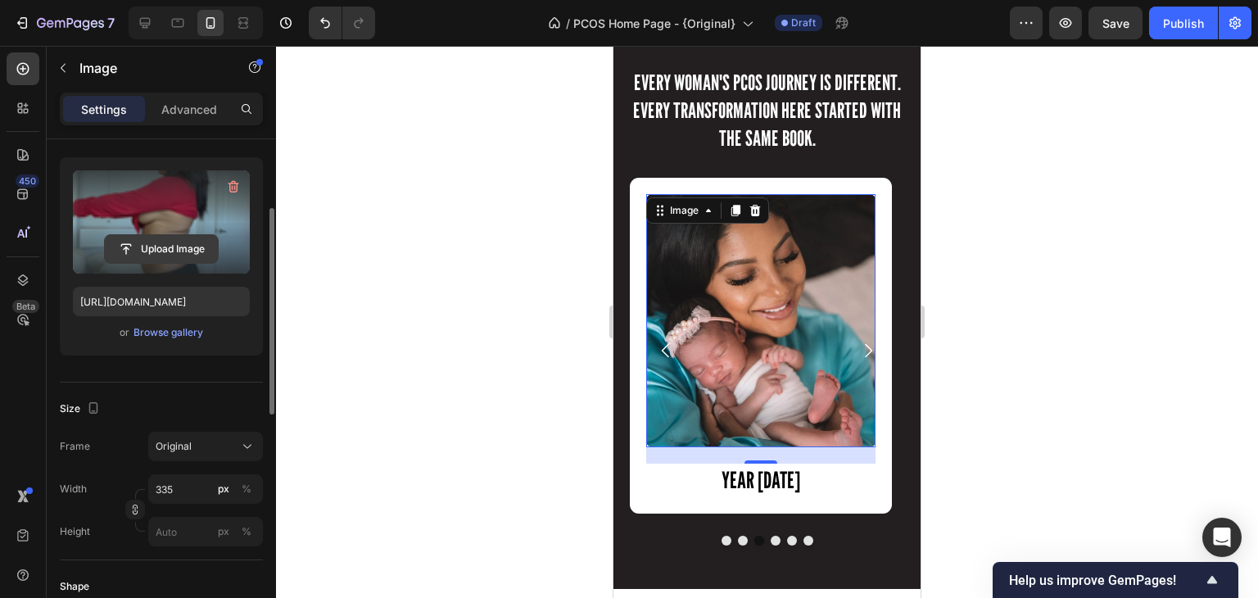
scroll to position [156, 0]
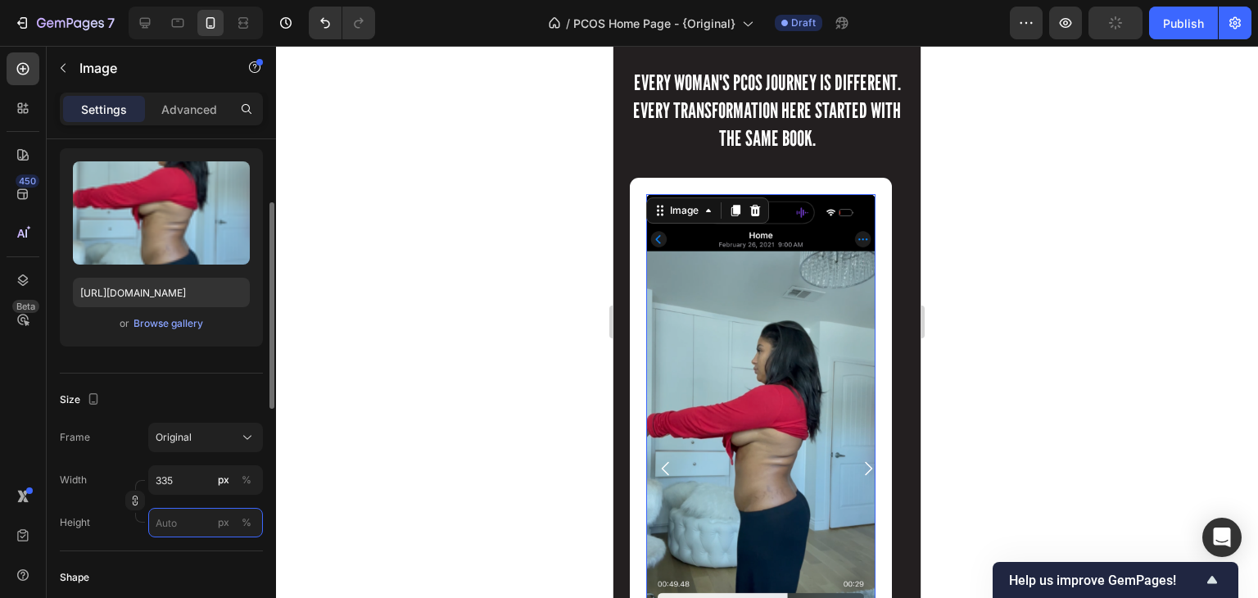
click at [174, 527] on input "px %" at bounding box center [205, 522] width 115 height 29
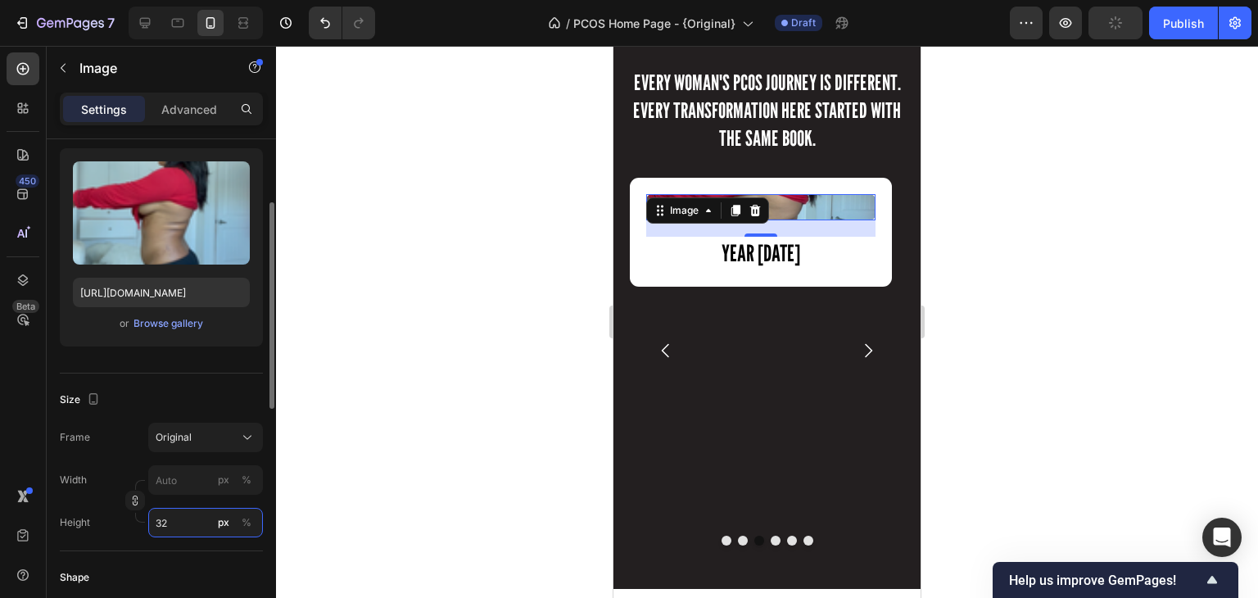
type input "320"
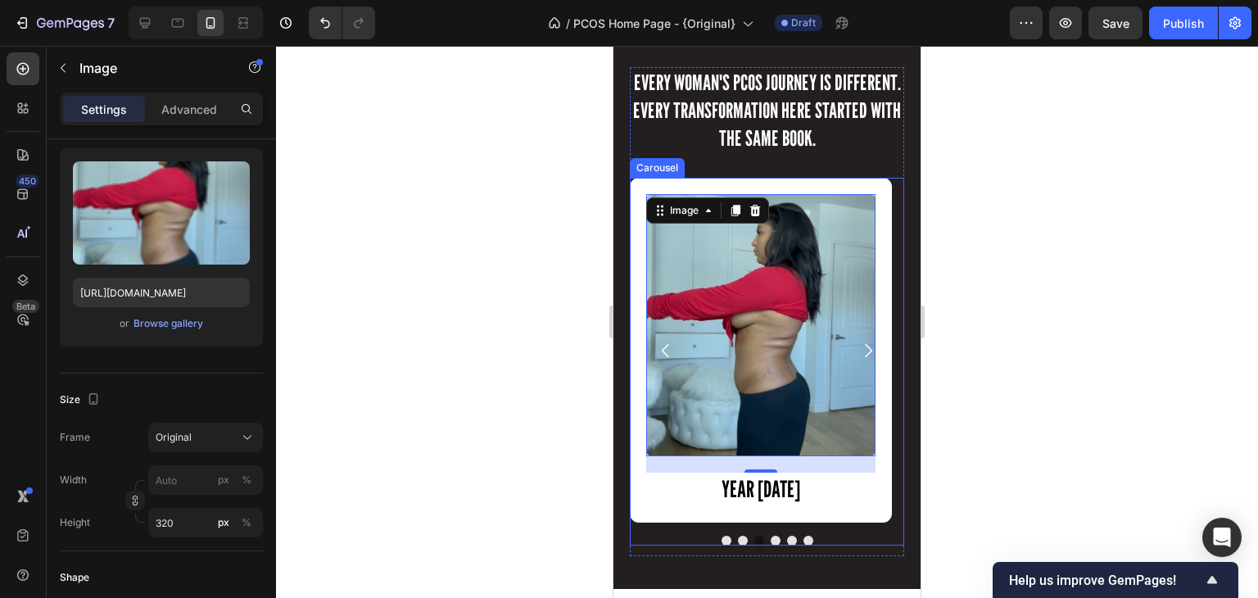
click at [771, 538] on button "Dot" at bounding box center [776, 541] width 10 height 10
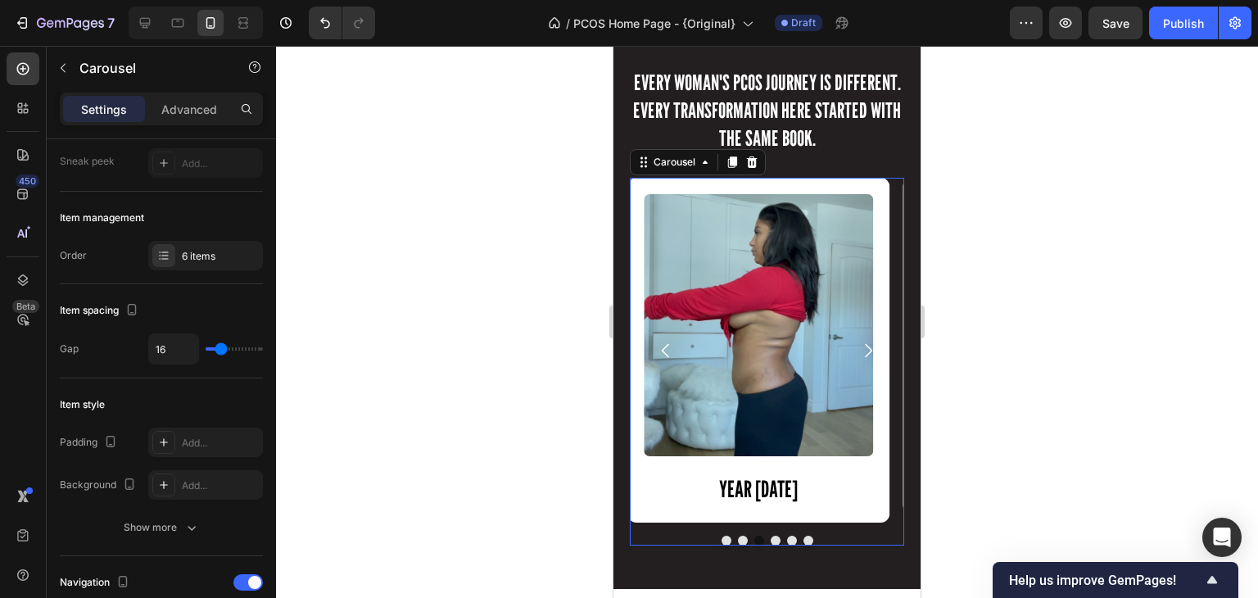
scroll to position [0, 0]
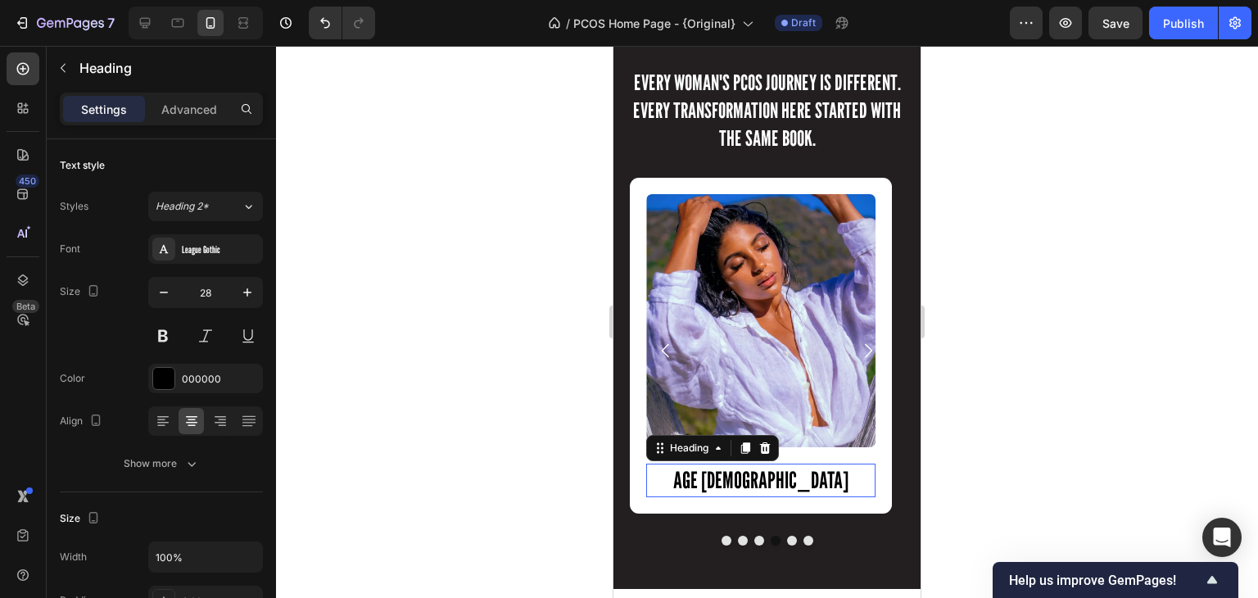
click at [773, 476] on h2 "AGE [DEMOGRAPHIC_DATA]" at bounding box center [760, 480] width 229 height 33
click at [798, 481] on p "AGE [DEMOGRAPHIC_DATA]" at bounding box center [761, 479] width 226 height 29
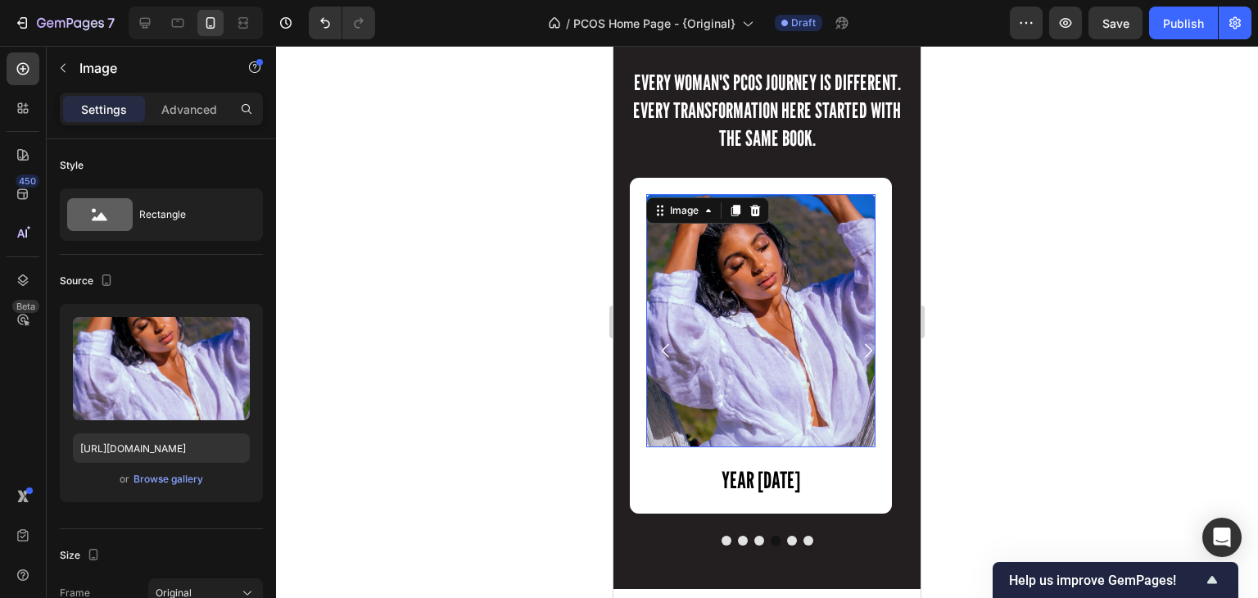
click at [802, 327] on img at bounding box center [760, 320] width 229 height 253
click at [172, 486] on button "Browse gallery" at bounding box center [168, 479] width 71 height 16
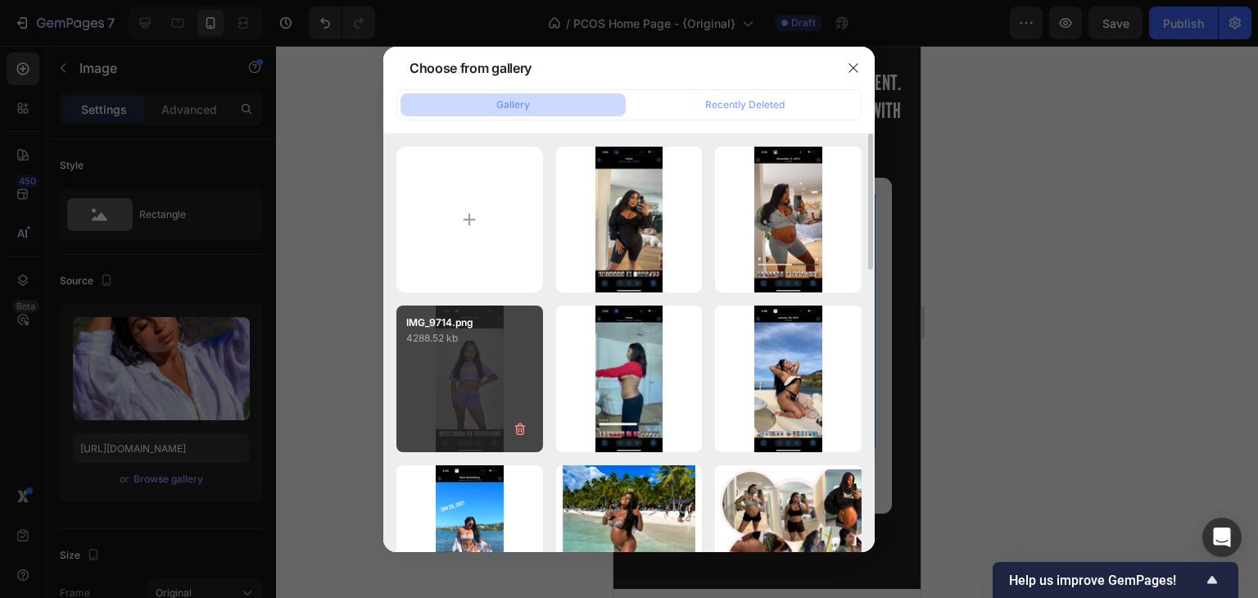
click at [449, 380] on div "IMG_9714.png 4288.52 kb" at bounding box center [469, 379] width 147 height 147
type input "[URL][DOMAIN_NAME]"
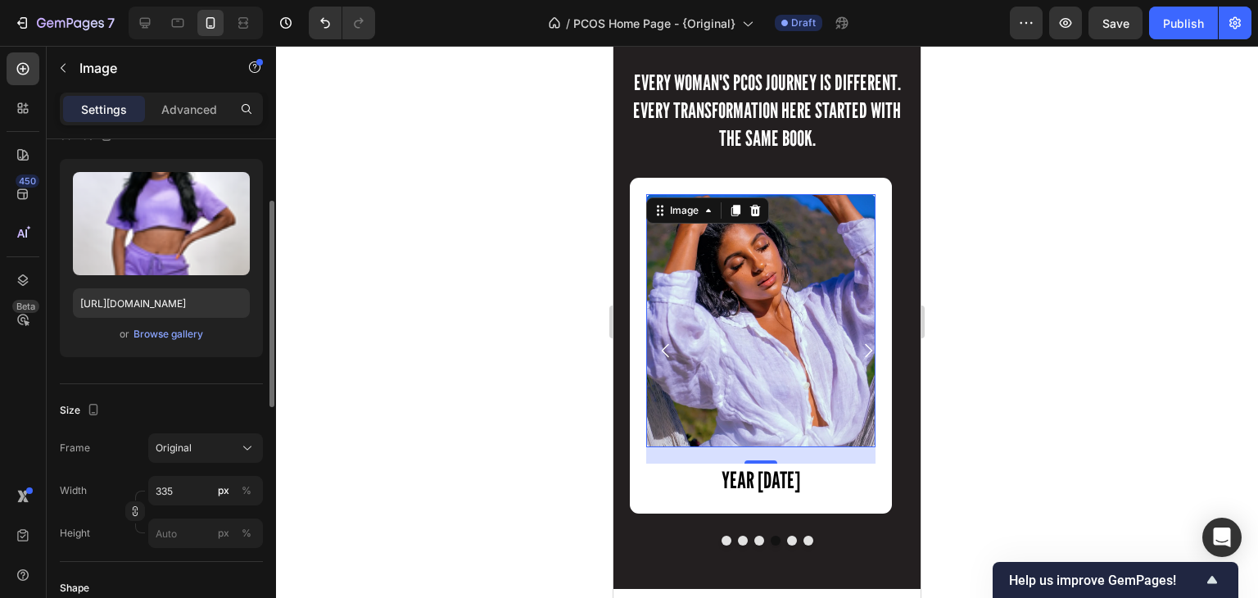
scroll to position [147, 0]
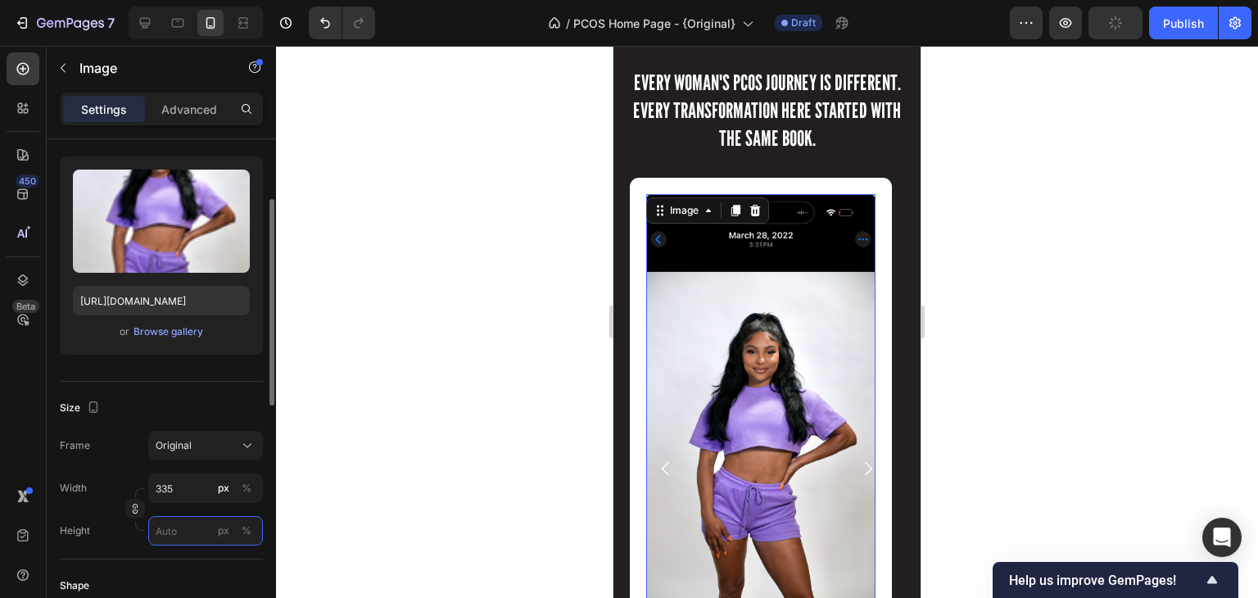
click at [184, 522] on input "px %" at bounding box center [205, 530] width 115 height 29
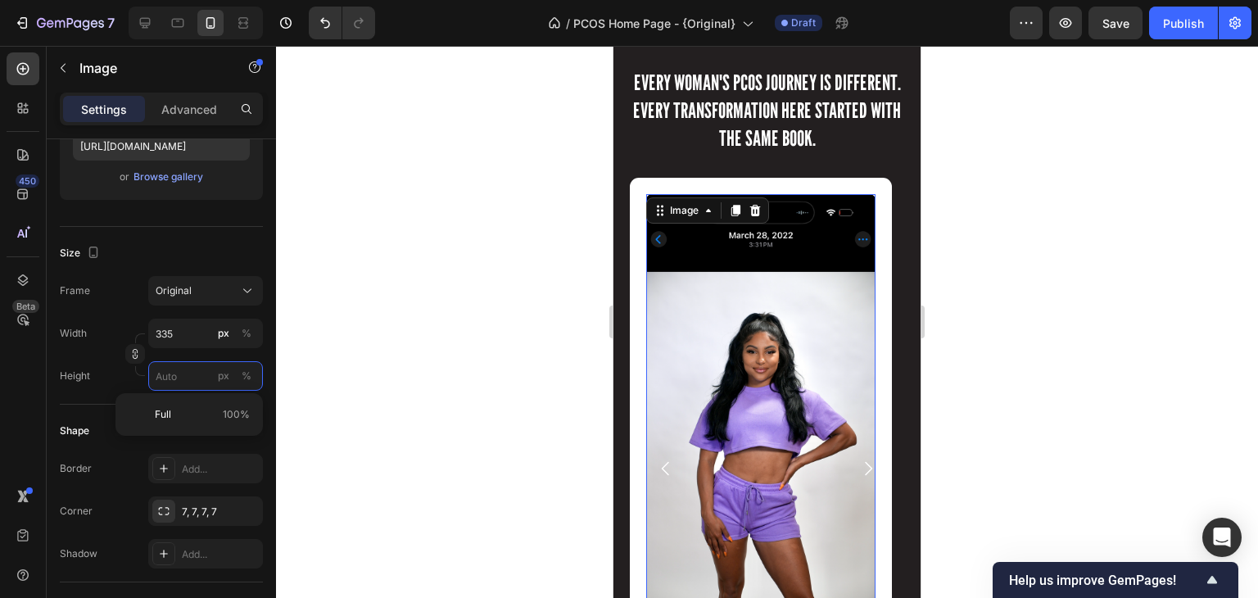
scroll to position [2355, 0]
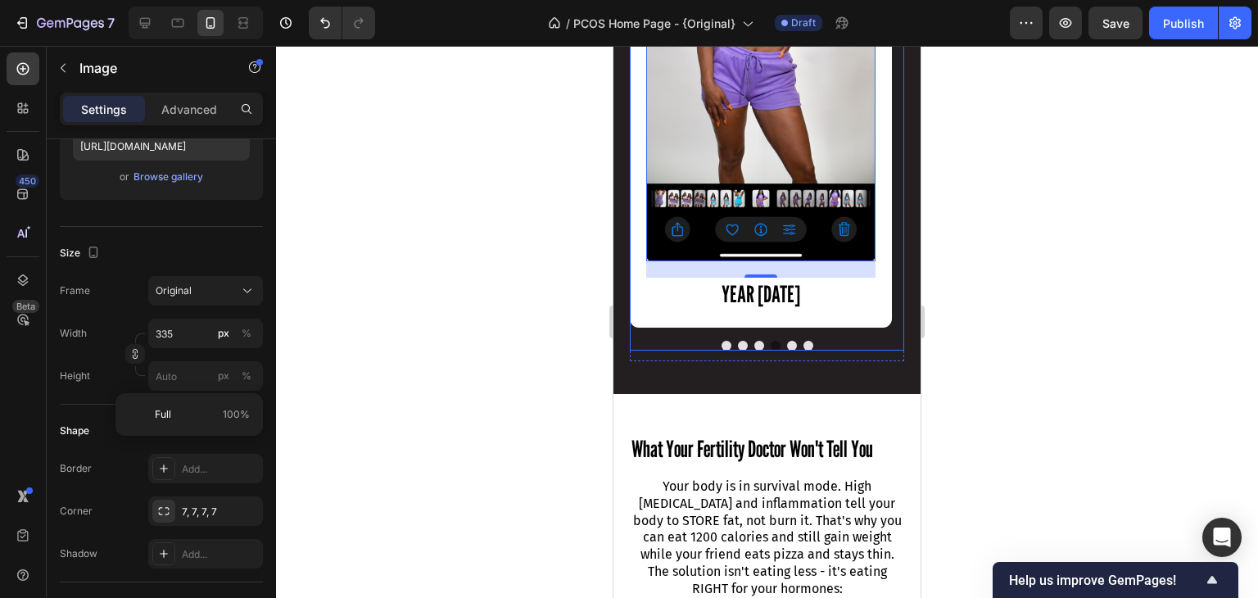
click at [754, 346] on button "Dot" at bounding box center [759, 346] width 10 height 10
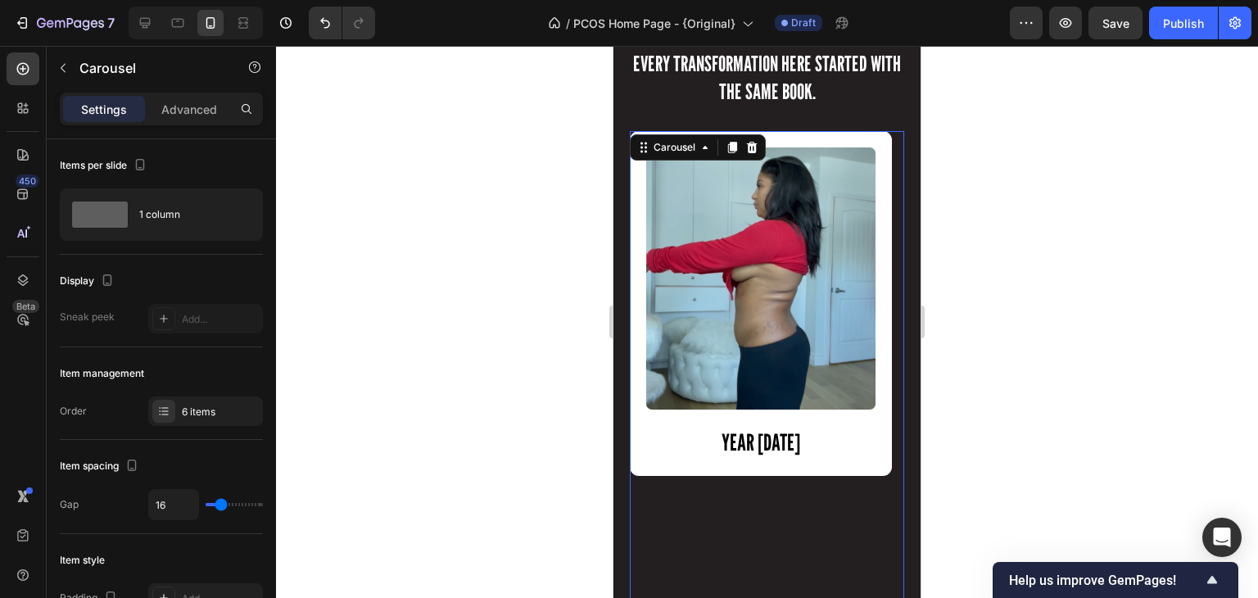
scroll to position [1966, 0]
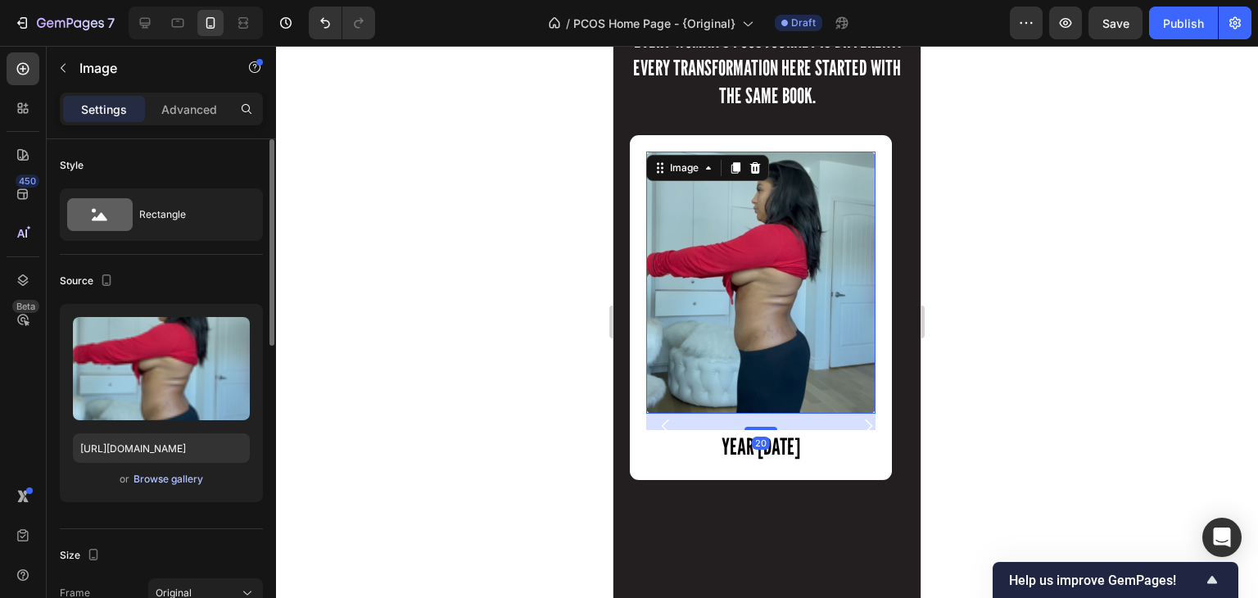
click at [167, 476] on div "Browse gallery" at bounding box center [169, 479] width 70 height 15
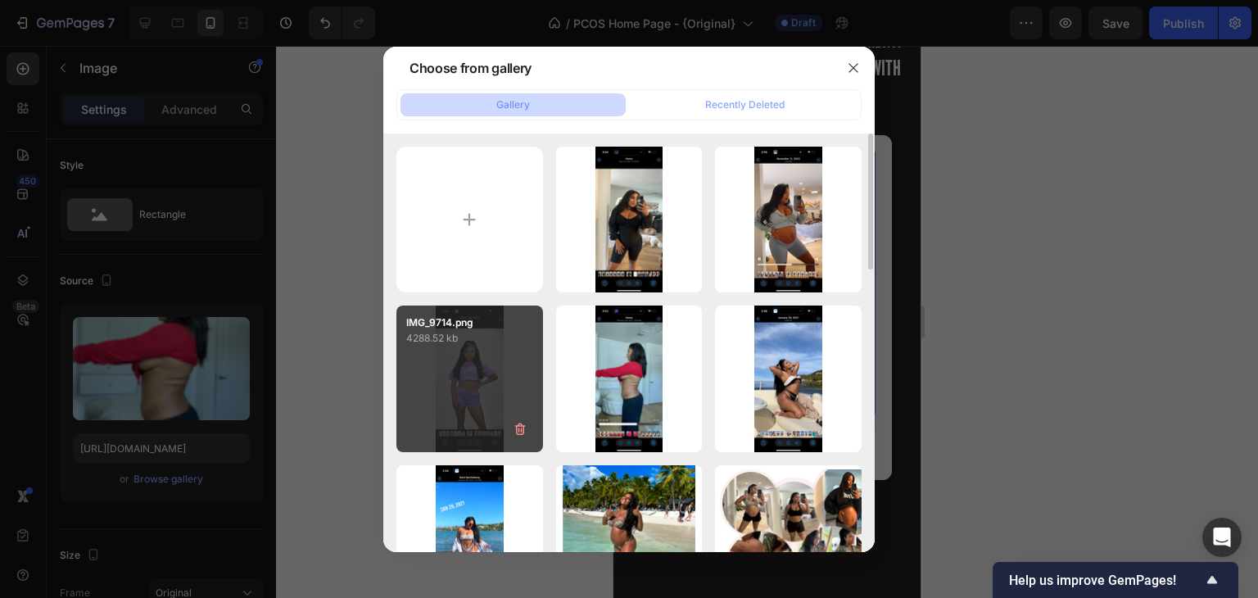
click at [437, 393] on div "IMG_9714.png 4288.52 kb" at bounding box center [469, 379] width 147 height 147
type input "[URL][DOMAIN_NAME]"
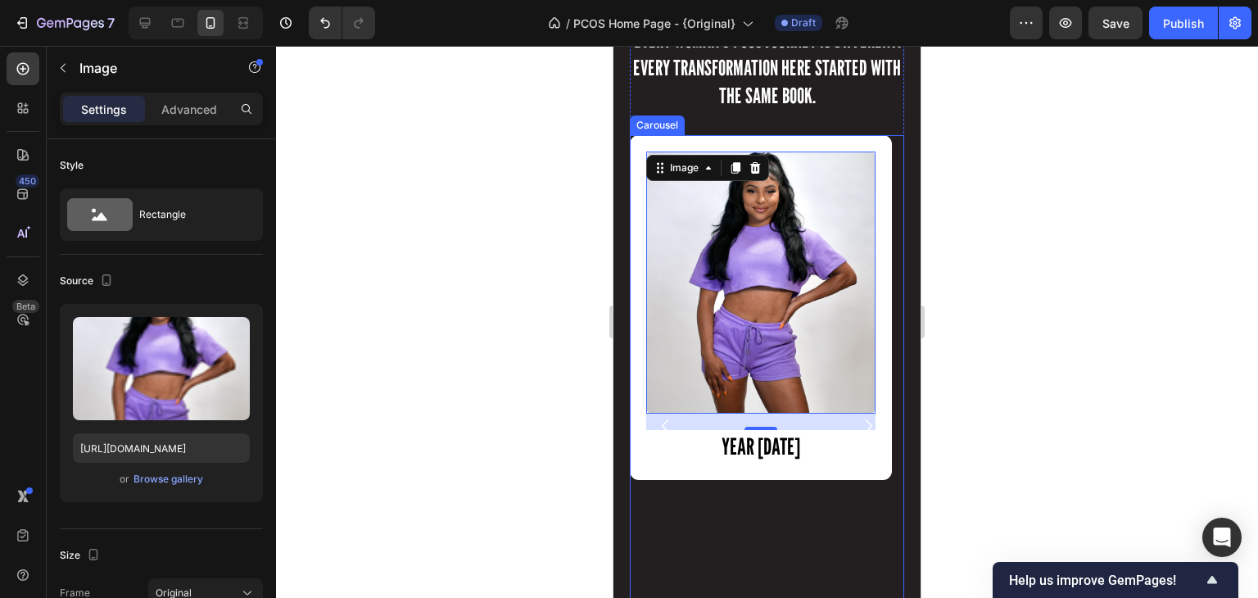
scroll to position [2229, 0]
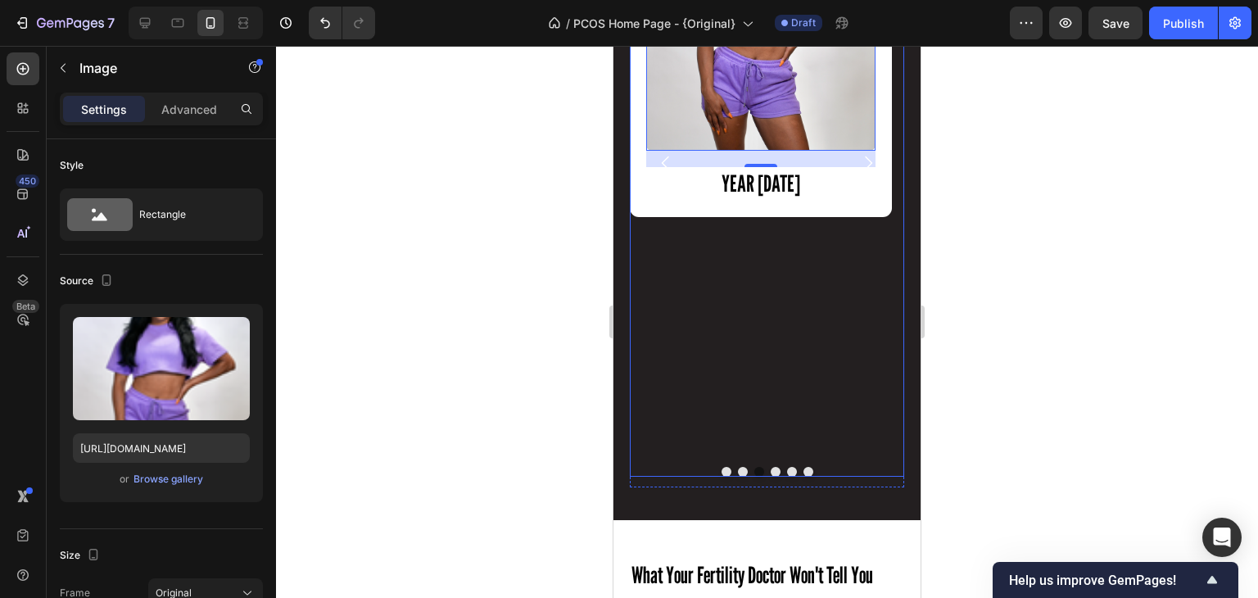
click at [771, 471] on button "Dot" at bounding box center [776, 472] width 10 height 10
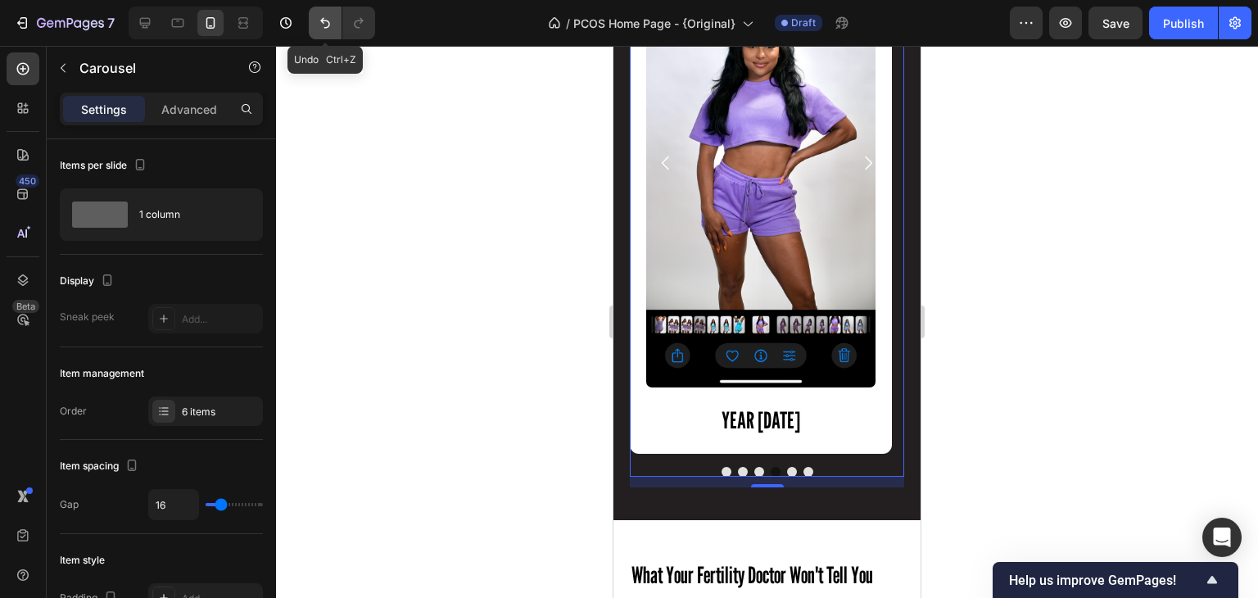
click at [332, 27] on icon "Undo/Redo" at bounding box center [325, 23] width 16 height 16
click at [365, 29] on icon "Undo/Redo" at bounding box center [359, 23] width 16 height 16
click at [319, 24] on icon "Undo/Redo" at bounding box center [325, 23] width 16 height 16
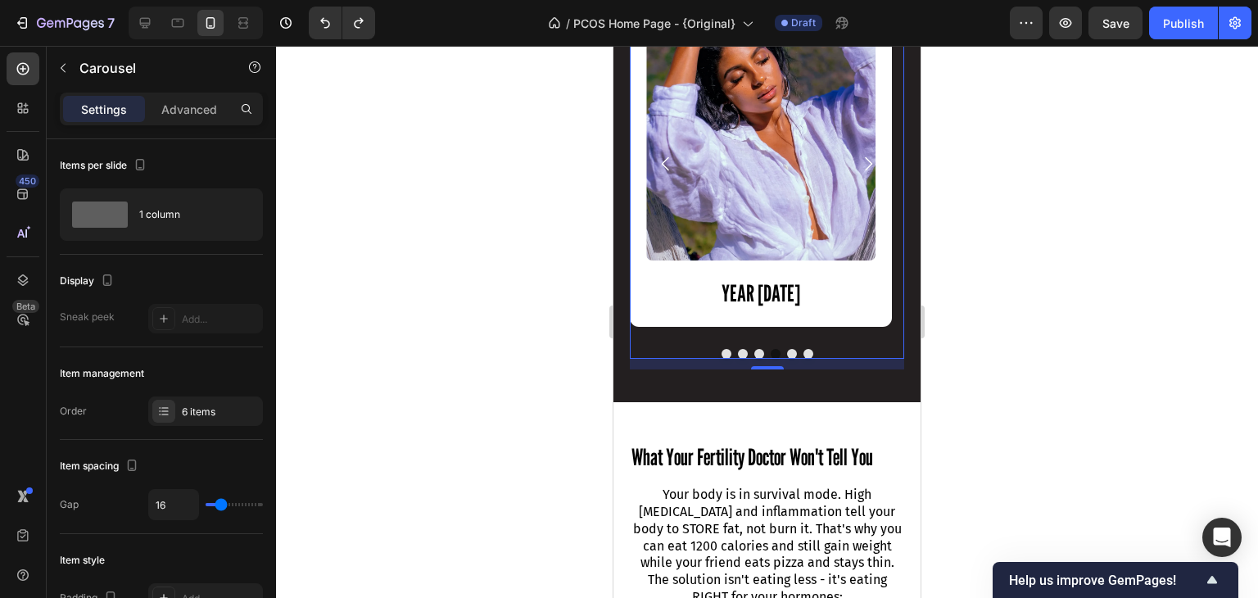
scroll to position [1997, 0]
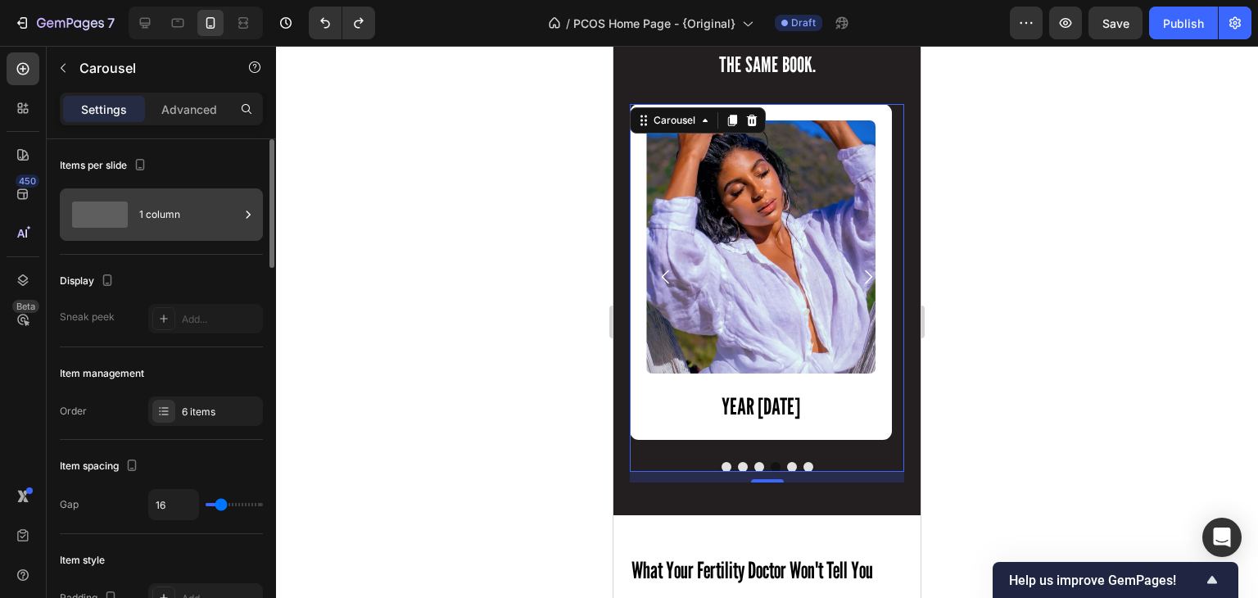
click at [197, 208] on div "1 column" at bounding box center [189, 215] width 100 height 38
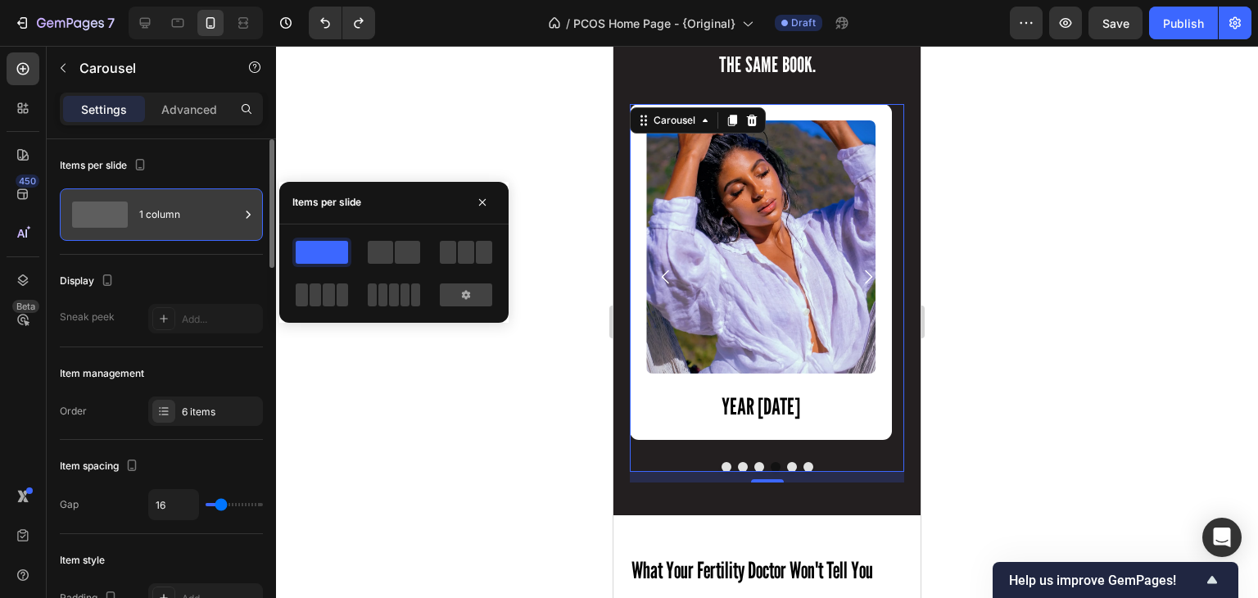
click at [174, 221] on div "1 column" at bounding box center [189, 215] width 100 height 38
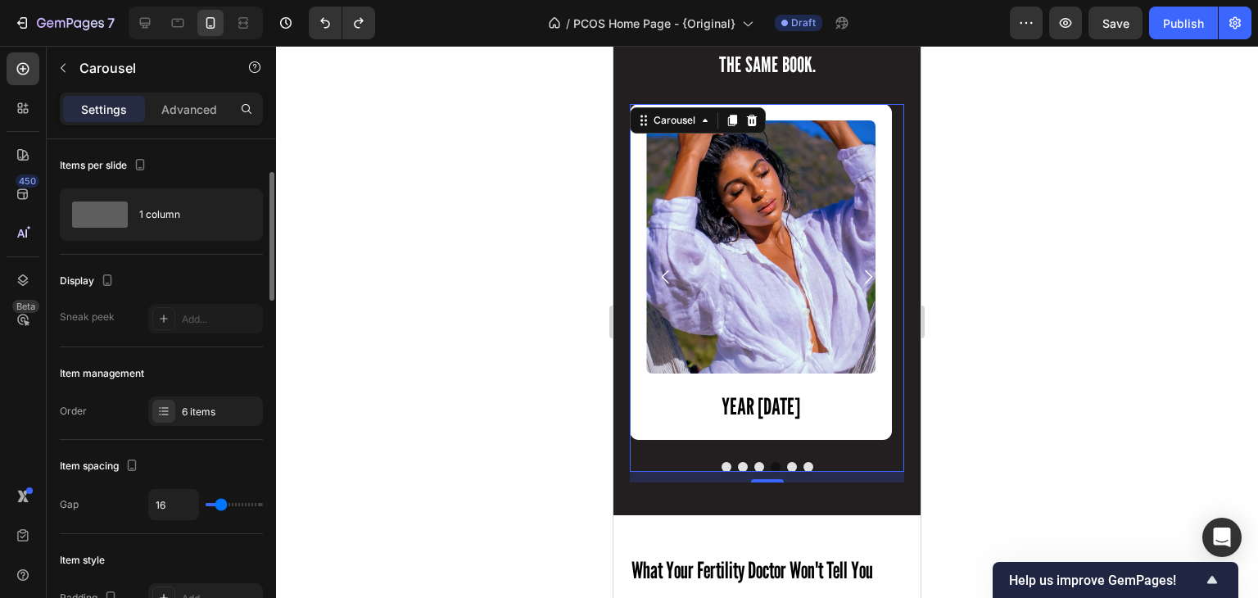
scroll to position [75, 0]
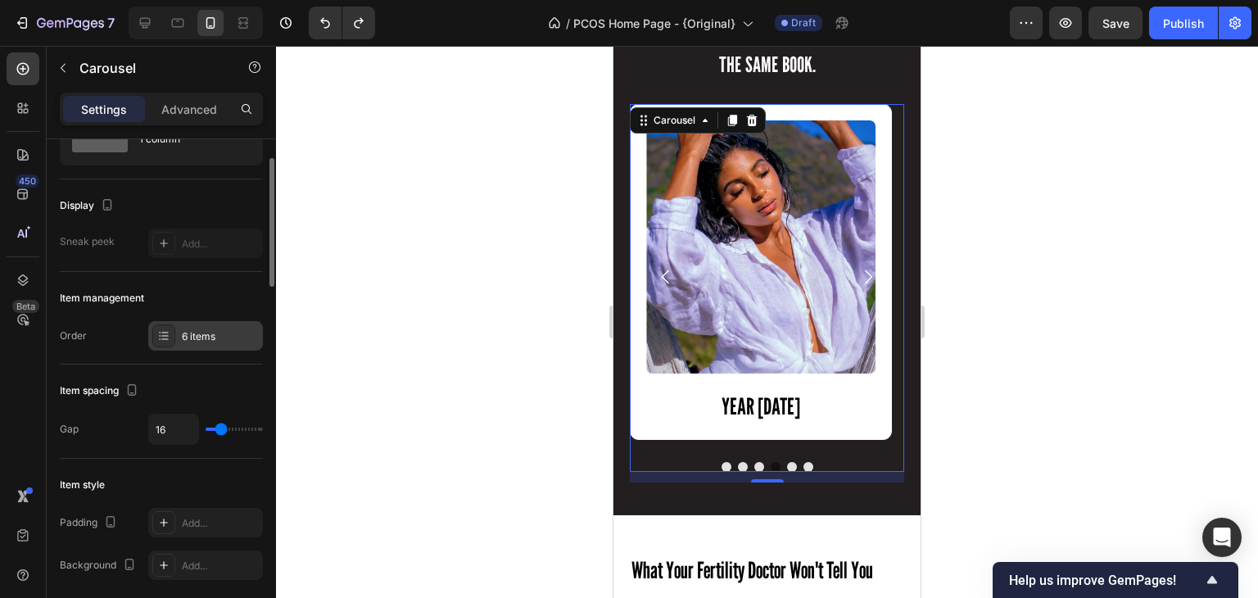
click at [189, 336] on div "6 items" at bounding box center [220, 336] width 77 height 15
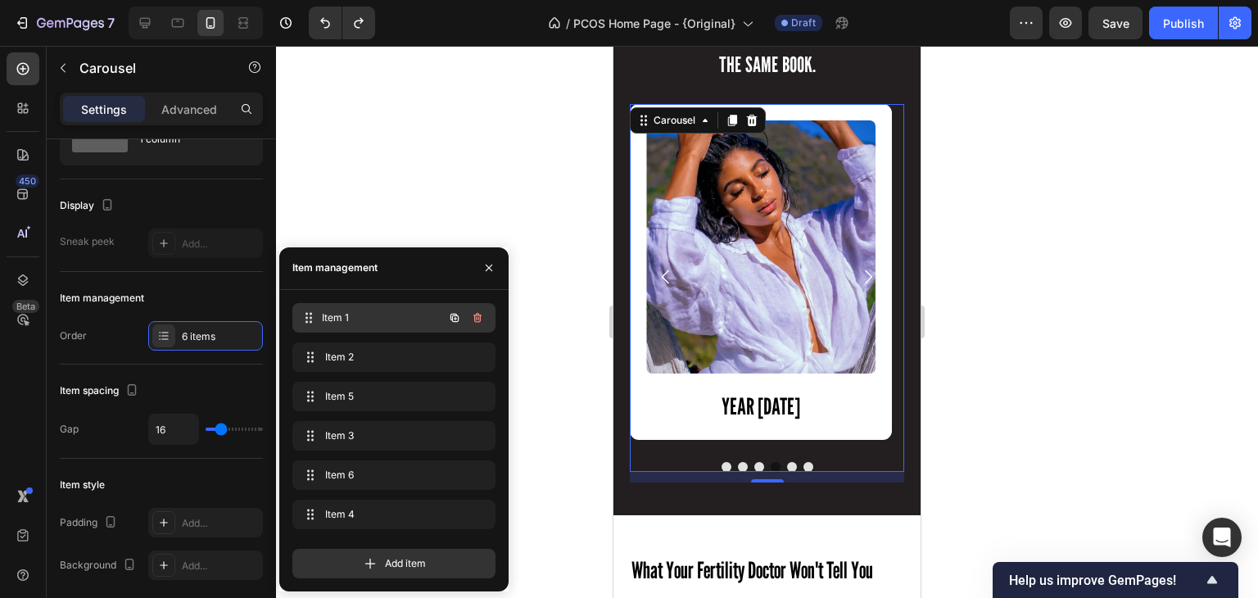
click at [348, 319] on span "Item 1" at bounding box center [382, 317] width 121 height 15
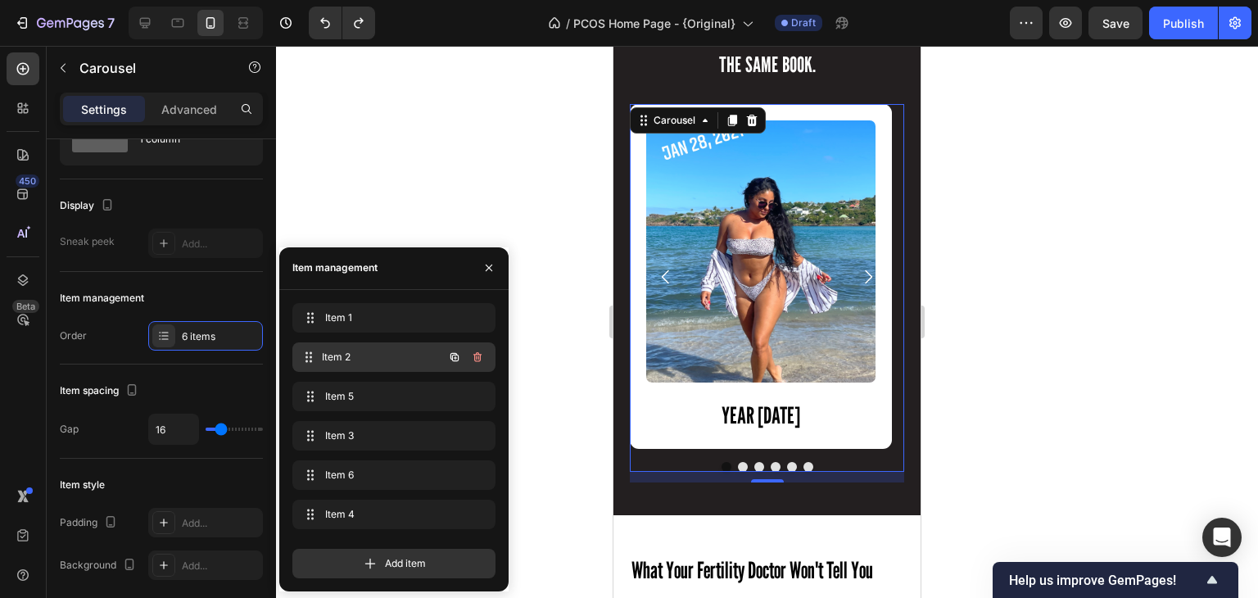
click at [349, 347] on div "Item 2 Item 2" at bounding box center [371, 357] width 144 height 23
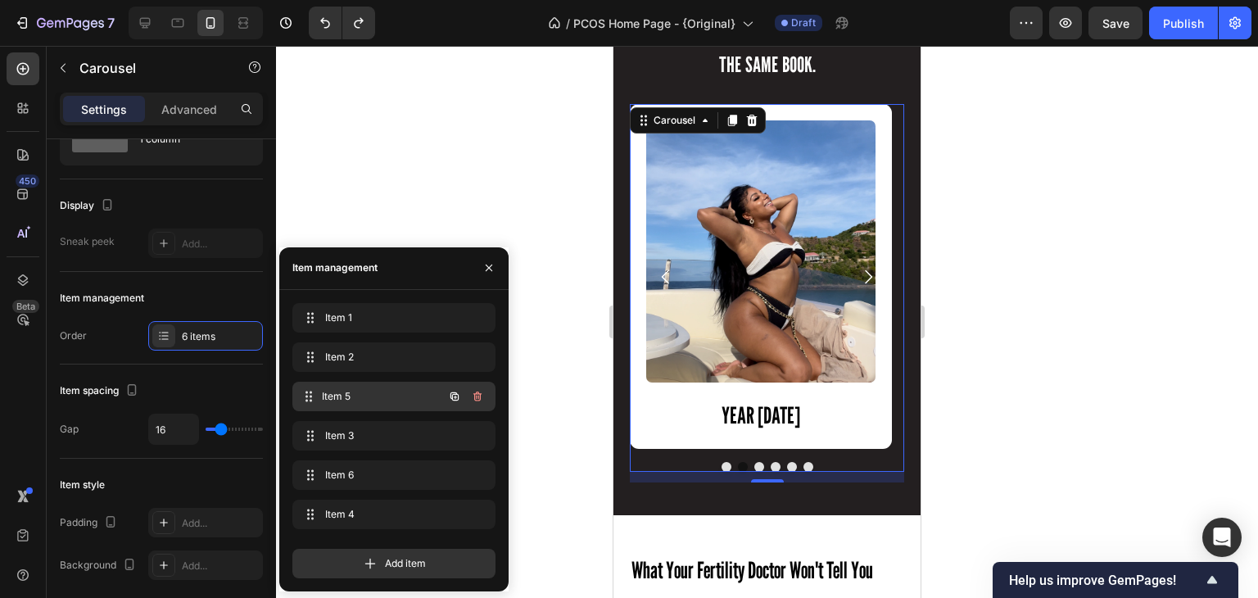
click at [340, 391] on span "Item 5" at bounding box center [382, 396] width 121 height 15
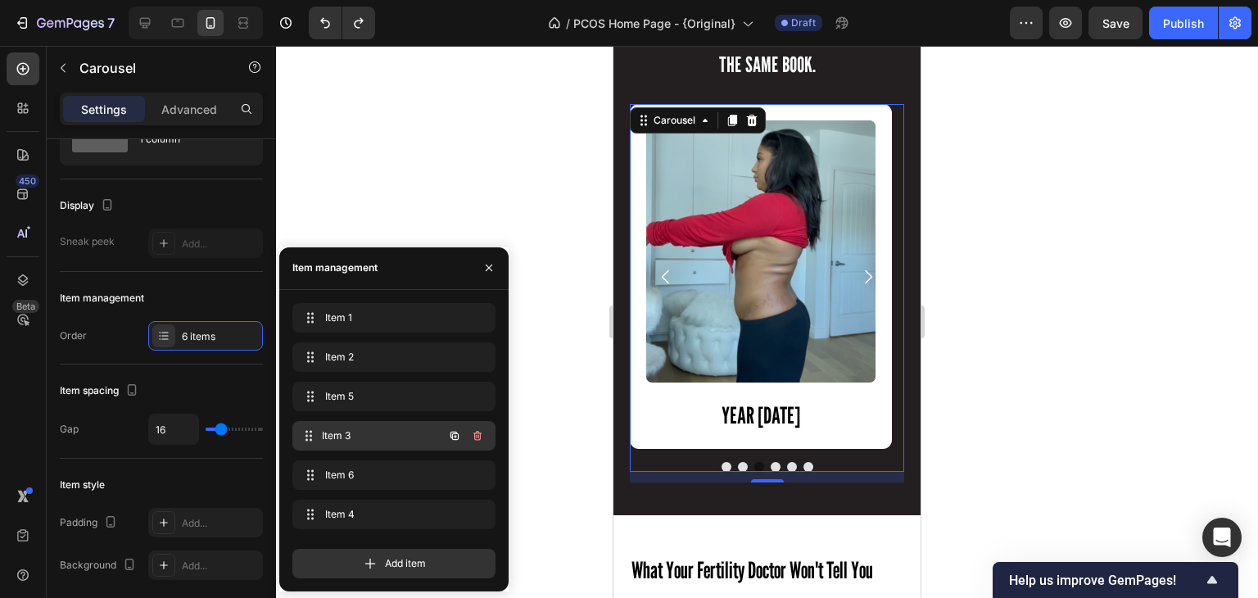
click at [340, 425] on div "Item 3 Item 3" at bounding box center [371, 435] width 144 height 23
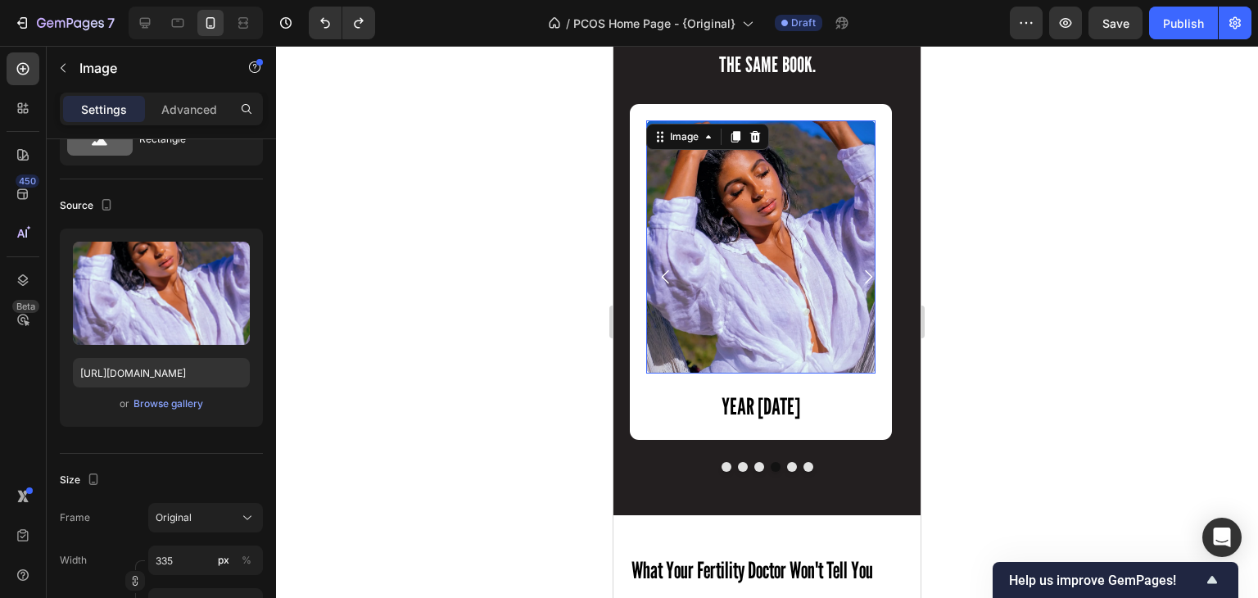
click at [695, 343] on img at bounding box center [760, 246] width 229 height 253
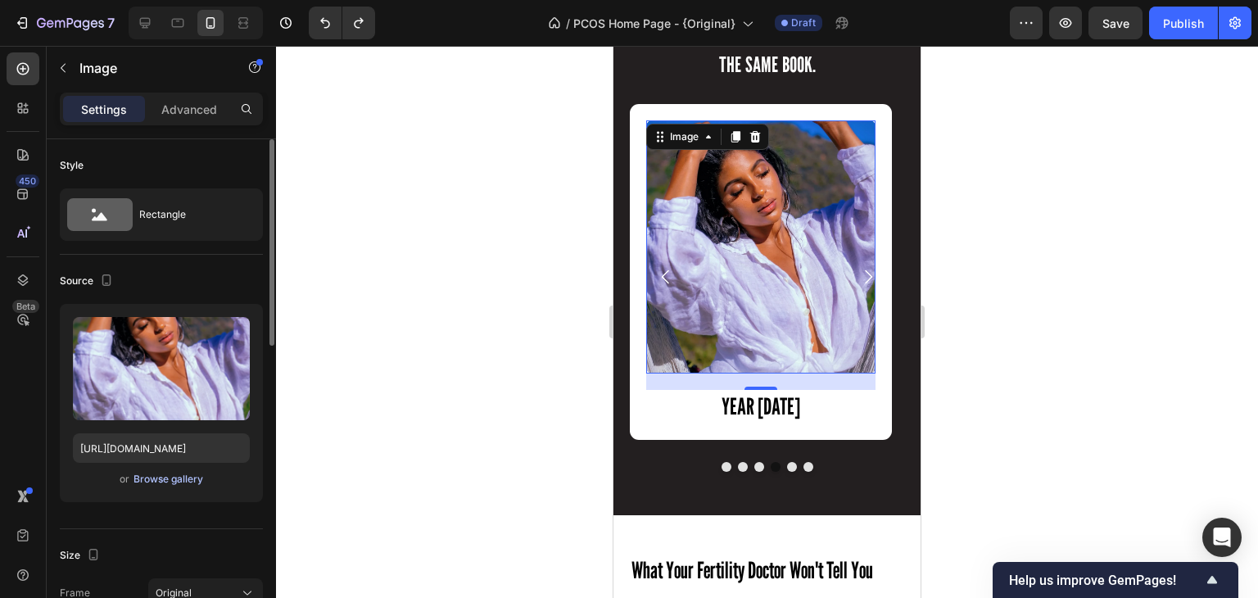
click at [167, 479] on div "Browse gallery" at bounding box center [169, 479] width 70 height 15
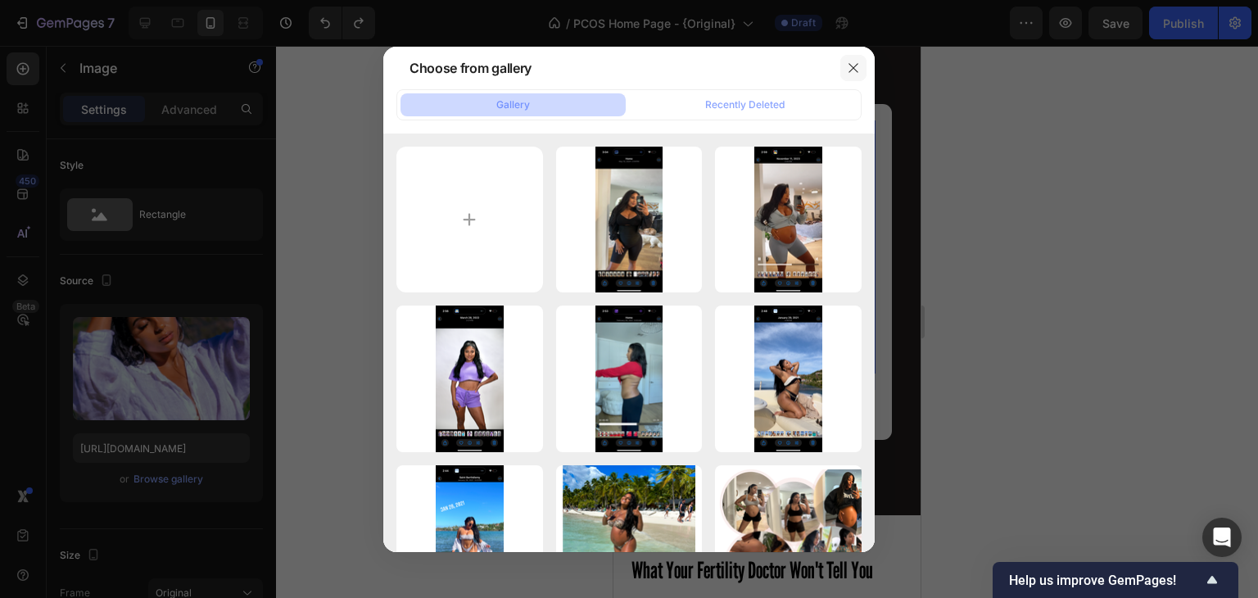
click at [857, 56] on button "button" at bounding box center [853, 68] width 26 height 26
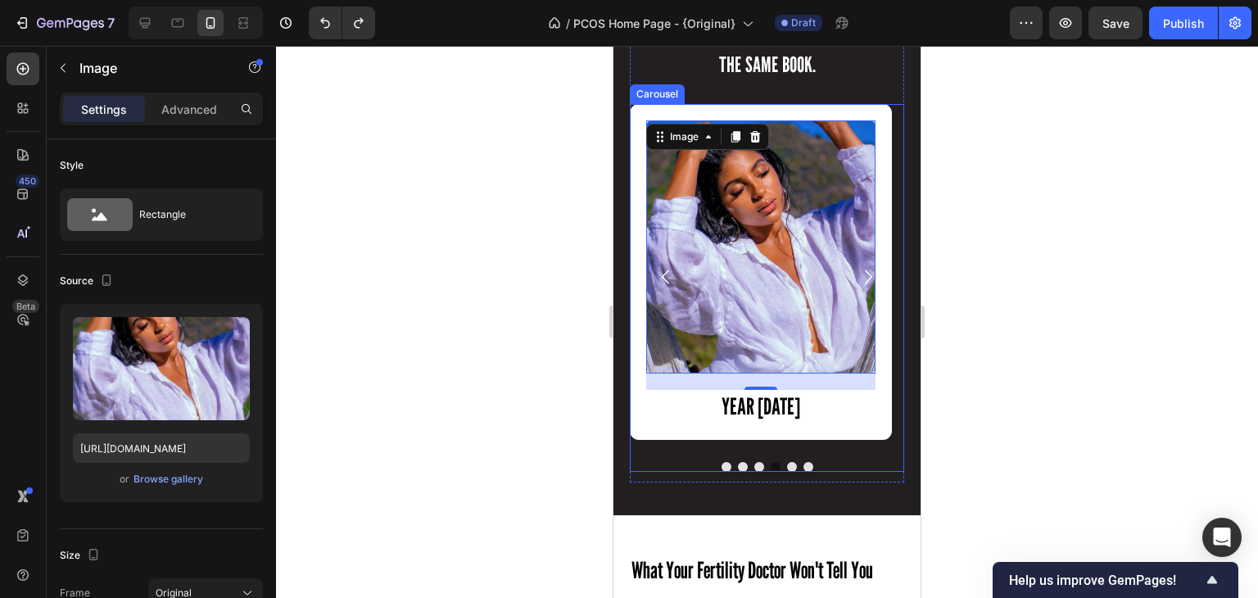
click at [686, 448] on div "Image YEAR [DATE] Heading Row Image YEAR [DATE] Heading Row Image YEAR [DATE] H…" at bounding box center [767, 287] width 274 height 367
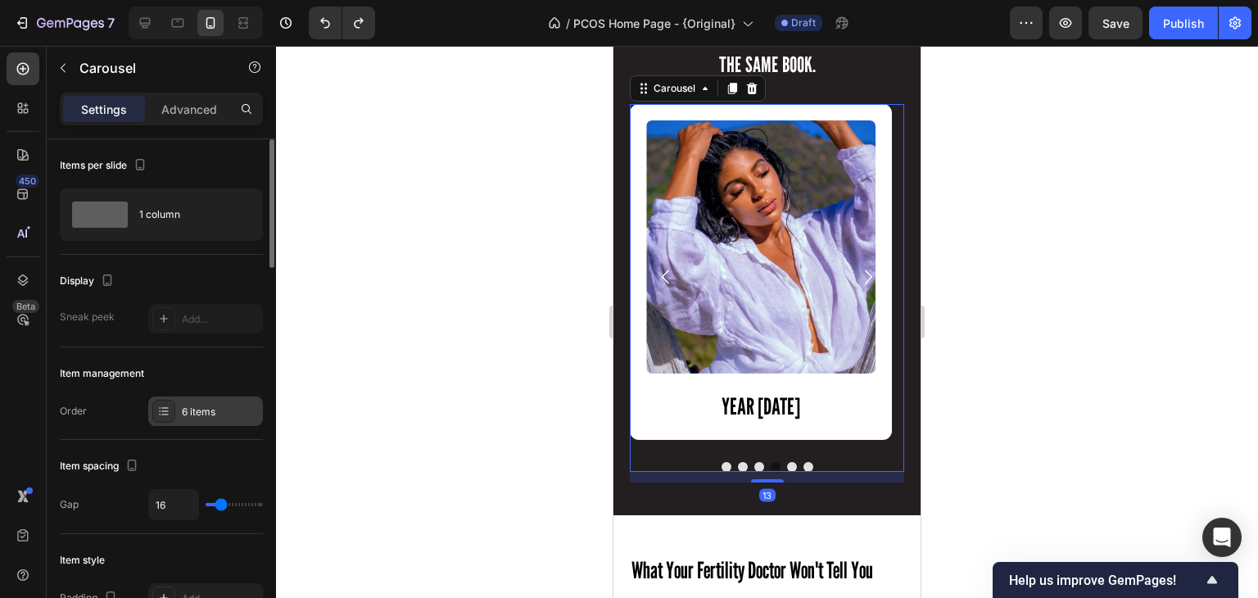
click at [179, 410] on div "6 items" at bounding box center [205, 410] width 115 height 29
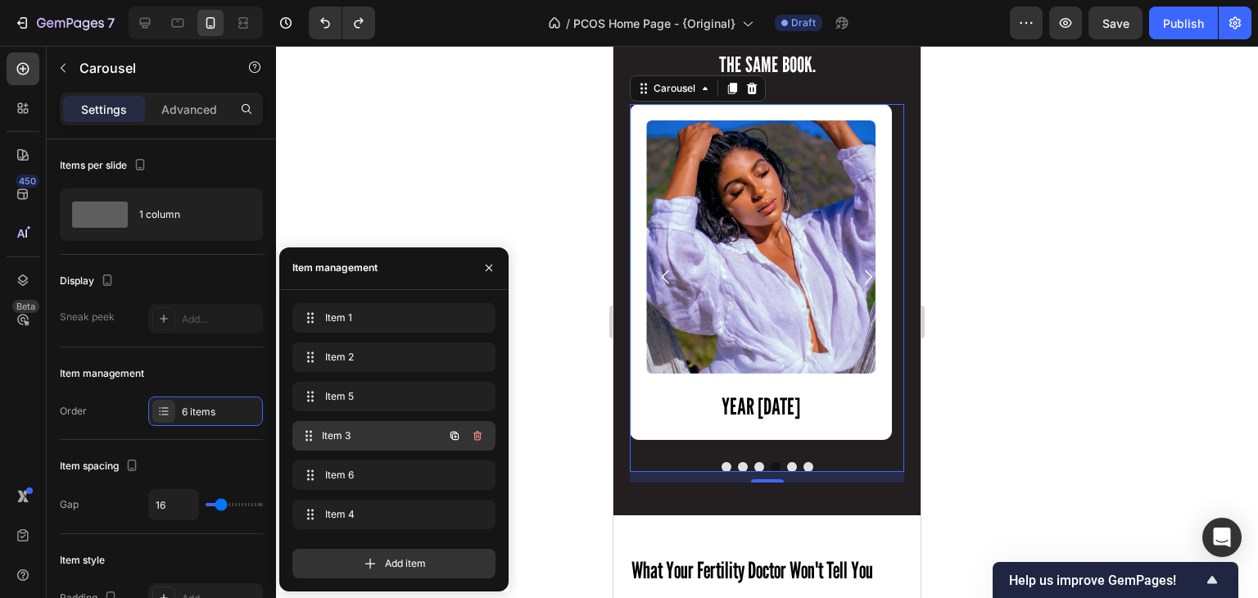
click at [360, 433] on span "Item 3" at bounding box center [382, 435] width 121 height 15
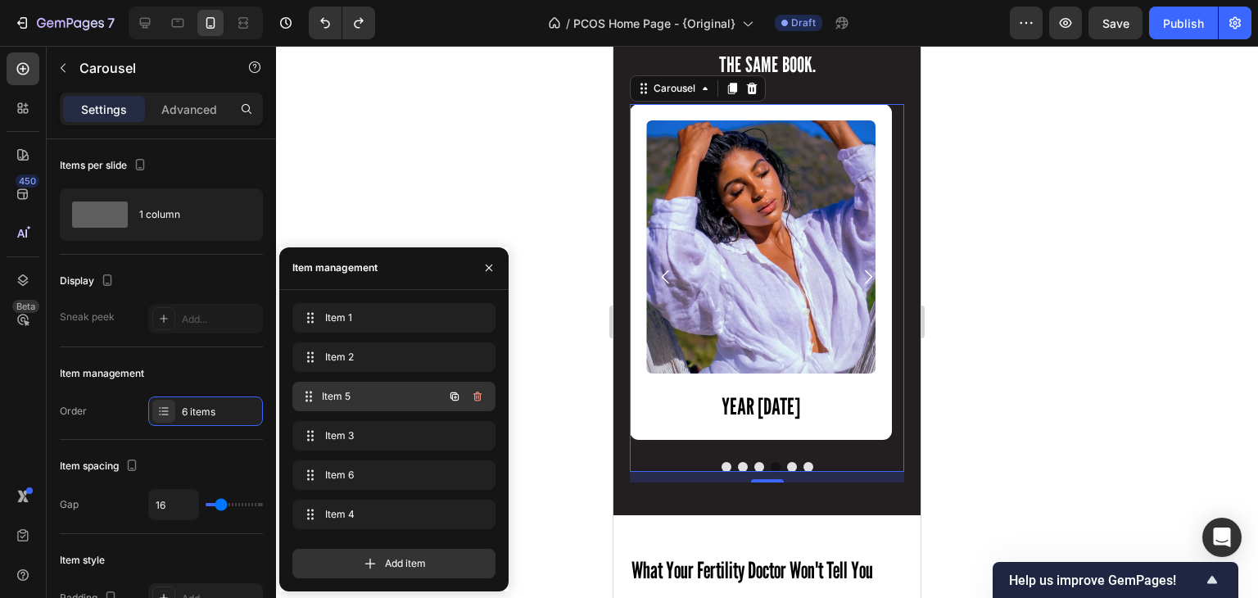
click at [356, 400] on span "Item 5" at bounding box center [382, 396] width 121 height 15
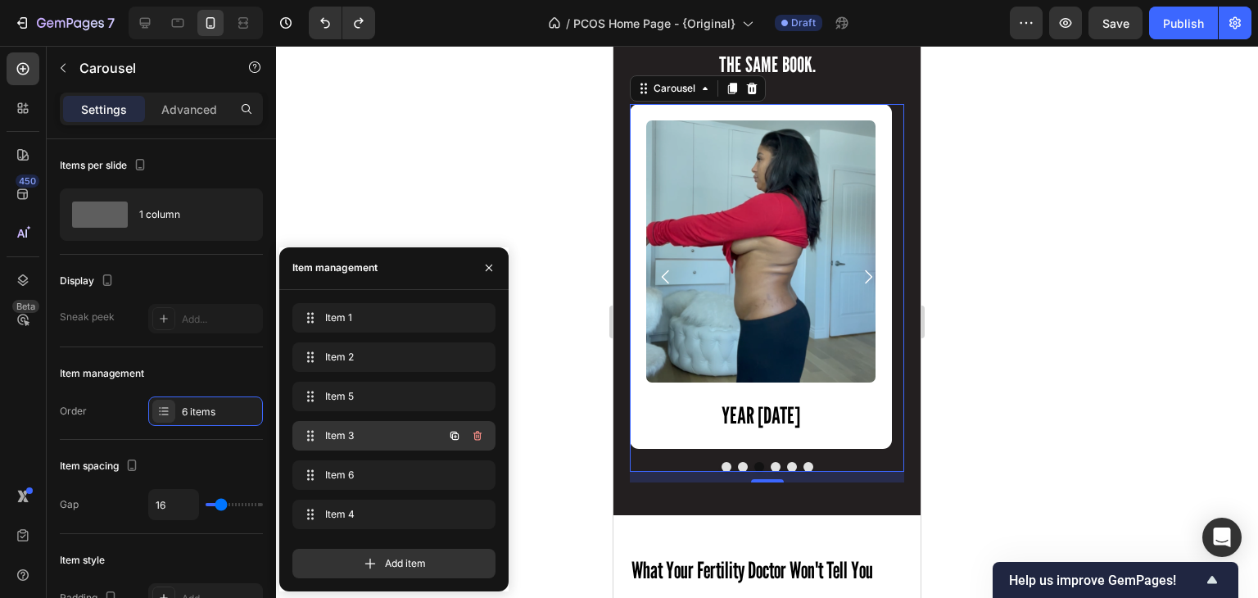
click at [347, 425] on div "Item 3 Item 3" at bounding box center [371, 435] width 144 height 23
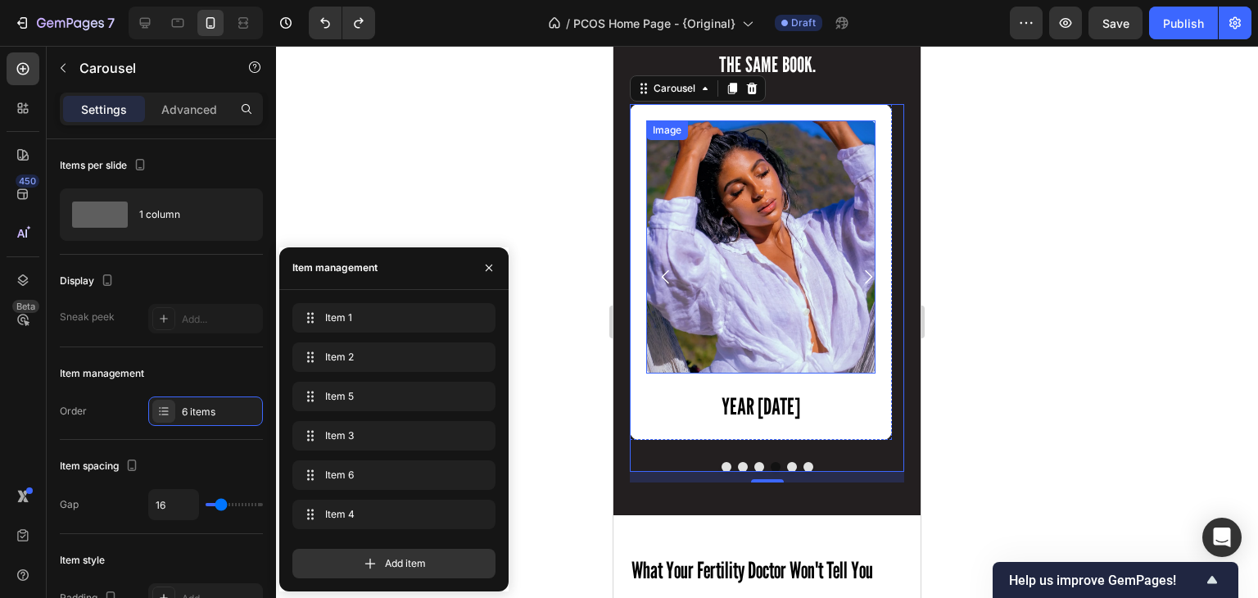
click at [795, 273] on img at bounding box center [760, 246] width 229 height 253
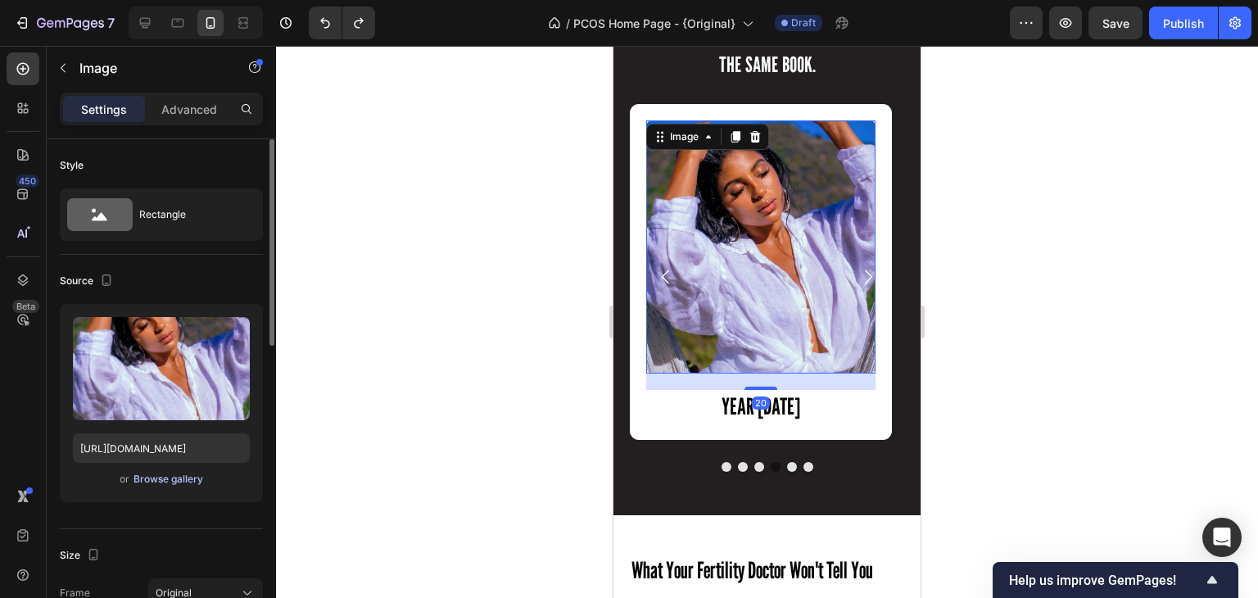
click at [178, 482] on div "Browse gallery" at bounding box center [169, 479] width 70 height 15
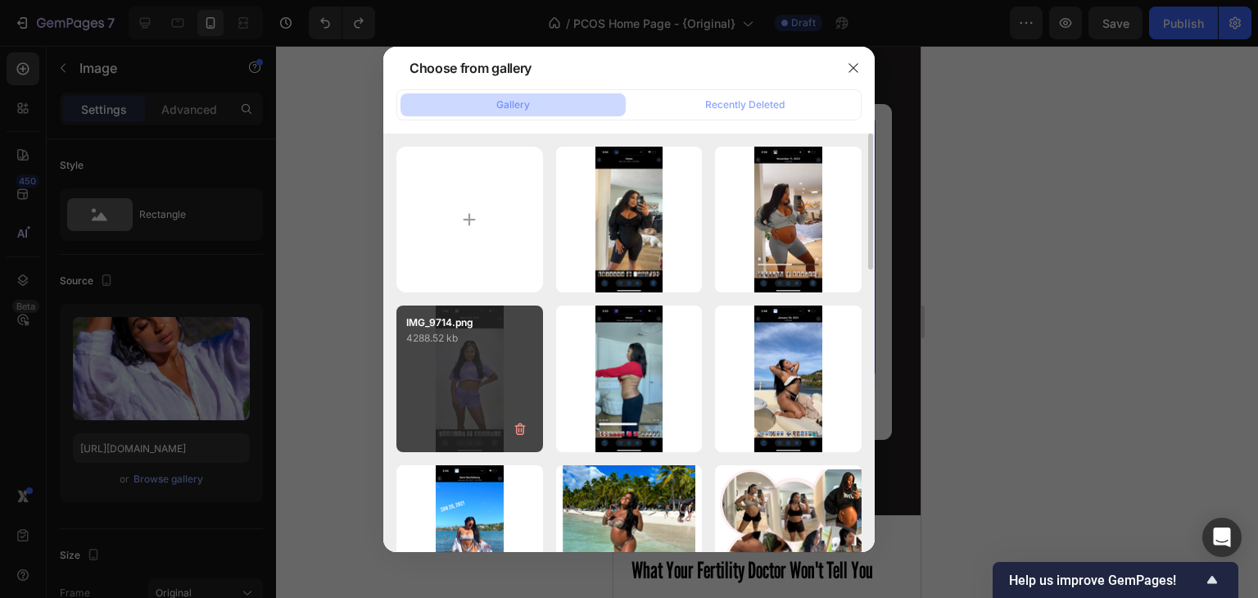
click at [475, 360] on div "IMG_9714.png 4288.52 kb" at bounding box center [469, 379] width 147 height 147
type input "[URL][DOMAIN_NAME]"
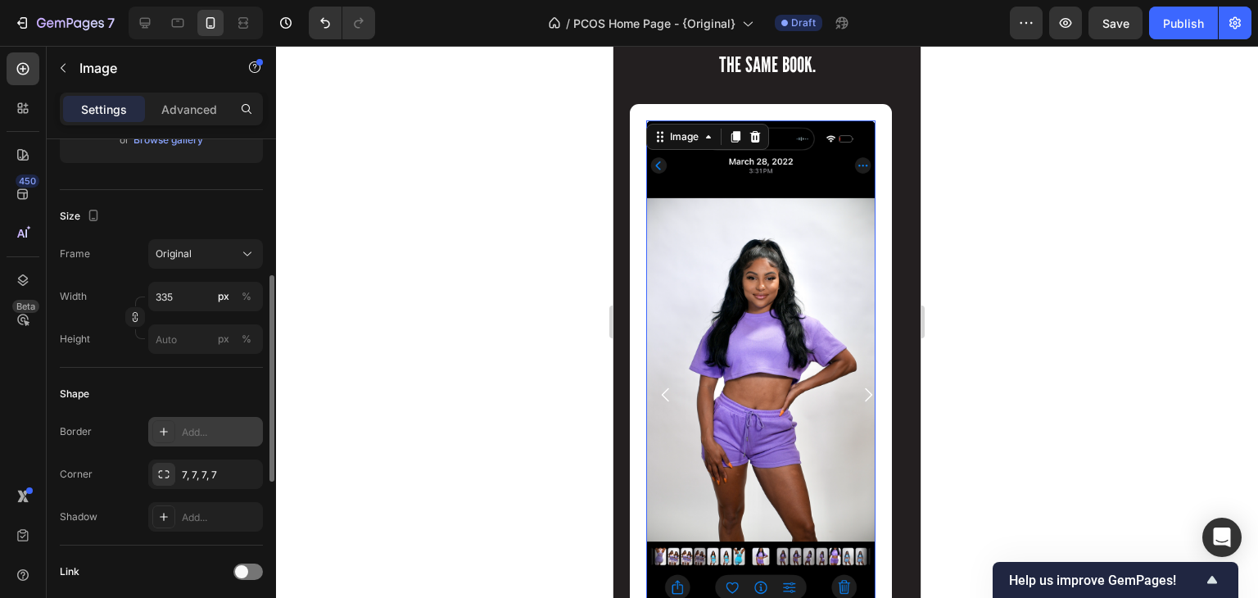
scroll to position [342, 0]
click at [167, 343] on input "px %" at bounding box center [205, 336] width 115 height 29
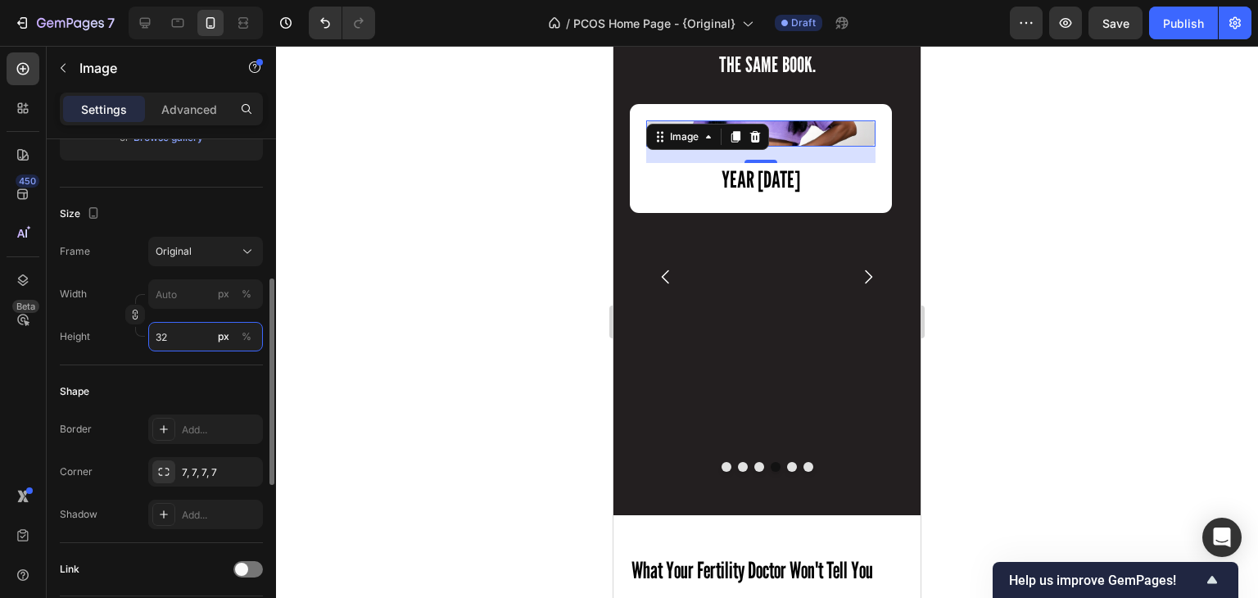
type input "320"
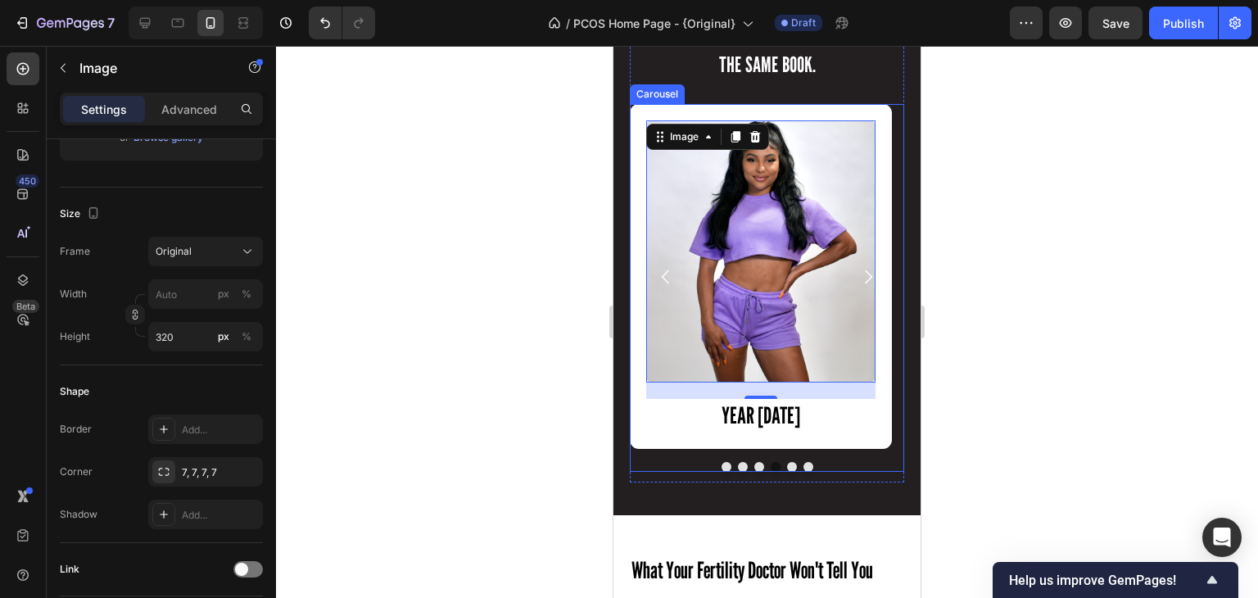
click at [678, 459] on div "Image YEAR [DATE] Heading Row Image YEAR [DATE] Heading Row Image YEAR [DATE] H…" at bounding box center [767, 287] width 274 height 367
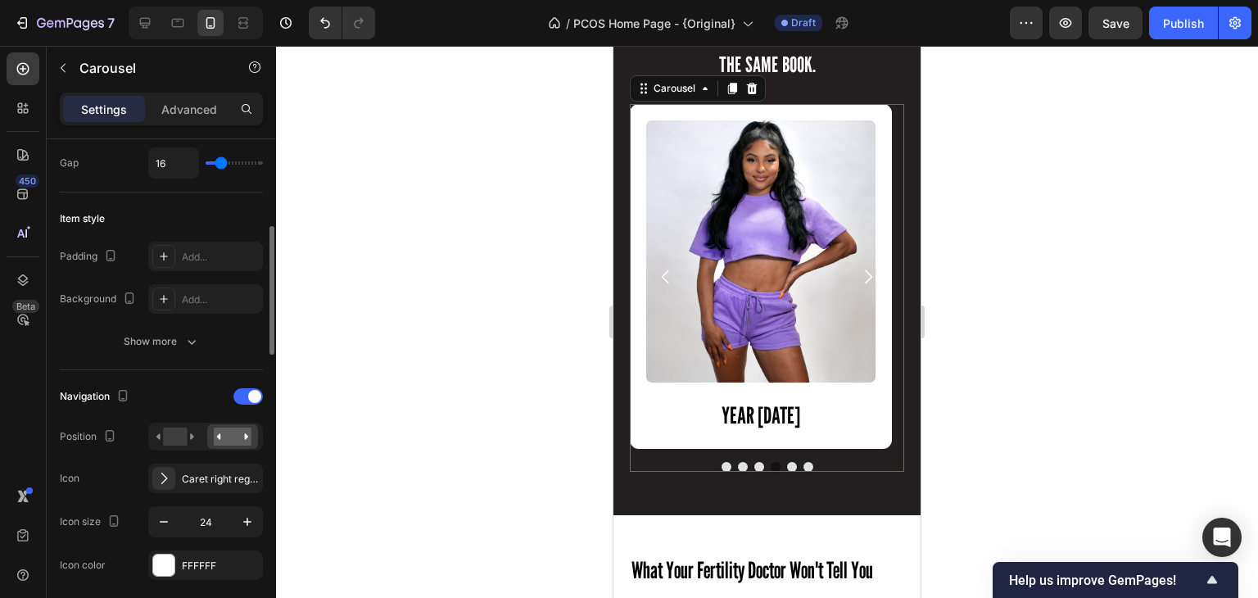
scroll to position [0, 0]
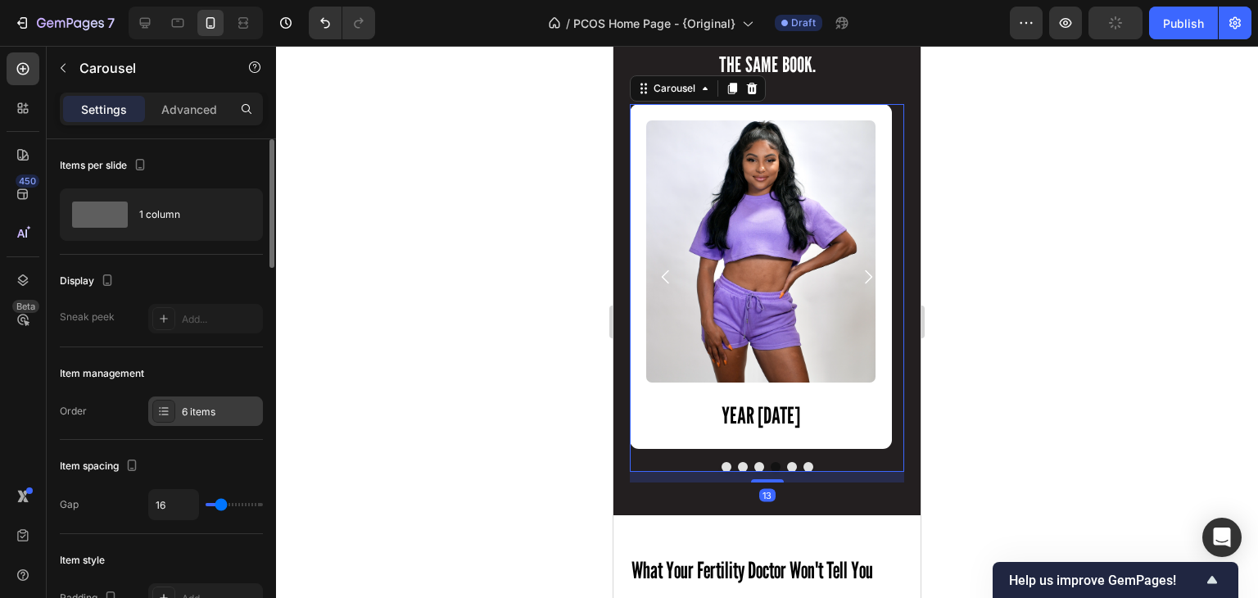
click at [191, 405] on div "6 items" at bounding box center [220, 412] width 77 height 15
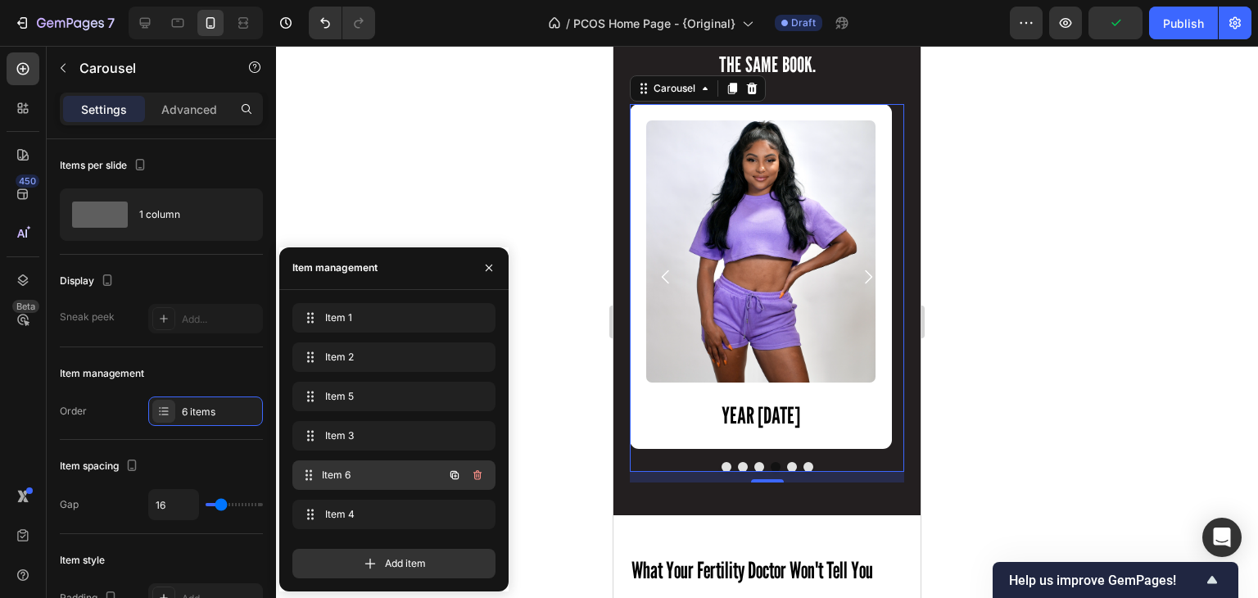
click at [352, 476] on span "Item 6" at bounding box center [382, 475] width 121 height 15
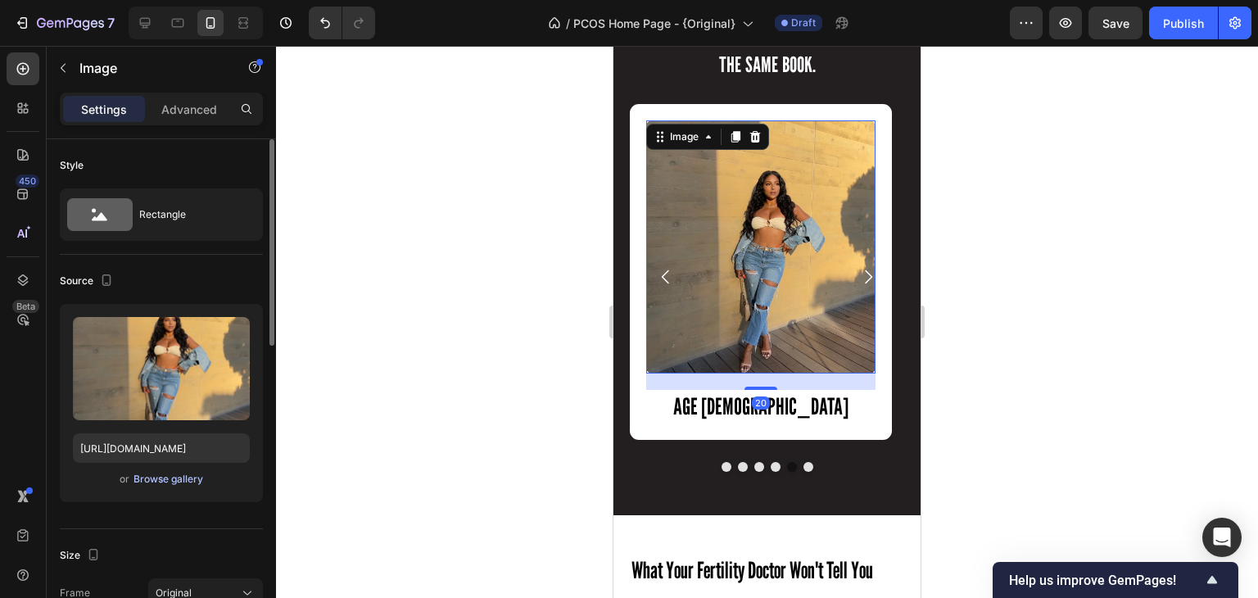
click at [165, 476] on div "Browse gallery" at bounding box center [169, 479] width 70 height 15
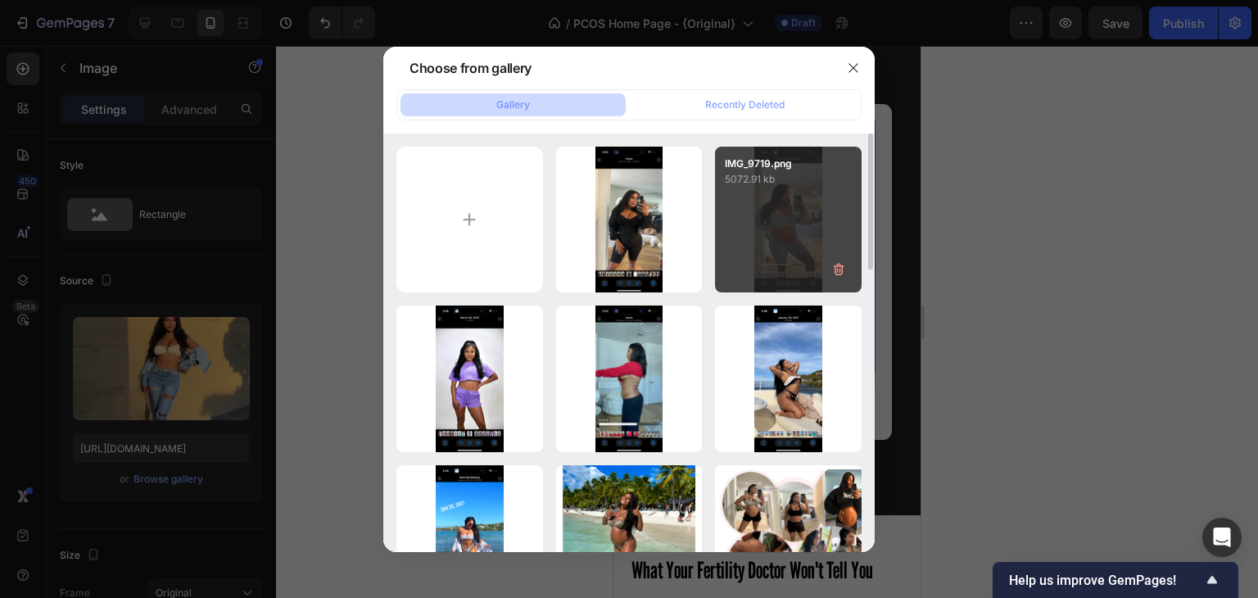
click at [740, 224] on div "IMG_9719.png 5072.91 kb" at bounding box center [788, 220] width 147 height 147
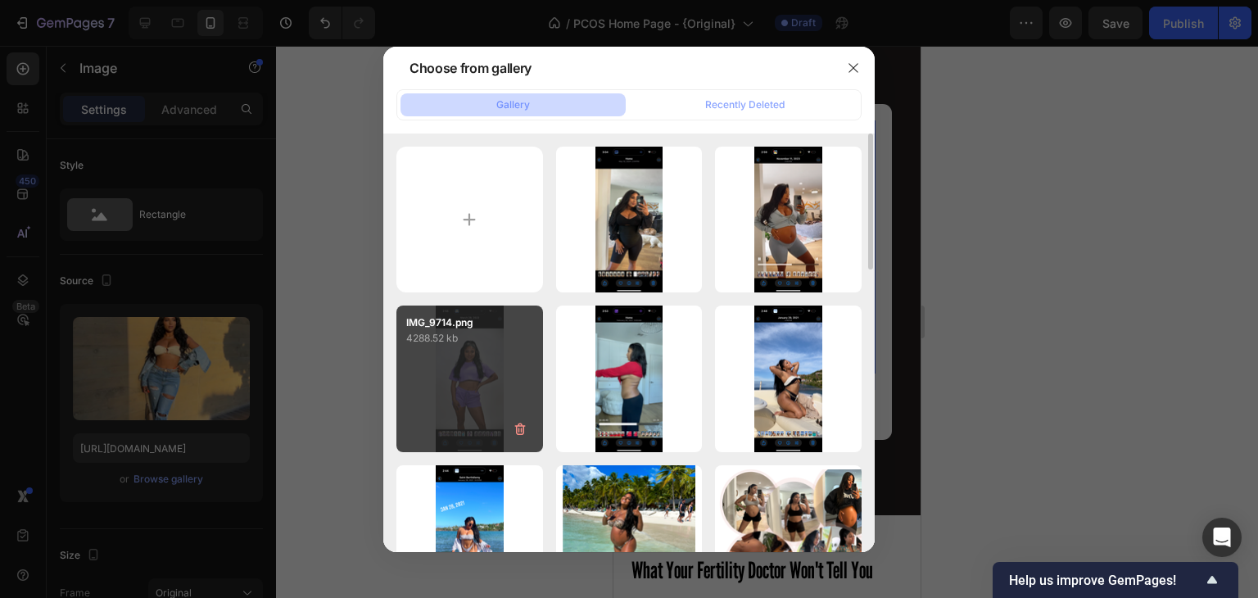
type input "[URL][DOMAIN_NAME]"
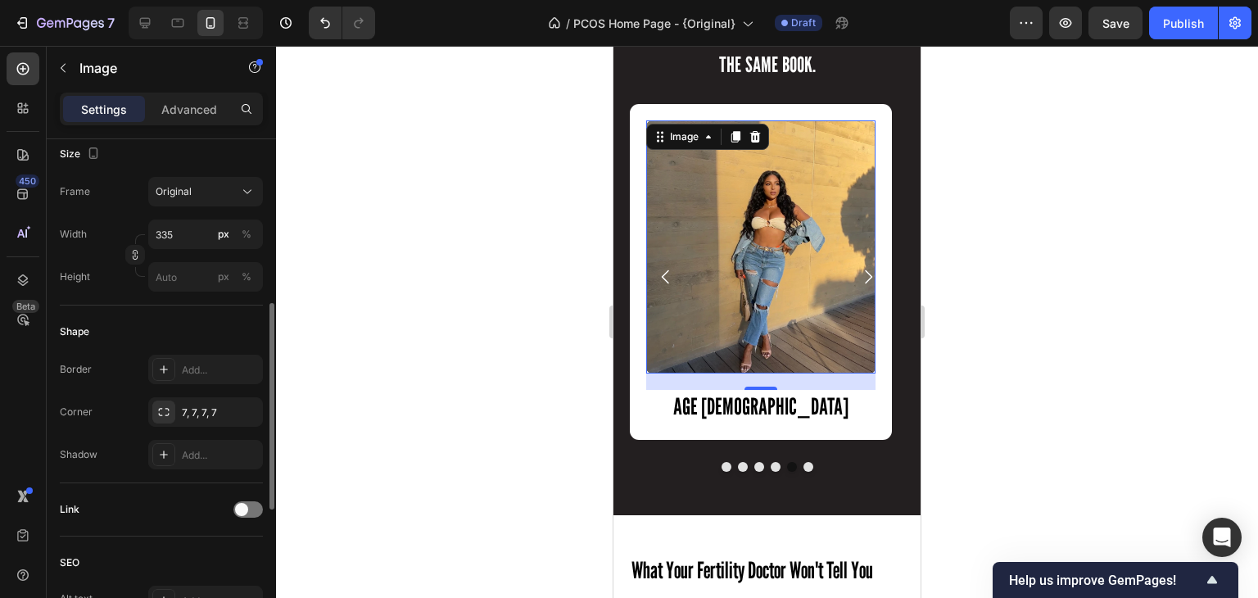
scroll to position [400, 0]
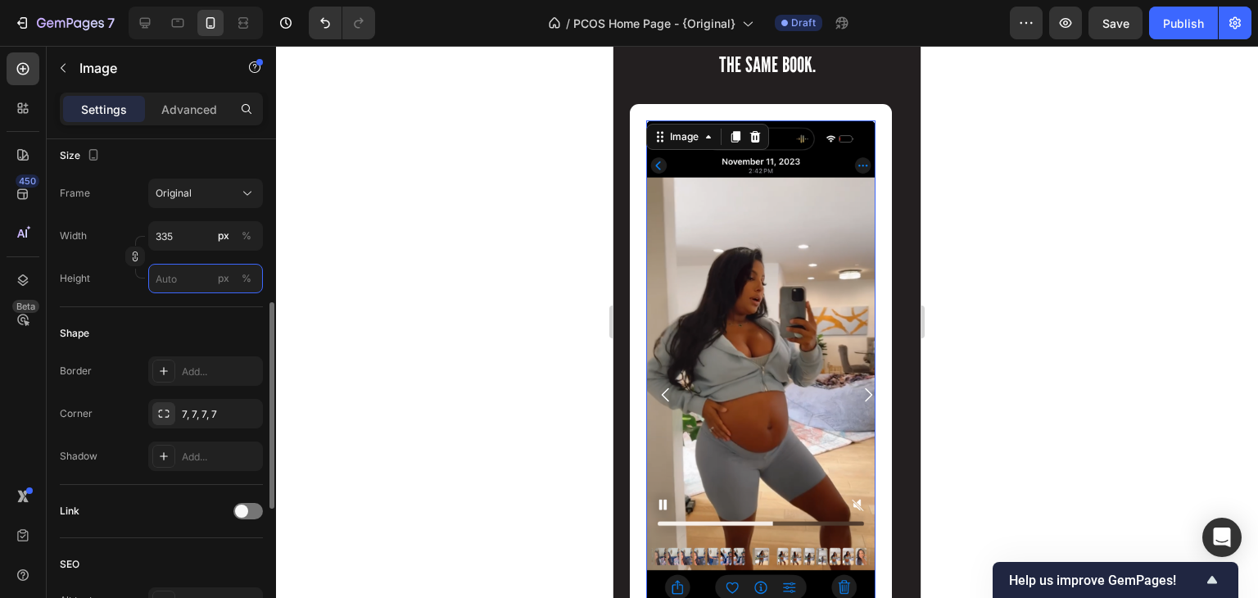
click at [177, 276] on input "px %" at bounding box center [205, 278] width 115 height 29
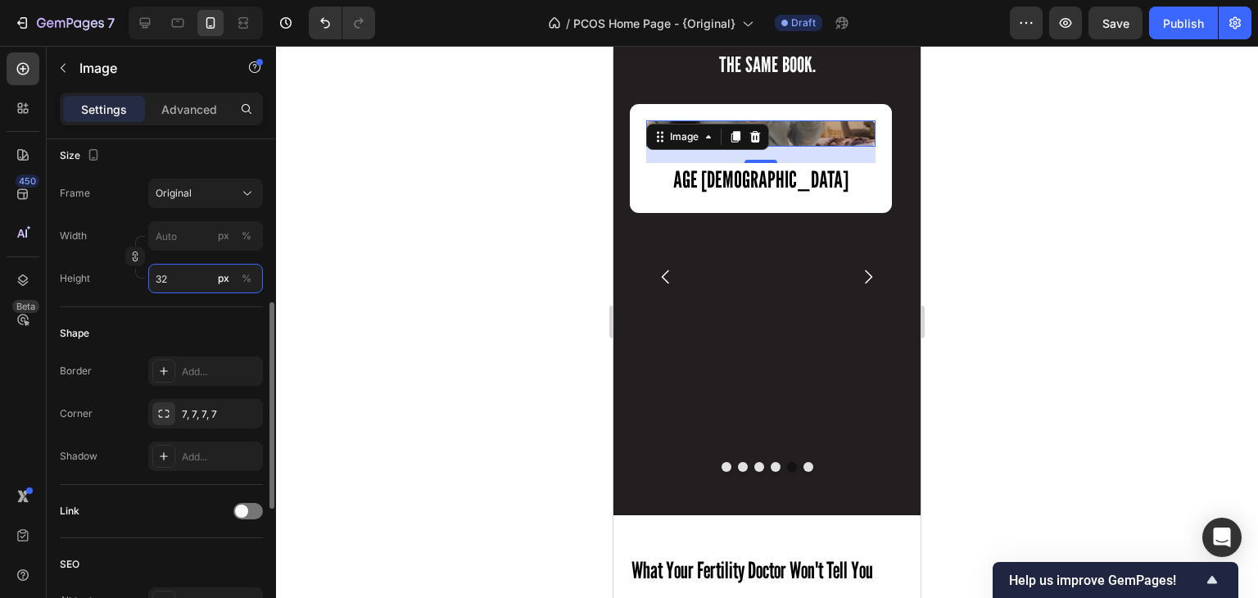
type input "320"
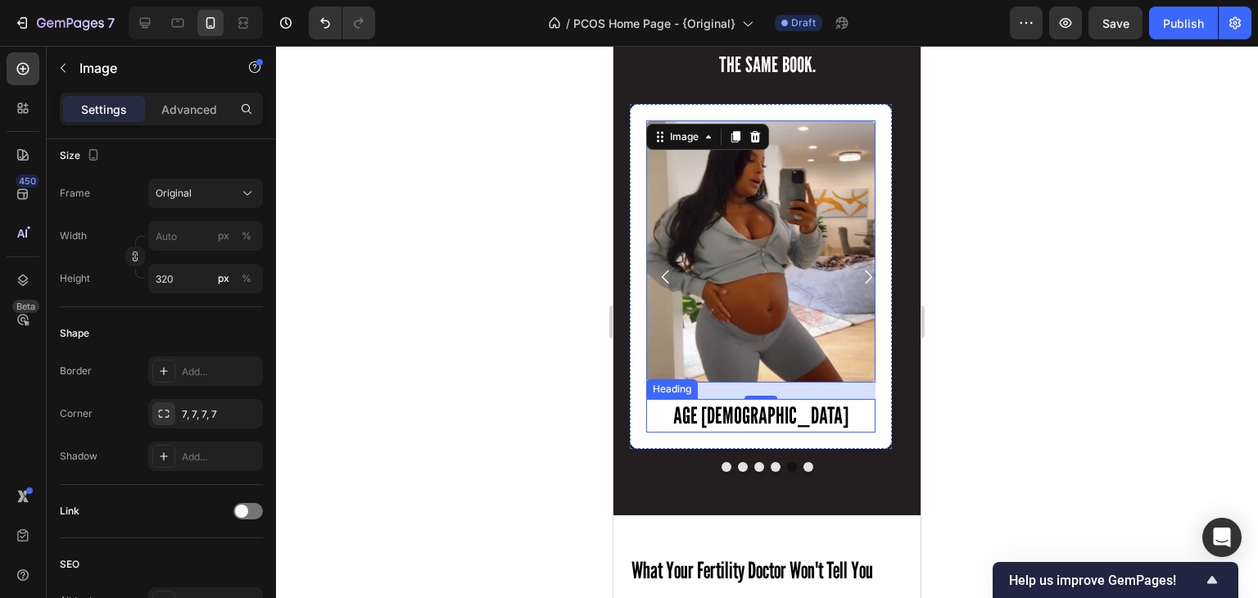
click at [786, 414] on h2 "AGE [DEMOGRAPHIC_DATA]" at bounding box center [760, 415] width 229 height 33
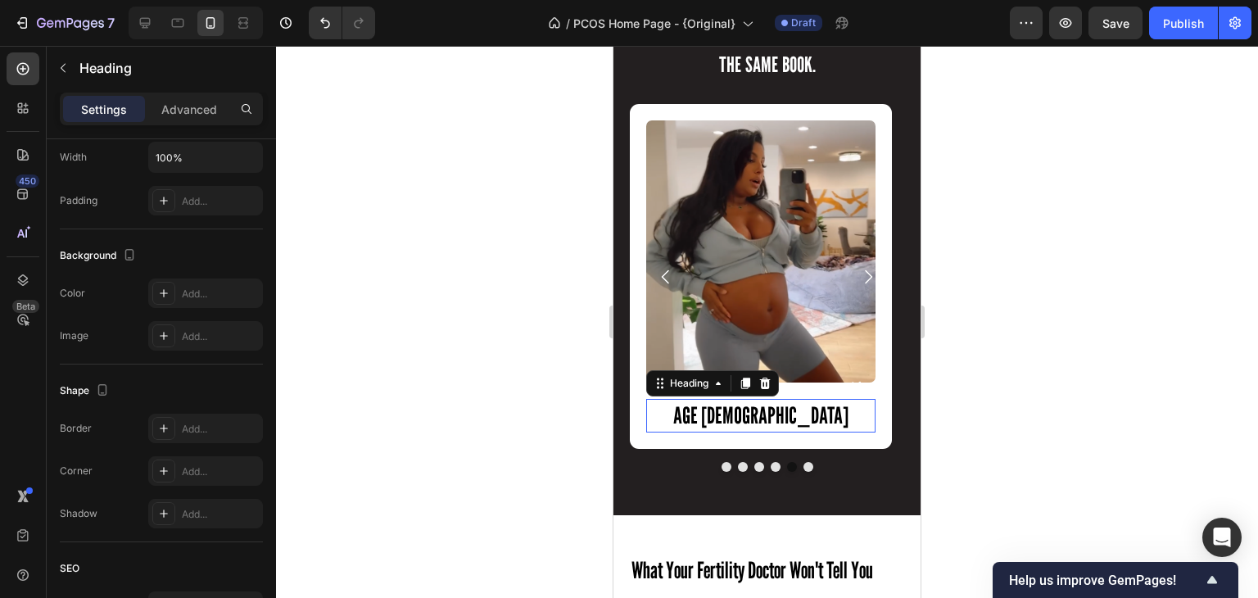
scroll to position [0, 0]
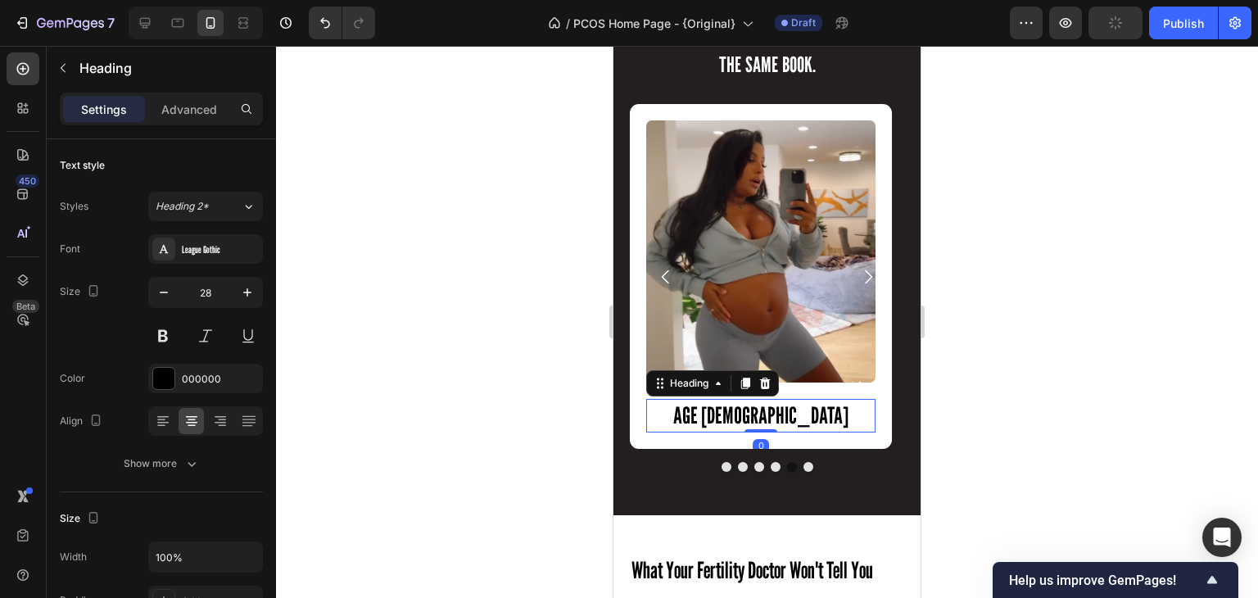
click at [786, 414] on p "AGE [DEMOGRAPHIC_DATA]" at bounding box center [761, 415] width 226 height 29
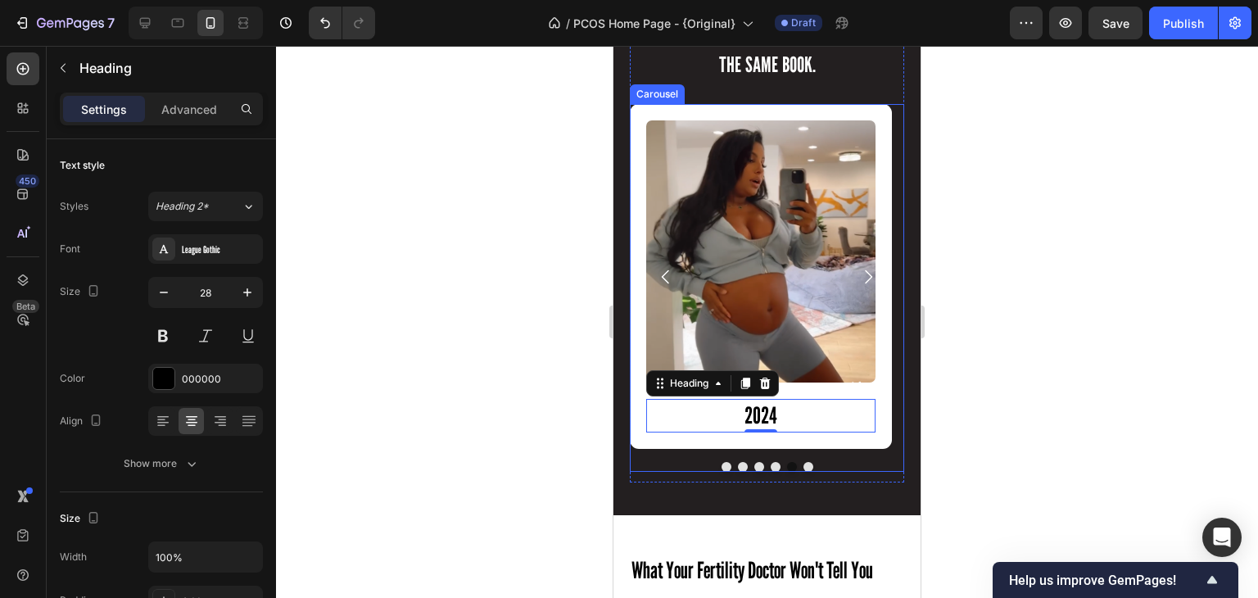
click at [686, 469] on div at bounding box center [767, 467] width 274 height 10
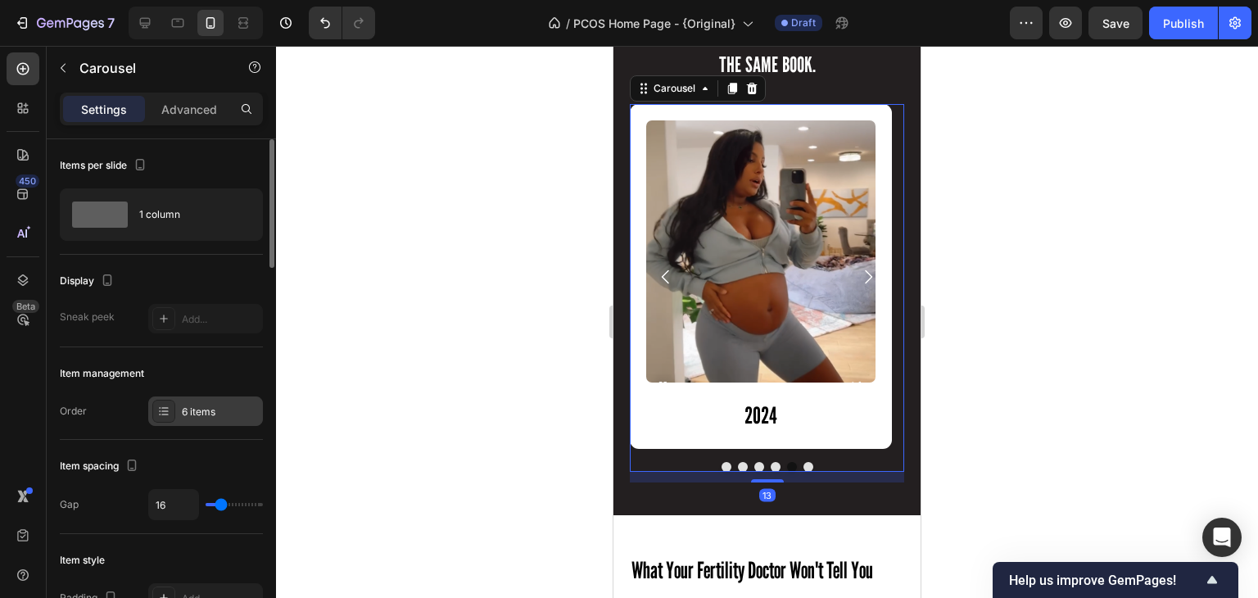
click at [196, 401] on div "6 items" at bounding box center [205, 410] width 115 height 29
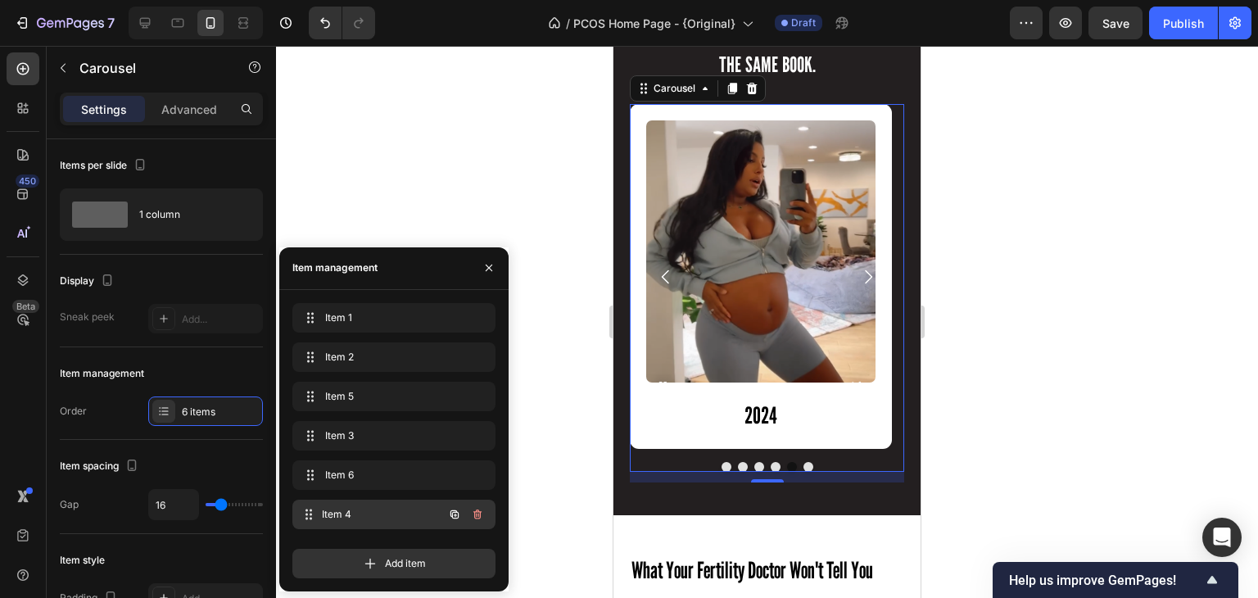
click at [346, 513] on span "Item 4" at bounding box center [382, 514] width 121 height 15
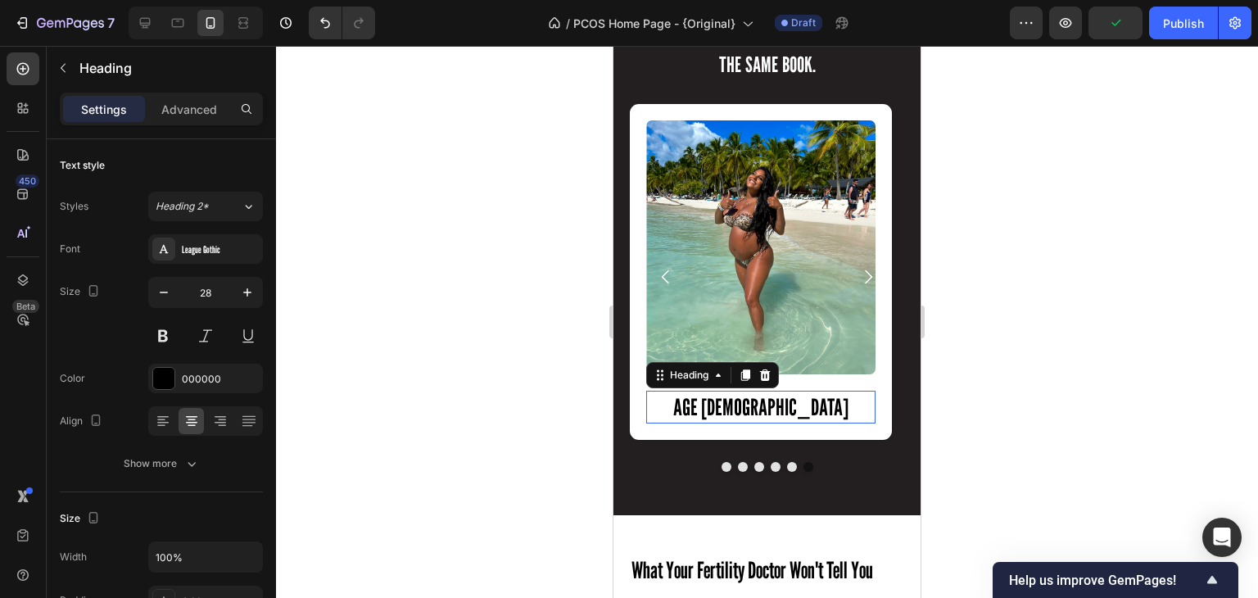
click at [783, 410] on h2 "AGE [DEMOGRAPHIC_DATA]" at bounding box center [760, 407] width 229 height 33
click at [783, 410] on p "AGE [DEMOGRAPHIC_DATA]" at bounding box center [761, 406] width 226 height 29
click at [736, 412] on p "2025" at bounding box center [761, 406] width 226 height 29
click at [817, 279] on img at bounding box center [760, 246] width 229 height 253
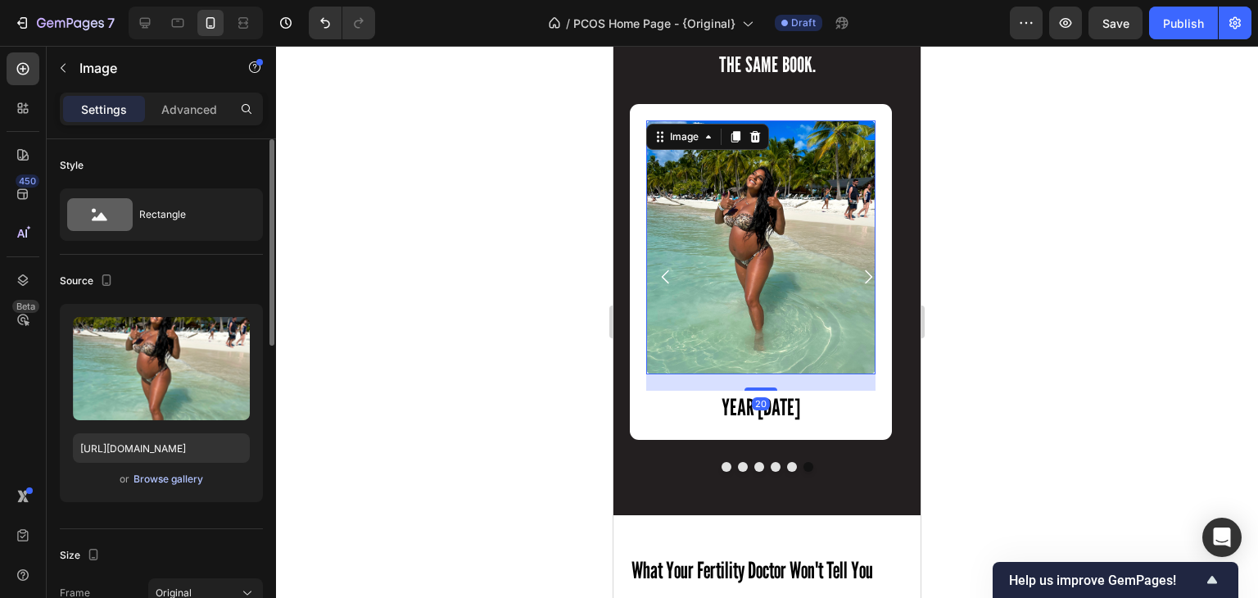
click at [169, 482] on div "Browse gallery" at bounding box center [169, 479] width 70 height 15
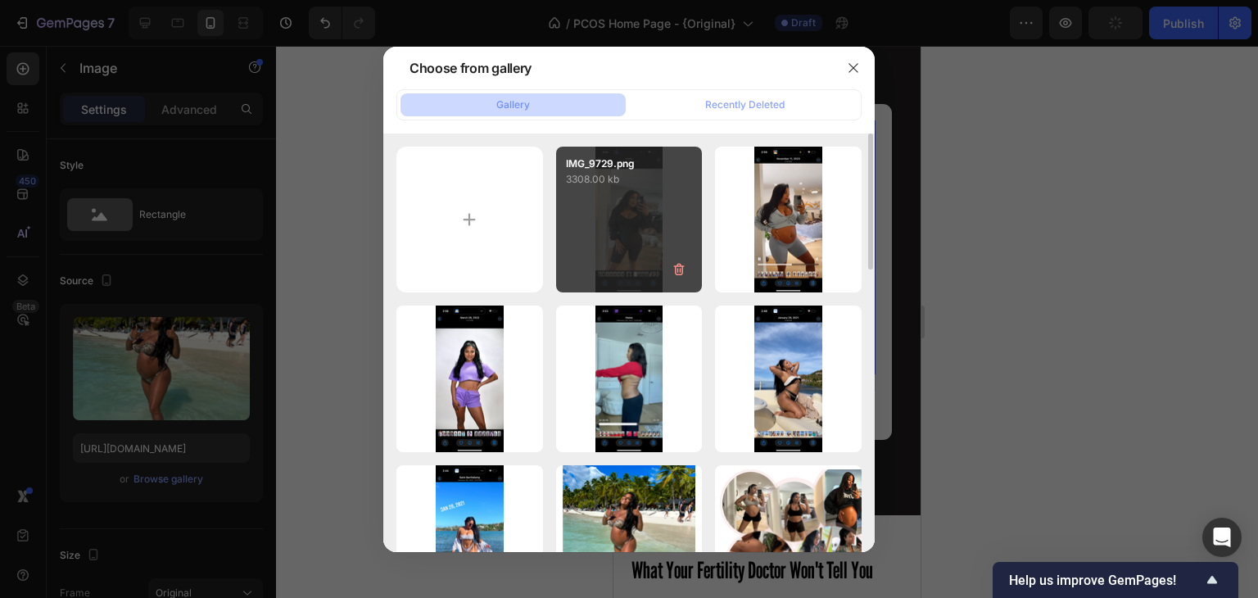
click at [628, 243] on div "IMG_9729.png 3308.00 kb" at bounding box center [629, 220] width 147 height 147
type input "[URL][DOMAIN_NAME]"
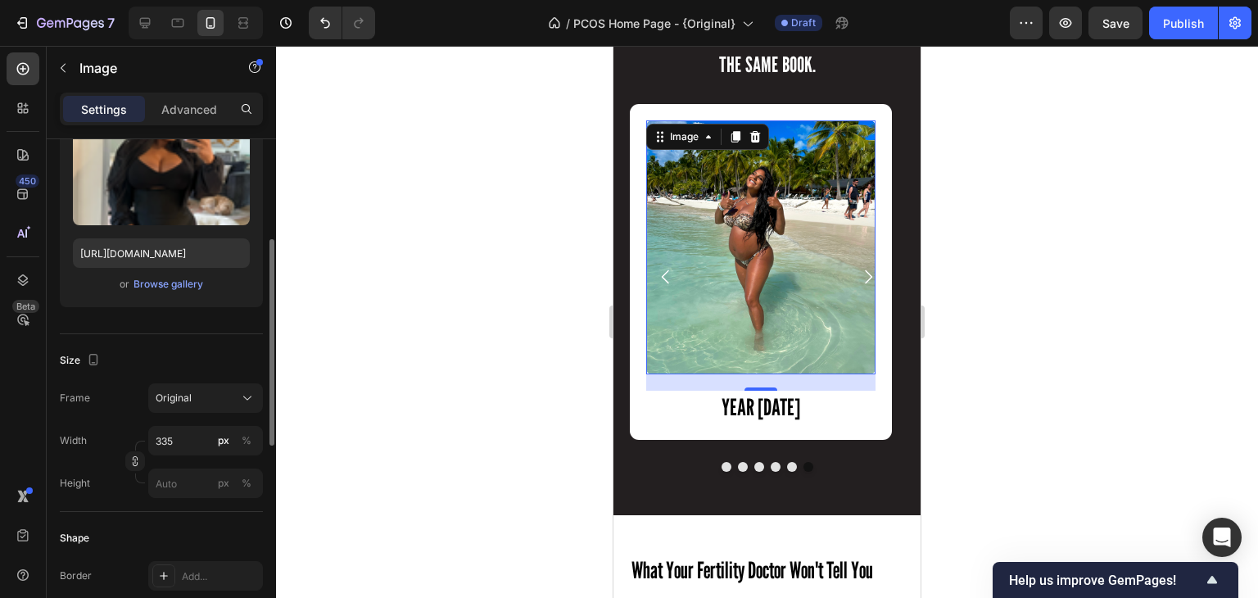
scroll to position [215, 0]
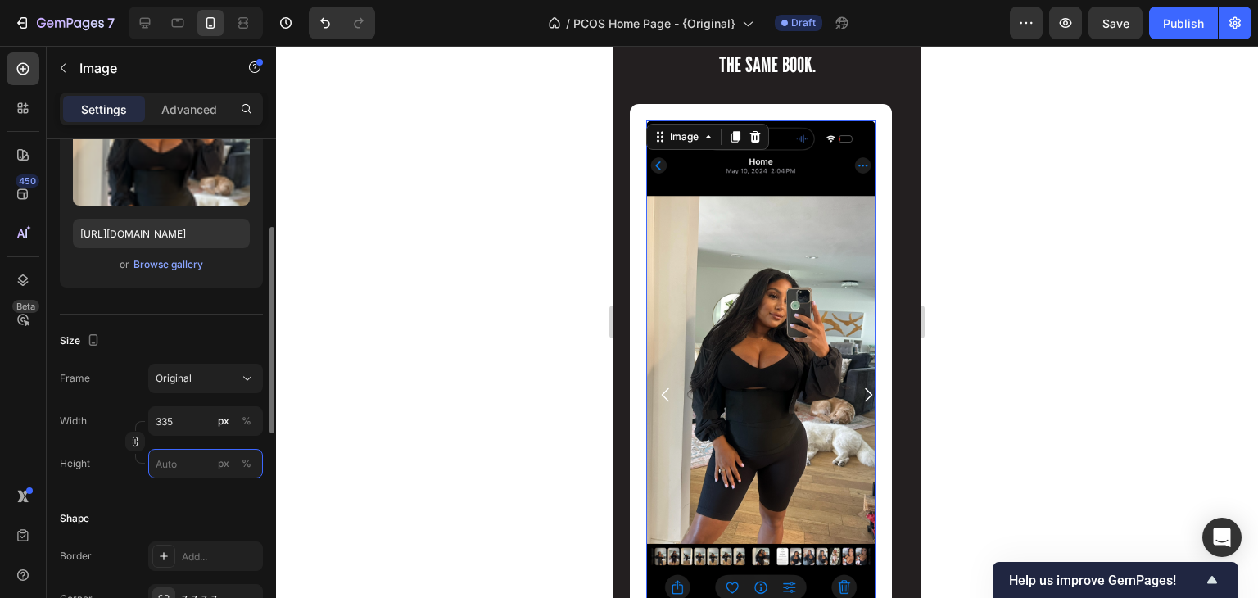
click at [171, 464] on input "px %" at bounding box center [205, 463] width 115 height 29
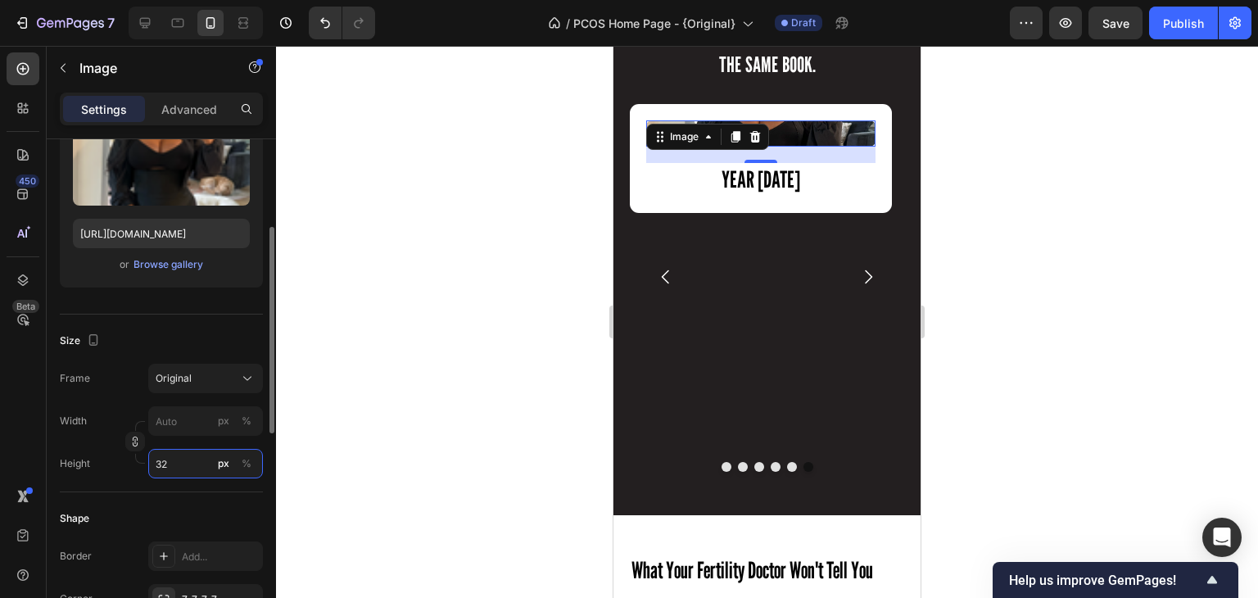
type input "320"
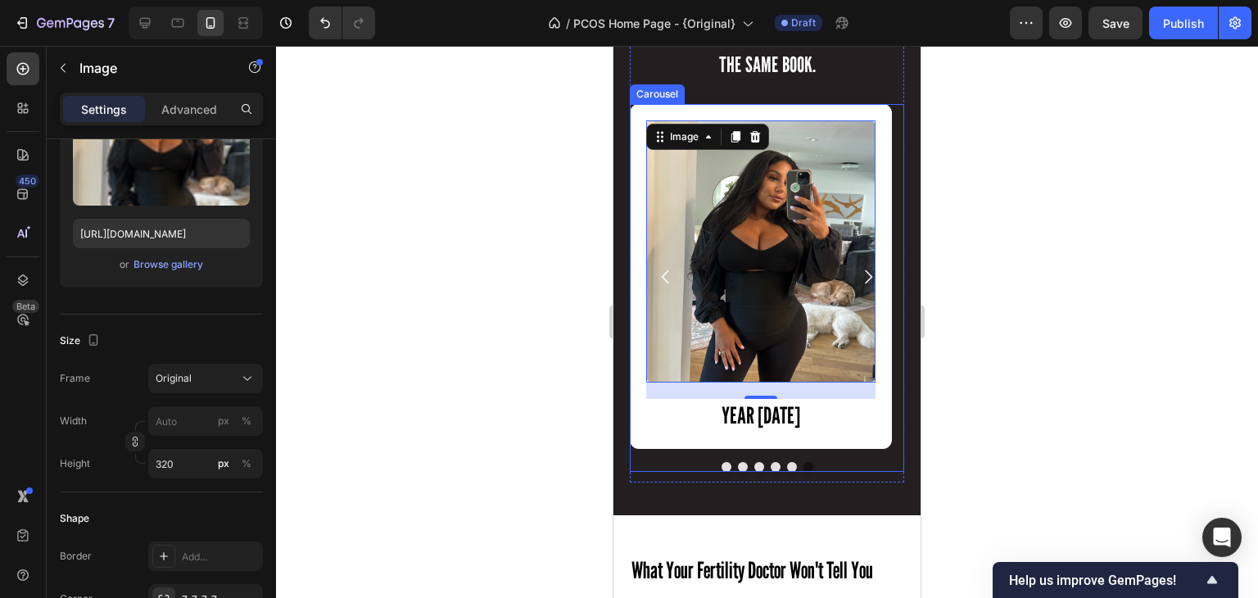
click at [672, 463] on div at bounding box center [767, 467] width 274 height 10
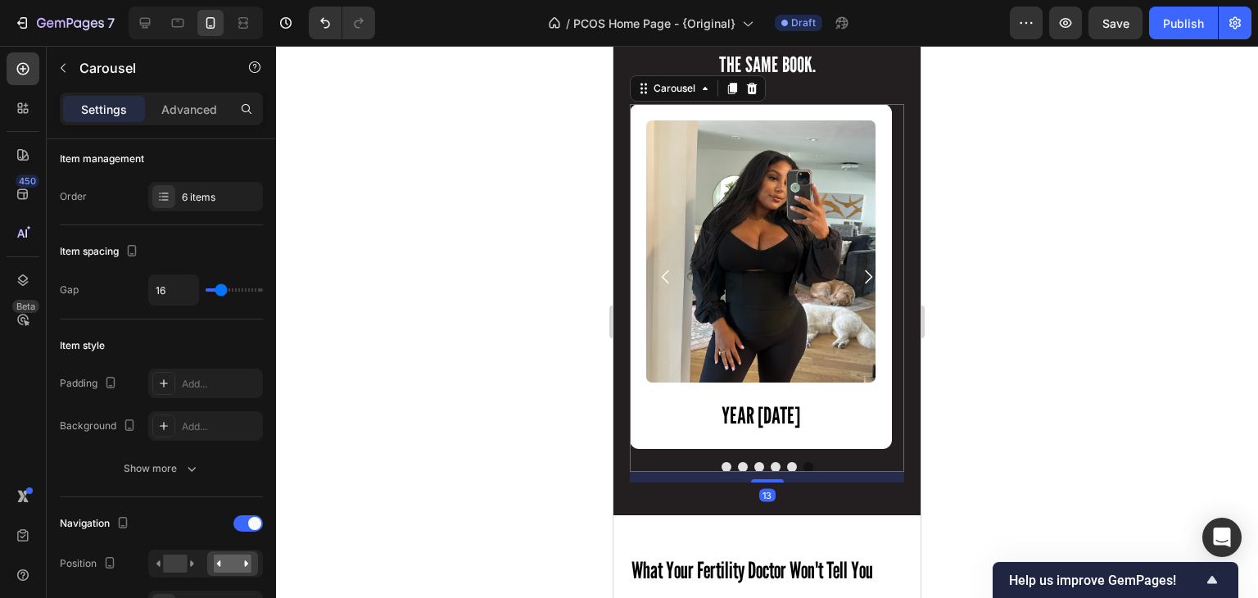
scroll to position [0, 0]
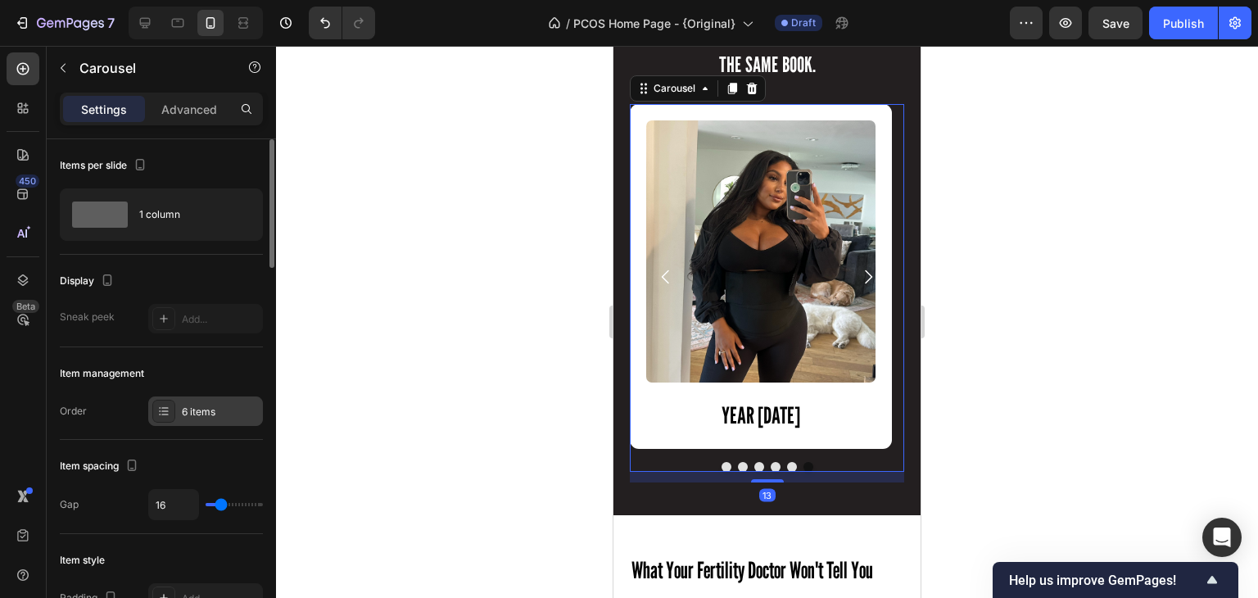
click at [188, 401] on div "6 items" at bounding box center [205, 410] width 115 height 29
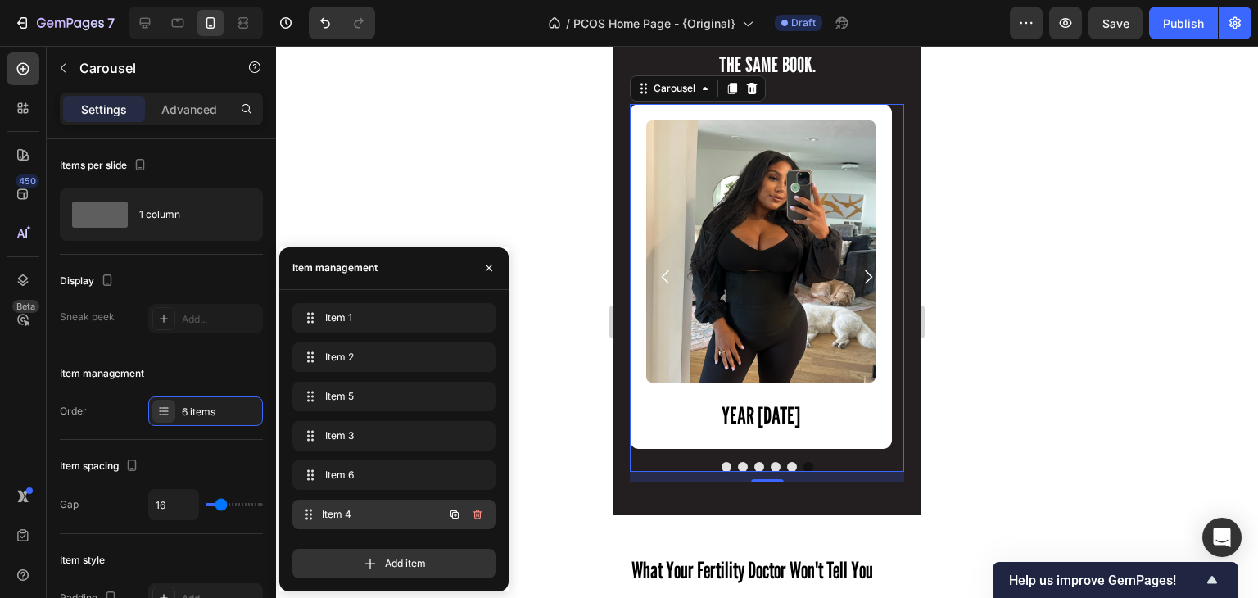
click at [351, 507] on span "Item 4" at bounding box center [382, 514] width 121 height 15
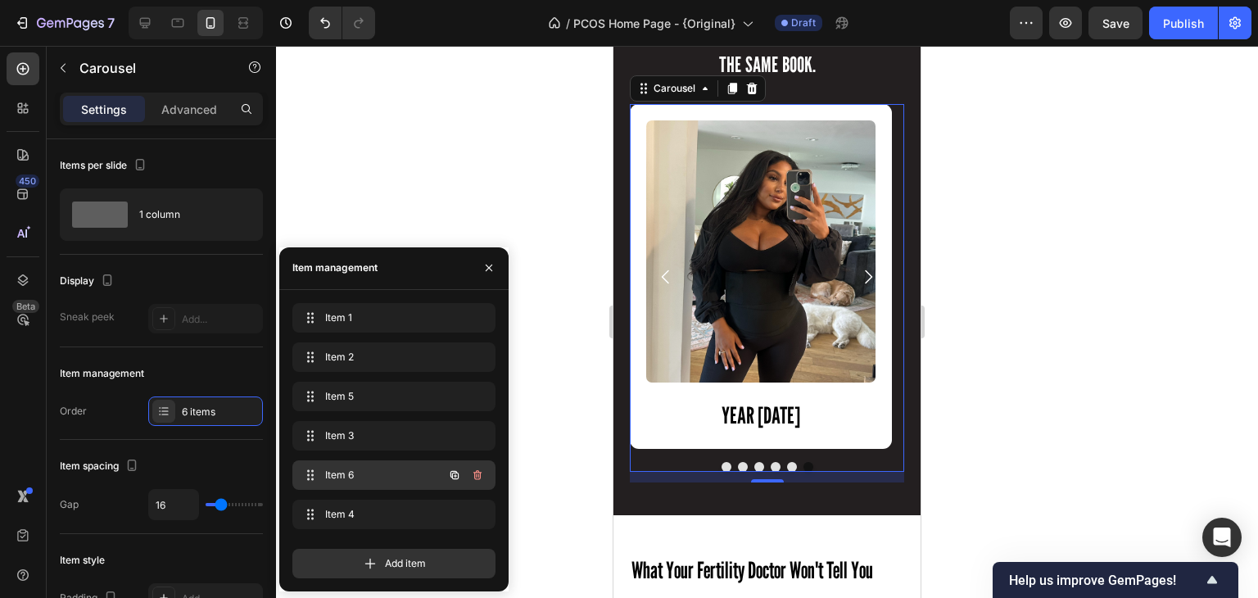
click at [351, 486] on div "Item 6 Item 6" at bounding box center [393, 474] width 203 height 29
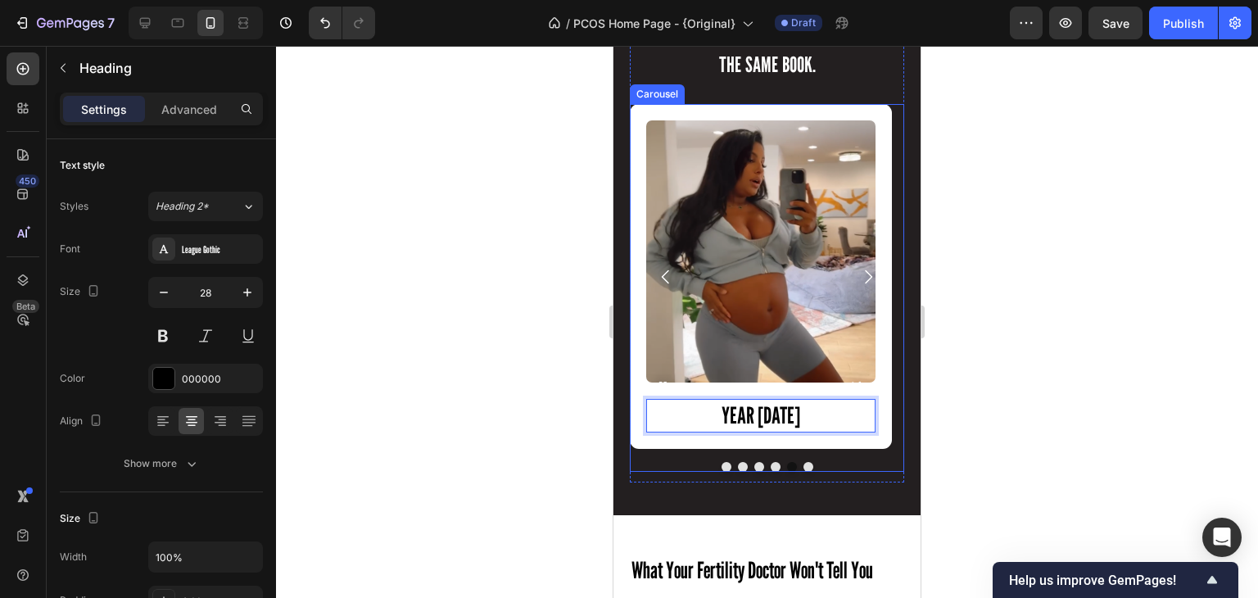
click at [686, 450] on div "Image YEAR [DATE] Heading Row Image YEAR [DATE] Heading Row Image YEAR [DATE] H…" at bounding box center [767, 287] width 274 height 367
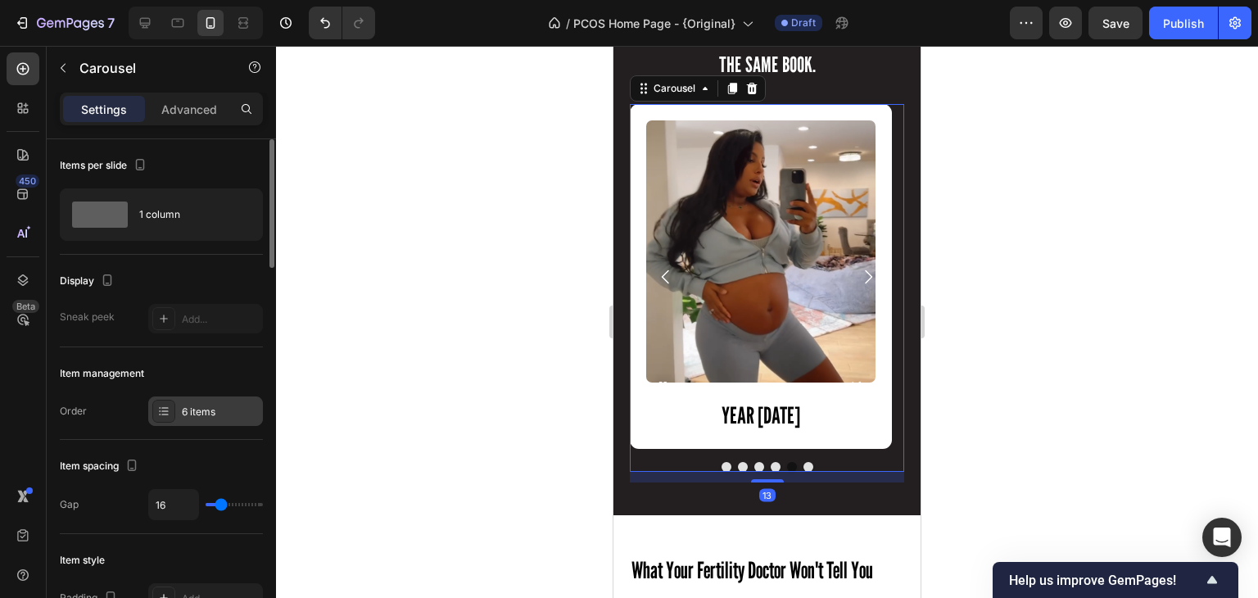
click at [177, 405] on div "6 items" at bounding box center [205, 410] width 115 height 29
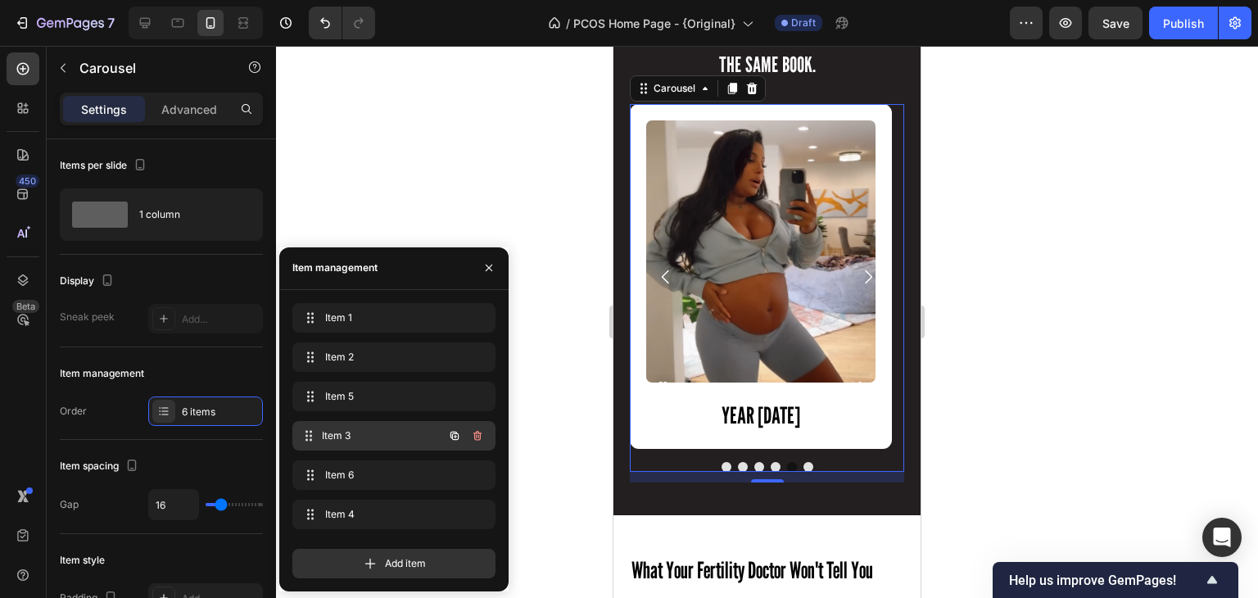
click at [343, 440] on span "Item 3" at bounding box center [382, 435] width 121 height 15
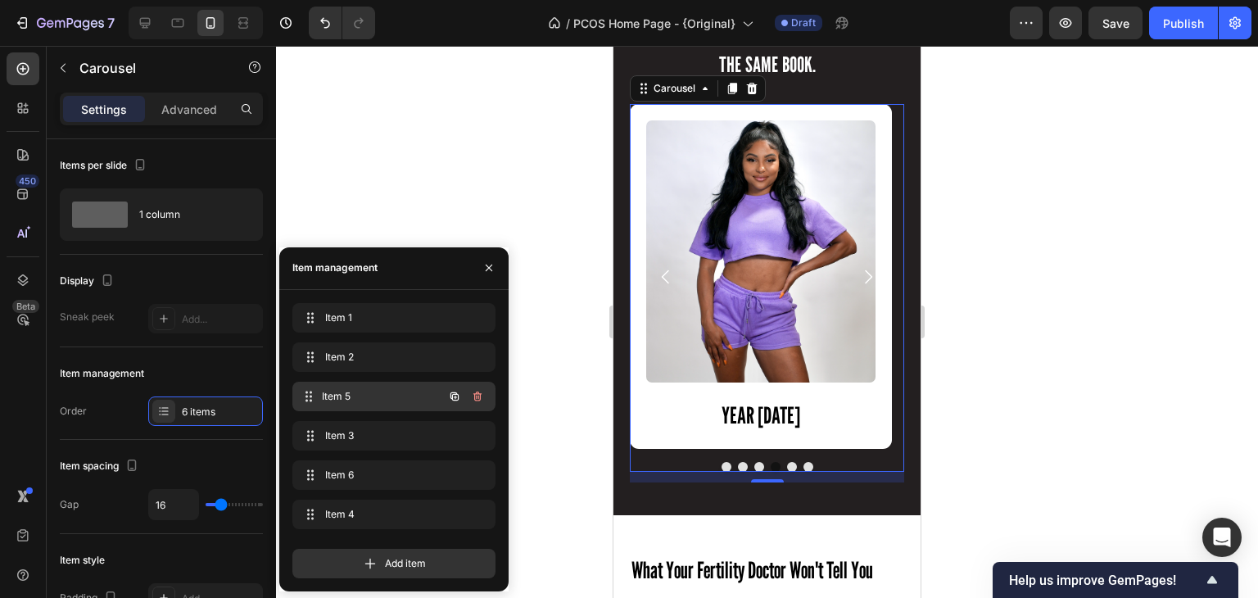
click at [351, 405] on div "Item 5 Item 5" at bounding box center [371, 396] width 144 height 23
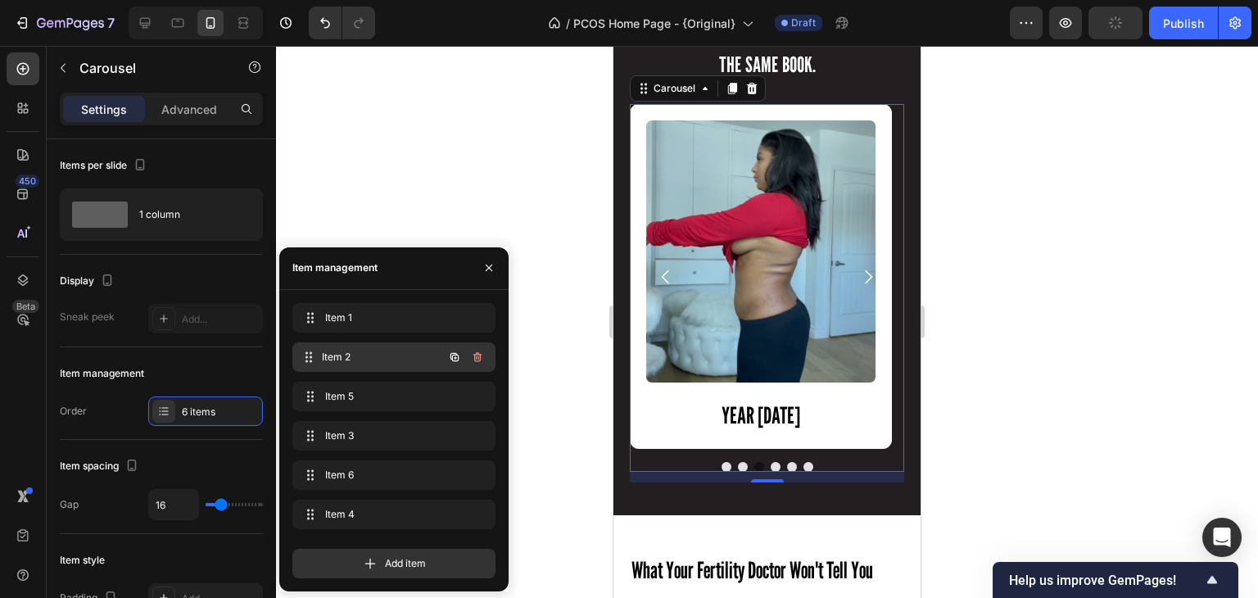
click at [355, 364] on div "Item 2 Item 2" at bounding box center [371, 357] width 144 height 23
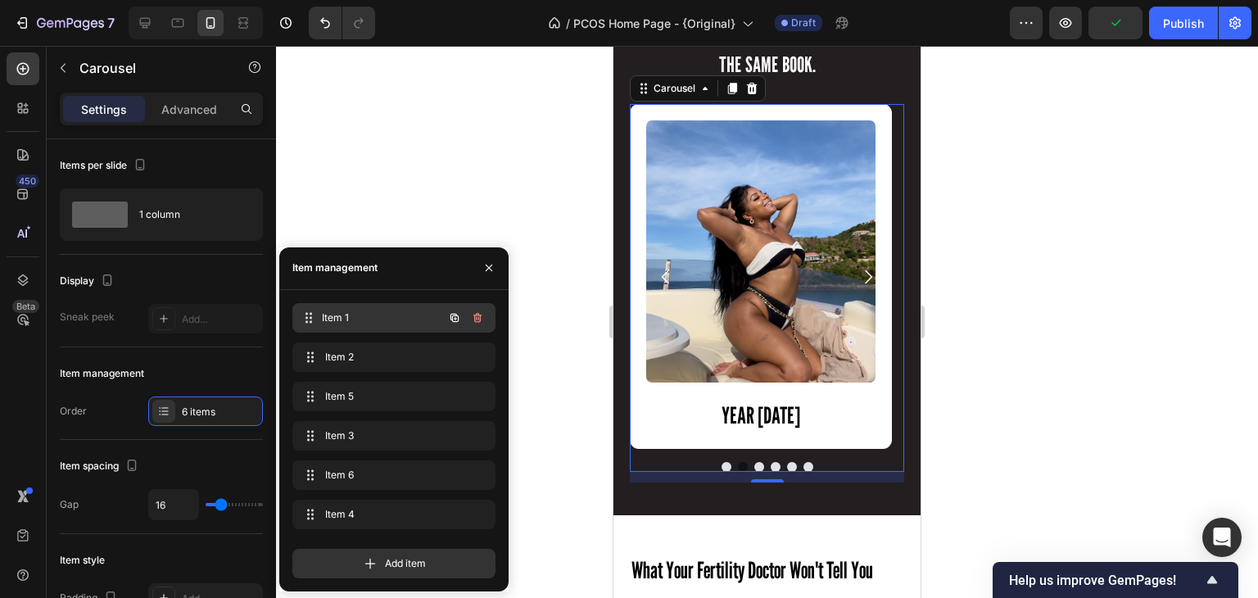
click at [365, 315] on span "Item 1" at bounding box center [382, 317] width 121 height 15
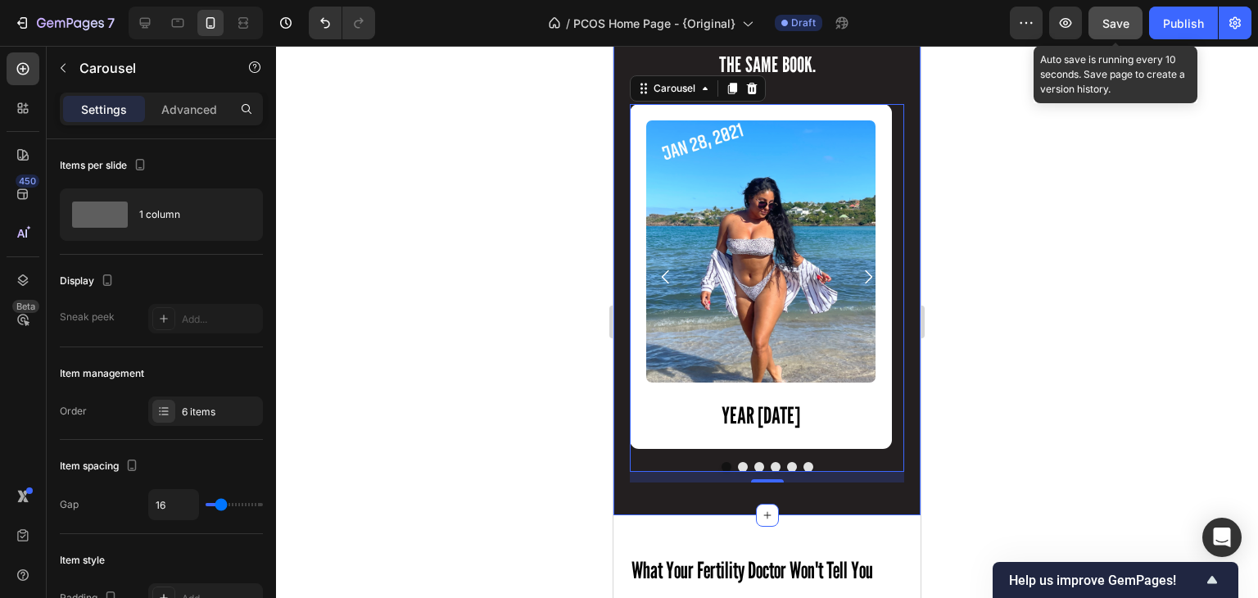
click at [1113, 35] on button "Save" at bounding box center [1116, 23] width 54 height 33
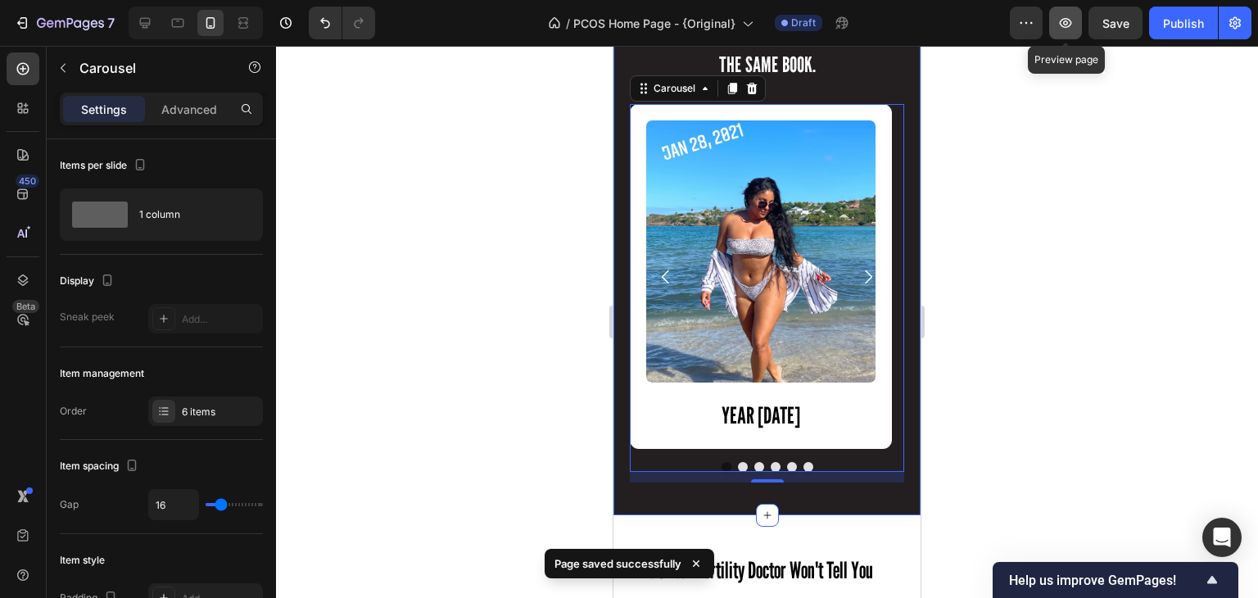
click at [1061, 29] on icon "button" at bounding box center [1065, 23] width 16 height 16
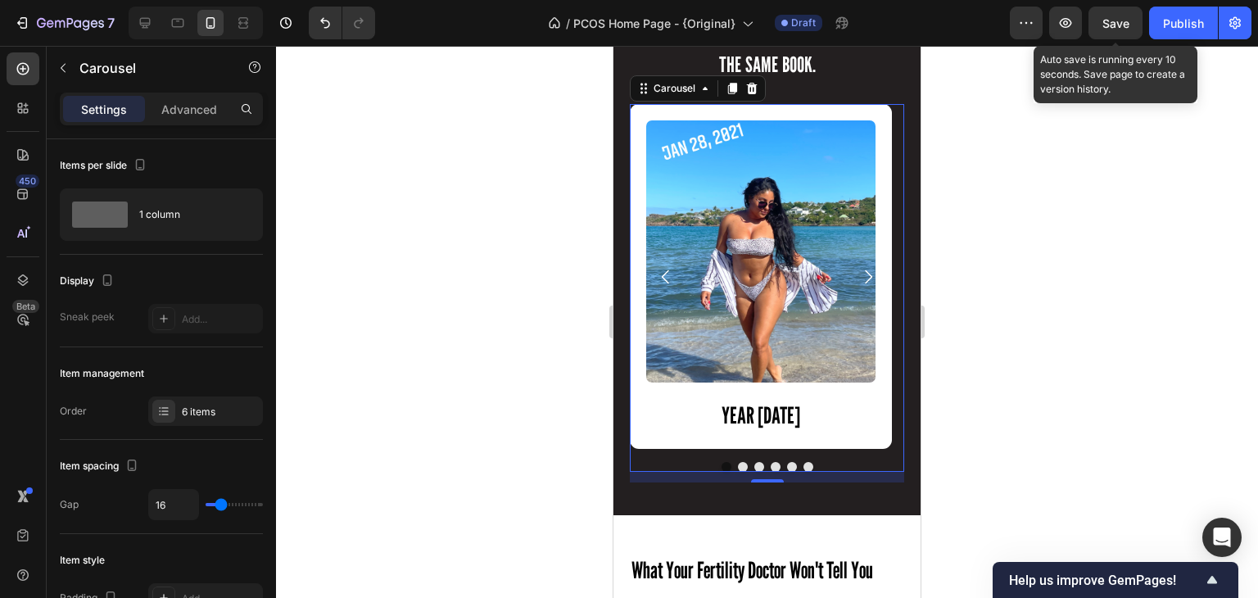
click at [1117, 29] on div "Save" at bounding box center [1115, 23] width 27 height 17
click at [1119, 33] on button "Save" at bounding box center [1116, 23] width 54 height 33
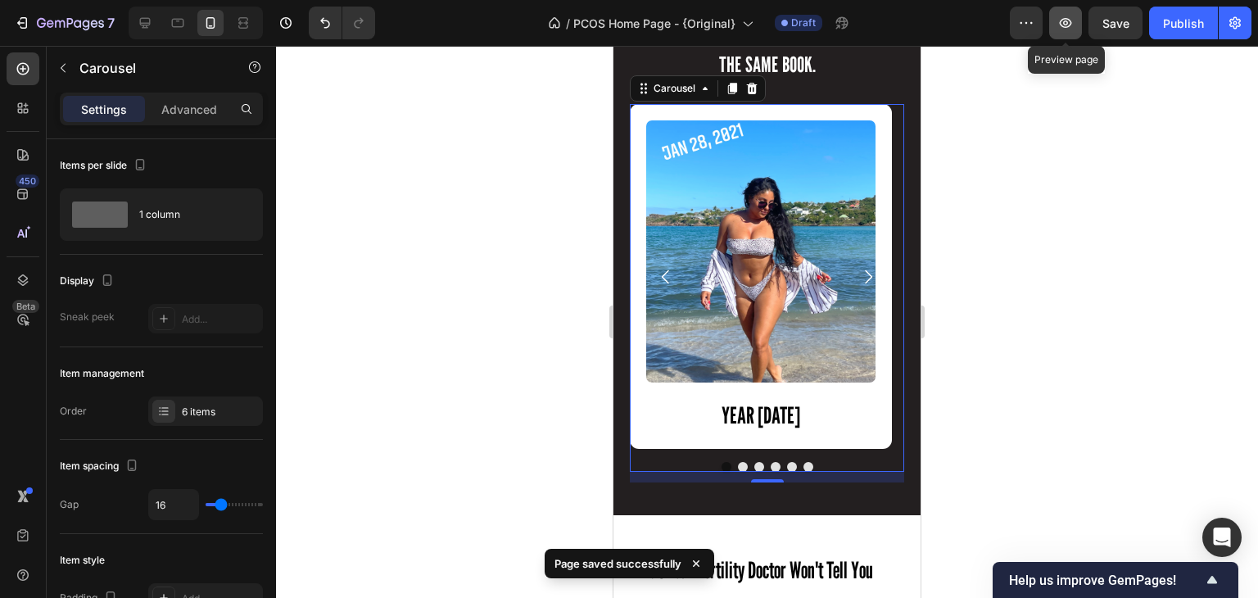
click at [1068, 34] on button "button" at bounding box center [1065, 23] width 33 height 33
